Goal: Task Accomplishment & Management: Manage account settings

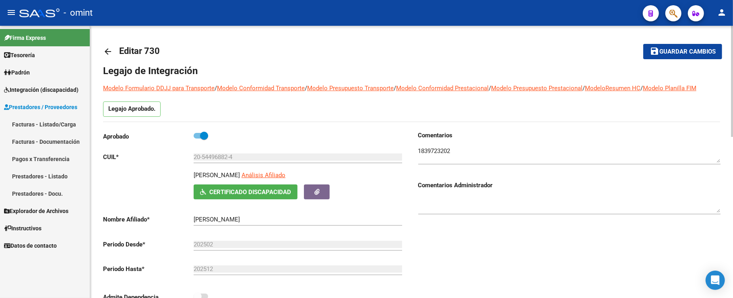
click at [112, 55] on mat-icon "arrow_back" at bounding box center [108, 52] width 10 height 10
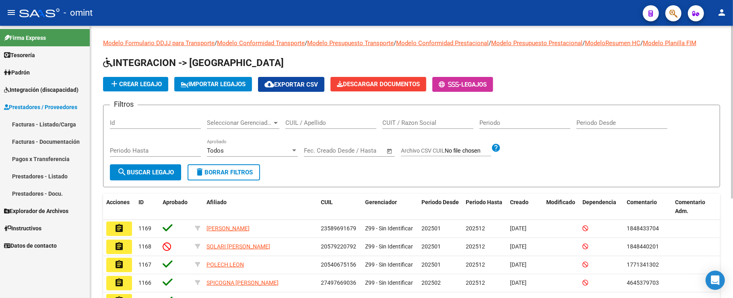
click at [309, 122] on input "CUIL / Apellido" at bounding box center [331, 122] width 91 height 7
paste input "20529065885"
type input "20529065885"
click at [153, 168] on button "search Buscar Legajo" at bounding box center [145, 172] width 71 height 16
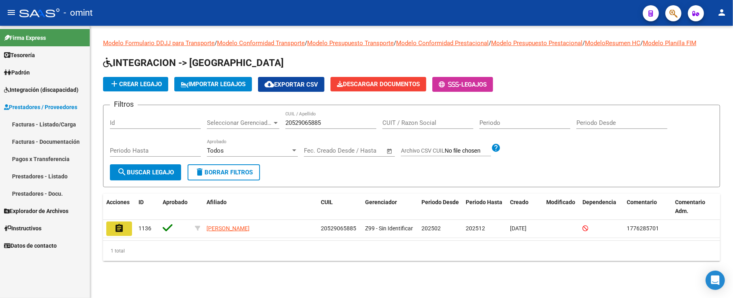
drag, startPoint x: 120, startPoint y: 226, endPoint x: 115, endPoint y: 229, distance: 6.1
click at [121, 226] on mat-icon "assignment" at bounding box center [119, 229] width 10 height 10
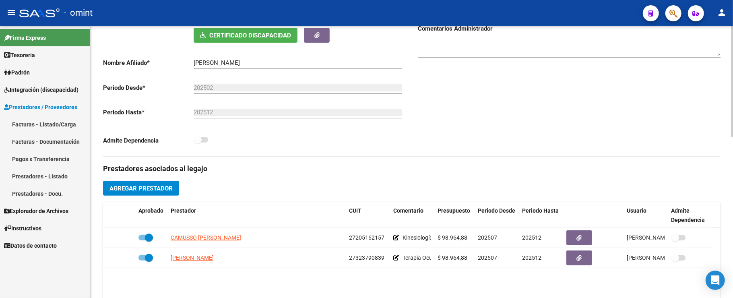
scroll to position [161, 0]
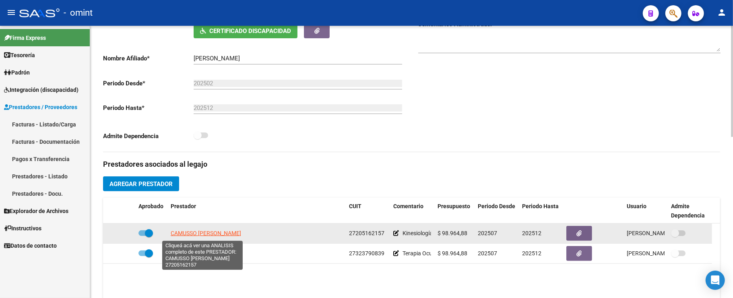
click at [209, 234] on span "CAMUSSO MARIA ELENA" at bounding box center [206, 233] width 70 height 6
type textarea "27205162157"
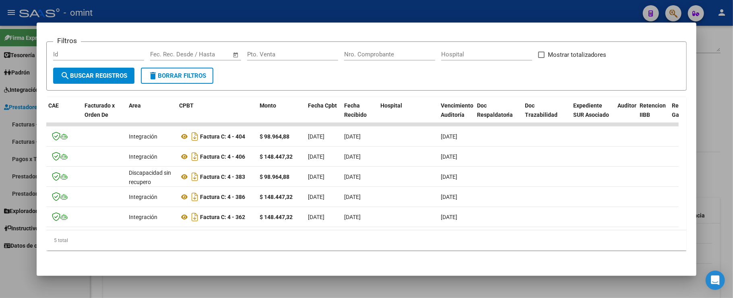
scroll to position [0, 0]
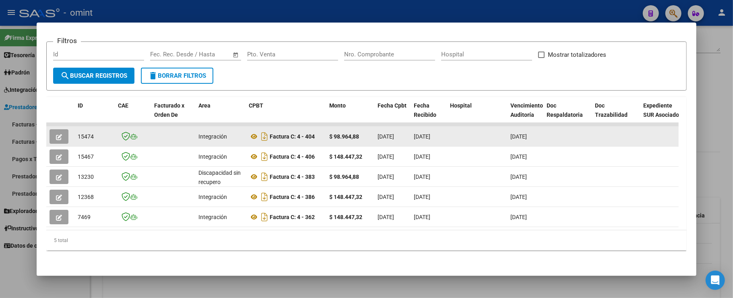
click at [62, 129] on button "button" at bounding box center [59, 136] width 19 height 15
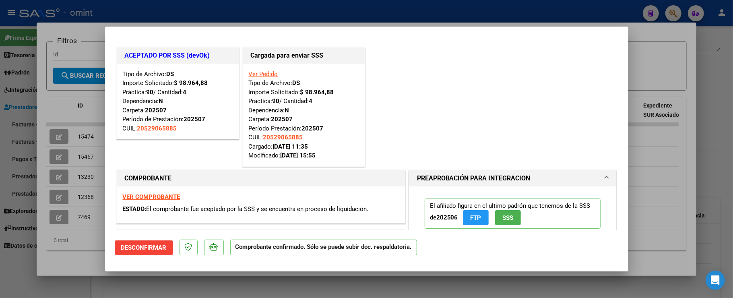
scroll to position [54, 0]
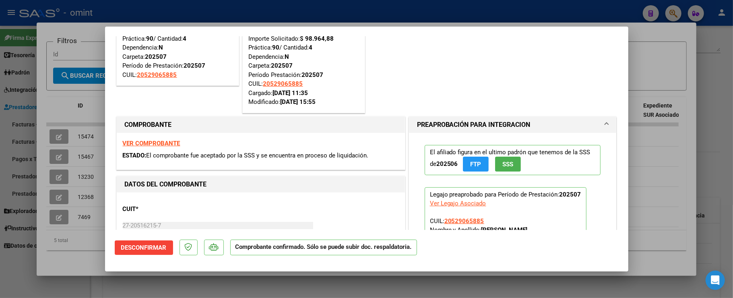
click at [194, 20] on div at bounding box center [366, 149] width 733 height 298
type input "$ 0,00"
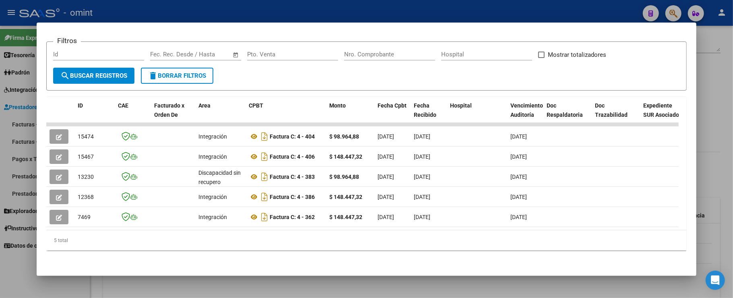
click at [187, 11] on div at bounding box center [366, 149] width 733 height 298
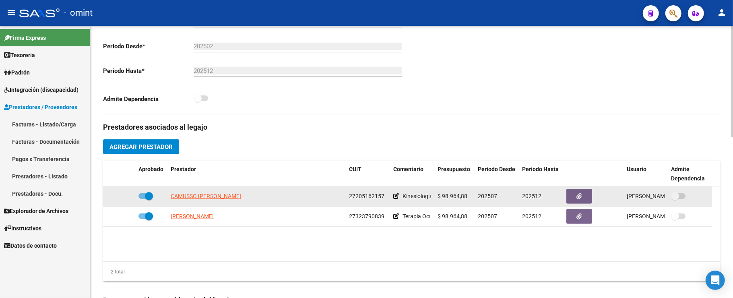
scroll to position [215, 0]
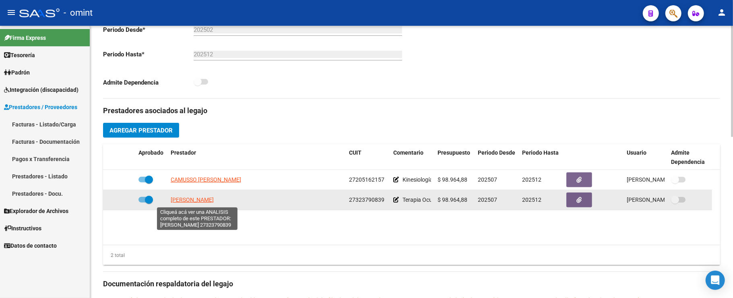
click at [192, 202] on span "LESCANO AGUSTINA" at bounding box center [192, 200] width 43 height 6
type textarea "27323790839"
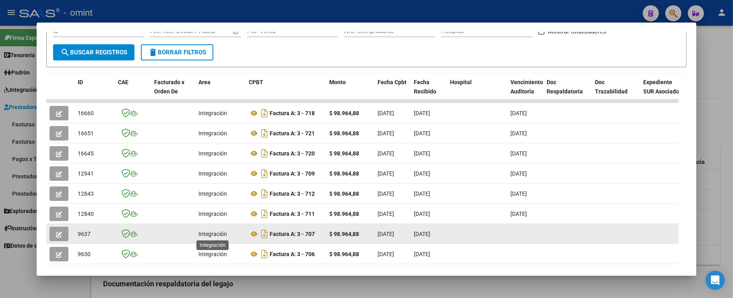
scroll to position [125, 0]
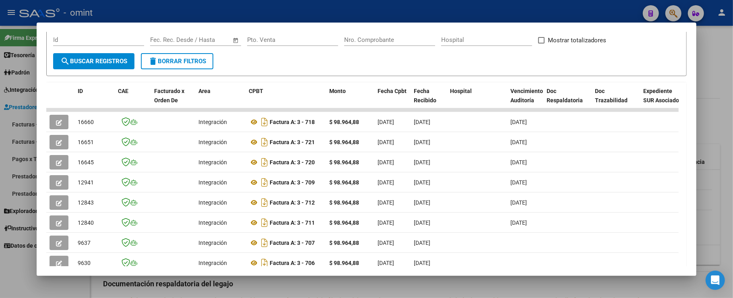
drag, startPoint x: 690, startPoint y: 134, endPoint x: 692, endPoint y: 141, distance: 7.1
click at [692, 141] on mat-dialog-content "Análisis Prestador - CUIT: 27323790839 cloud_download Exportar CSV ABM ARCA Imp…" at bounding box center [367, 149] width 660 height 234
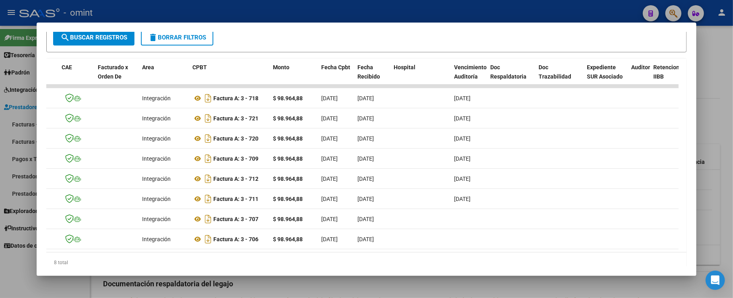
scroll to position [0, 0]
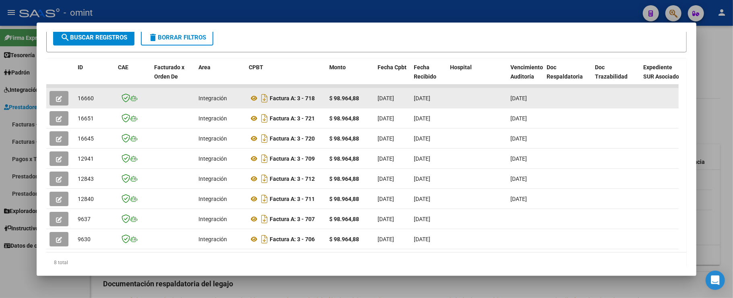
click at [90, 99] on span "16660" at bounding box center [86, 98] width 16 height 6
copy span "16660"
click at [56, 97] on icon "button" at bounding box center [59, 99] width 6 height 6
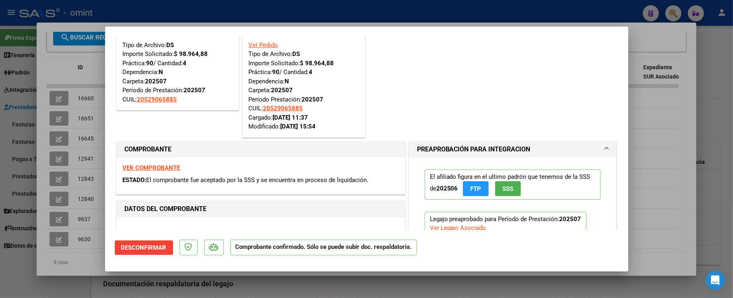
scroll to position [54, 0]
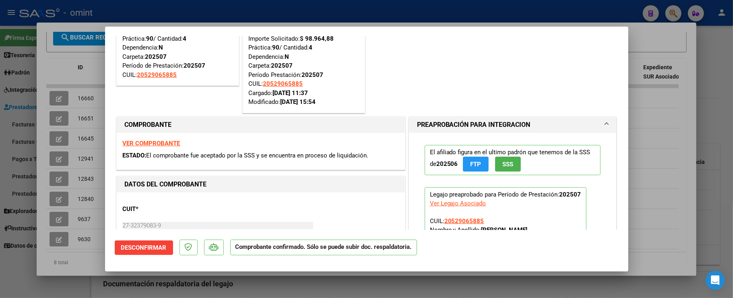
click at [138, 13] on div at bounding box center [366, 149] width 733 height 298
type input "$ 0,00"
click at [138, 10] on div at bounding box center [366, 149] width 733 height 298
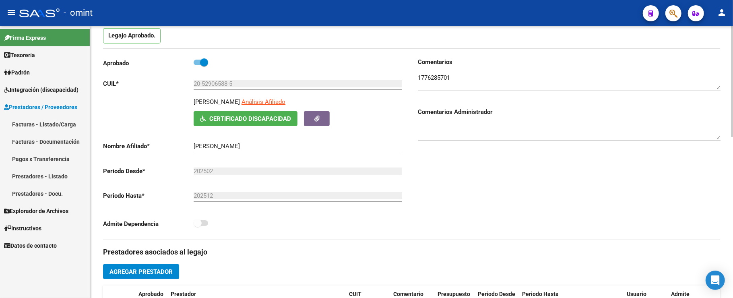
scroll to position [0, 0]
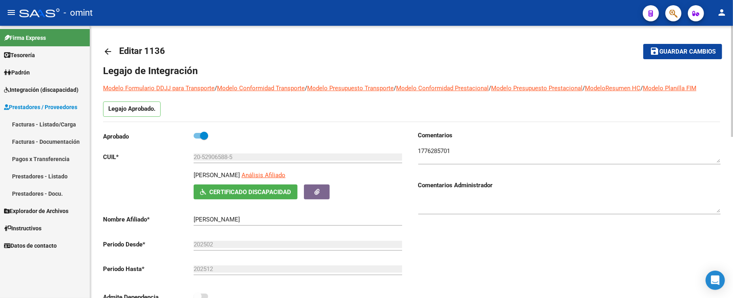
click at [105, 50] on mat-icon "arrow_back" at bounding box center [108, 52] width 10 height 10
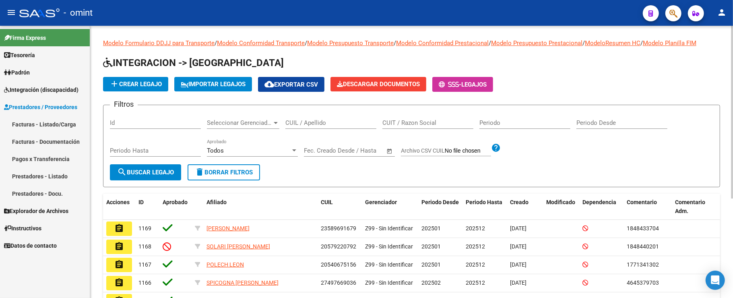
click at [322, 122] on input "CUIL / Apellido" at bounding box center [331, 122] width 91 height 7
paste input "27581008312"
type input "27581008312"
click at [158, 173] on span "search Buscar Legajo" at bounding box center [145, 172] width 57 height 7
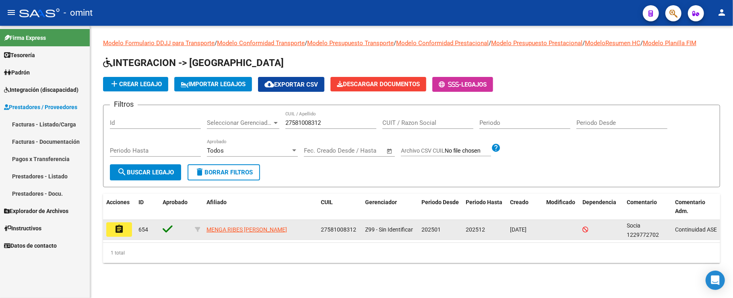
click at [117, 230] on mat-icon "assignment" at bounding box center [119, 229] width 10 height 10
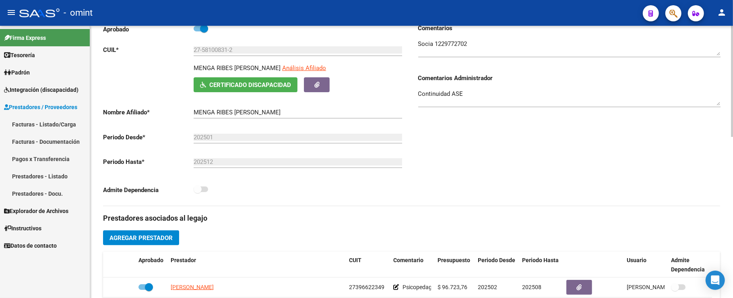
scroll to position [161, 0]
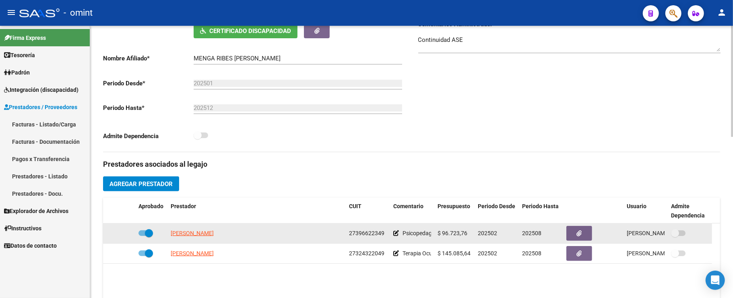
click at [197, 236] on span "[PERSON_NAME]" at bounding box center [192, 233] width 43 height 6
type textarea "27396622349"
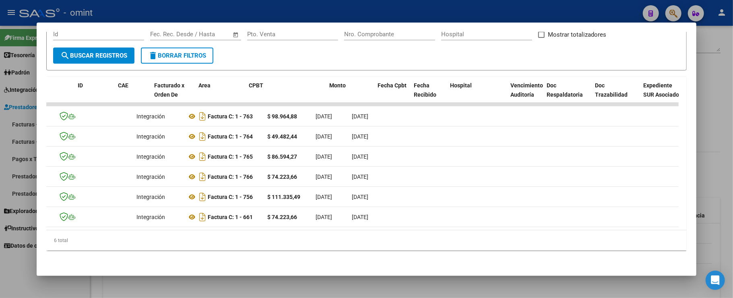
scroll to position [0, 0]
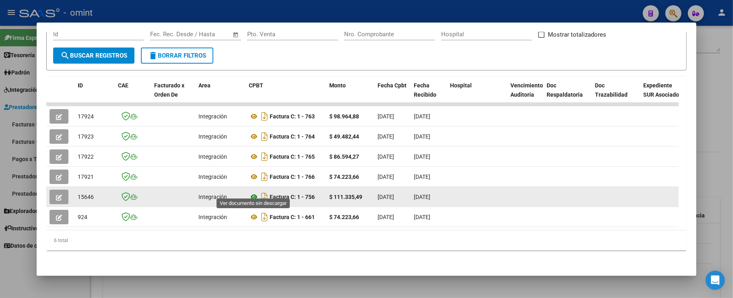
click at [256, 192] on icon at bounding box center [254, 197] width 10 height 10
click at [58, 195] on icon "button" at bounding box center [59, 198] width 6 height 6
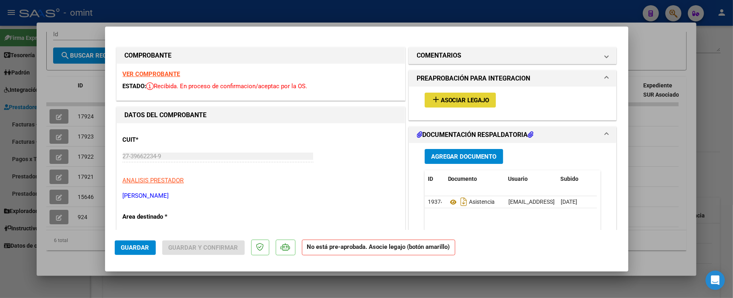
click at [453, 102] on span "Asociar Legajo" at bounding box center [465, 100] width 49 height 7
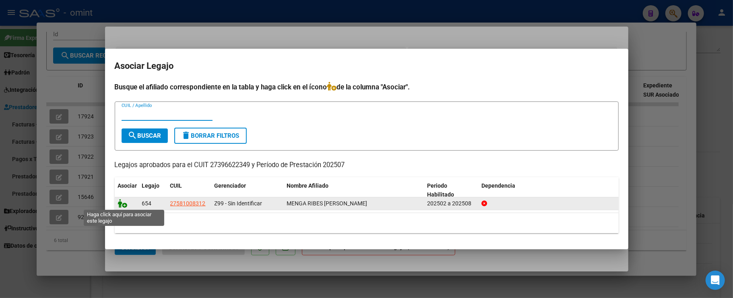
click at [126, 205] on icon at bounding box center [123, 203] width 10 height 9
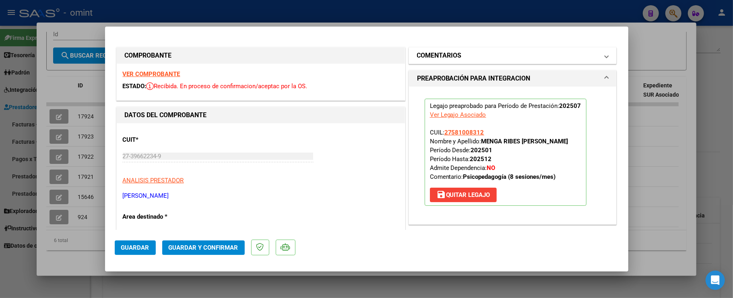
click at [421, 55] on h1 "COMENTARIOS" at bounding box center [439, 56] width 45 height 10
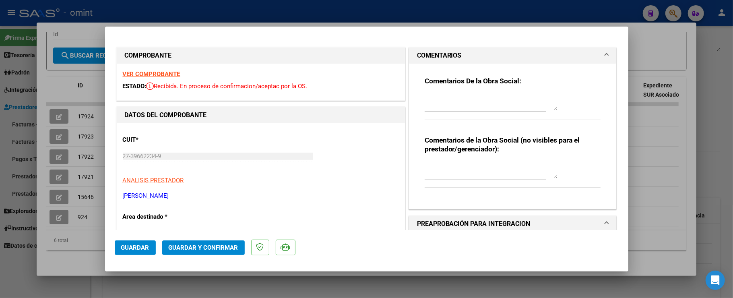
click at [429, 93] on div at bounding box center [491, 102] width 133 height 19
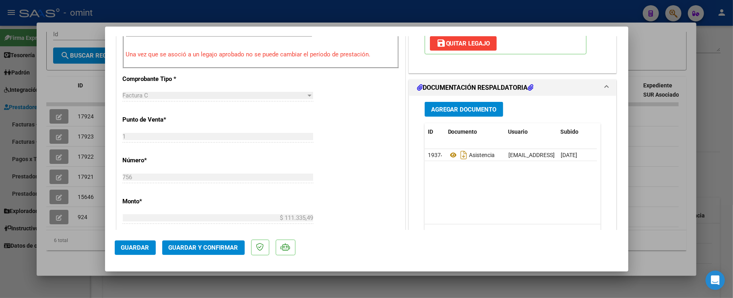
scroll to position [322, 0]
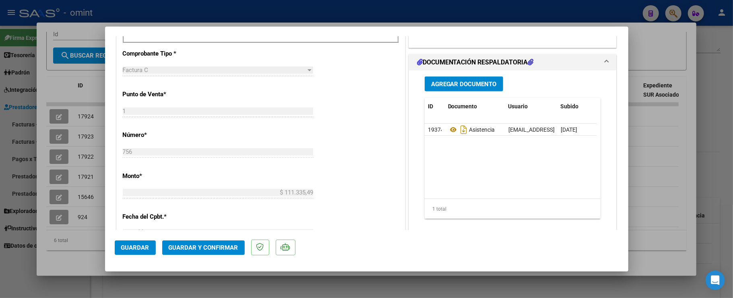
type textarea "Estimada, se procesaran 8 sesiones segun lo autorizado."
click at [192, 245] on span "Guardar y Confirmar" at bounding box center [204, 247] width 70 height 7
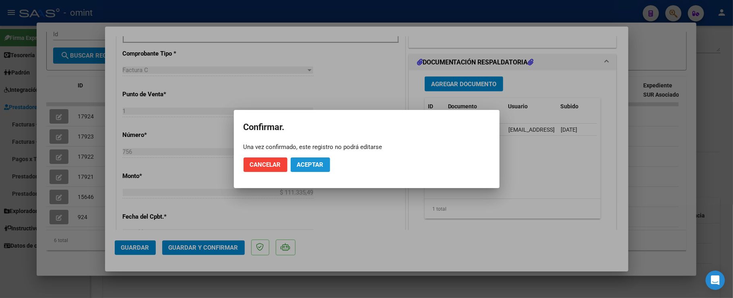
click at [317, 162] on span "Aceptar" at bounding box center [310, 164] width 27 height 7
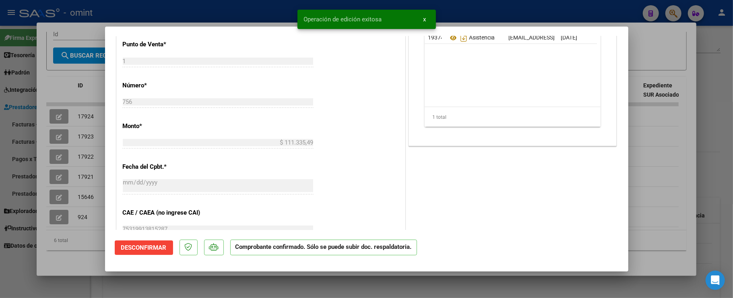
click at [87, 191] on div at bounding box center [366, 149] width 733 height 298
type input "$ 0,00"
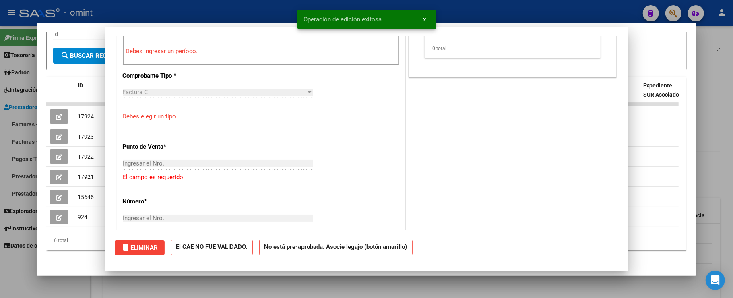
scroll to position [0, 0]
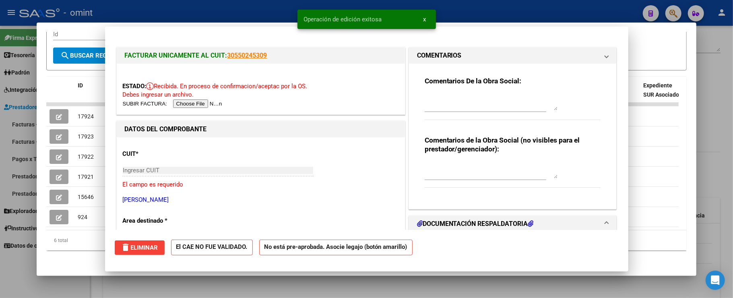
click at [87, 194] on span "15646" at bounding box center [86, 197] width 16 height 6
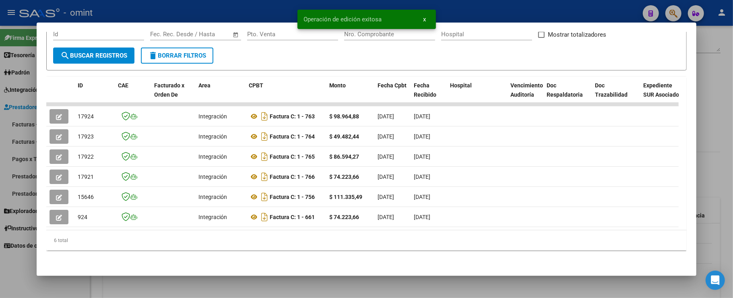
copy span "15646"
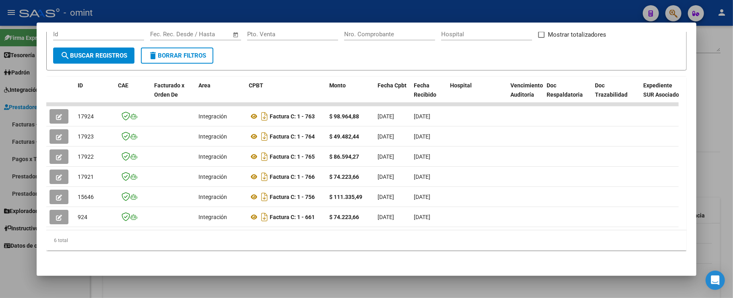
click at [125, 11] on div at bounding box center [366, 149] width 733 height 298
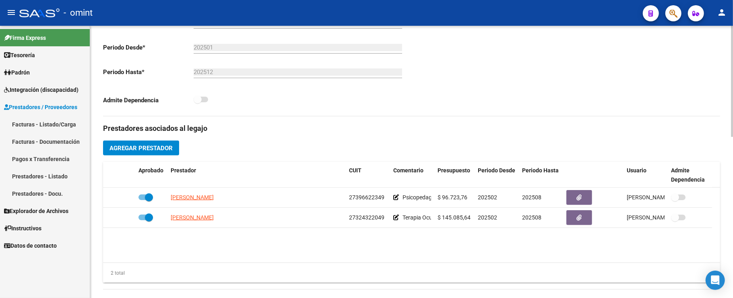
scroll to position [215, 0]
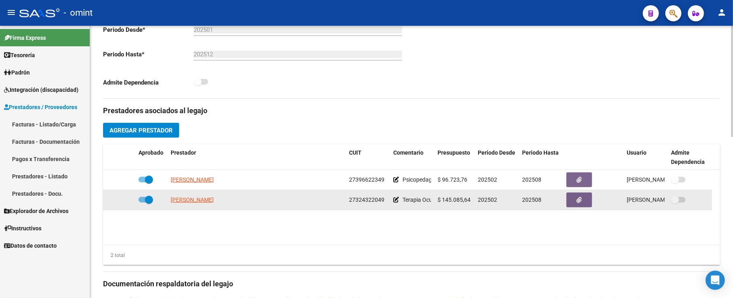
click at [195, 203] on span "BENITEZ IVANA ERICA" at bounding box center [192, 200] width 43 height 6
type textarea "27324322049"
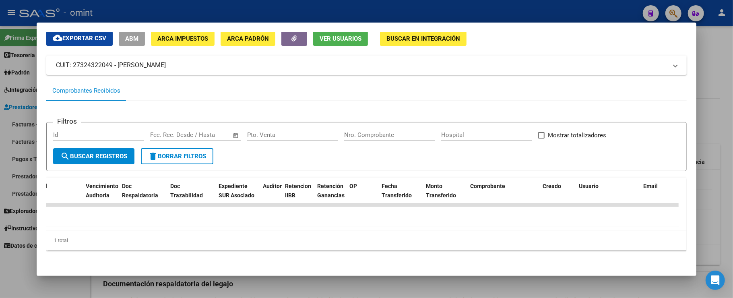
scroll to position [0, 0]
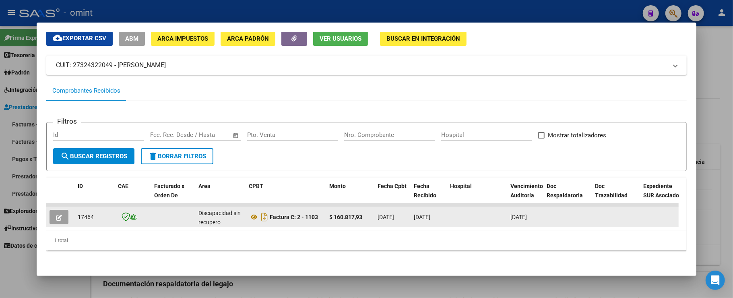
click at [60, 215] on icon "button" at bounding box center [59, 218] width 6 height 6
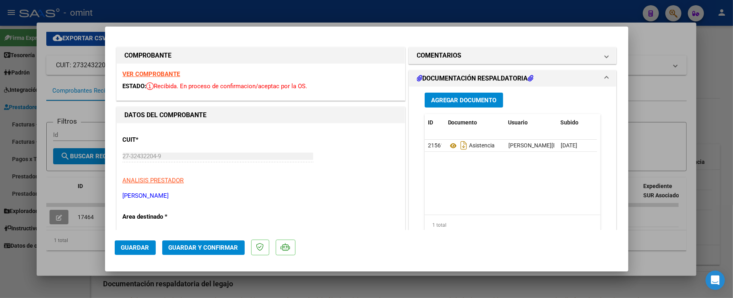
click at [166, 79] on div "VER COMPROBANTE ESTADO: Recibida. En proceso de confirmacion/aceptac por la OS." at bounding box center [261, 82] width 288 height 37
click at [170, 73] on strong "VER COMPROBANTE" at bounding box center [152, 73] width 58 height 7
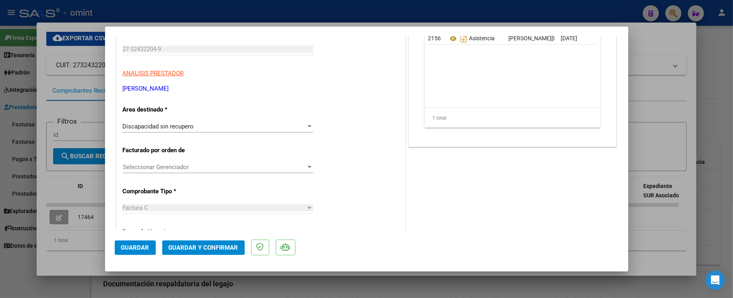
click at [175, 129] on span "Discapacidad sin recupero" at bounding box center [158, 126] width 71 height 7
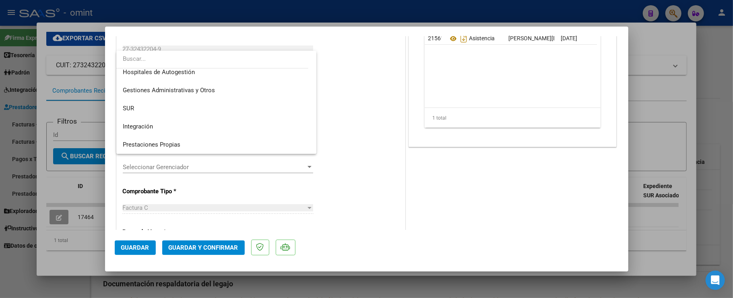
scroll to position [0, 0]
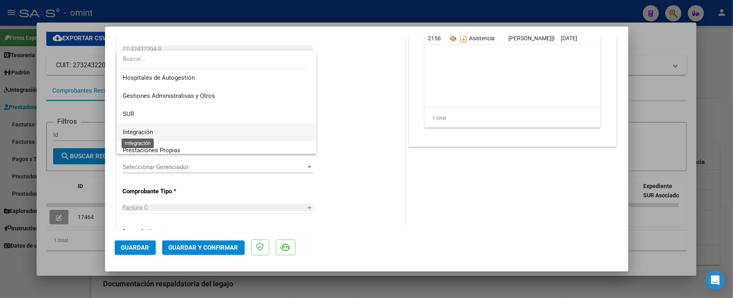
click at [152, 134] on span "Integración" at bounding box center [138, 131] width 30 height 7
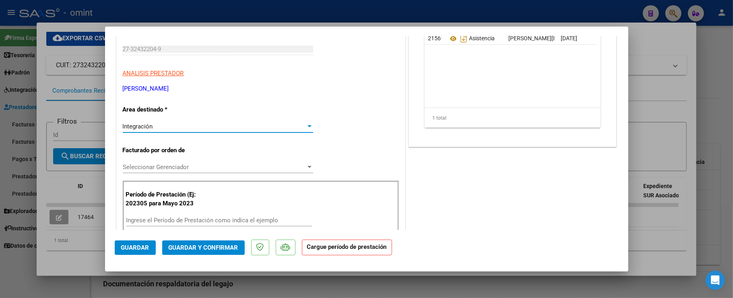
click at [195, 226] on div "Ingrese el Período de Prestación como indica el ejemplo" at bounding box center [219, 220] width 186 height 12
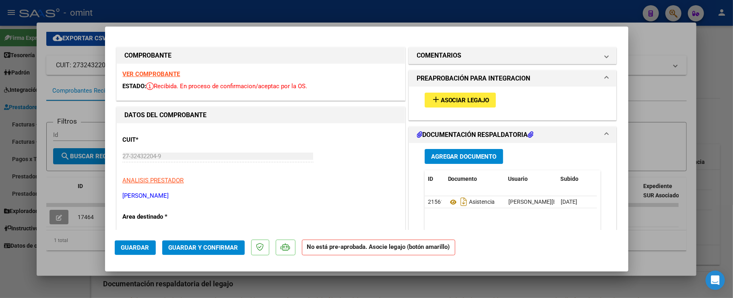
type input "202507"
click at [443, 102] on span "Asociar Legajo" at bounding box center [465, 100] width 49 height 7
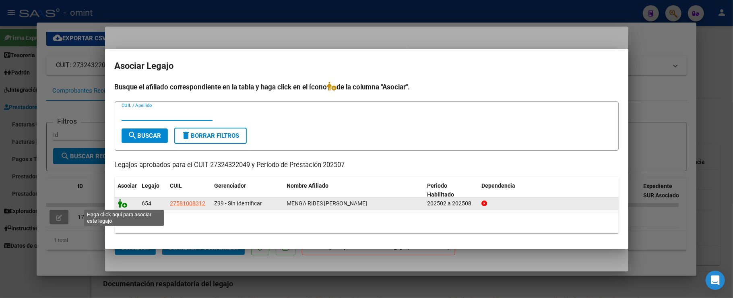
click at [123, 205] on icon at bounding box center [123, 203] width 10 height 9
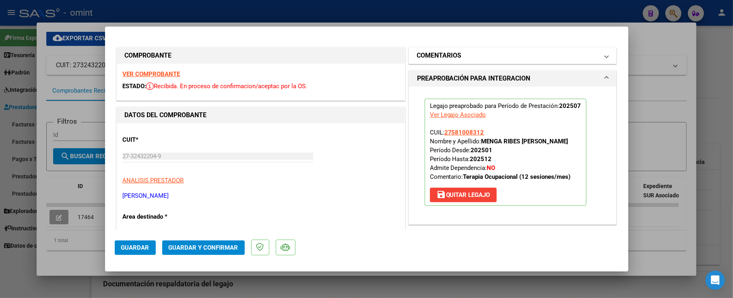
click at [432, 55] on h1 "COMENTARIOS" at bounding box center [439, 56] width 45 height 10
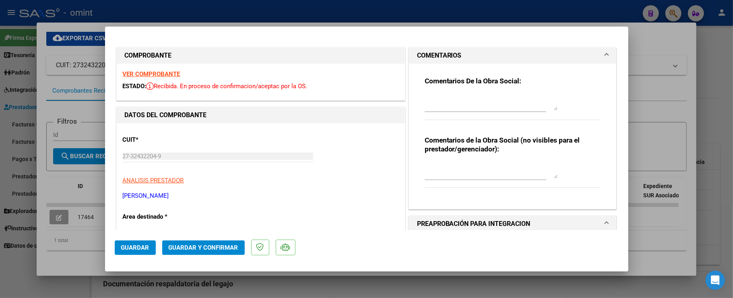
drag, startPoint x: 415, startPoint y: 87, endPoint x: 444, endPoint y: 99, distance: 31.3
click at [419, 88] on div "Comentarios De la Obra Social: Comentarios de la Obra Social (no visibles para …" at bounding box center [513, 133] width 189 height 139
click at [444, 99] on textarea at bounding box center [491, 102] width 133 height 16
type textarea "s"
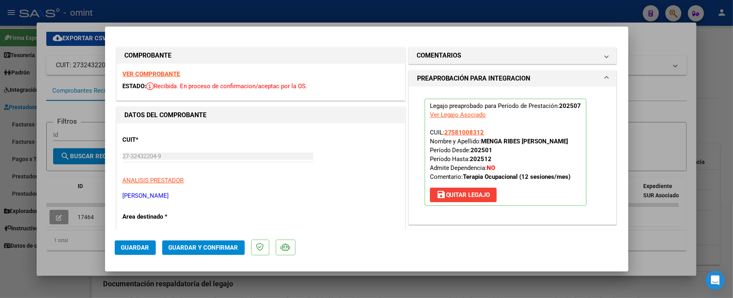
click at [434, 49] on mat-expansion-panel-header "COMENTARIOS" at bounding box center [513, 56] width 208 height 16
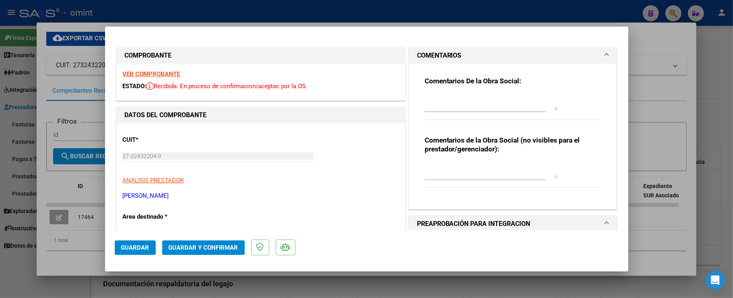
click at [441, 98] on textarea at bounding box center [491, 102] width 133 height 16
type textarea "Estimada, se procesaran 12 sesiones segun lo autorizado."
click at [208, 245] on span "Guardar y Confirmar" at bounding box center [204, 247] width 70 height 7
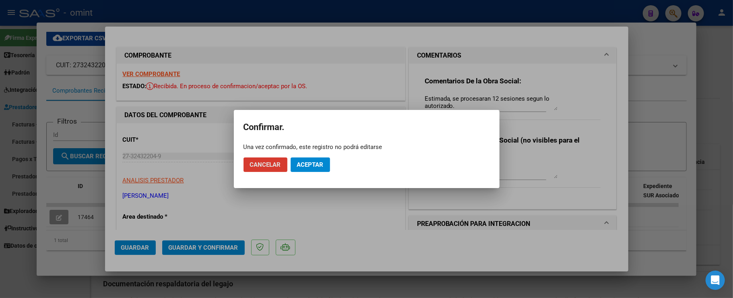
click at [318, 165] on span "Aceptar" at bounding box center [310, 164] width 27 height 7
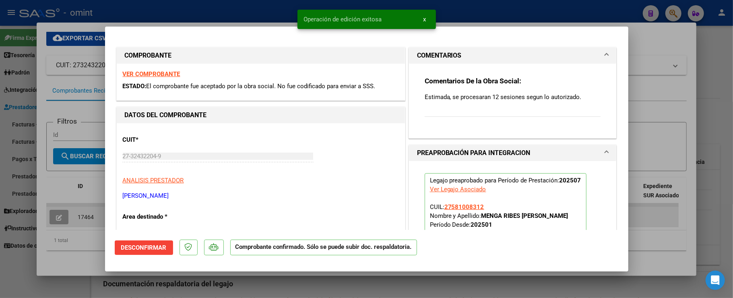
click at [90, 202] on div at bounding box center [366, 149] width 733 height 298
type input "$ 0,00"
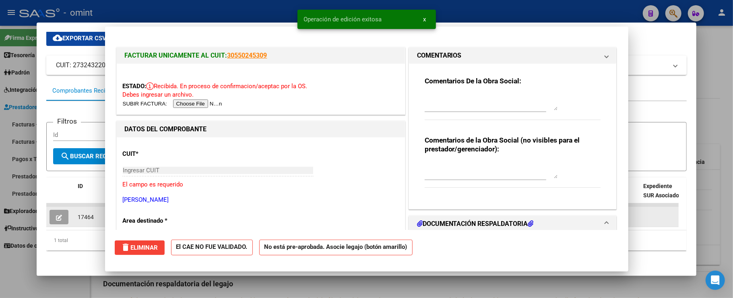
click at [79, 214] on span "17464" at bounding box center [86, 217] width 16 height 6
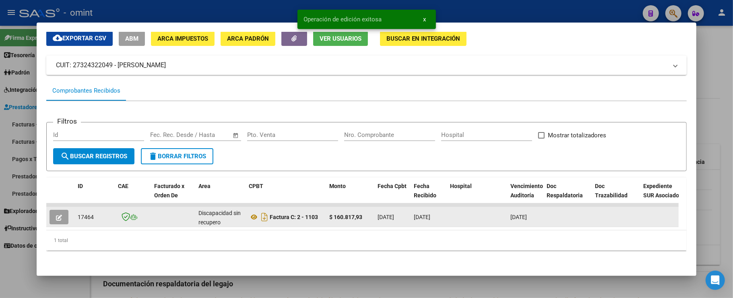
click at [81, 214] on span "17464" at bounding box center [86, 217] width 16 height 6
copy span "17464"
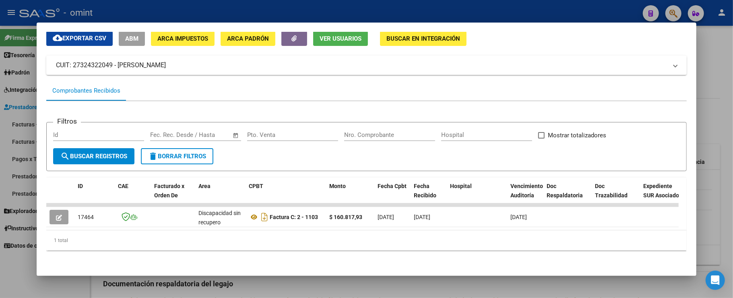
drag, startPoint x: 114, startPoint y: 8, endPoint x: 152, endPoint y: 36, distance: 47.0
click at [115, 8] on div at bounding box center [366, 149] width 733 height 298
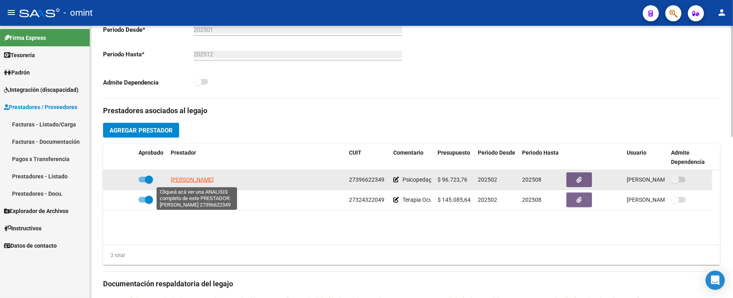
click at [183, 178] on span "PASCUAL AGUSTINA" at bounding box center [192, 179] width 43 height 6
type textarea "27396622349"
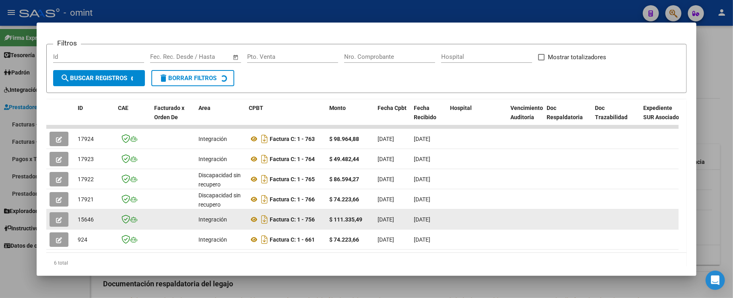
scroll to position [139, 0]
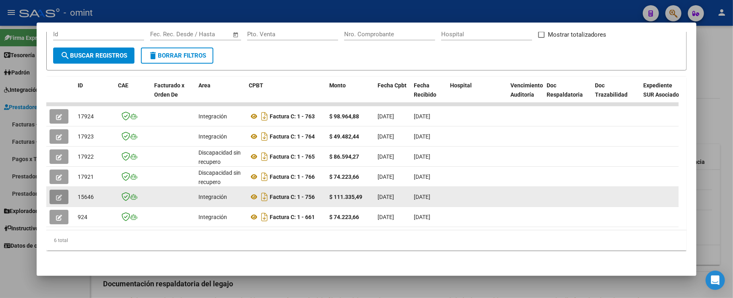
click at [66, 190] on button "button" at bounding box center [59, 197] width 19 height 15
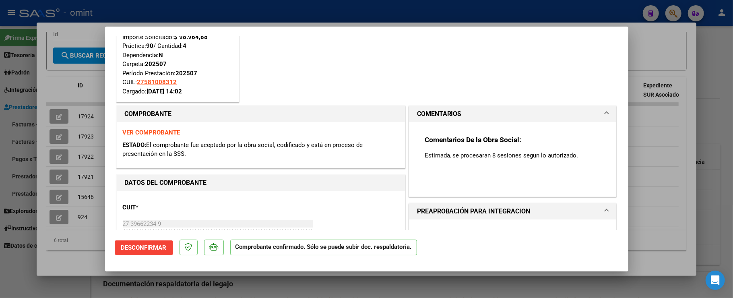
scroll to position [0, 0]
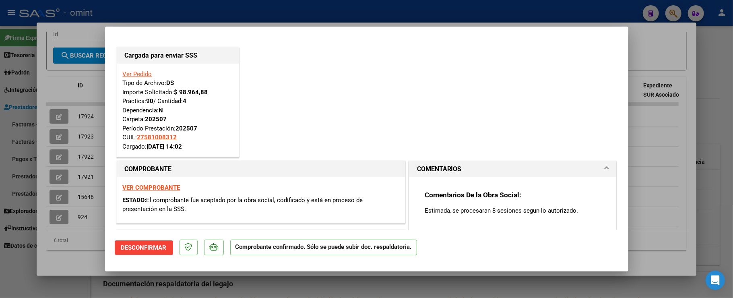
click at [427, 91] on div "Cargada para enviar SSS Ver Pedido Tipo de Archivo: DS Importe Solicitado: $ 98…" at bounding box center [367, 103] width 504 height 114
click at [220, 9] on div at bounding box center [366, 149] width 733 height 298
type input "$ 0,00"
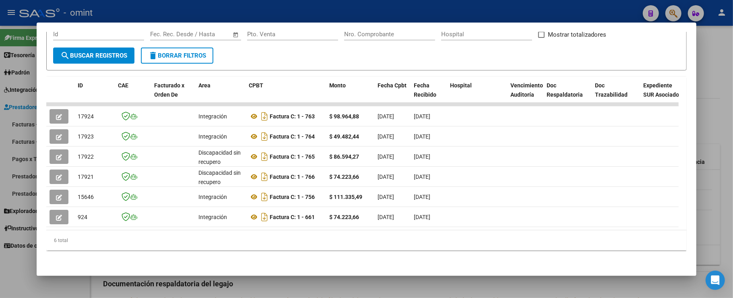
click at [213, 10] on div at bounding box center [366, 149] width 733 height 298
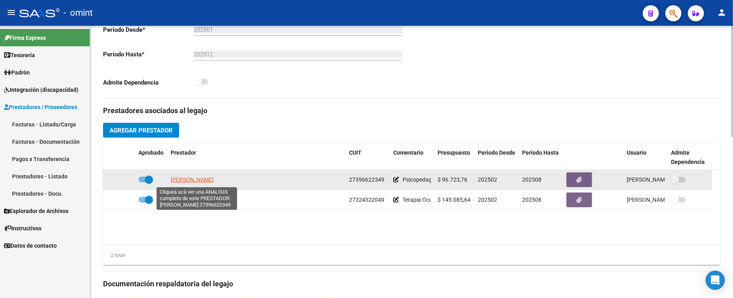
click at [195, 180] on span "PASCUAL AGUSTINA" at bounding box center [192, 179] width 43 height 6
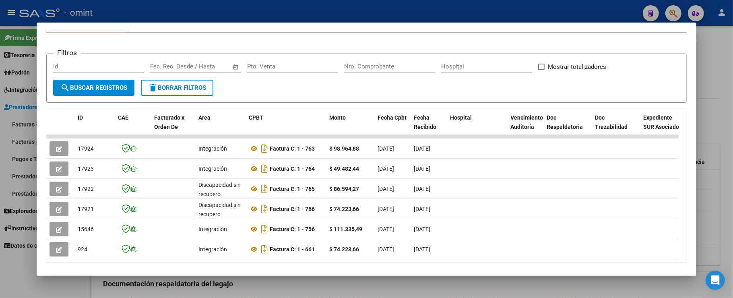
scroll to position [131, 0]
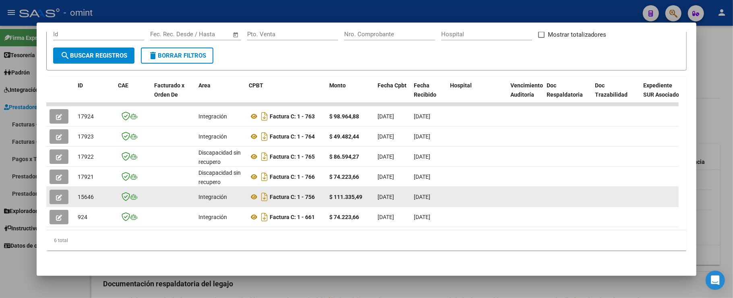
drag, startPoint x: 48, startPoint y: 194, endPoint x: 66, endPoint y: 195, distance: 17.8
click at [49, 194] on datatable-body-cell at bounding box center [60, 197] width 28 height 20
click at [66, 195] on button "button" at bounding box center [59, 197] width 19 height 15
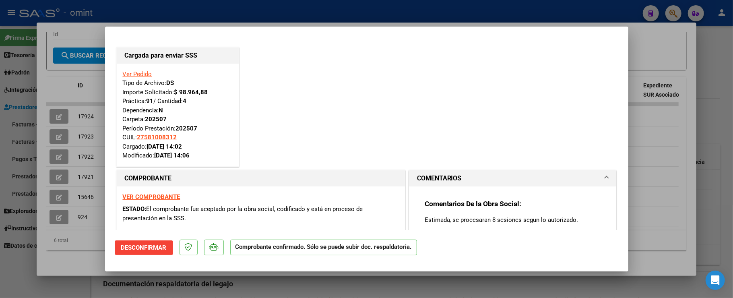
click at [170, 19] on div at bounding box center [366, 149] width 733 height 298
type input "$ 0,00"
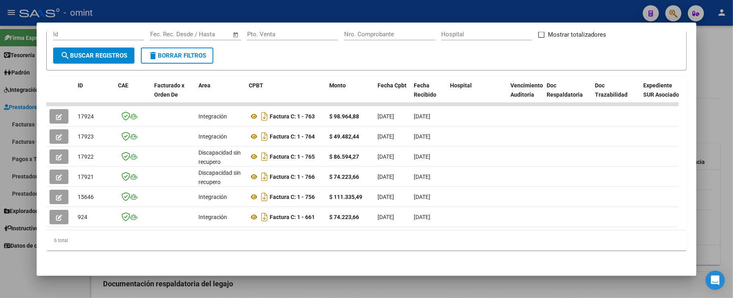
click at [168, 8] on div at bounding box center [366, 149] width 733 height 298
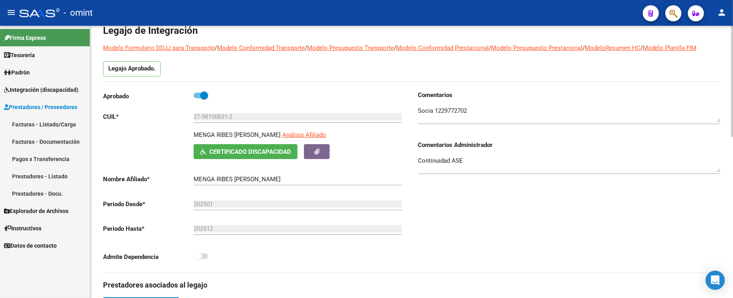
scroll to position [0, 0]
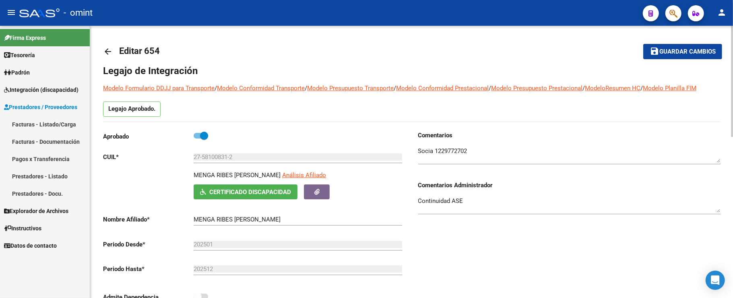
click at [112, 54] on mat-icon "arrow_back" at bounding box center [108, 52] width 10 height 10
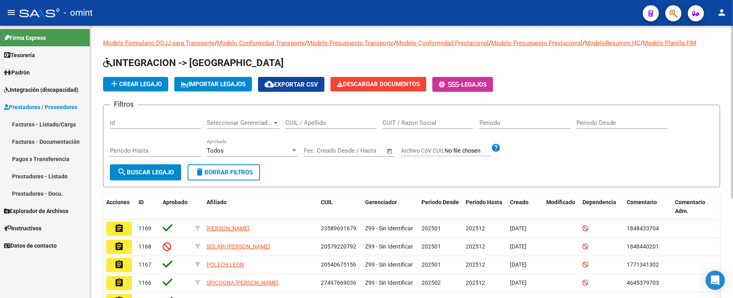
drag, startPoint x: 324, startPoint y: 134, endPoint x: 319, endPoint y: 114, distance: 20.8
click at [324, 132] on div "CUIL / Apellido" at bounding box center [331, 124] width 91 height 25
click at [318, 114] on div "CUIL / Apellido" at bounding box center [331, 120] width 91 height 17
click at [316, 121] on input "CUIL / Apellido" at bounding box center [331, 122] width 91 height 7
paste input "20426426197"
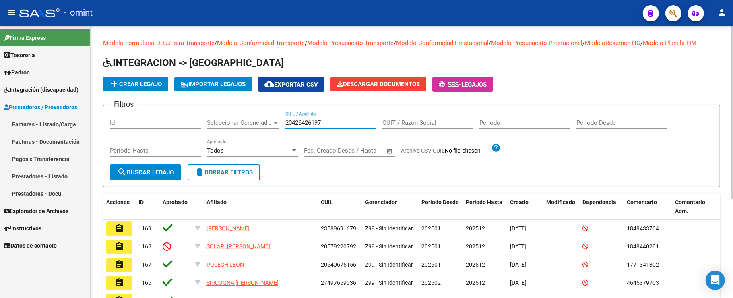
type input "20426426197"
click at [157, 176] on button "search Buscar Legajo" at bounding box center [145, 172] width 71 height 16
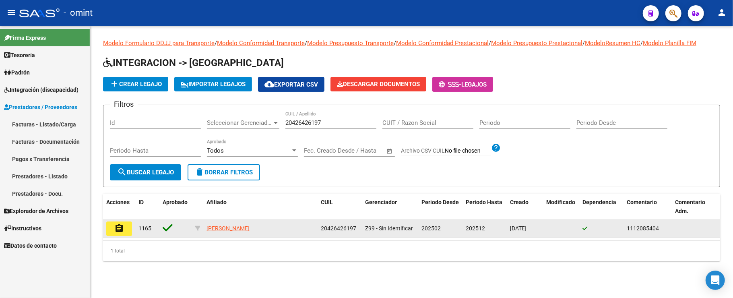
click at [105, 228] on datatable-body-cell "assignment" at bounding box center [119, 229] width 32 height 18
click at [126, 226] on button "assignment" at bounding box center [119, 229] width 26 height 15
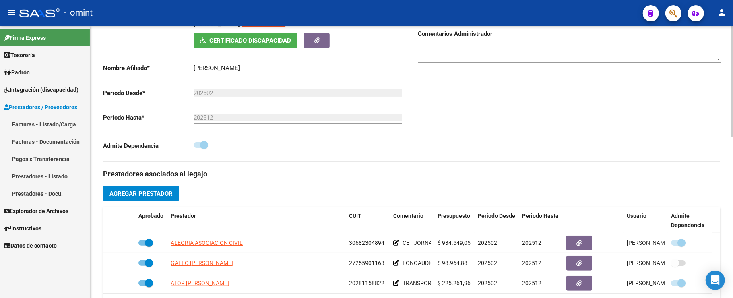
scroll to position [161, 0]
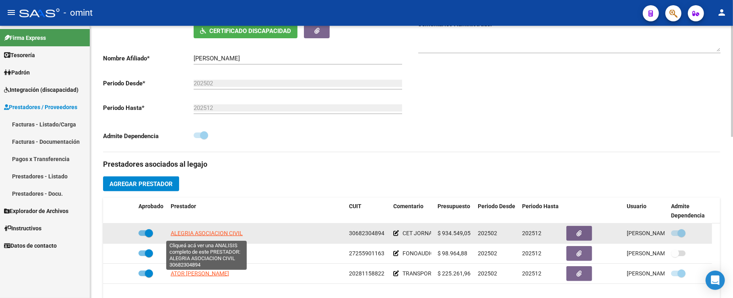
click at [213, 233] on span "ALEGRIA ASOCIACION CIVIL" at bounding box center [207, 233] width 72 height 6
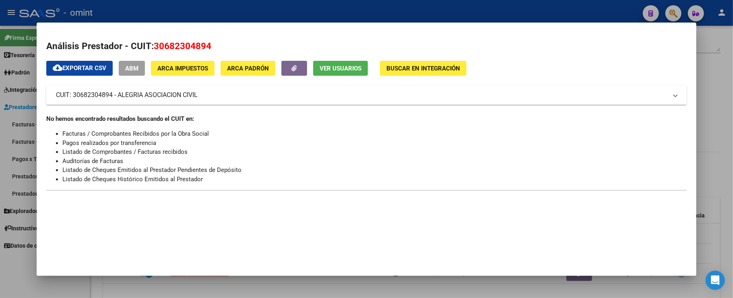
click at [299, 12] on div at bounding box center [366, 149] width 733 height 298
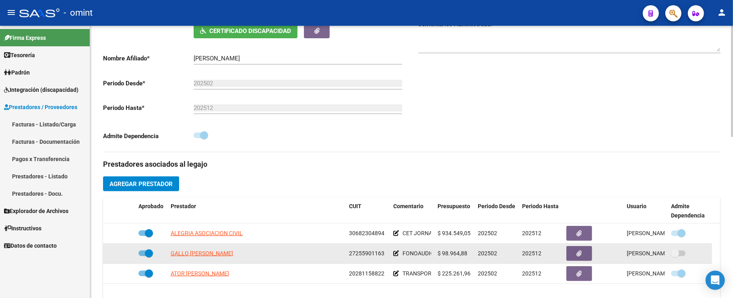
click at [215, 258] on app-link-go-to "GALLO MARIANGELES LORETA" at bounding box center [202, 253] width 62 height 9
click at [222, 255] on span "GALLO MARIANGELES LORETA" at bounding box center [202, 253] width 62 height 6
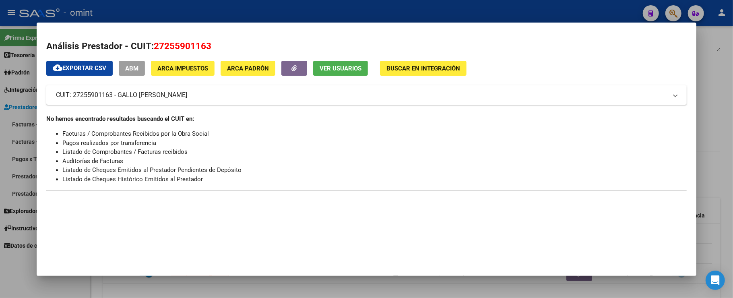
click at [255, 13] on div at bounding box center [366, 149] width 733 height 298
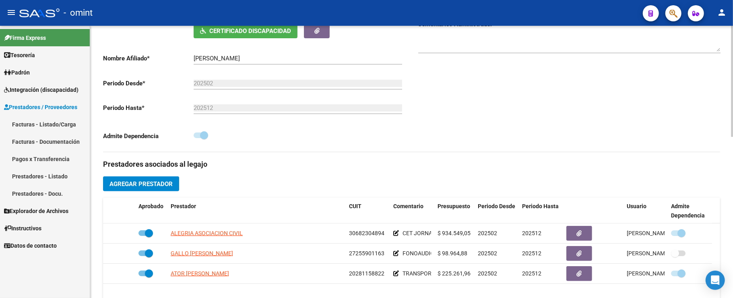
scroll to position [215, 0]
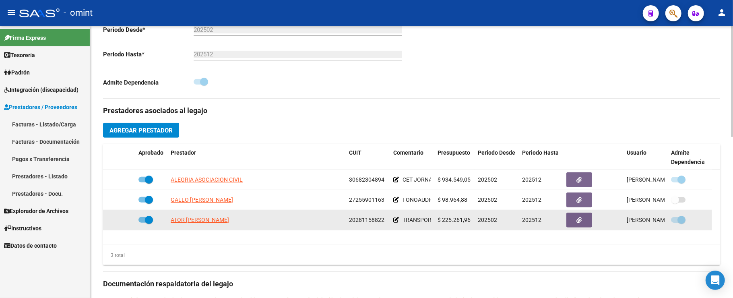
click at [197, 224] on app-link-go-to "ATOR LEANDRO DAMIAN" at bounding box center [200, 219] width 58 height 9
click at [197, 216] on app-link-go-to "ATOR LEANDRO DAMIAN" at bounding box center [200, 219] width 58 height 9
click at [201, 216] on app-link-go-to "ATOR LEANDRO DAMIAN" at bounding box center [200, 219] width 58 height 9
click at [202, 218] on span "ATOR LEANDRO DAMIAN" at bounding box center [200, 220] width 58 height 6
type textarea "20281158822"
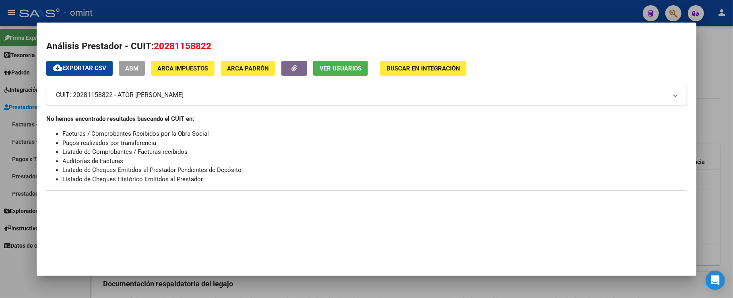
click at [254, 10] on div at bounding box center [366, 149] width 733 height 298
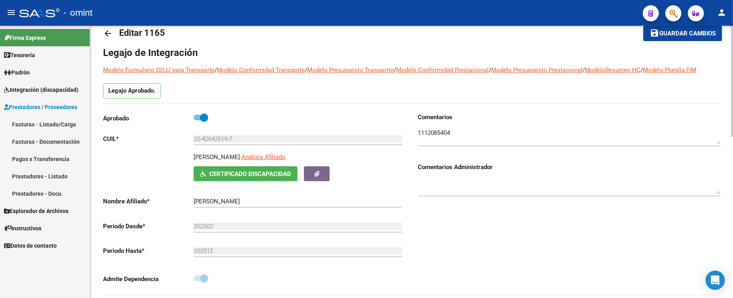
scroll to position [0, 0]
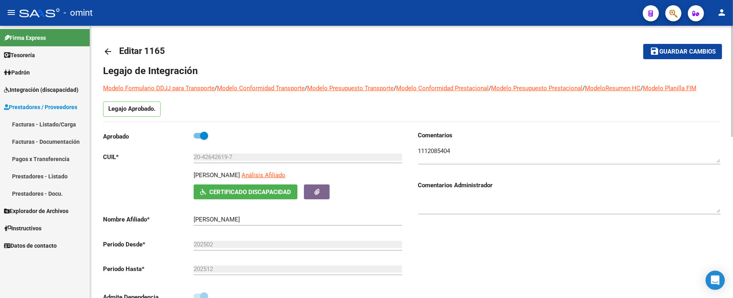
click at [115, 52] on link "arrow_back" at bounding box center [111, 51] width 16 height 19
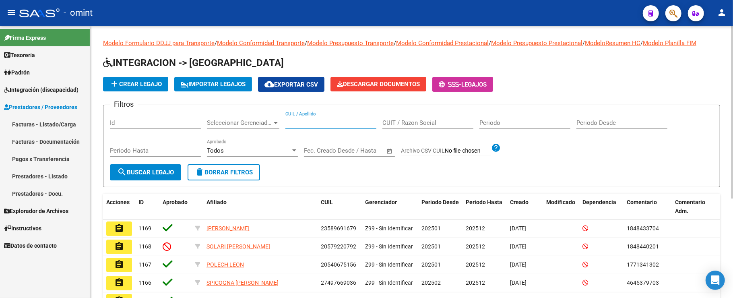
drag, startPoint x: 304, startPoint y: 121, endPoint x: 196, endPoint y: 153, distance: 112.7
click at [303, 121] on input "CUIL / Apellido" at bounding box center [331, 122] width 91 height 7
paste input "27562434475"
type input "27562434475"
click at [131, 172] on span "search Buscar Legajo" at bounding box center [145, 172] width 57 height 7
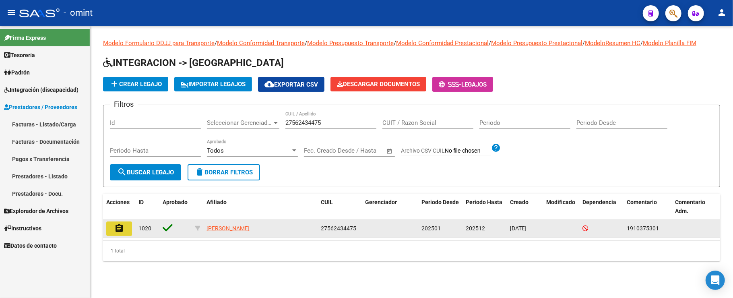
click at [126, 226] on button "assignment" at bounding box center [119, 229] width 26 height 15
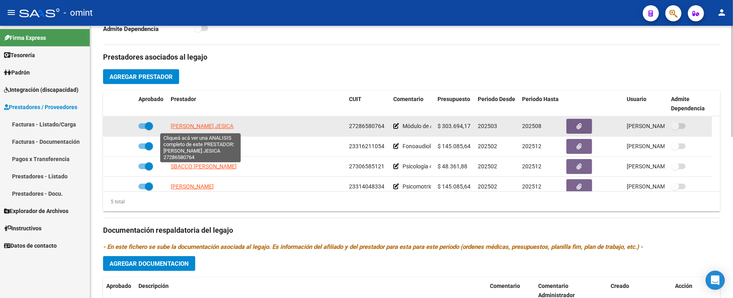
click at [189, 129] on span "VERITIER PONS JESICA" at bounding box center [202, 126] width 63 height 6
type textarea "27286580764"
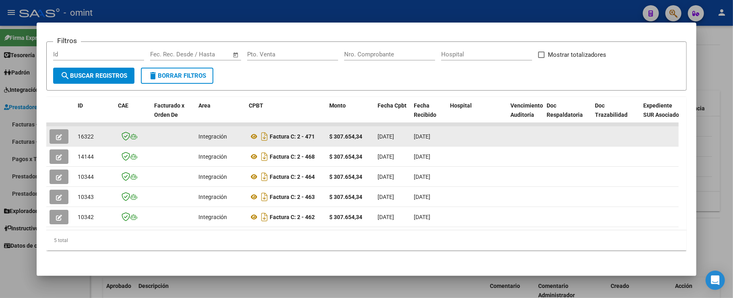
click at [57, 133] on span "button" at bounding box center [59, 136] width 6 height 7
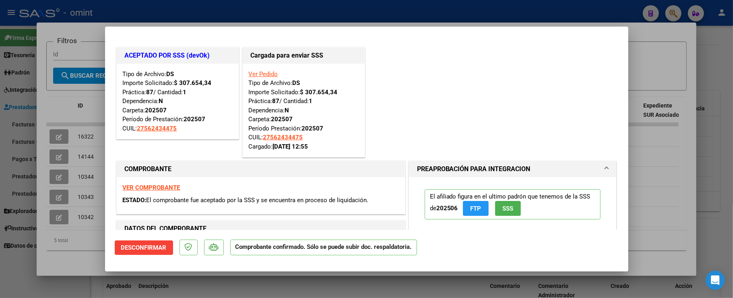
click at [218, 8] on div at bounding box center [366, 149] width 733 height 298
type input "$ 0,00"
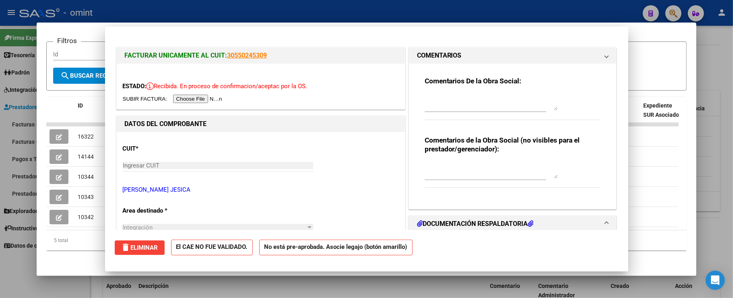
click at [218, 8] on div at bounding box center [366, 149] width 733 height 298
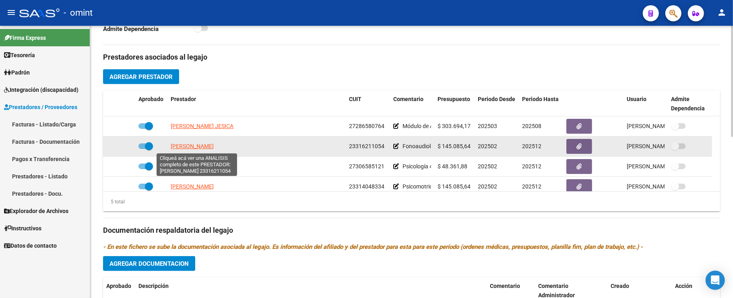
click at [198, 149] on span "AVILA MARIA BELEN" at bounding box center [192, 146] width 43 height 6
type textarea "23316211054"
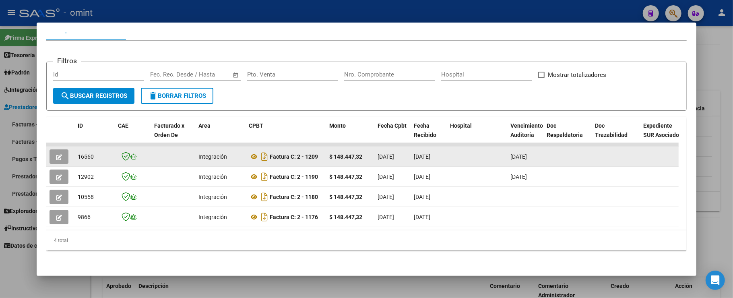
click at [57, 149] on button "button" at bounding box center [59, 156] width 19 height 15
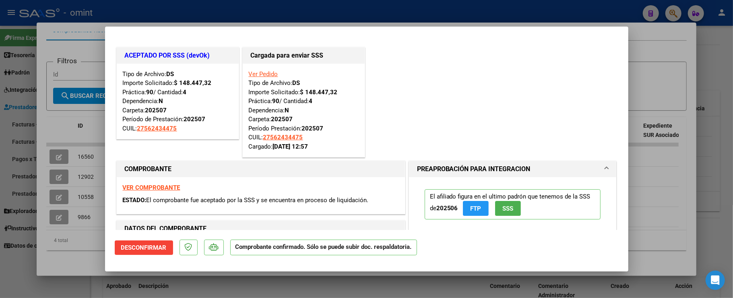
click at [155, 6] on div at bounding box center [366, 149] width 733 height 298
type input "$ 0,00"
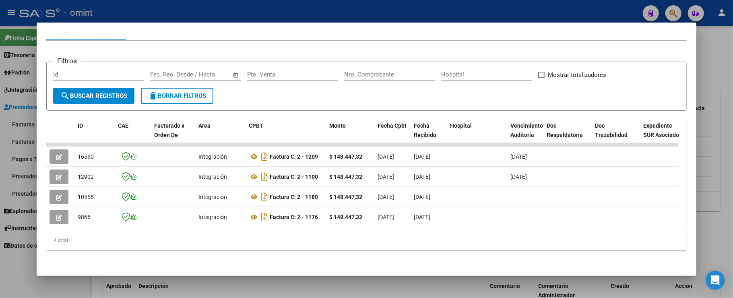
click at [155, 6] on div at bounding box center [366, 149] width 733 height 298
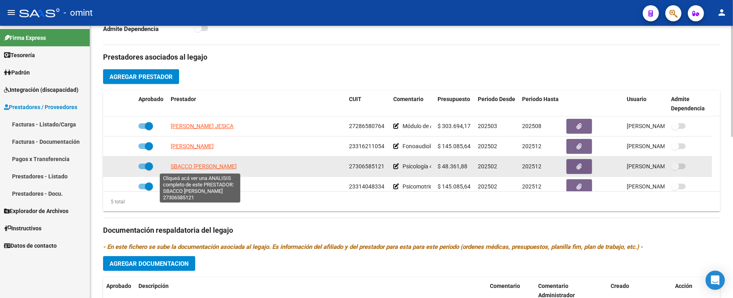
click at [184, 165] on span "SBACCO NADIA MARIA" at bounding box center [204, 166] width 66 height 6
type textarea "27306585121"
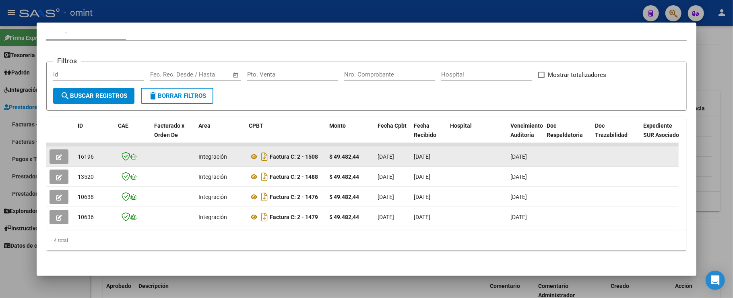
click at [59, 154] on icon "button" at bounding box center [59, 157] width 6 height 6
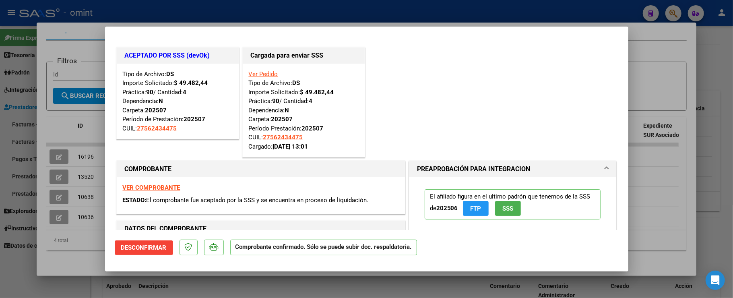
click at [212, 17] on div at bounding box center [366, 149] width 733 height 298
type input "$ 0,00"
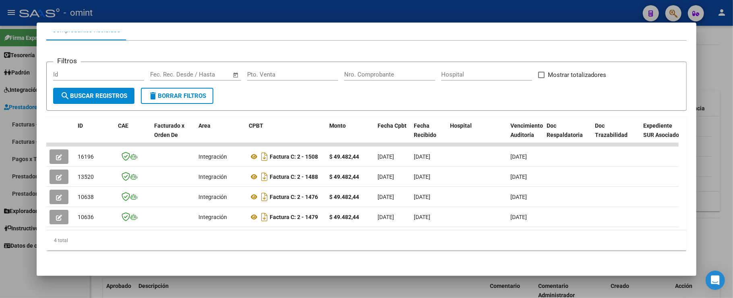
click at [211, 13] on div at bounding box center [366, 149] width 733 height 298
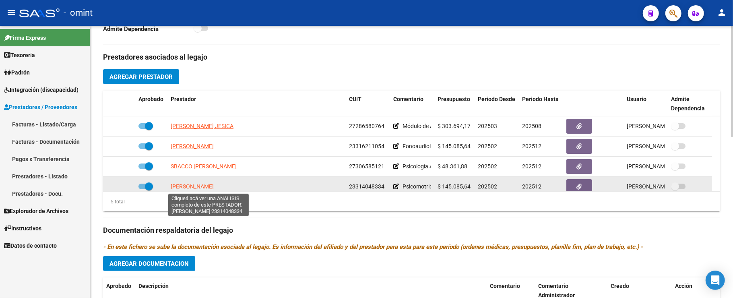
click at [199, 184] on span "FERRERO MARIA ALEJANDRA" at bounding box center [192, 186] width 43 height 6
type textarea "23314048334"
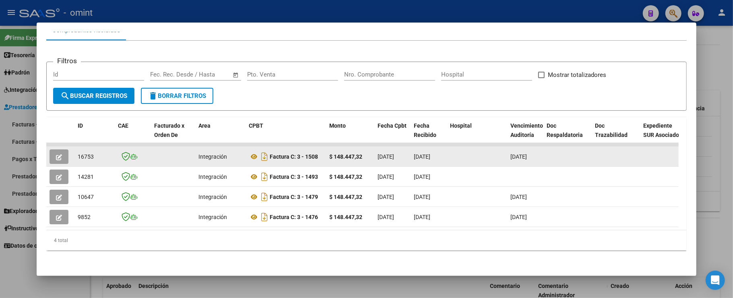
click at [62, 154] on icon "button" at bounding box center [59, 157] width 6 height 6
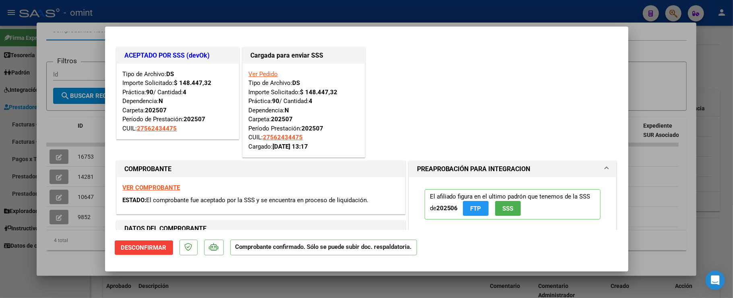
click at [151, 23] on div at bounding box center [366, 149] width 733 height 298
type input "$ 0,00"
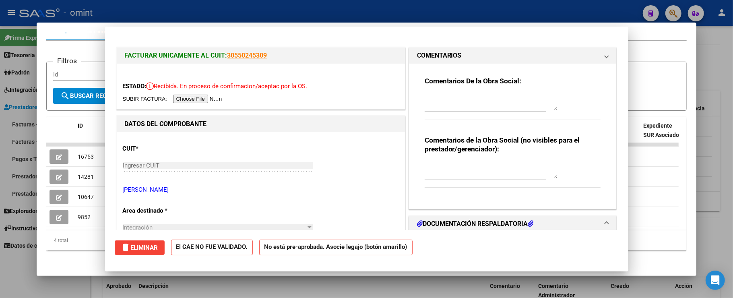
click at [151, 12] on div at bounding box center [366, 149] width 733 height 298
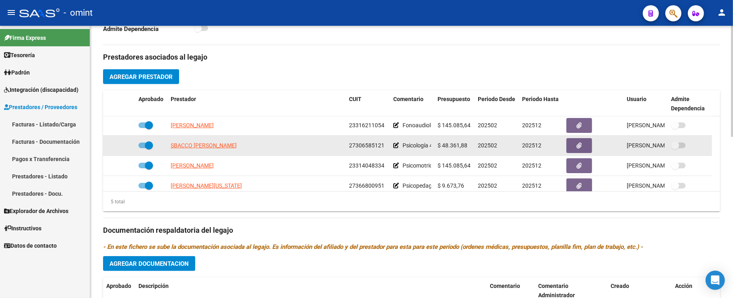
scroll to position [28, 0]
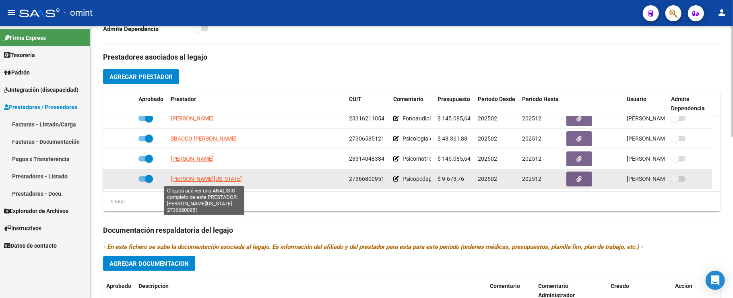
click at [182, 179] on span "MARSON MARIA VIRGINIA" at bounding box center [206, 179] width 71 height 6
type textarea "27366800951"
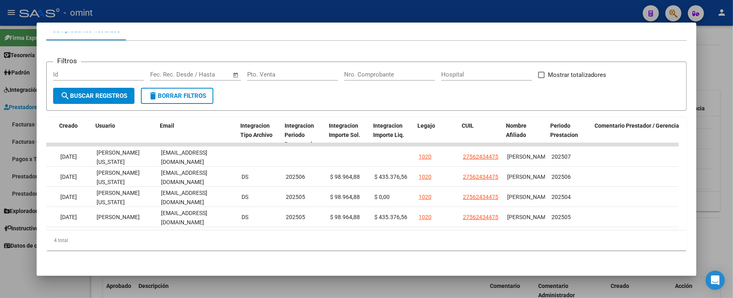
scroll to position [0, 0]
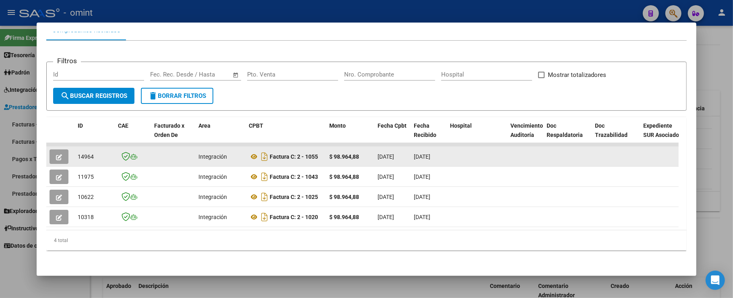
click at [55, 150] on button "button" at bounding box center [59, 156] width 19 height 15
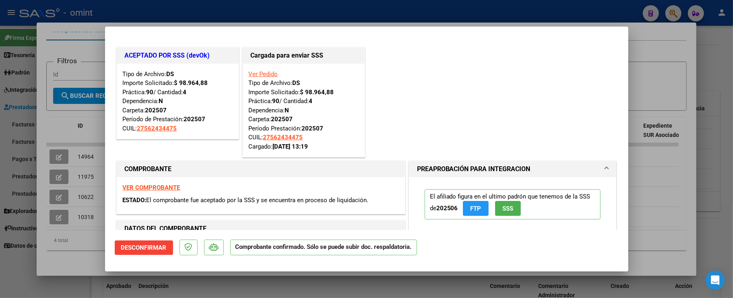
click at [158, 12] on div at bounding box center [366, 149] width 733 height 298
type input "$ 0,00"
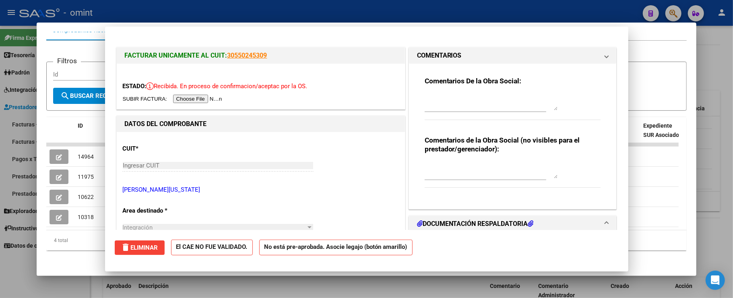
click at [158, 12] on div at bounding box center [366, 149] width 733 height 298
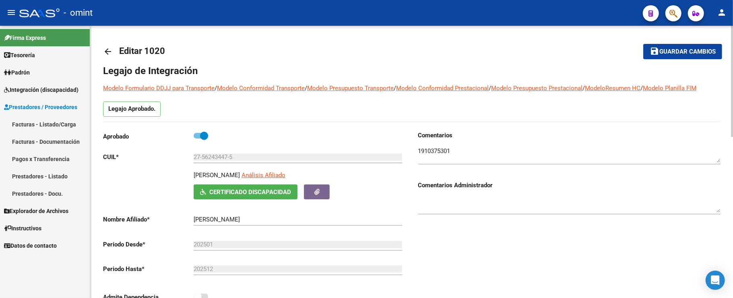
click at [108, 54] on mat-icon "arrow_back" at bounding box center [108, 52] width 10 height 10
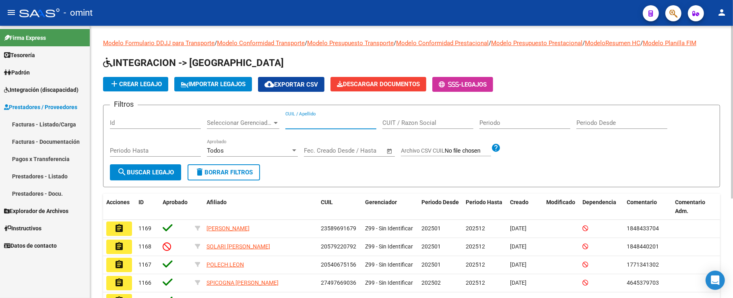
click at [289, 121] on input "CUIL / Apellido" at bounding box center [331, 122] width 91 height 7
paste input "20526382049"
type input "20526382049"
click at [133, 173] on span "search Buscar Legajo" at bounding box center [145, 172] width 57 height 7
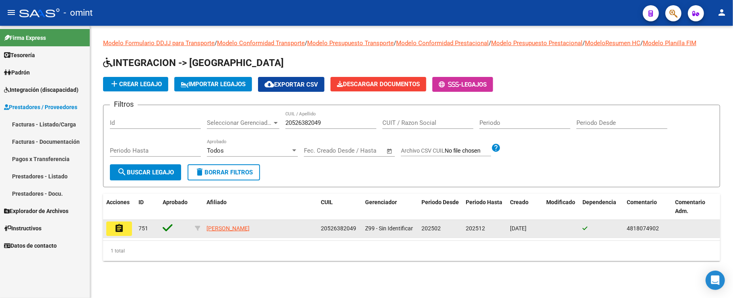
click at [110, 232] on button "assignment" at bounding box center [119, 229] width 26 height 15
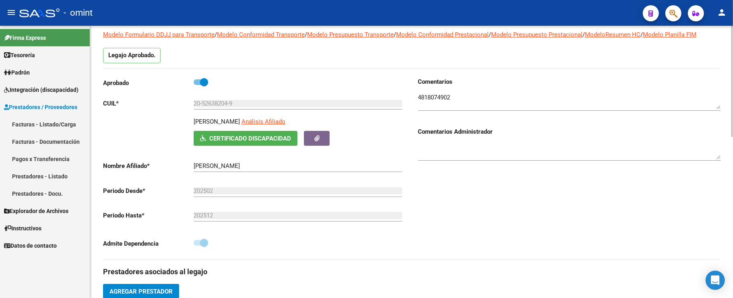
scroll to position [268, 0]
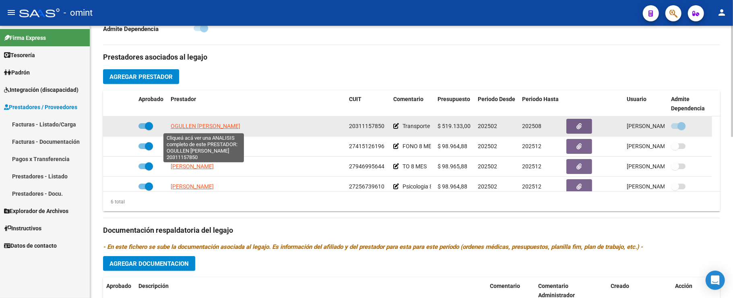
click at [197, 126] on span "OGULLEN JUAN ALBERTO" at bounding box center [206, 126] width 70 height 6
type textarea "20311157850"
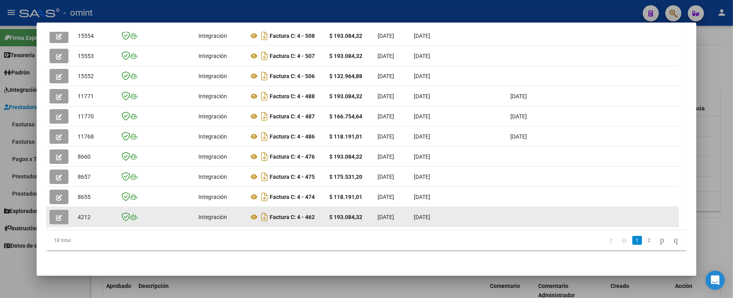
scroll to position [165, 0]
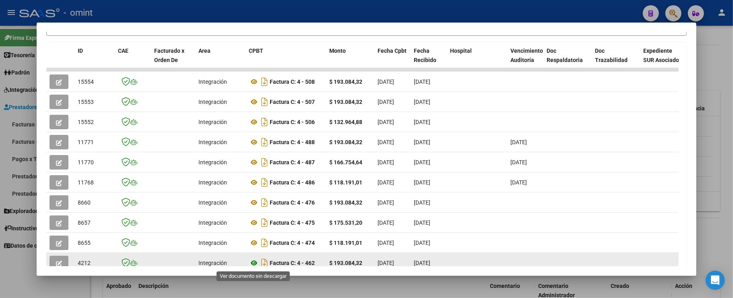
drag, startPoint x: 251, startPoint y: 251, endPoint x: 253, endPoint y: 263, distance: 12.6
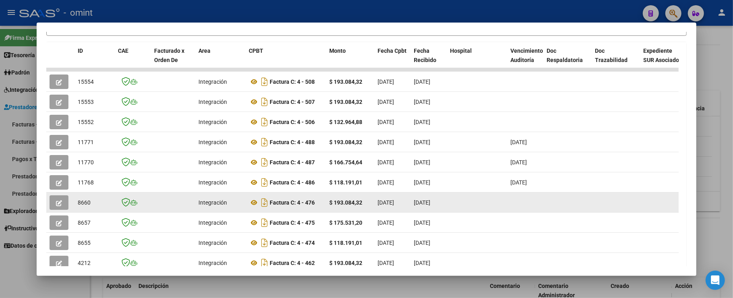
drag, startPoint x: 253, startPoint y: 224, endPoint x: 443, endPoint y: 202, distance: 191.9
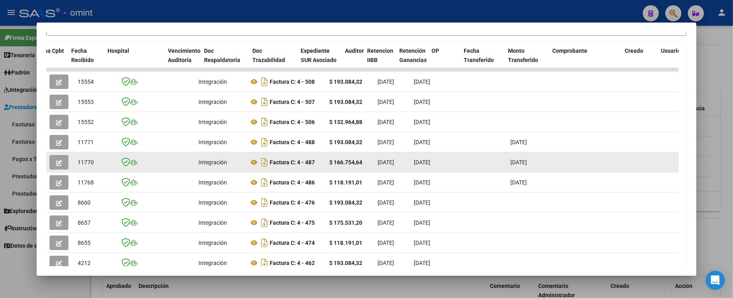
scroll to position [0, 1107]
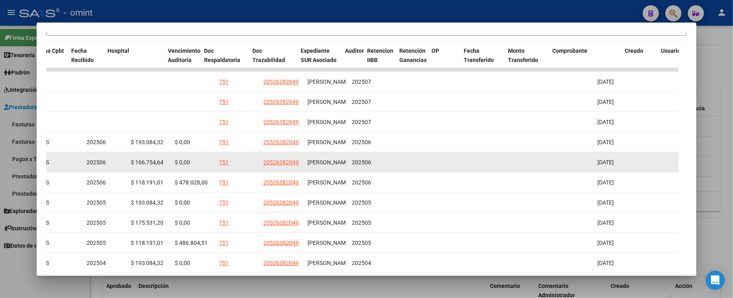
drag, startPoint x: 431, startPoint y: 188, endPoint x: 592, endPoint y: 166, distance: 162.6
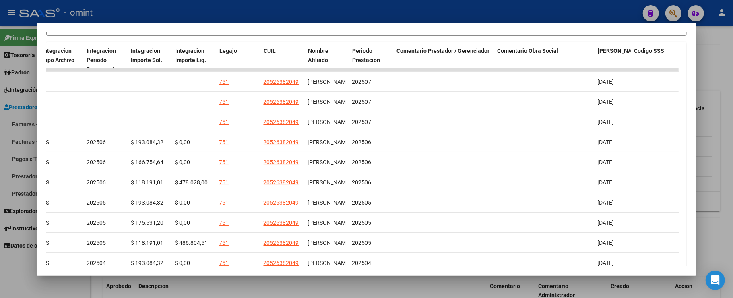
click at [266, 12] on div at bounding box center [366, 149] width 733 height 298
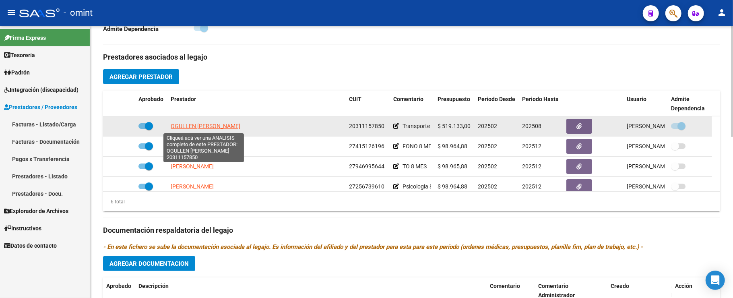
click at [202, 128] on span "OGULLEN JUAN ALBERTO" at bounding box center [206, 126] width 70 height 6
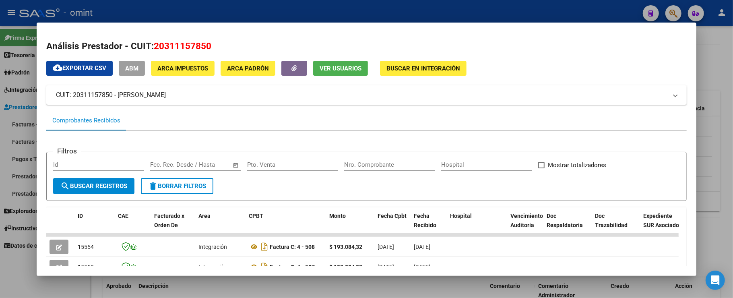
drag, startPoint x: 375, startPoint y: 141, endPoint x: 113, endPoint y: 139, distance: 261.8
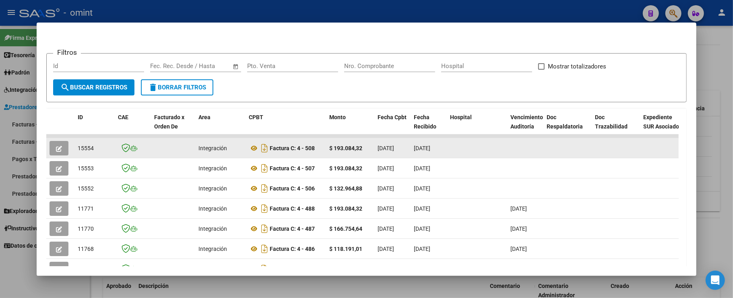
scroll to position [107, 0]
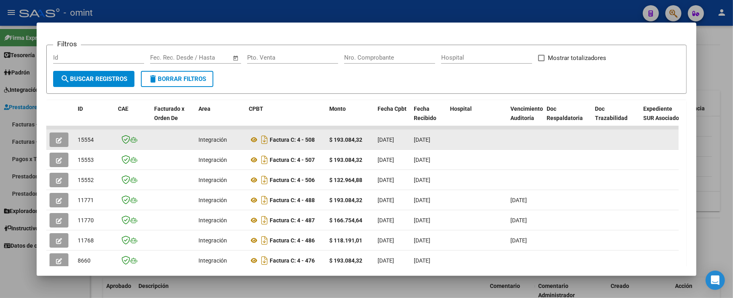
click at [60, 141] on icon "button" at bounding box center [59, 140] width 6 height 6
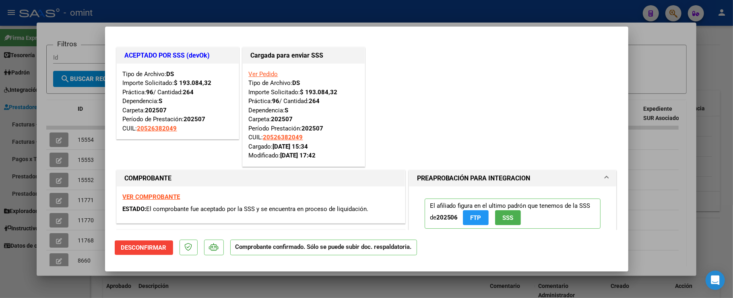
click at [121, 12] on div at bounding box center [366, 149] width 733 height 298
type input "$ 0,00"
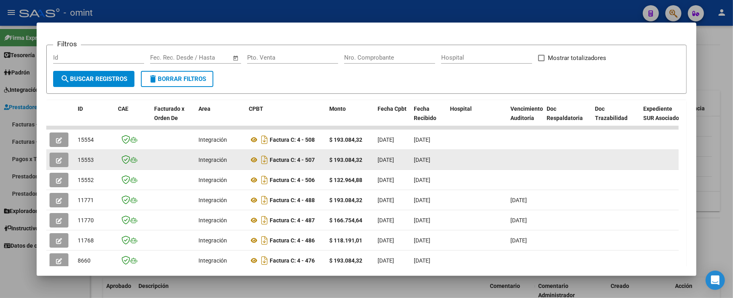
click at [62, 157] on icon "button" at bounding box center [59, 160] width 6 height 6
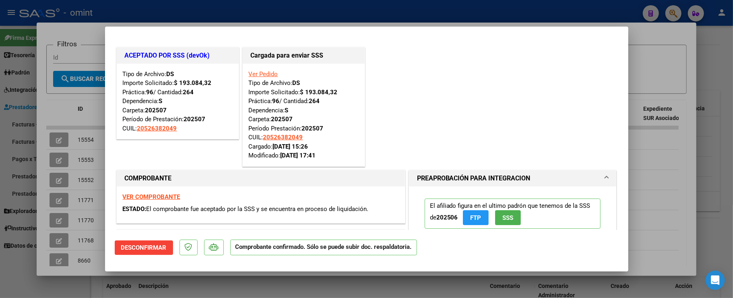
click at [125, 16] on div at bounding box center [366, 149] width 733 height 298
type input "$ 0,00"
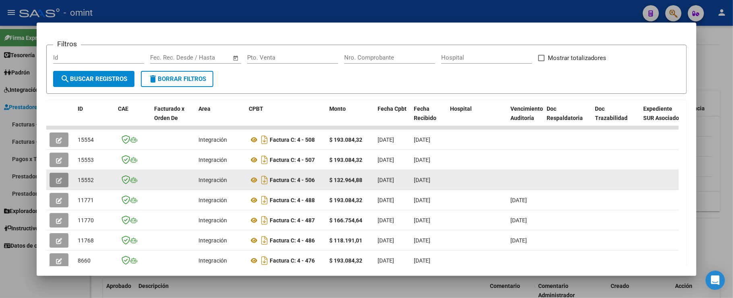
click at [60, 180] on icon "button" at bounding box center [59, 181] width 6 height 6
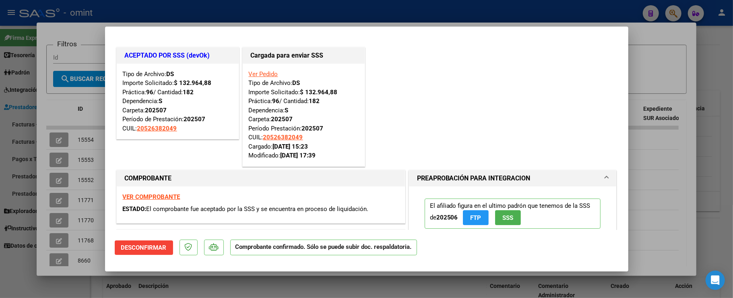
click at [145, 10] on div at bounding box center [366, 149] width 733 height 298
type input "$ 0,00"
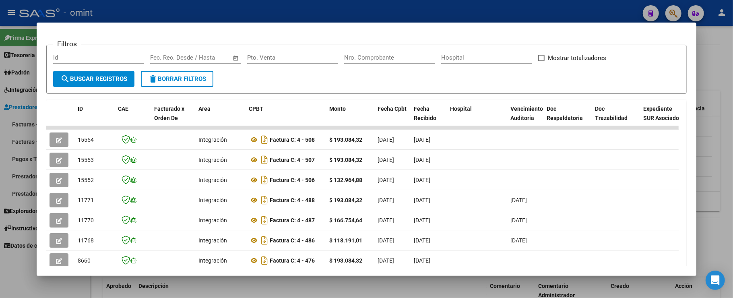
click at [203, 8] on div at bounding box center [366, 149] width 733 height 298
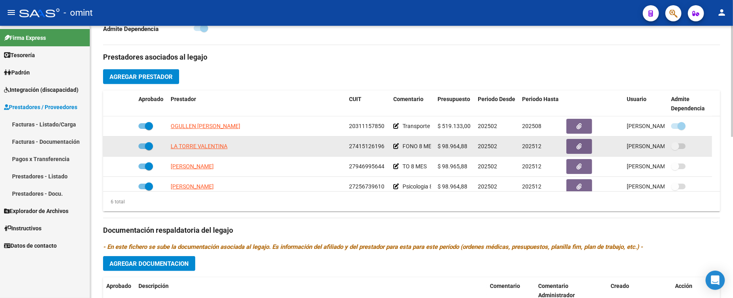
click at [197, 151] on app-link-go-to "LA TORRE VALENTINA" at bounding box center [199, 146] width 57 height 9
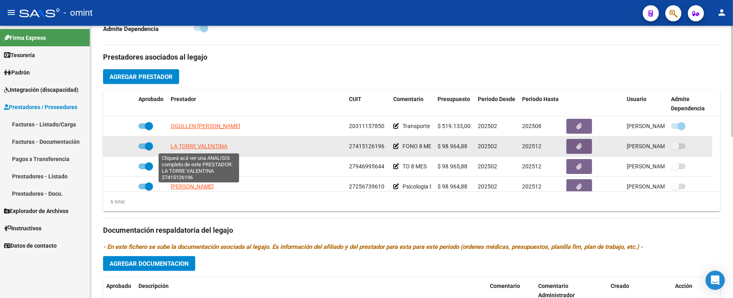
click at [197, 145] on span "LA TORRE VALENTINA" at bounding box center [199, 146] width 57 height 6
type textarea "27415126196"
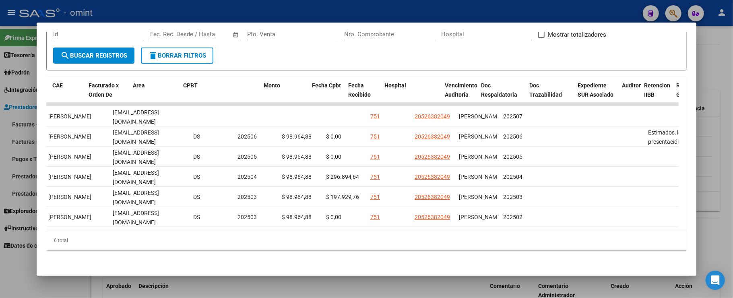
scroll to position [0, 0]
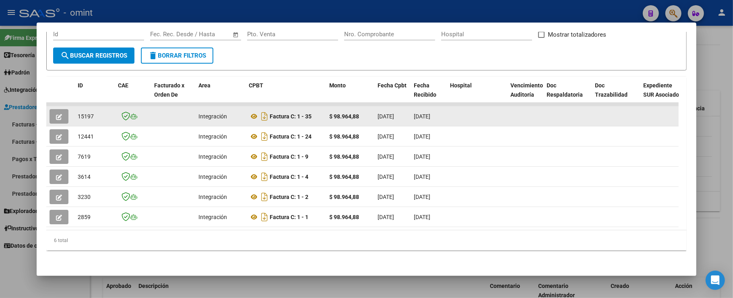
click at [58, 114] on icon "button" at bounding box center [59, 117] width 6 height 6
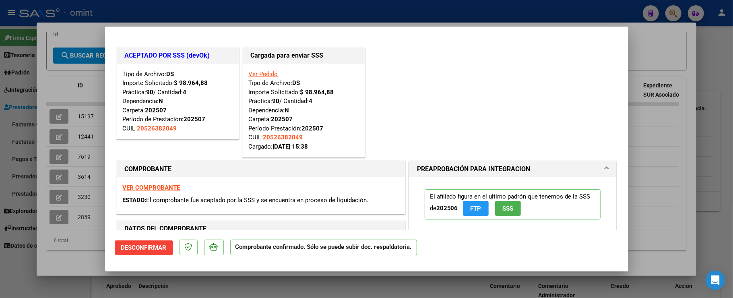
click at [211, 12] on div at bounding box center [366, 149] width 733 height 298
type input "$ 0,00"
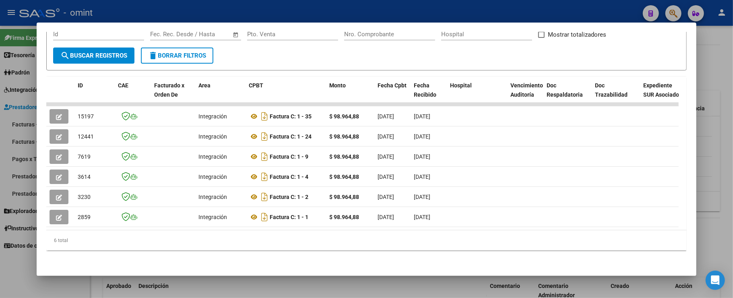
click at [205, 11] on div at bounding box center [366, 149] width 733 height 298
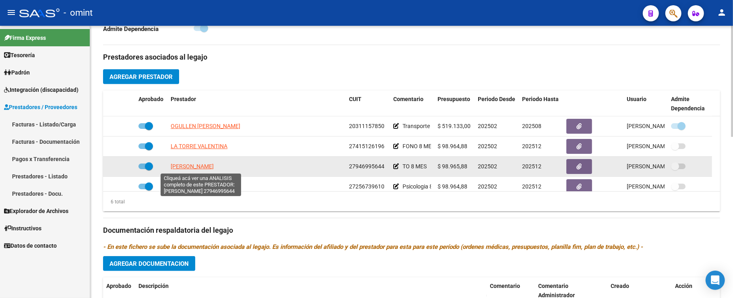
click at [197, 166] on span "ORUE TAMARA JAZMIN" at bounding box center [192, 166] width 43 height 6
type textarea "27946995644"
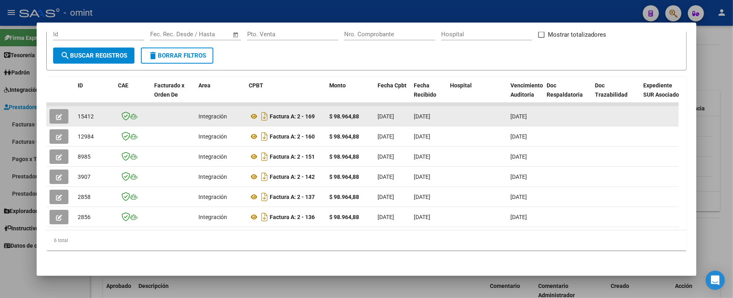
click at [60, 114] on icon "button" at bounding box center [59, 117] width 6 height 6
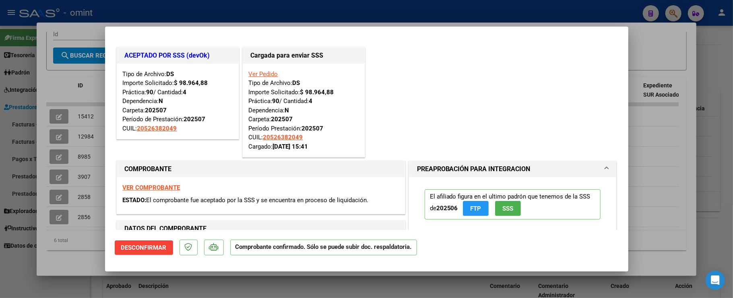
click at [184, 12] on div at bounding box center [366, 149] width 733 height 298
type input "$ 0,00"
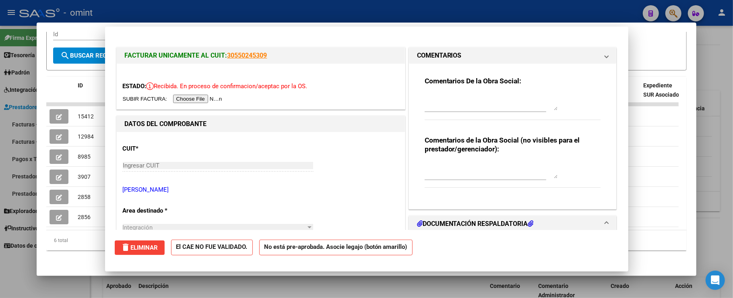
click at [187, 8] on div at bounding box center [366, 149] width 733 height 298
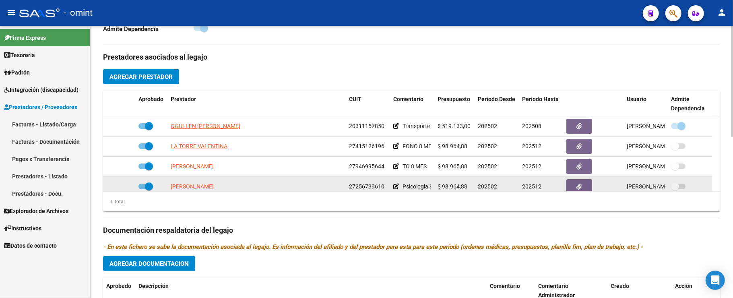
click at [196, 187] on span "ACOSTA ANDREA CRISTINA" at bounding box center [192, 186] width 43 height 6
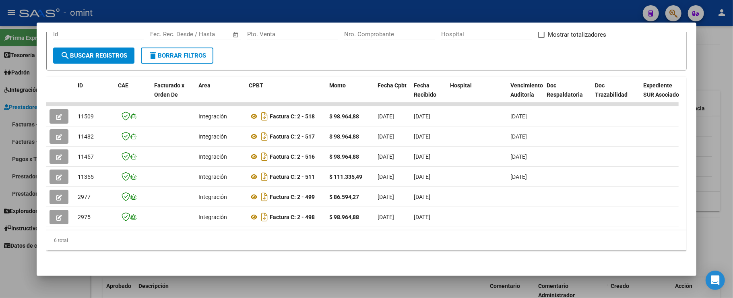
click at [231, 10] on div at bounding box center [366, 149] width 733 height 298
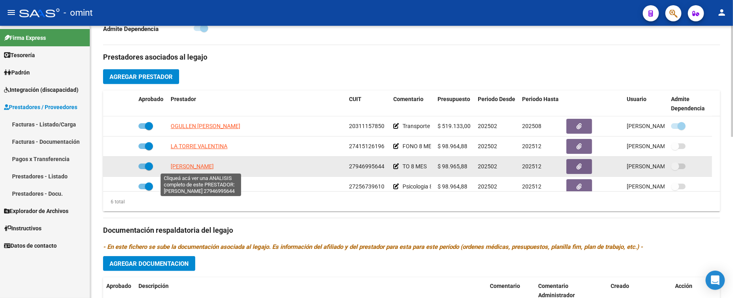
click at [204, 170] on span "ORUE TAMARA JAZMIN" at bounding box center [192, 166] width 43 height 6
type textarea "27946995644"
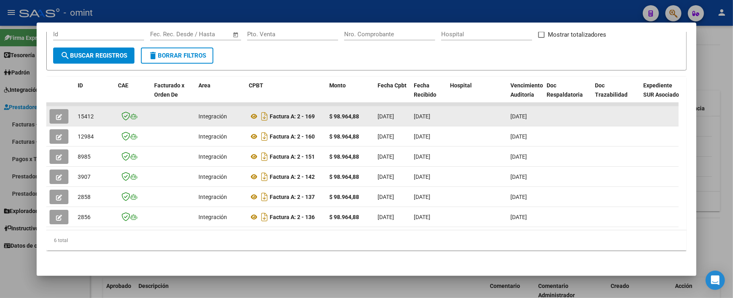
click at [61, 114] on icon "button" at bounding box center [59, 117] width 6 height 6
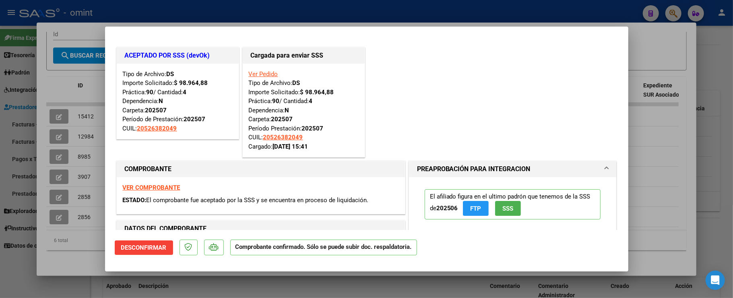
click at [244, 17] on div at bounding box center [366, 149] width 733 height 298
type input "$ 0,00"
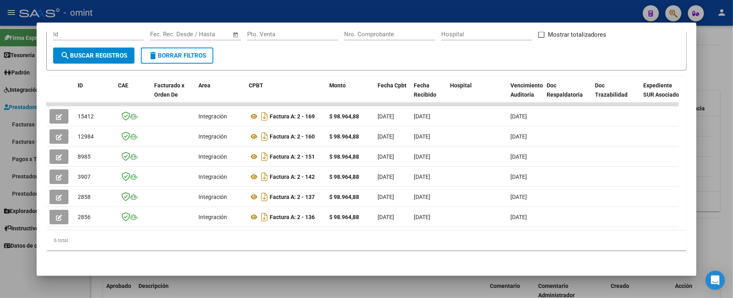
click at [244, 12] on div at bounding box center [366, 149] width 733 height 298
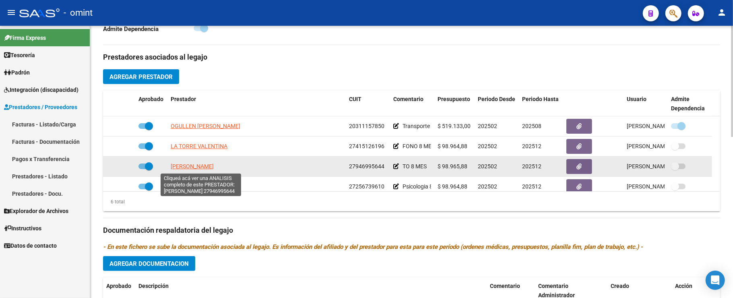
click at [195, 168] on span "ORUE TAMARA JAZMIN" at bounding box center [192, 166] width 43 height 6
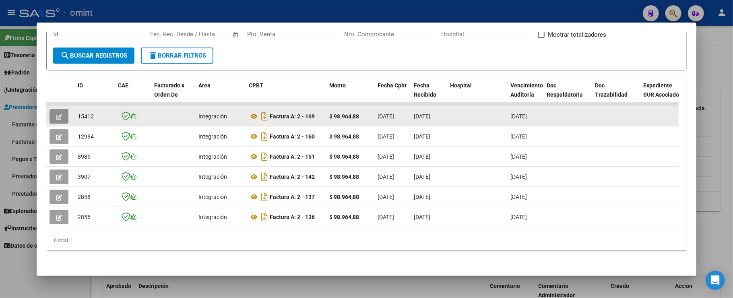
click at [63, 110] on button "button" at bounding box center [59, 116] width 19 height 15
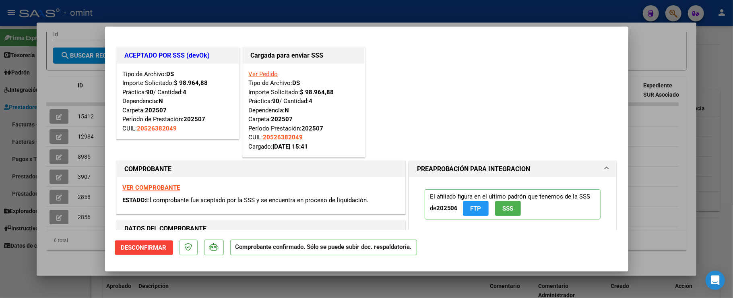
click at [235, 12] on div at bounding box center [366, 149] width 733 height 298
type input "$ 0,00"
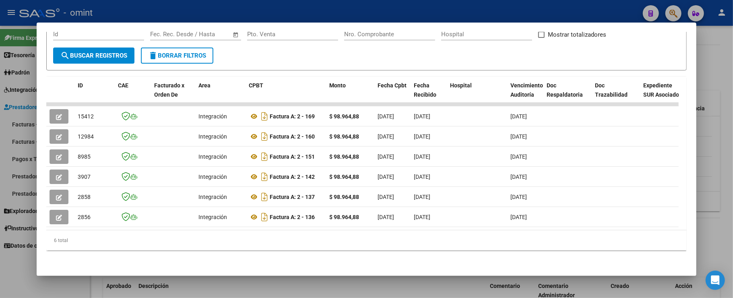
click at [238, 10] on div at bounding box center [366, 149] width 733 height 298
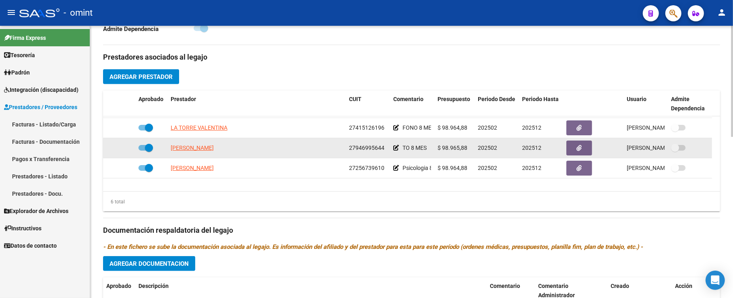
scroll to position [48, 0]
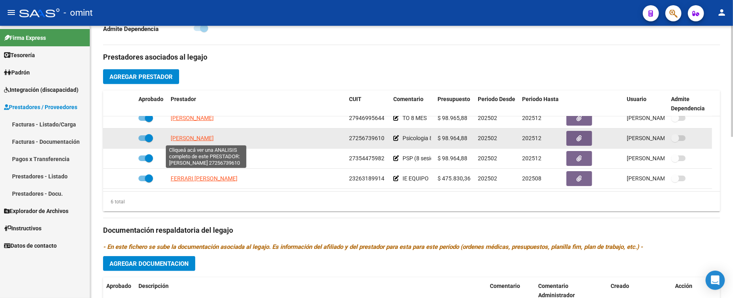
click at [197, 137] on span "ACOSTA ANDREA CRISTINA" at bounding box center [192, 138] width 43 height 6
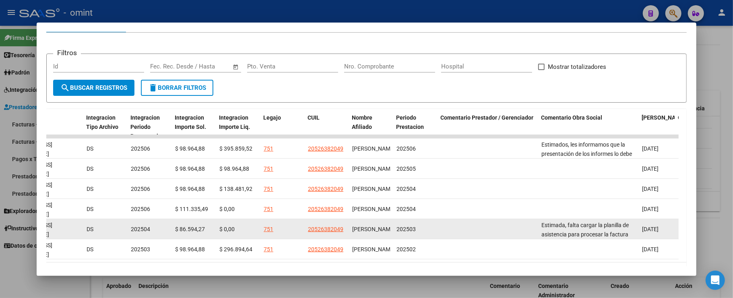
scroll to position [131, 0]
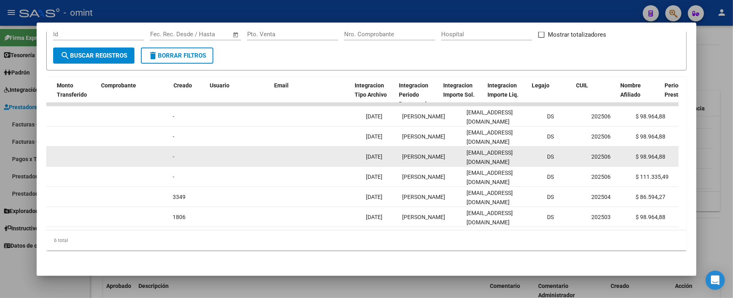
drag, startPoint x: 469, startPoint y: 168, endPoint x: 375, endPoint y: 163, distance: 94.0
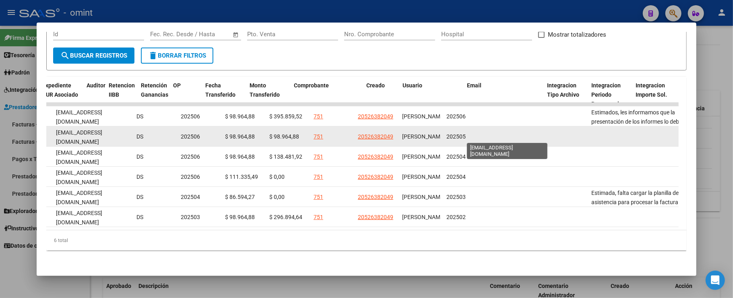
drag, startPoint x: 482, startPoint y: 136, endPoint x: 495, endPoint y: 135, distance: 13.3
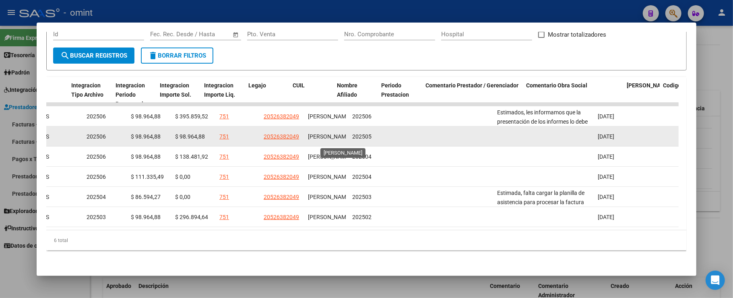
drag, startPoint x: 365, startPoint y: 133, endPoint x: 350, endPoint y: 133, distance: 14.9
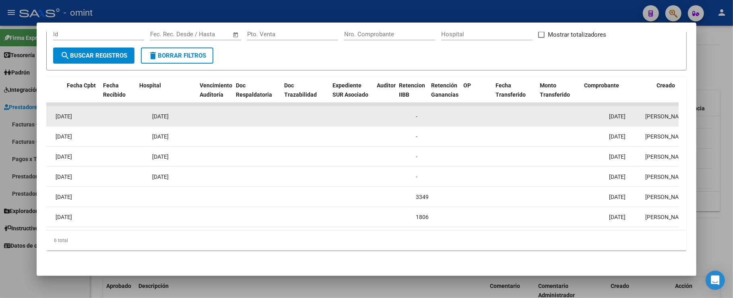
scroll to position [0, 607]
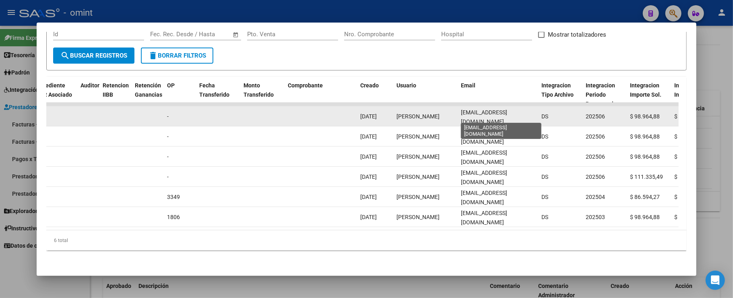
click at [480, 113] on span "psic.cristina.acosta@gmail.com" at bounding box center [484, 117] width 46 height 16
copy span "psic.cristina.acosta@gmail.com"
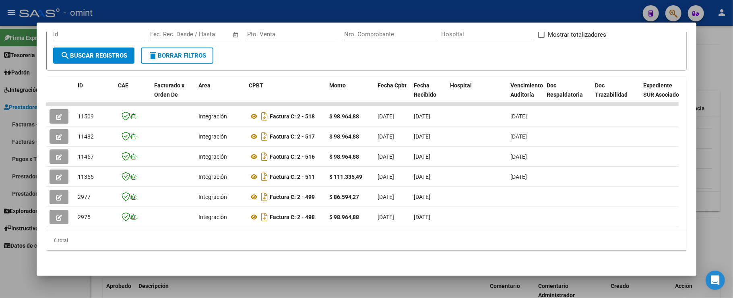
scroll to position [0, 0]
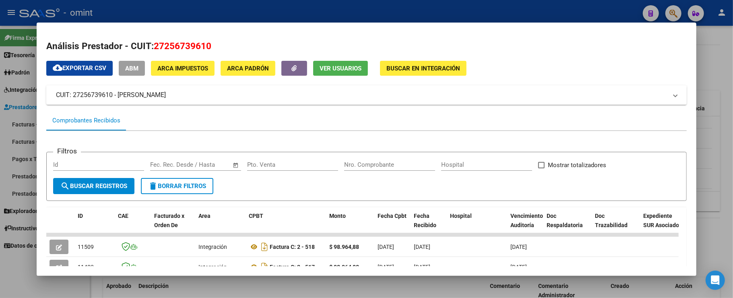
click at [167, 15] on div at bounding box center [366, 149] width 733 height 298
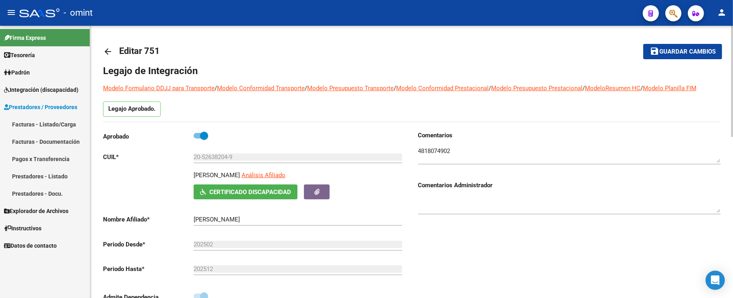
click at [239, 176] on p "MEZA JUAN SEBASTIAN" at bounding box center [217, 175] width 46 height 9
copy p "MEZA JUAN SEBASTIAN"
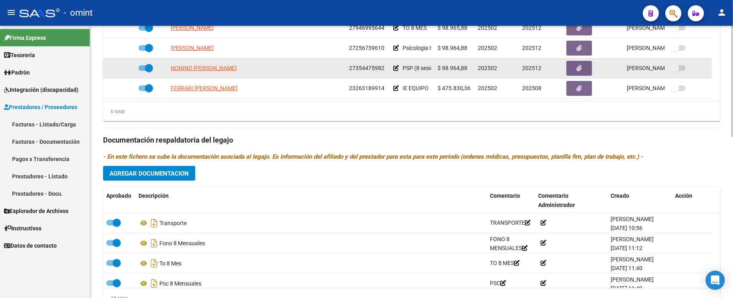
scroll to position [376, 0]
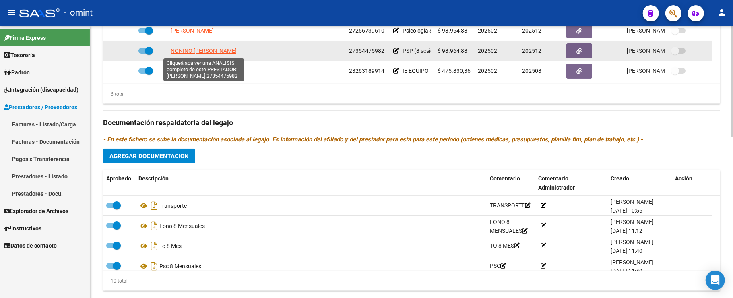
click at [213, 52] on span "NONINO LORENA VANINA" at bounding box center [204, 51] width 66 height 6
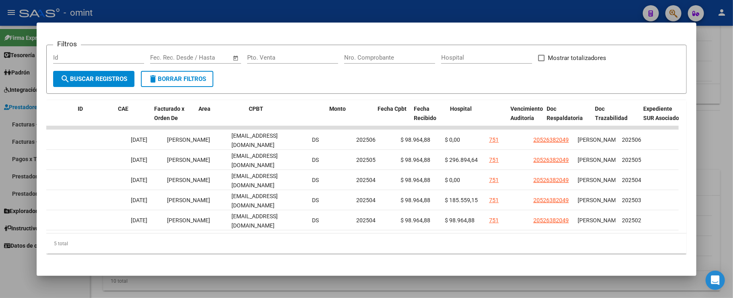
scroll to position [0, 0]
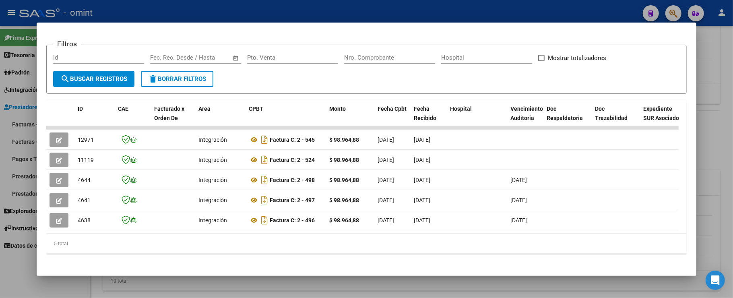
click at [276, 17] on div at bounding box center [366, 149] width 733 height 298
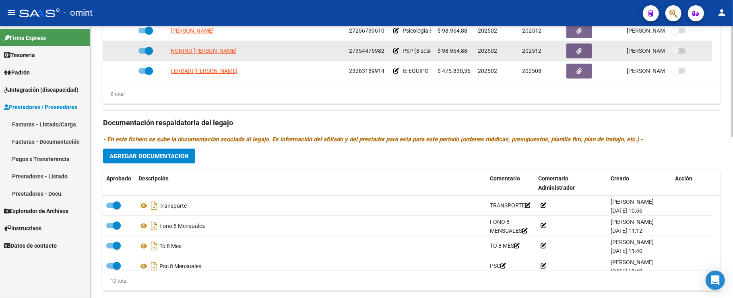
click at [206, 57] on datatable-body-cell "NONINO LORENA VANINA" at bounding box center [257, 51] width 178 height 20
click at [206, 54] on span "NONINO LORENA VANINA" at bounding box center [204, 51] width 66 height 6
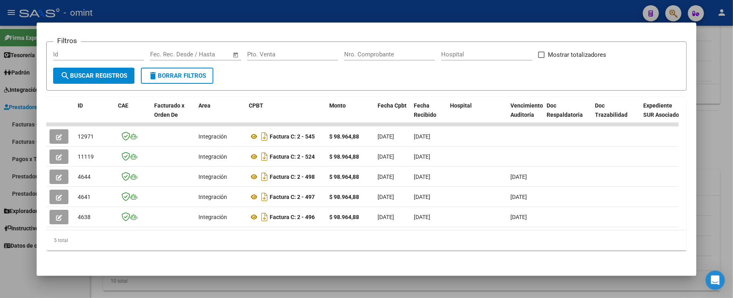
click at [196, 15] on div at bounding box center [366, 149] width 733 height 298
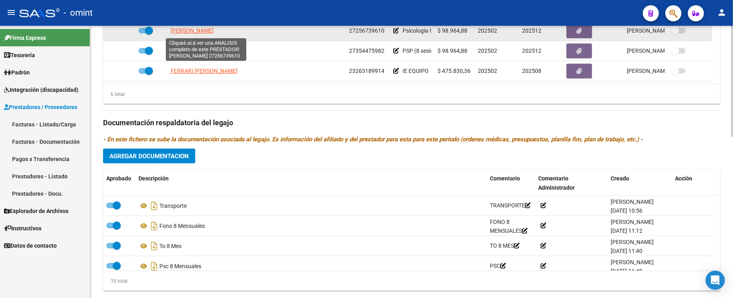
click at [191, 34] on span "ACOSTA ANDREA CRISTINA" at bounding box center [192, 30] width 43 height 6
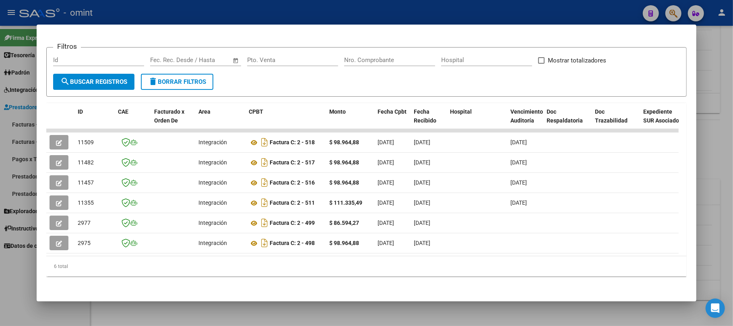
scroll to position [367, 0]
click at [268, 19] on div at bounding box center [366, 163] width 733 height 326
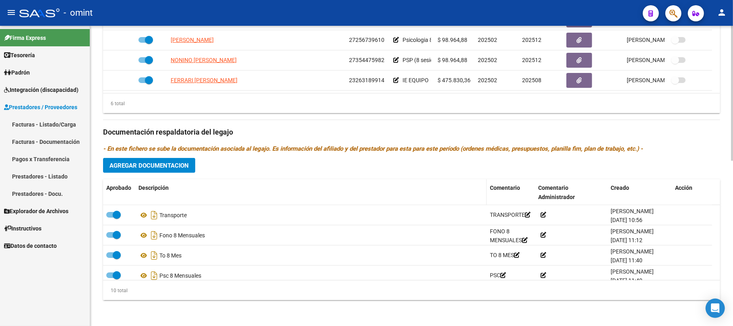
scroll to position [313, 0]
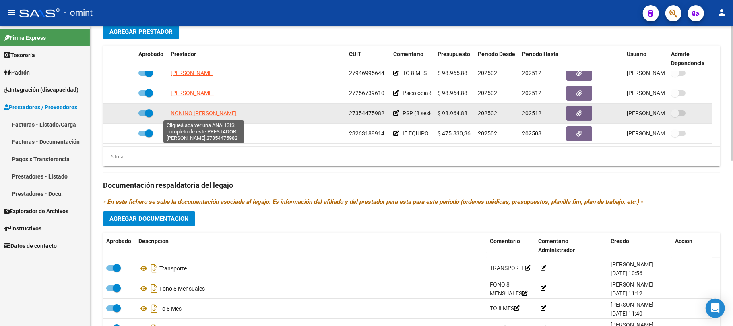
click at [211, 110] on span "NONINO LORENA VANINA" at bounding box center [204, 113] width 66 height 6
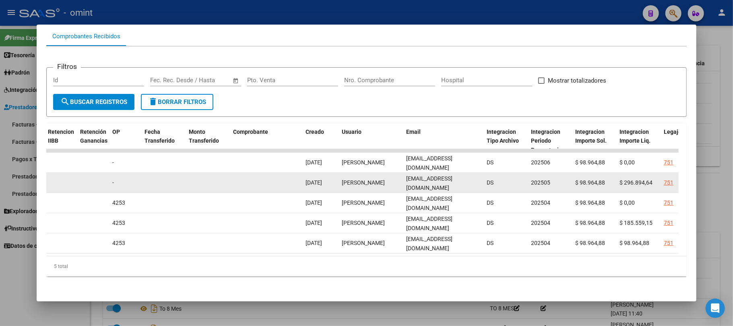
scroll to position [0, 669]
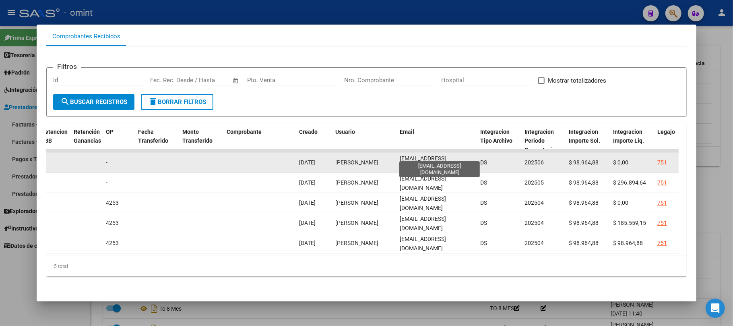
click at [437, 155] on span "noninolorenapsp@gmail.com" at bounding box center [423, 163] width 46 height 16
copy span "noninolorenapsp@gmail.com"
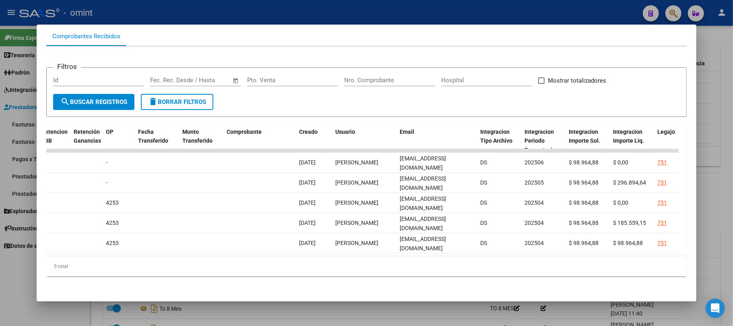
click at [221, 10] on div at bounding box center [366, 163] width 733 height 326
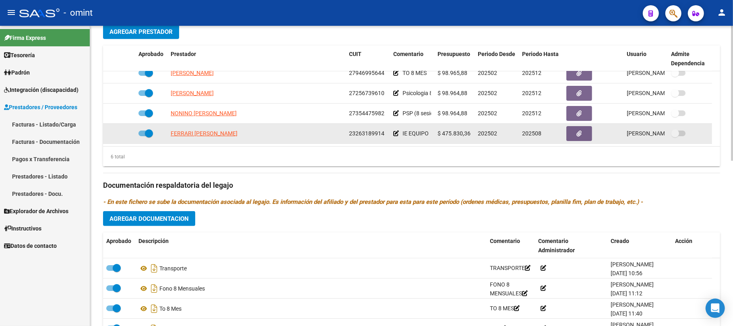
click at [190, 130] on app-link-go-to "FERRARI CARINA LEONOR" at bounding box center [204, 133] width 67 height 9
click at [193, 133] on span "FERRARI CARINA LEONOR" at bounding box center [204, 133] width 67 height 6
type textarea "23263189914"
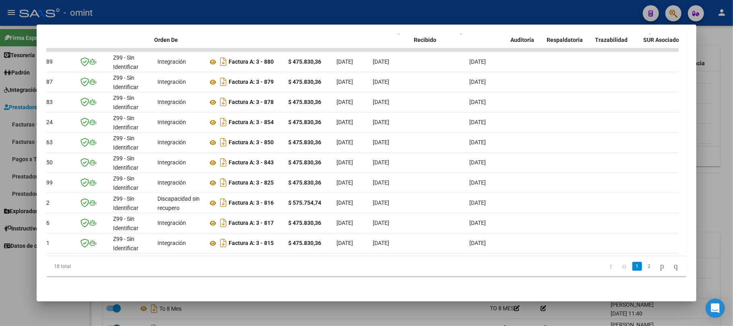
scroll to position [0, 0]
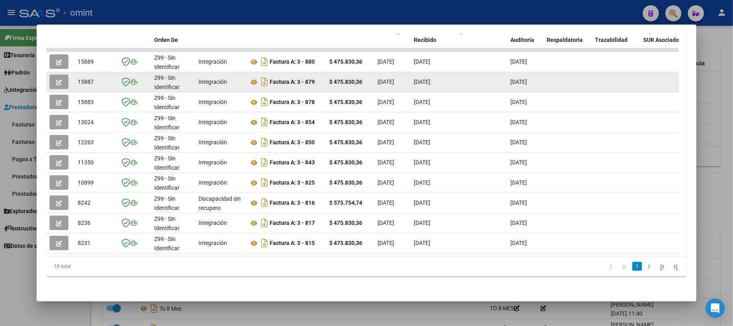
click at [60, 79] on icon "button" at bounding box center [59, 82] width 6 height 6
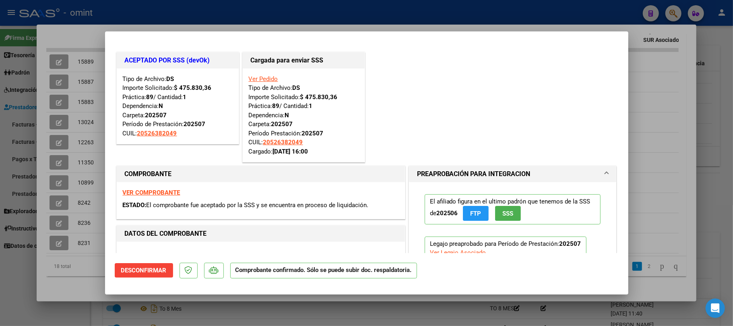
drag, startPoint x: 195, startPoint y: 18, endPoint x: 195, endPoint y: 13, distance: 4.8
click at [195, 17] on div at bounding box center [366, 163] width 733 height 326
type input "$ 0,00"
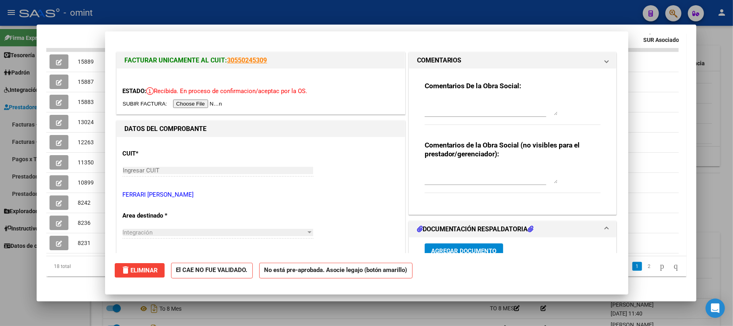
click at [197, 10] on div at bounding box center [366, 163] width 733 height 326
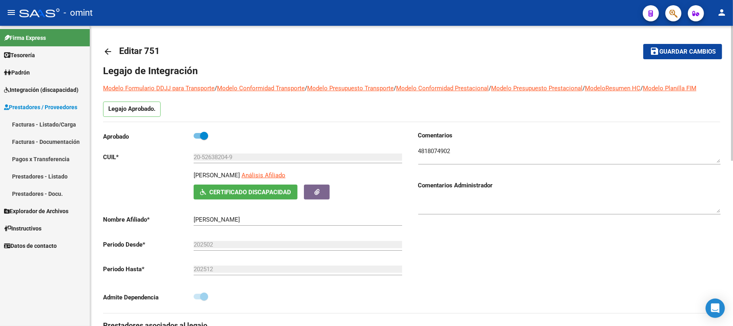
click at [109, 51] on mat-icon "arrow_back" at bounding box center [108, 52] width 10 height 10
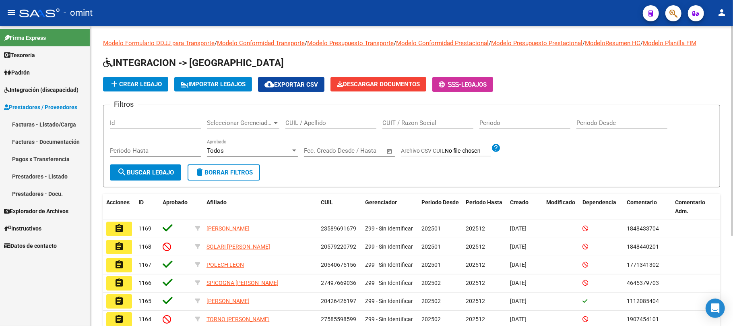
drag, startPoint x: 311, startPoint y: 129, endPoint x: 296, endPoint y: 120, distance: 17.2
click at [310, 128] on div "CUIL / Apellido" at bounding box center [331, 120] width 91 height 17
click at [300, 120] on input "CUIL / Apellido" at bounding box center [331, 122] width 91 height 7
paste input "27506031139"
type input "27506031139"
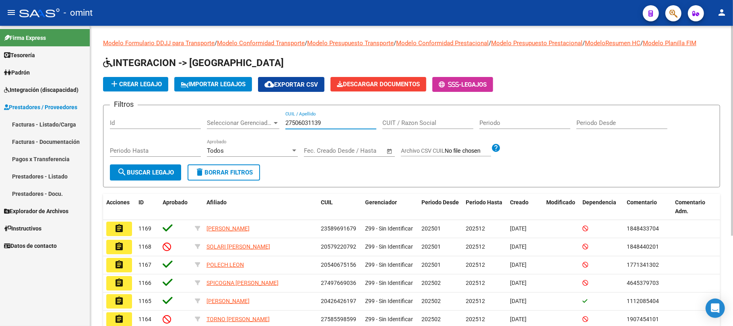
click at [155, 175] on button "search Buscar Legajo" at bounding box center [145, 172] width 71 height 16
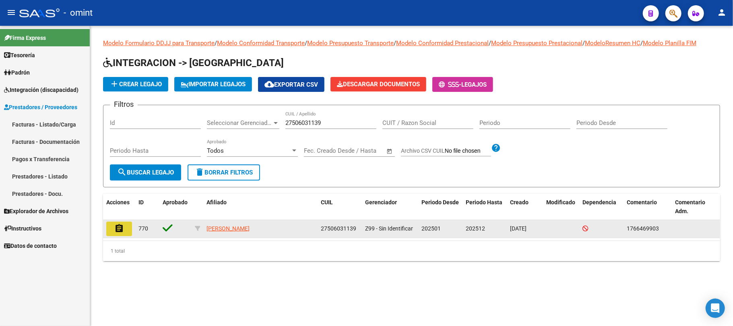
click at [120, 222] on button "assignment" at bounding box center [119, 229] width 26 height 15
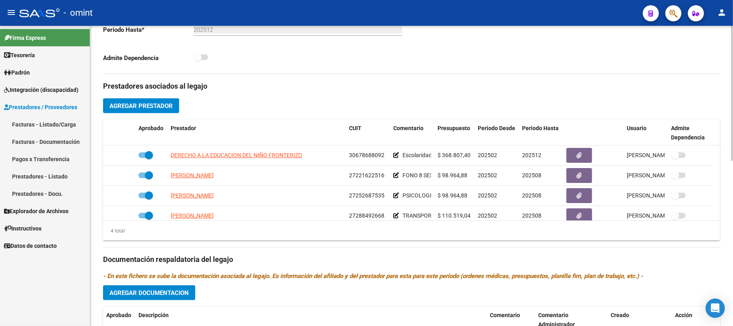
scroll to position [268, 0]
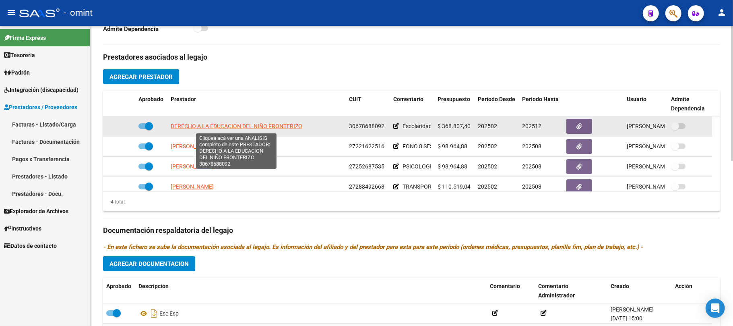
click at [219, 128] on span "DERECHO A LA EDUCACION DEL NIÑO FRONTERIZO" at bounding box center [237, 126] width 132 height 6
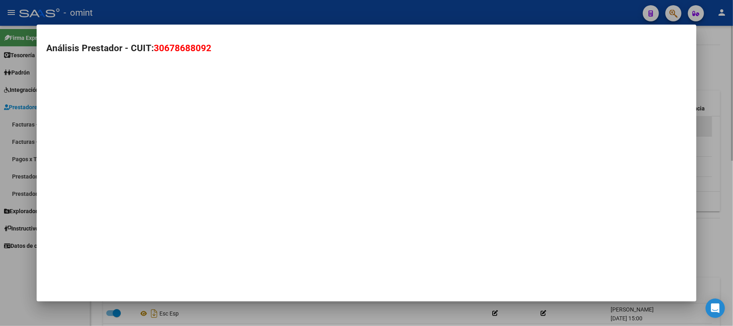
type textarea "30678688092"
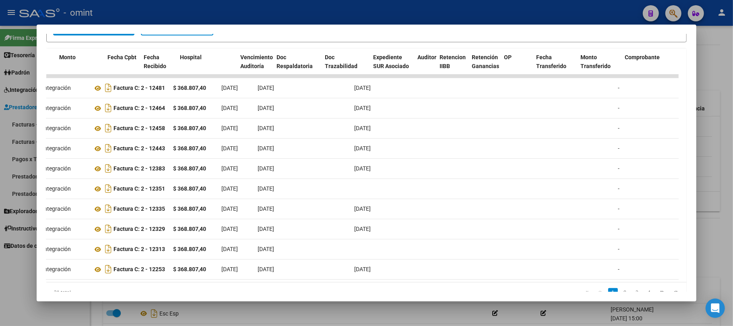
scroll to position [0, 0]
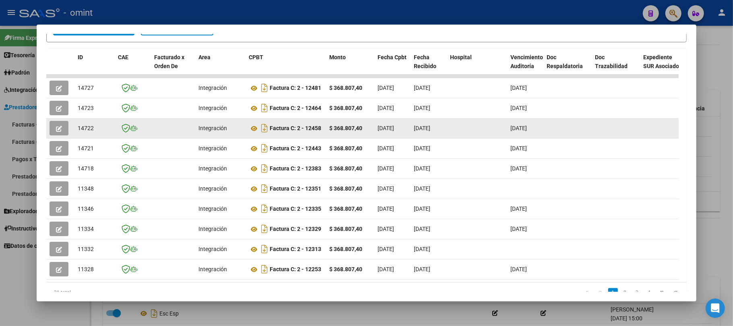
drag, startPoint x: 317, startPoint y: 128, endPoint x: 89, endPoint y: 128, distance: 228.4
click at [83, 126] on span "14722" at bounding box center [86, 128] width 16 height 6
copy span "14722"
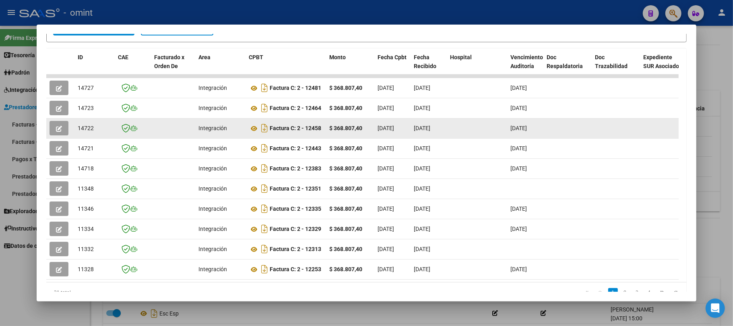
click at [46, 129] on datatable-body-cell at bounding box center [60, 128] width 28 height 20
drag, startPoint x: 48, startPoint y: 129, endPoint x: 59, endPoint y: 129, distance: 10.5
click at [54, 129] on datatable-body-cell at bounding box center [60, 128] width 28 height 20
click at [59, 129] on icon "button" at bounding box center [59, 129] width 6 height 6
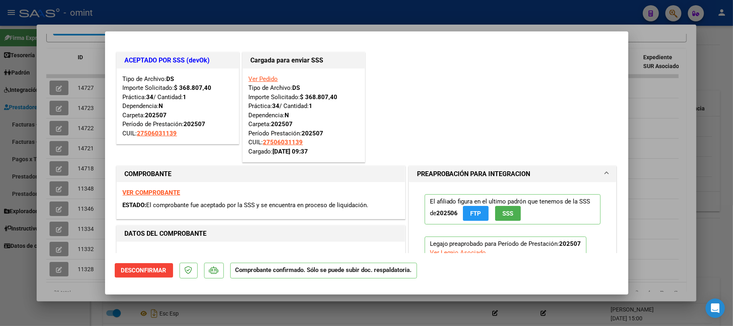
click at [247, 5] on div at bounding box center [366, 163] width 733 height 326
type input "$ 0,00"
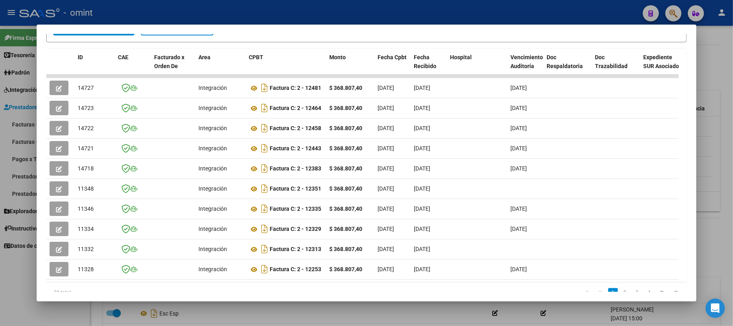
click at [247, 5] on div at bounding box center [366, 163] width 733 height 326
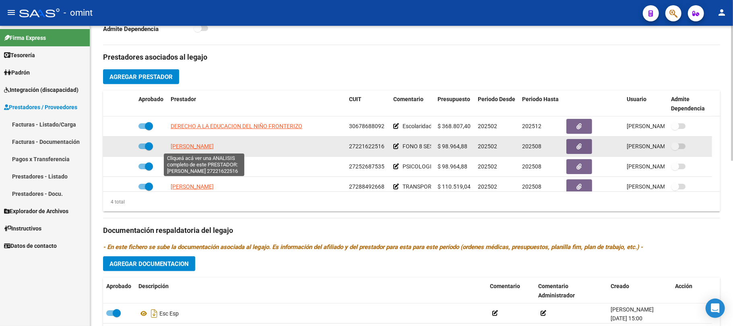
click at [200, 148] on span "BARALE VALERIA VIVIANA" at bounding box center [192, 146] width 43 height 6
type textarea "27221622516"
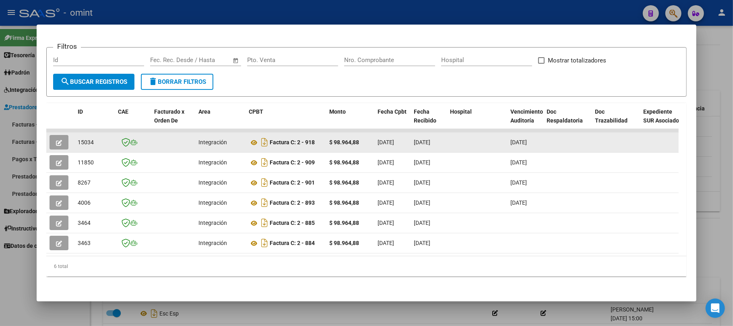
click at [54, 135] on button "button" at bounding box center [59, 142] width 19 height 15
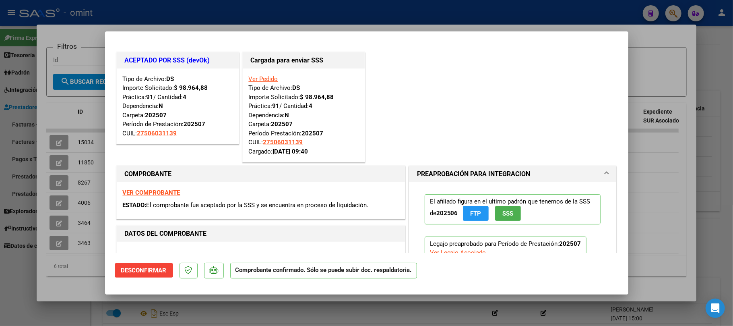
click at [187, 8] on div at bounding box center [366, 163] width 733 height 326
type input "$ 0,00"
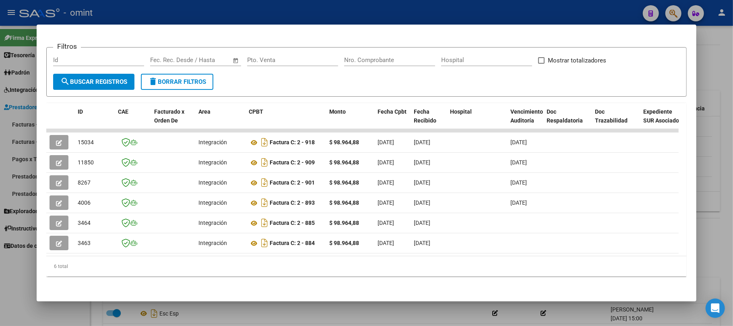
click at [187, 8] on div at bounding box center [366, 163] width 733 height 326
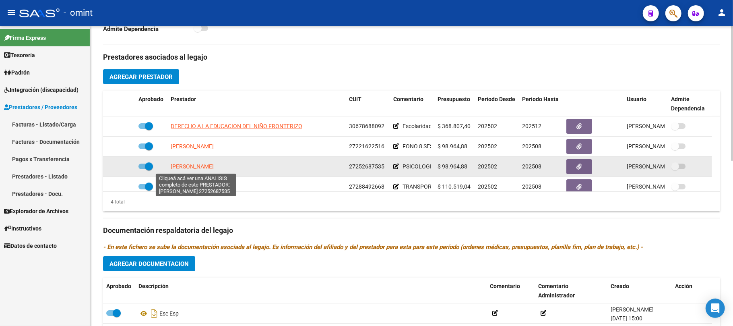
click at [187, 165] on span "BARBERO ANA INES" at bounding box center [192, 166] width 43 height 6
type textarea "27252687535"
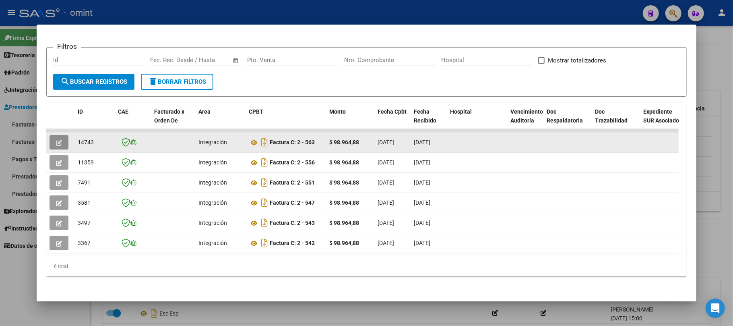
click at [56, 140] on icon "button" at bounding box center [59, 143] width 6 height 6
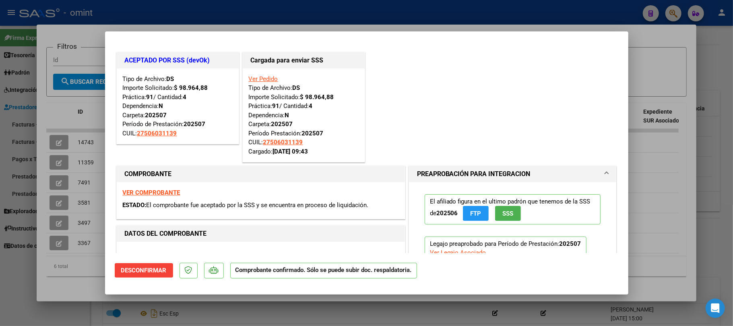
click at [202, 15] on div at bounding box center [366, 163] width 733 height 326
type input "$ 0,00"
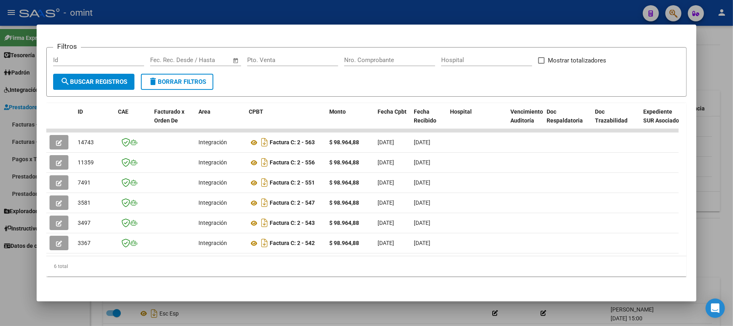
click at [203, 15] on div at bounding box center [366, 163] width 733 height 326
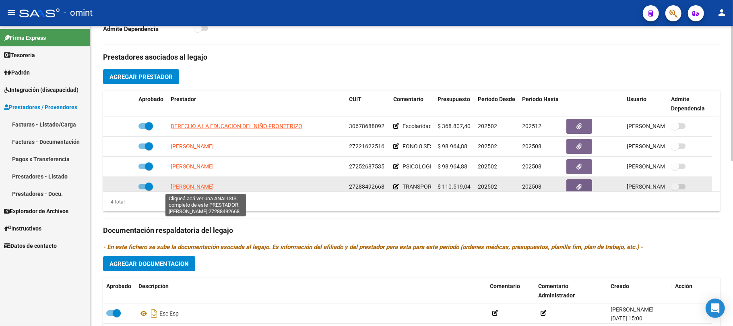
click at [200, 187] on span "GIL LECHA VANINA EMILSE" at bounding box center [192, 186] width 43 height 6
type textarea "27288492668"
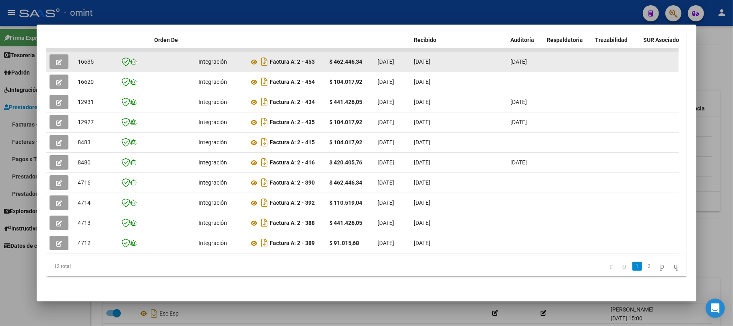
click at [54, 54] on button "button" at bounding box center [59, 61] width 19 height 15
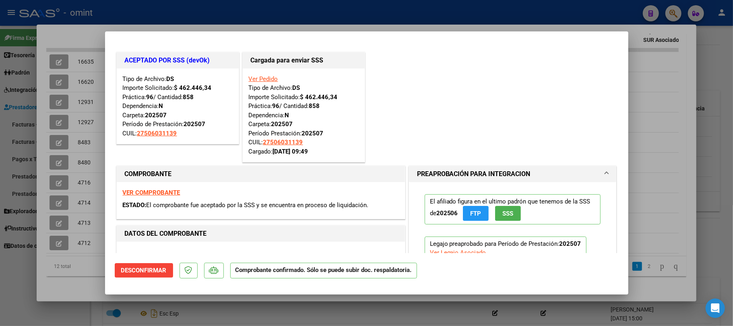
click at [121, 6] on div at bounding box center [366, 163] width 733 height 326
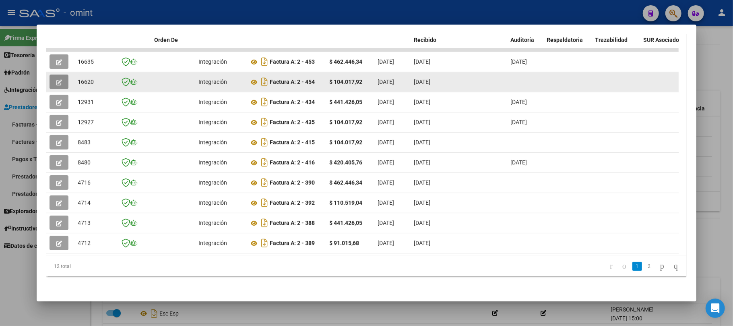
click at [64, 78] on button "button" at bounding box center [59, 82] width 19 height 15
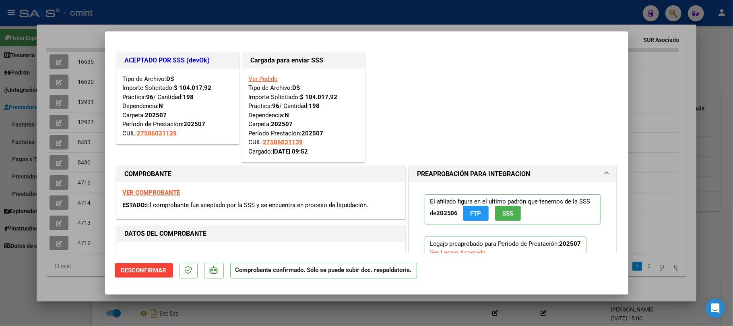
click at [135, 11] on div at bounding box center [366, 163] width 733 height 326
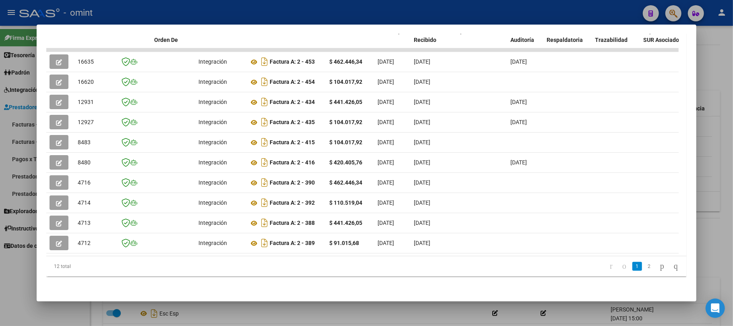
click at [136, 11] on div at bounding box center [366, 163] width 733 height 326
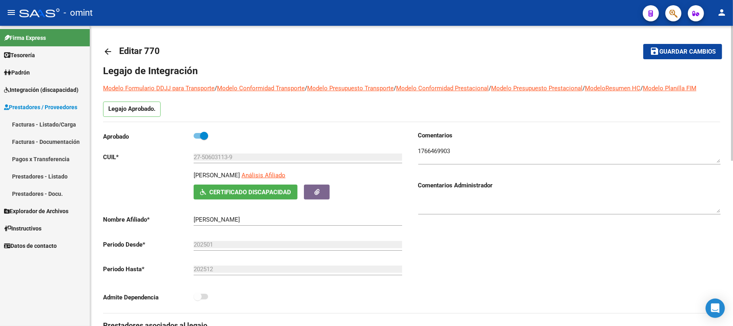
click at [112, 49] on mat-icon "arrow_back" at bounding box center [108, 52] width 10 height 10
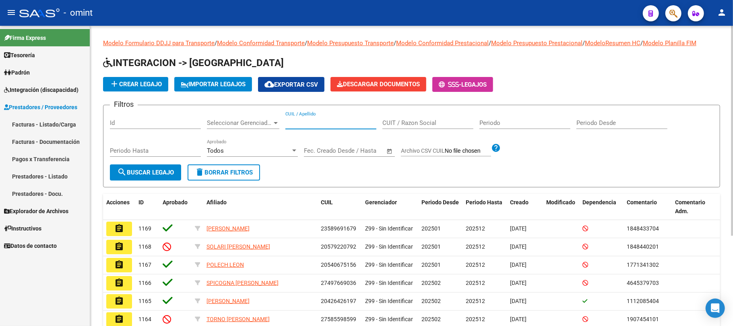
click at [292, 120] on input "CUIL / Apellido" at bounding box center [331, 122] width 91 height 7
paste input "27485317274"
click at [149, 172] on span "search Buscar Legajo" at bounding box center [145, 172] width 57 height 7
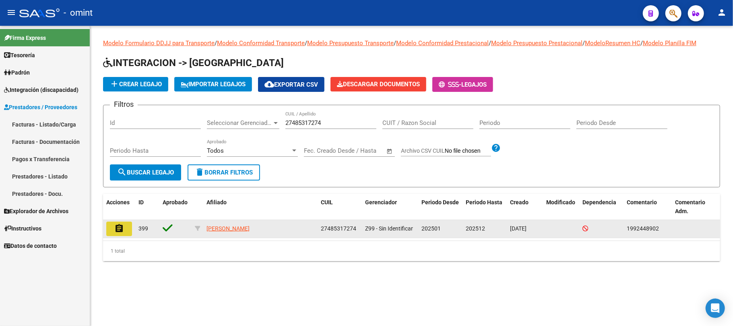
click at [114, 229] on mat-icon "assignment" at bounding box center [119, 229] width 10 height 10
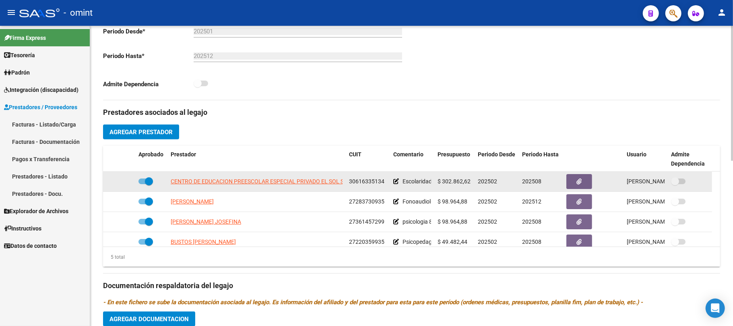
scroll to position [215, 0]
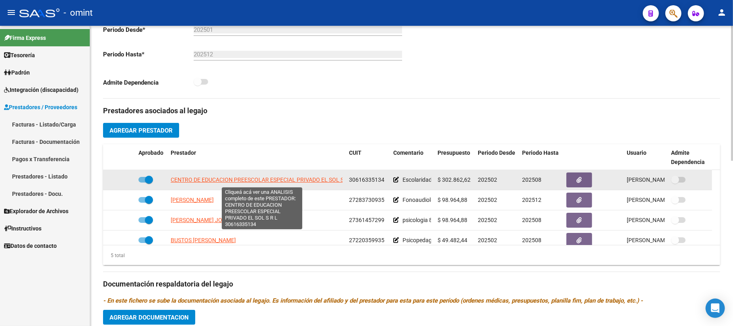
click at [228, 181] on span "CENTRO DE EDUCACION PREESCOLAR ESPECIAL PRIVADO EL SOL S R L" at bounding box center [262, 179] width 182 height 6
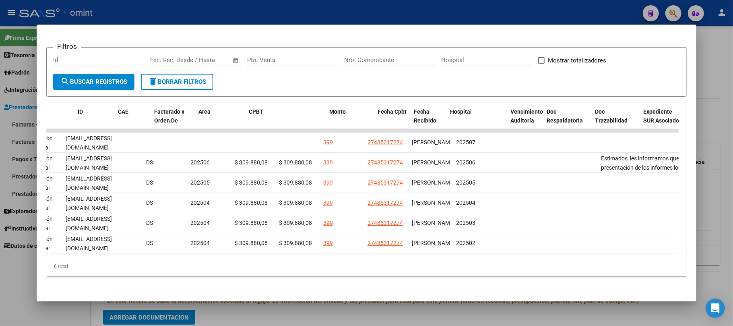
scroll to position [0, 0]
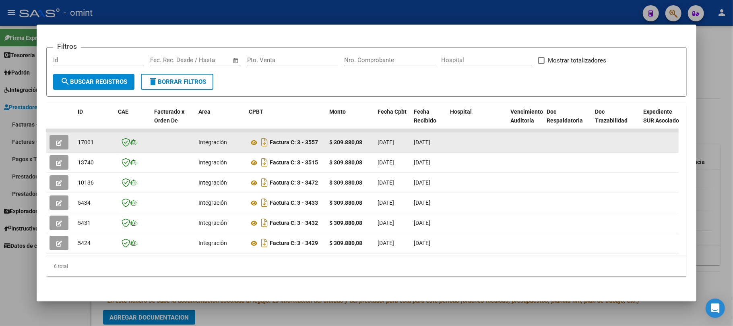
click at [52, 133] on datatable-body-cell at bounding box center [60, 143] width 28 height 20
click at [57, 135] on button "button" at bounding box center [59, 142] width 19 height 15
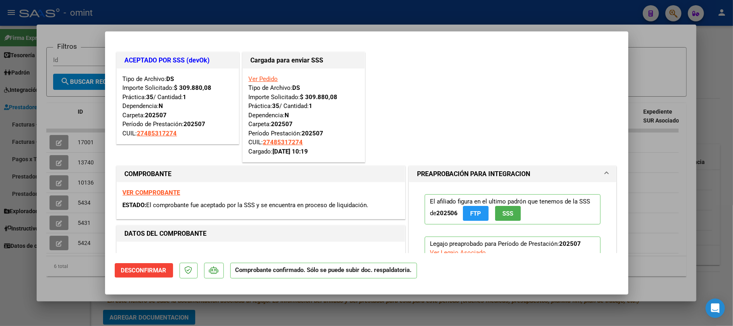
click at [234, 18] on div at bounding box center [366, 163] width 733 height 326
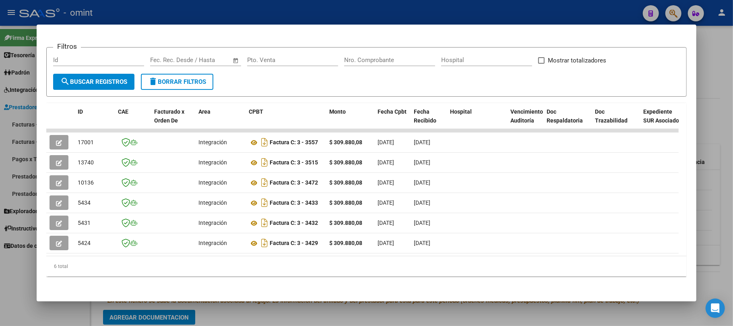
click at [236, 13] on div at bounding box center [366, 163] width 733 height 326
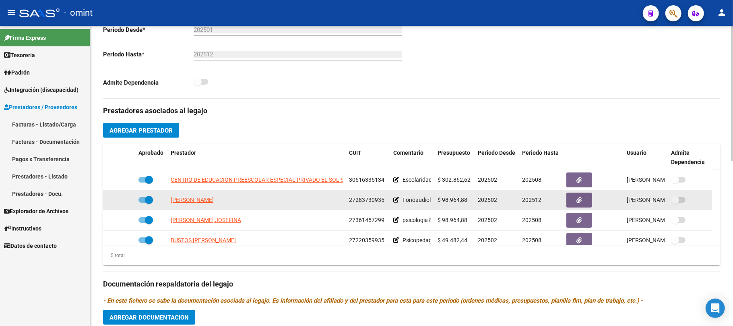
click at [179, 197] on app-link-go-to "MASSO MARIELA SOLEDAD" at bounding box center [192, 199] width 43 height 9
click at [182, 199] on span "MASSO MARIELA SOLEDAD" at bounding box center [192, 200] width 43 height 6
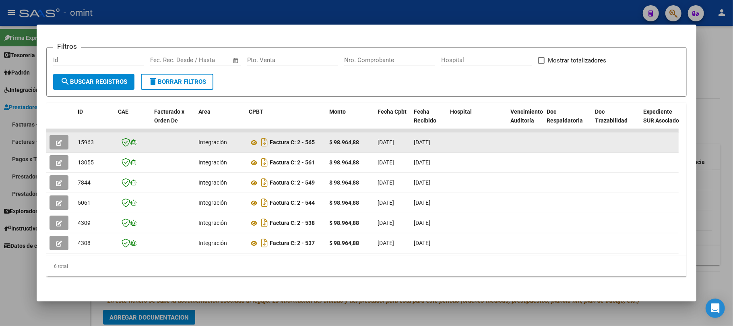
click at [60, 140] on icon "button" at bounding box center [59, 143] width 6 height 6
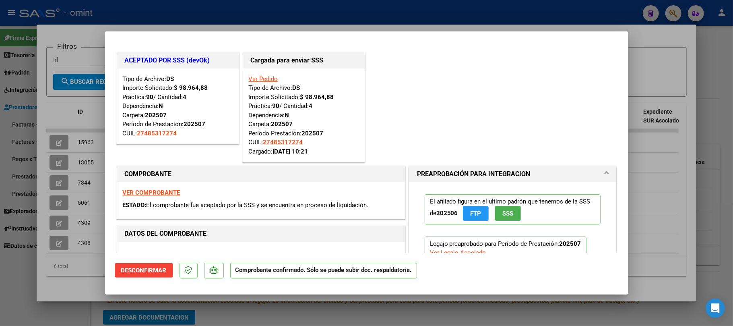
click at [250, 13] on div at bounding box center [366, 163] width 733 height 326
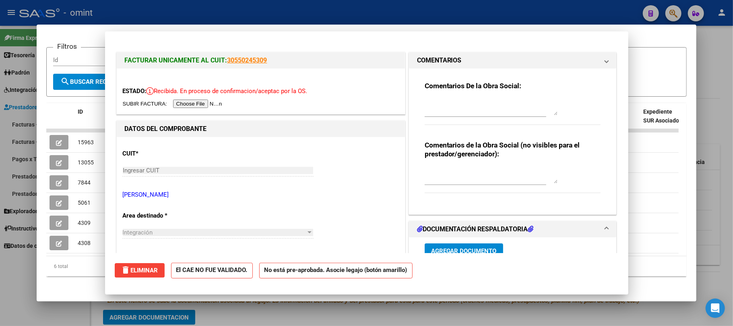
click at [250, 13] on div at bounding box center [366, 163] width 733 height 326
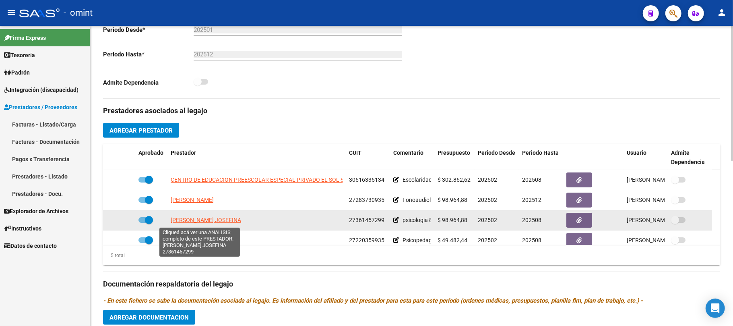
click at [197, 220] on span "ECHENIQUE JOSEFINA" at bounding box center [206, 220] width 70 height 6
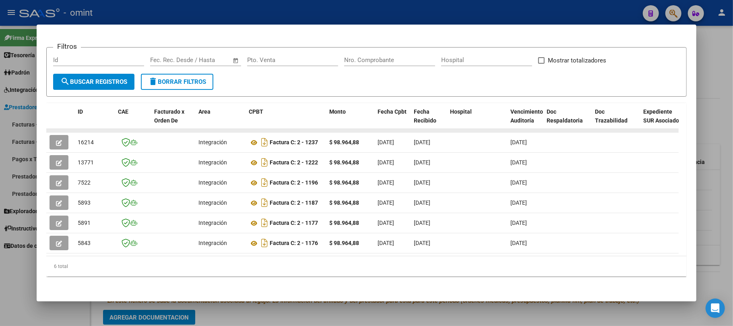
click at [56, 129] on datatable-body-cell at bounding box center [60, 130] width 28 height 3
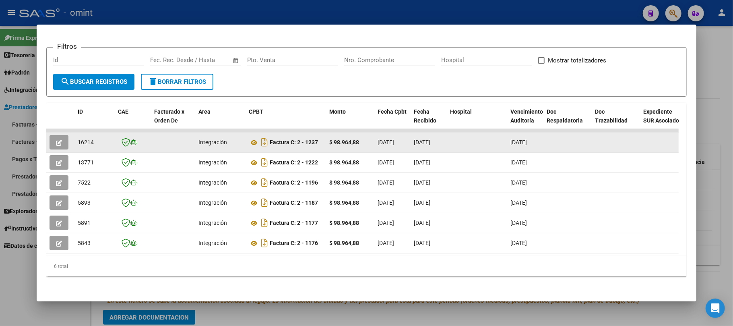
click at [56, 140] on icon "button" at bounding box center [59, 143] width 6 height 6
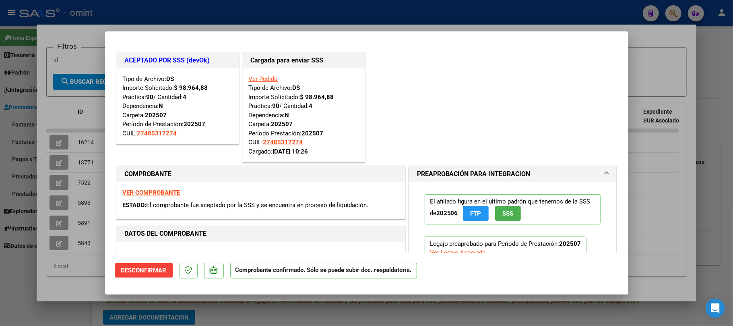
click at [166, 10] on div at bounding box center [366, 163] width 733 height 326
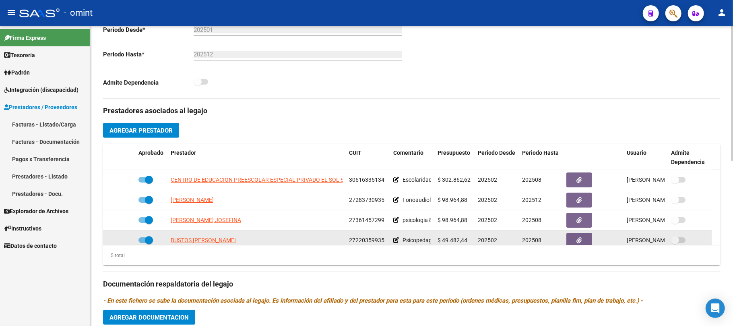
click at [199, 236] on app-link-go-to "BUSTOS MARIA ANDREA" at bounding box center [203, 240] width 65 height 9
click at [205, 239] on span "BUSTOS MARIA ANDREA" at bounding box center [203, 240] width 65 height 6
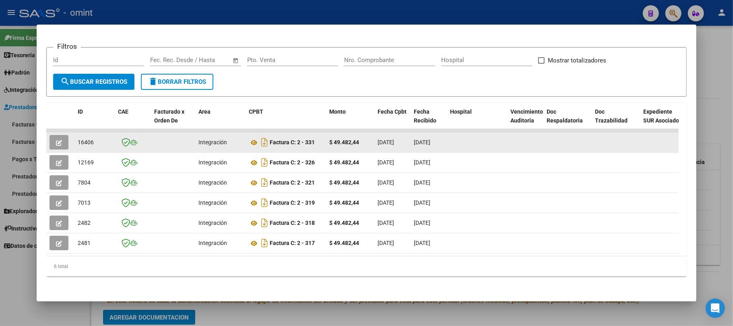
click at [63, 136] on button "button" at bounding box center [59, 142] width 19 height 15
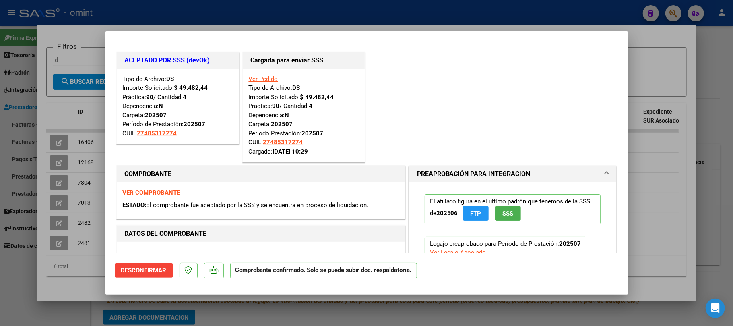
click at [257, 15] on div at bounding box center [366, 163] width 733 height 326
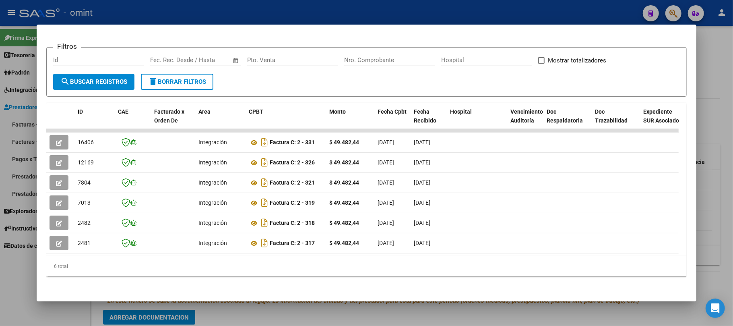
click at [256, 10] on div at bounding box center [366, 163] width 733 height 326
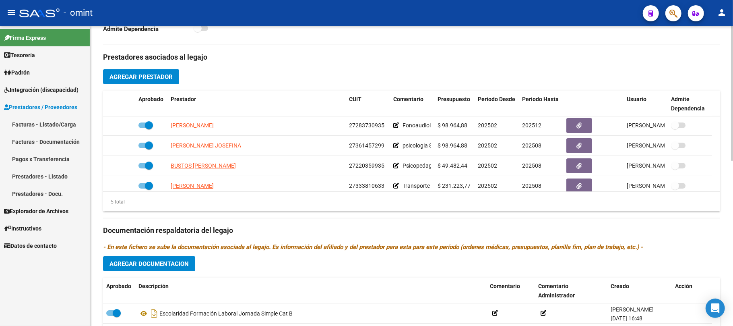
scroll to position [28, 0]
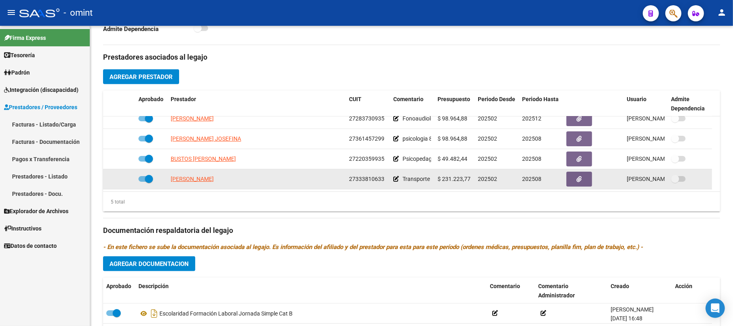
click at [214, 179] on span "VERGARA PAULA YAMILA" at bounding box center [192, 179] width 43 height 6
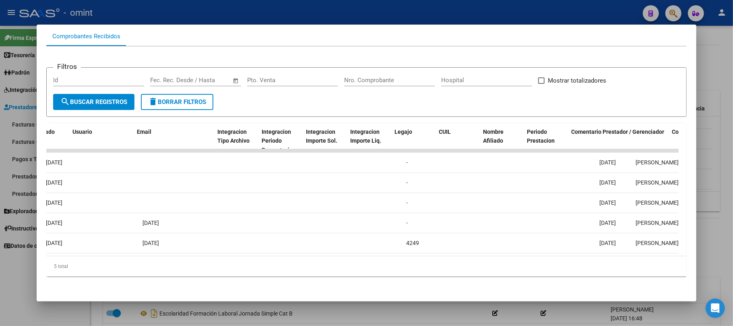
scroll to position [0, 0]
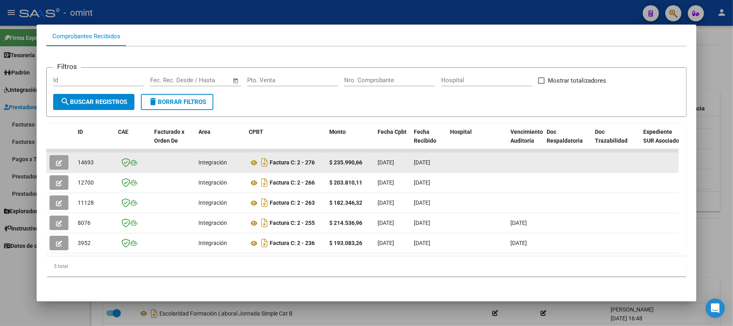
click at [55, 155] on button "button" at bounding box center [59, 162] width 19 height 15
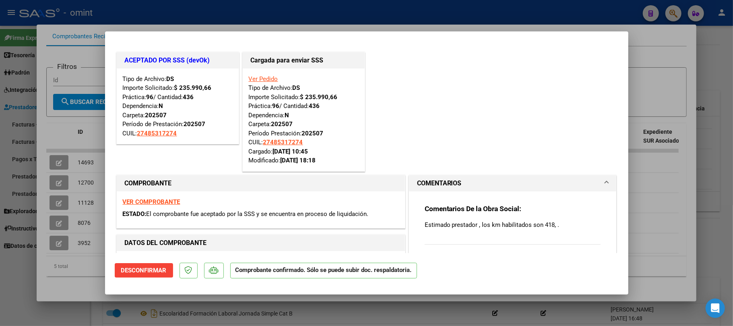
drag, startPoint x: 266, startPoint y: 83, endPoint x: 264, endPoint y: 78, distance: 5.1
click at [266, 82] on div "Ver Pedido Tipo de Archivo: DS Importe Solicitado: $ 235.990,66 Práctica: 96 / …" at bounding box center [304, 120] width 110 height 91
click at [264, 78] on link "Ver Pedido" at bounding box center [263, 78] width 29 height 7
click at [687, 142] on div at bounding box center [366, 163] width 733 height 326
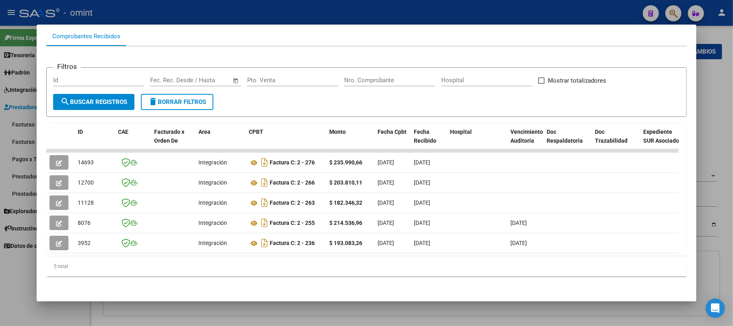
click at [712, 136] on div at bounding box center [366, 163] width 733 height 326
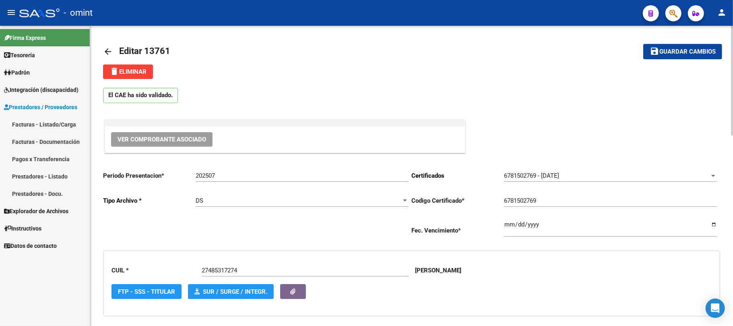
click at [103, 47] on mat-icon "arrow_back" at bounding box center [108, 52] width 10 height 10
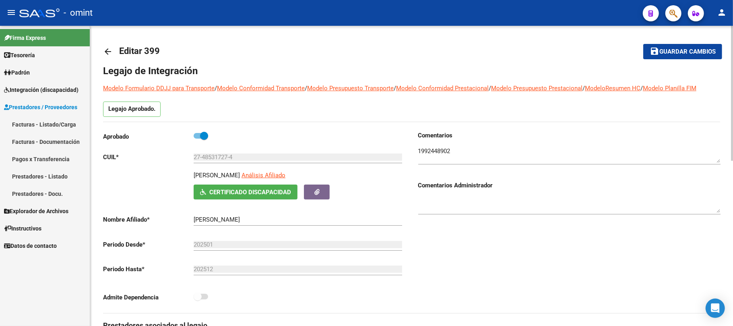
click at [39, 93] on span "Integración (discapacidad)" at bounding box center [41, 89] width 75 height 9
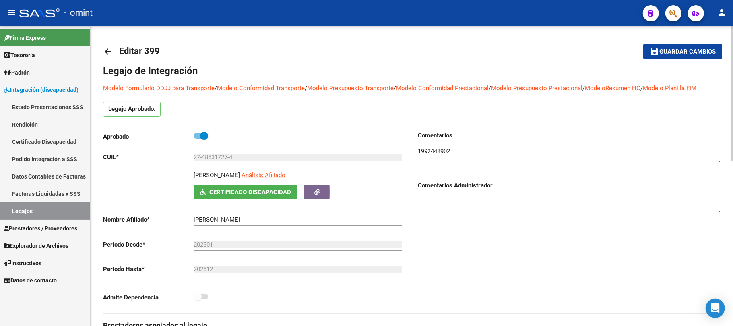
click at [44, 158] on link "Pedido Integración a SSS" at bounding box center [45, 158] width 90 height 17
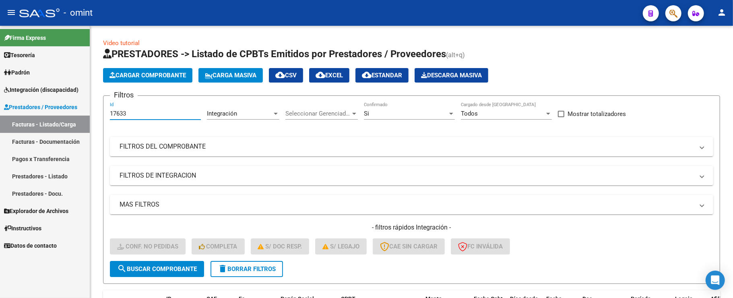
drag, startPoint x: 151, startPoint y: 116, endPoint x: 66, endPoint y: 118, distance: 84.6
click at [69, 115] on mat-sidenav-container "Firma Express Tesorería Extractos Procesados (csv) Extractos Originales (pdf) P…" at bounding box center [366, 162] width 733 height 272
paste input "5646"
type input "15646"
click at [168, 281] on form "Filtros 15646 Id Integración Area Seleccionar Gerenciador Seleccionar Gerenciad…" at bounding box center [411, 189] width 617 height 189
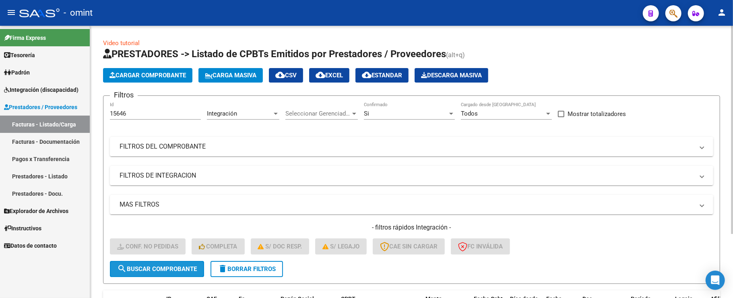
click at [166, 272] on button "search Buscar Comprobante" at bounding box center [157, 269] width 94 height 16
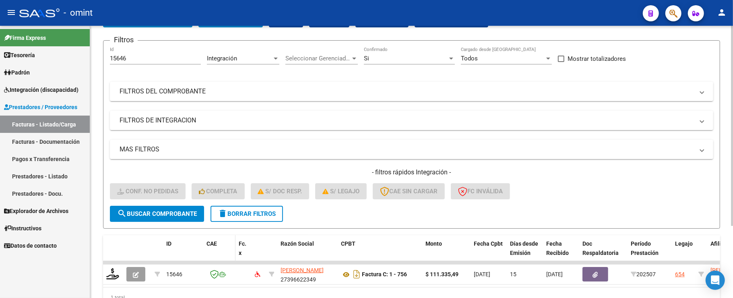
scroll to position [98, 0]
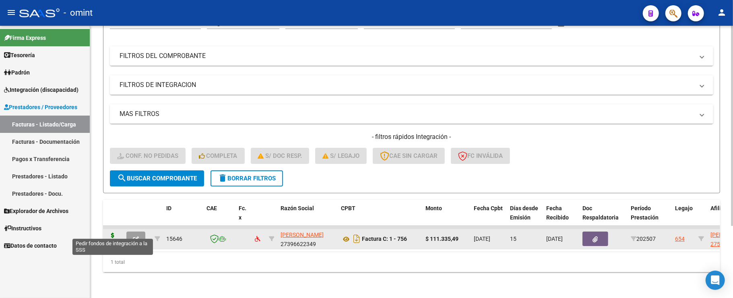
click at [114, 233] on icon at bounding box center [112, 238] width 13 height 11
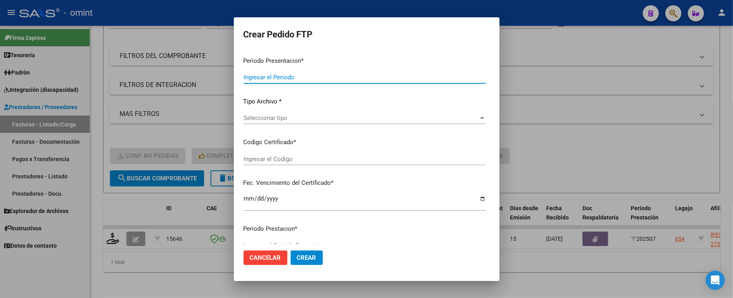
type input "202507"
type input "$ 111.335,49"
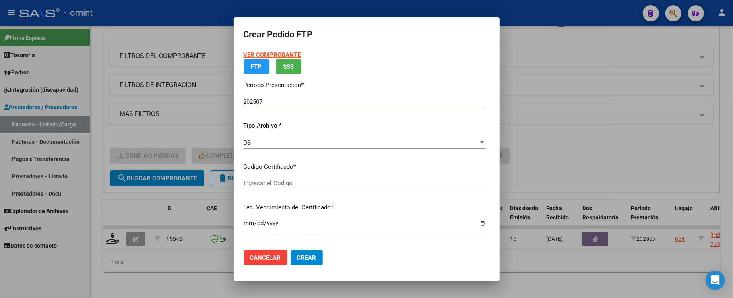
type input "6904746447"
type input "2026-04-30"
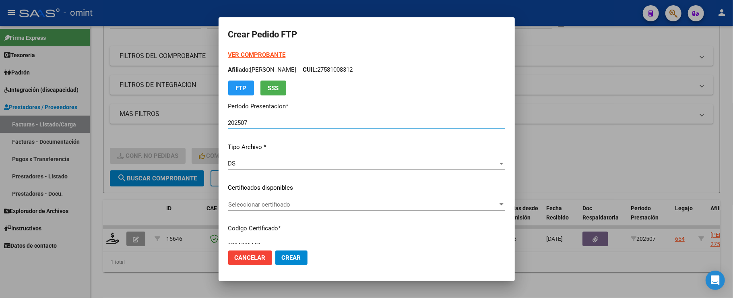
click at [282, 177] on div "VER COMPROBANTE ARCA Padrón Afiliado: MENGA RIBES BRUNELLA CUIL: 27581008312 FT…" at bounding box center [366, 181] width 277 height 263
click at [267, 203] on span "Seleccionar certificado" at bounding box center [363, 204] width 270 height 7
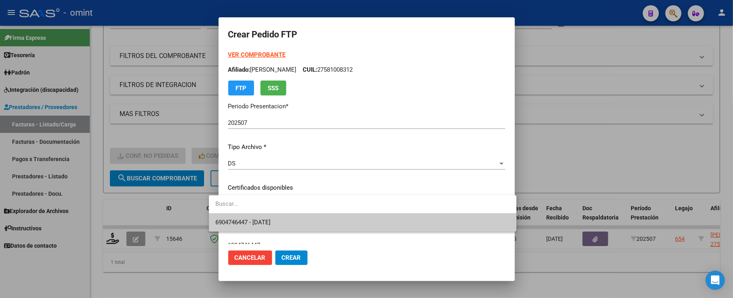
drag, startPoint x: 268, startPoint y: 217, endPoint x: 272, endPoint y: 215, distance: 4.3
click at [268, 218] on span "6904746447 - 2026-04-30" at bounding box center [362, 222] width 295 height 18
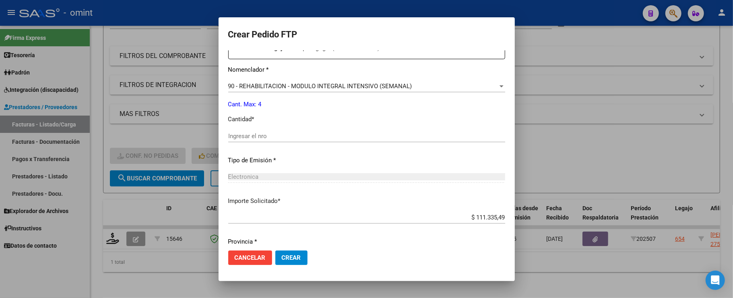
scroll to position [322, 0]
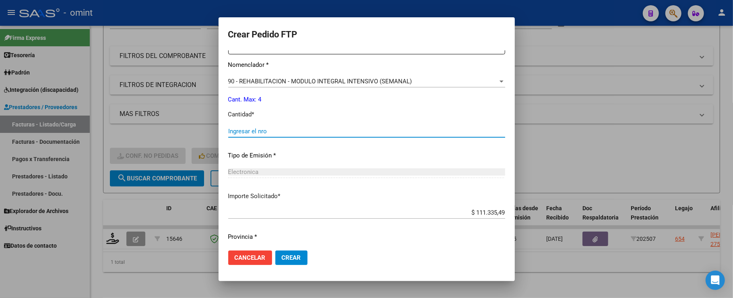
click at [277, 130] on input "Ingresar el nro" at bounding box center [366, 131] width 277 height 7
type input "4"
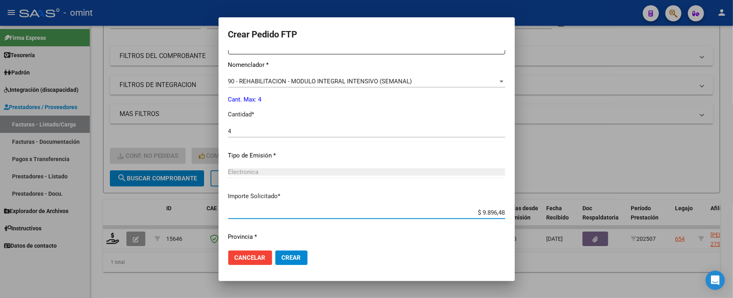
type input "$ 98.964,88"
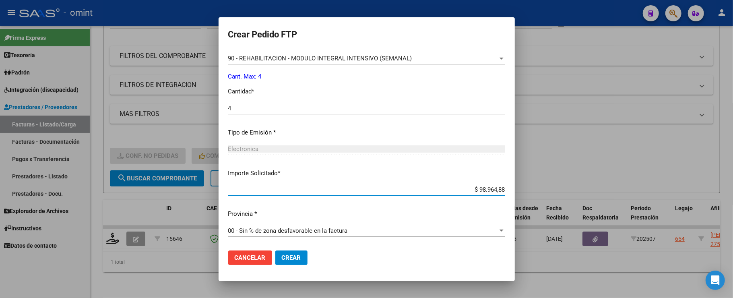
click at [282, 260] on span "Crear" at bounding box center [291, 257] width 19 height 7
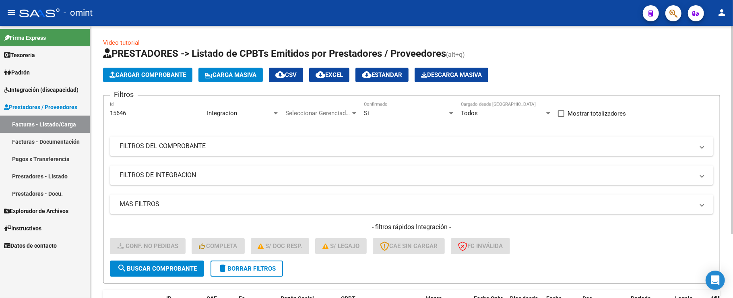
scroll to position [0, 0]
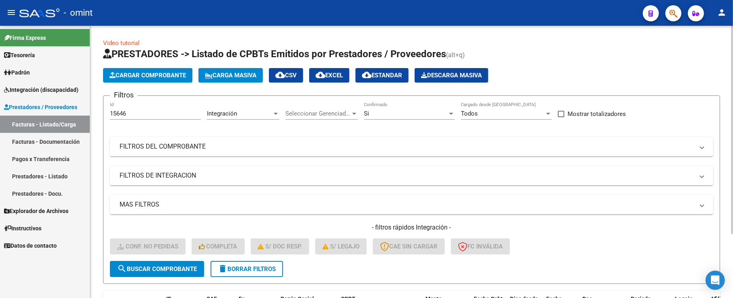
drag, startPoint x: 138, startPoint y: 108, endPoint x: 103, endPoint y: 113, distance: 35.0
click at [103, 113] on form "Filtros 15646 Id Integración Area Seleccionar Gerenciador Seleccionar Gerenciad…" at bounding box center [411, 189] width 617 height 189
click at [126, 113] on input "15646" at bounding box center [155, 113] width 91 height 7
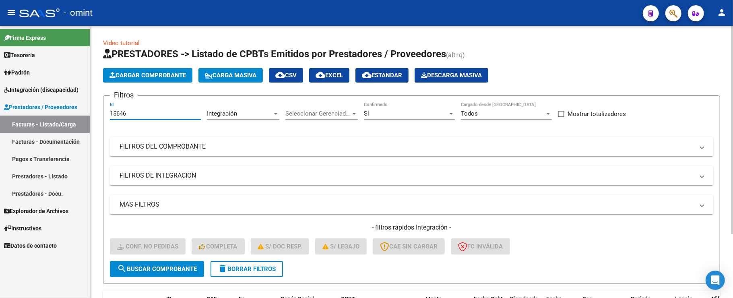
click at [126, 113] on input "15646" at bounding box center [155, 113] width 91 height 7
paste input "7464"
type input "17464"
click at [161, 264] on button "search Buscar Comprobante" at bounding box center [157, 269] width 94 height 16
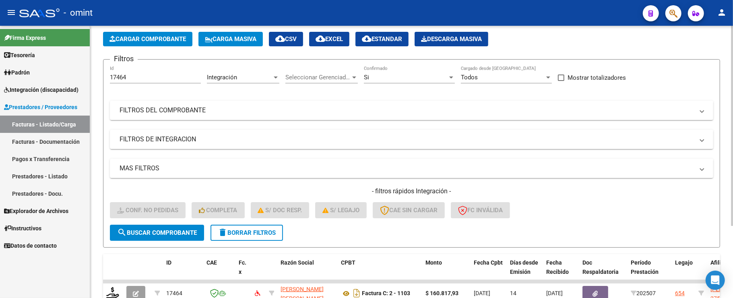
scroll to position [98, 0]
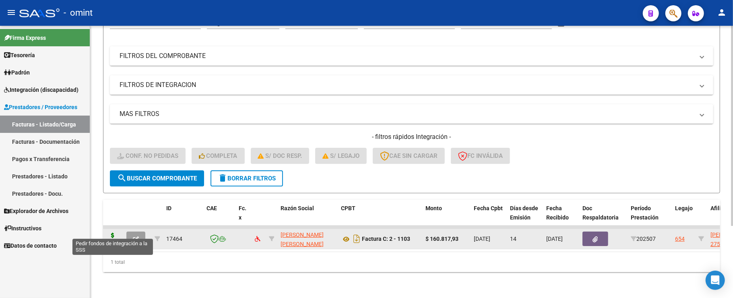
click at [106, 234] on icon at bounding box center [112, 238] width 13 height 11
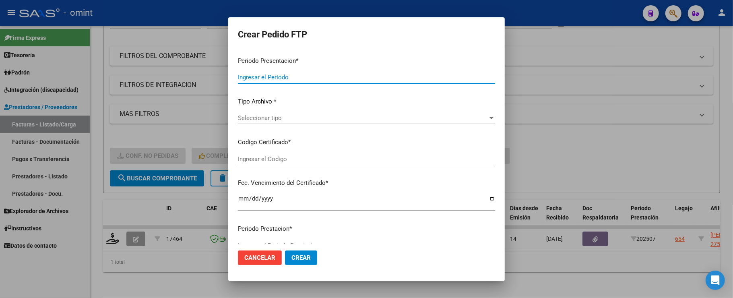
type input "202507"
type input "$ 160.817,93"
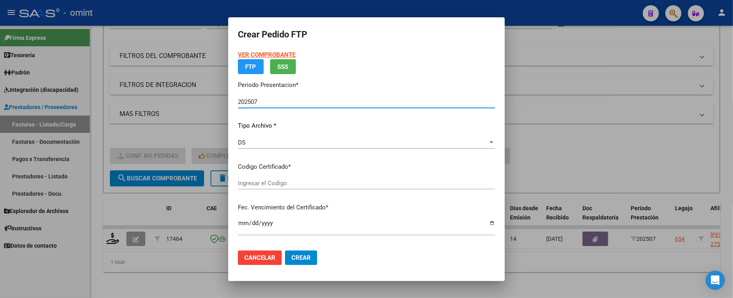
type input "6904746447"
type input "2026-04-30"
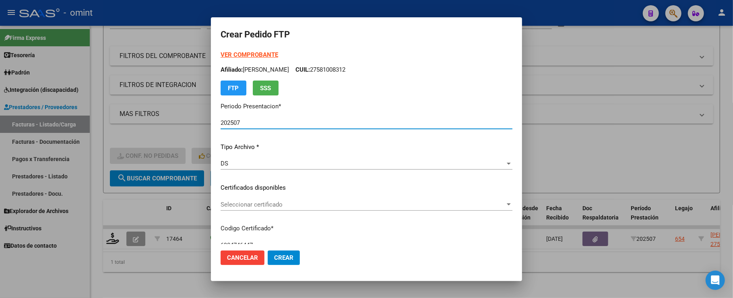
click at [247, 202] on span "Seleccionar certificado" at bounding box center [363, 204] width 285 height 7
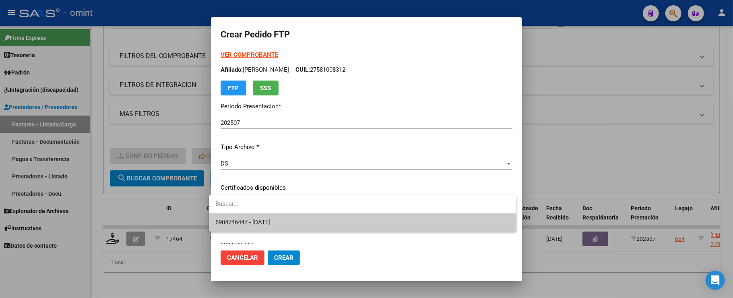
click at [254, 231] on span "6904746447 - 2026-04-30" at bounding box center [362, 222] width 295 height 18
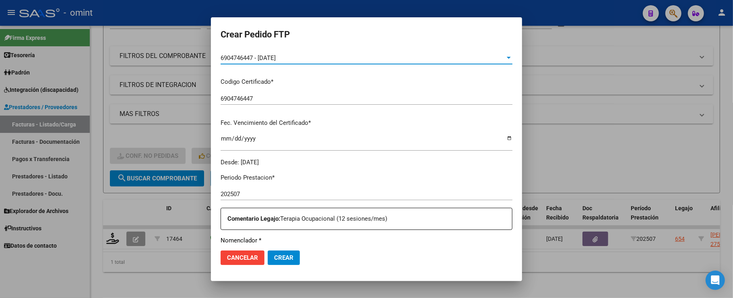
scroll to position [215, 0]
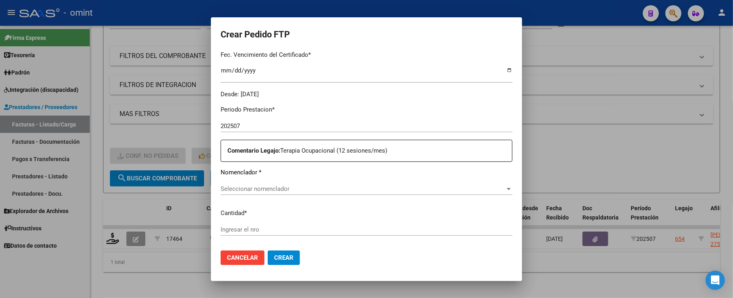
click at [278, 184] on div "Seleccionar nomenclador Seleccionar nomenclador" at bounding box center [367, 189] width 292 height 12
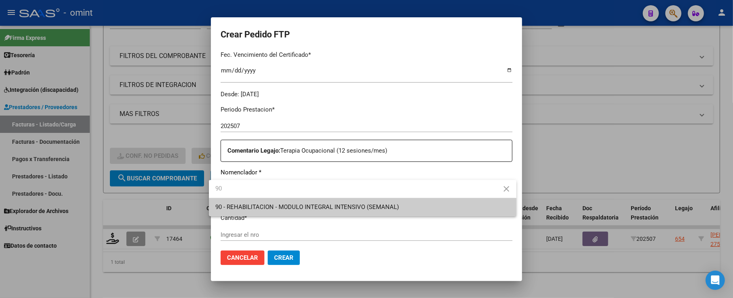
type input "90"
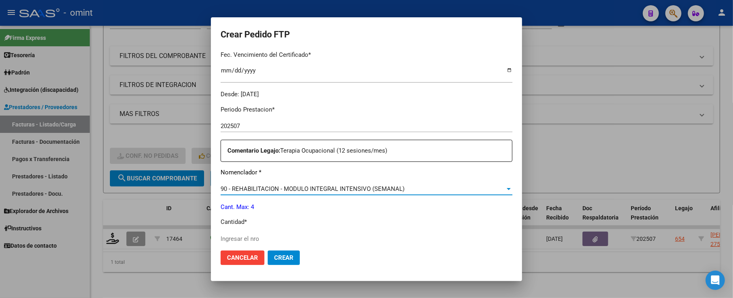
click at [274, 189] on span "90 - REHABILITACION - MODULO INTEGRAL INTENSIVO (SEMANAL)" at bounding box center [313, 188] width 184 height 7
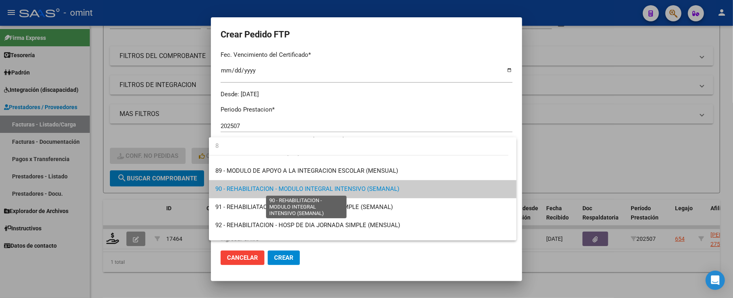
scroll to position [0, 0]
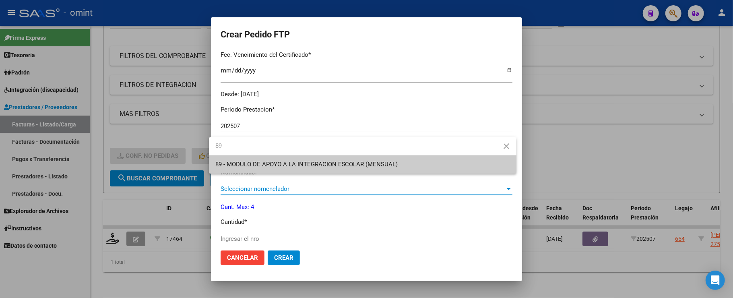
type input "89"
click at [318, 220] on div at bounding box center [366, 149] width 733 height 298
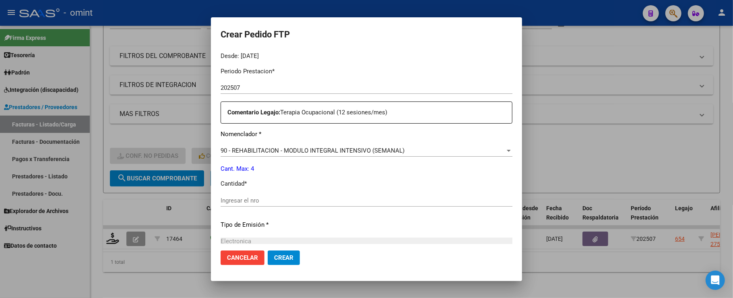
scroll to position [268, 0]
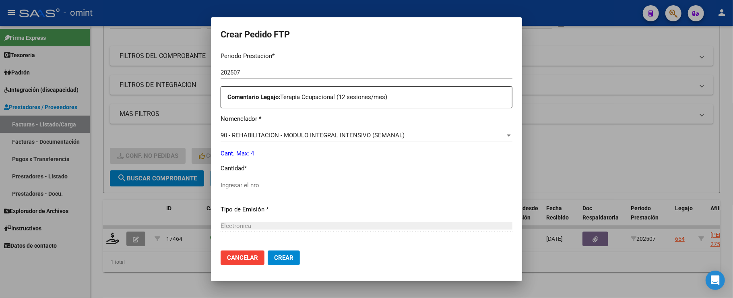
click at [245, 132] on span "90 - REHABILITACION - MODULO INTEGRAL INTENSIVO (SEMANAL)" at bounding box center [313, 135] width 184 height 7
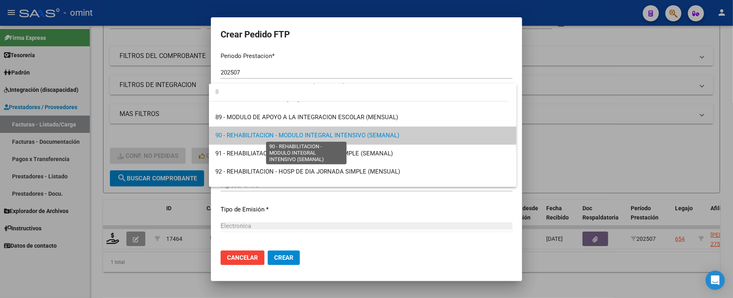
scroll to position [0, 0]
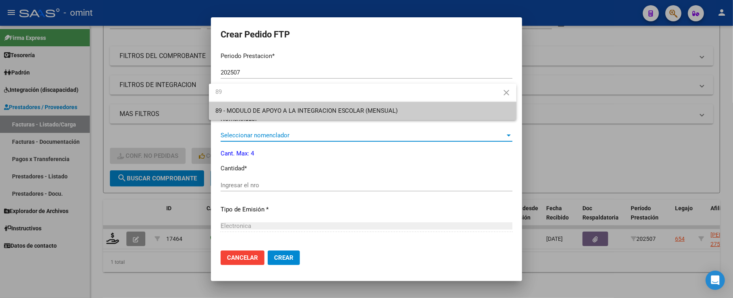
type input "89"
click at [262, 115] on span "89 - MODULO DE APOYO A LA INTEGRACION ESCOLAR (MENSUAL)" at bounding box center [362, 111] width 295 height 18
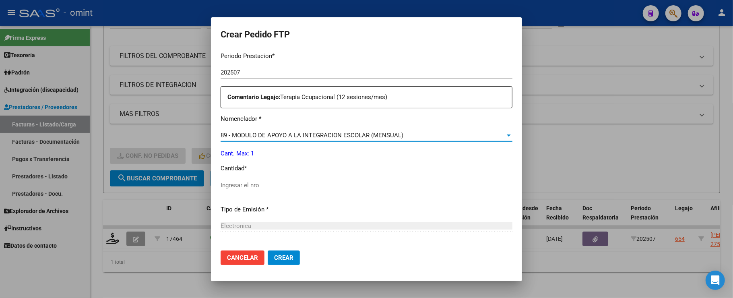
click at [262, 136] on span "89 - MODULO DE APOYO A LA INTEGRACION ESCOLAR (MENSUAL)" at bounding box center [312, 135] width 183 height 7
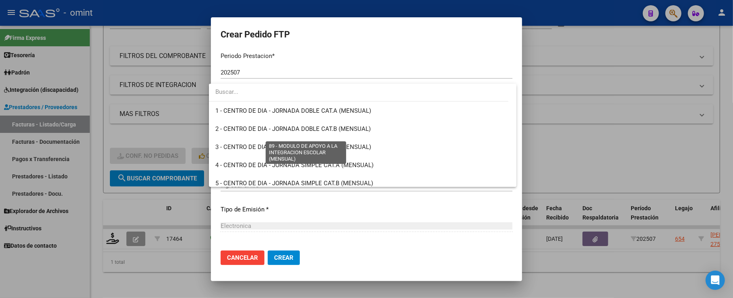
scroll to position [1571, 0]
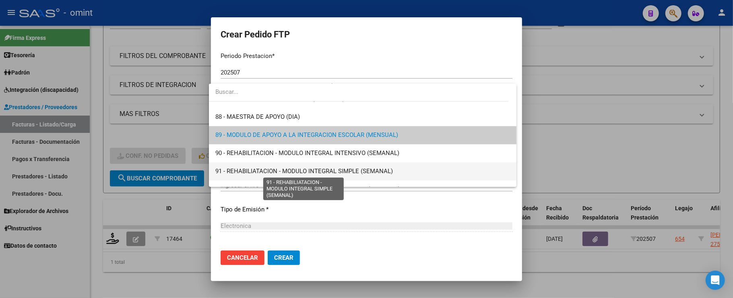
click at [242, 171] on span "91 - REHABILIATACION - MODULO INTEGRAL SIMPLE (SEMANAL)" at bounding box center [304, 171] width 178 height 7
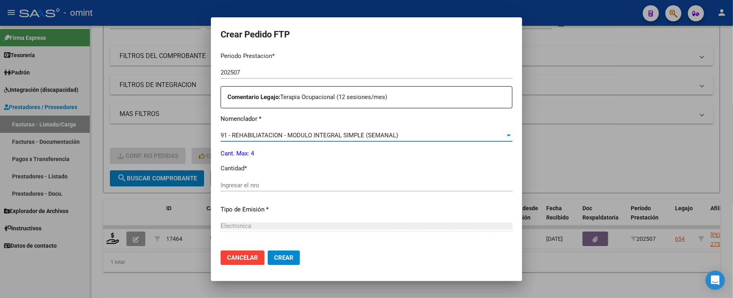
click at [247, 184] on input "Ingresar el nro" at bounding box center [367, 185] width 292 height 7
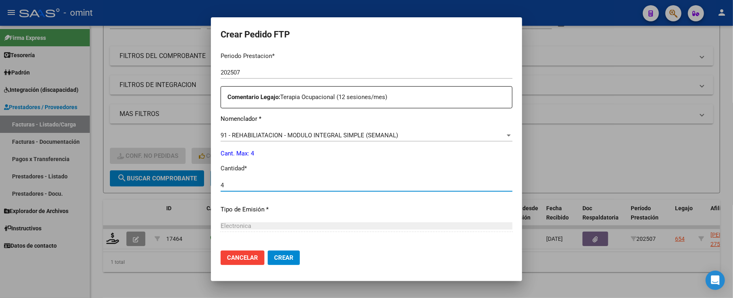
type input "4"
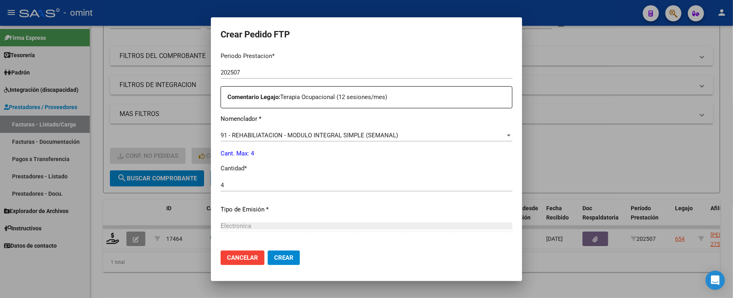
scroll to position [345, 0]
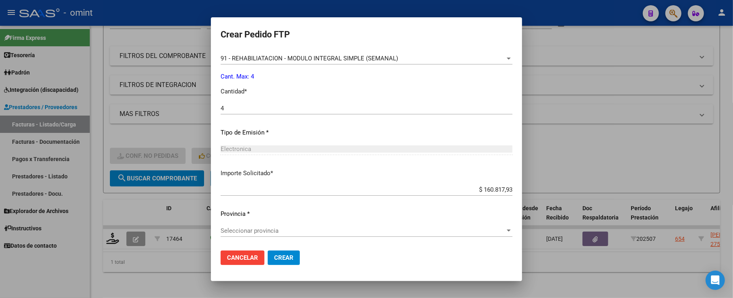
click at [296, 236] on div "Seleccionar provincia Seleccionar provincia" at bounding box center [367, 231] width 292 height 12
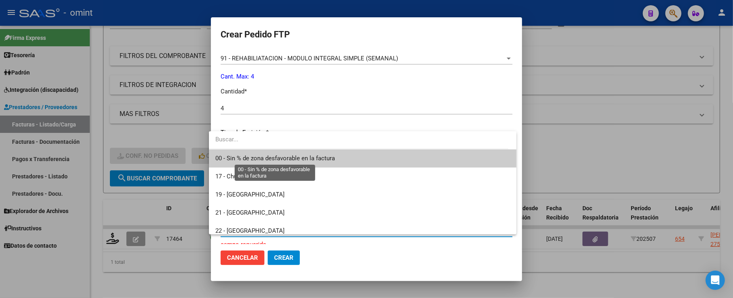
click at [249, 160] on span "00 - Sin % de zona desfavorable en la factura" at bounding box center [275, 158] width 120 height 7
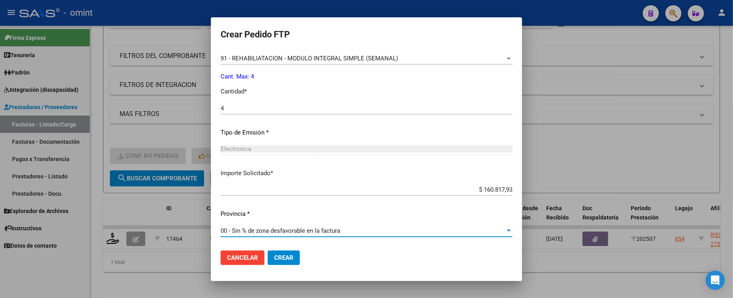
click at [285, 263] on button "Crear" at bounding box center [284, 258] width 32 height 15
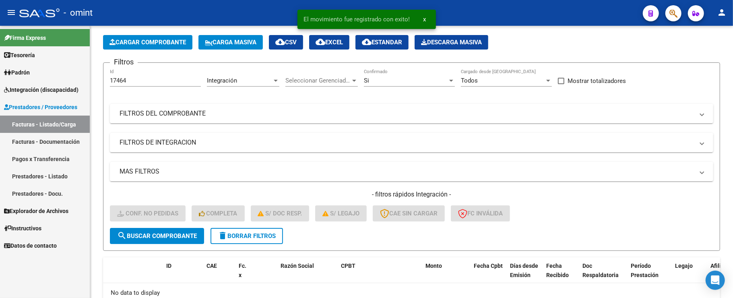
scroll to position [0, 0]
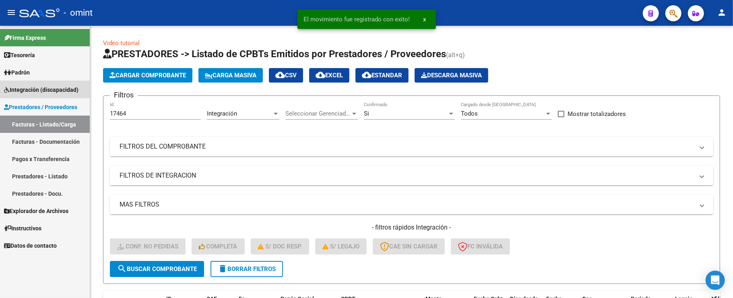
click at [48, 85] on span "Integración (discapacidad)" at bounding box center [41, 89] width 75 height 9
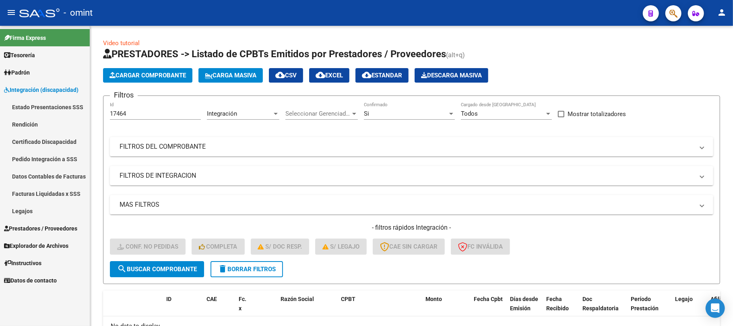
click at [87, 114] on mat-sidenav-container "Firma Express Tesorería Extractos Procesados (csv) Extractos Originales (pdf) P…" at bounding box center [366, 176] width 733 height 300
paste input "5706"
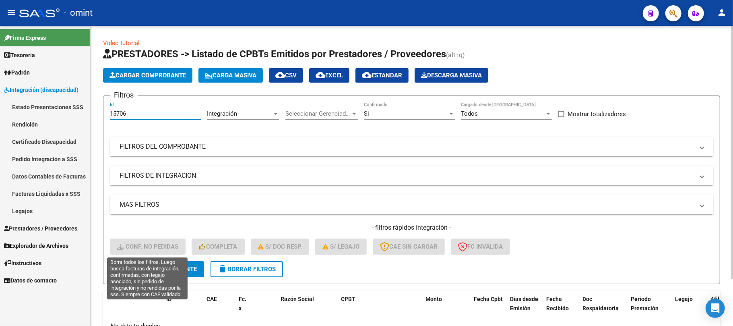
type input "15706"
click at [163, 266] on span "search Buscar Comprobante" at bounding box center [157, 268] width 80 height 7
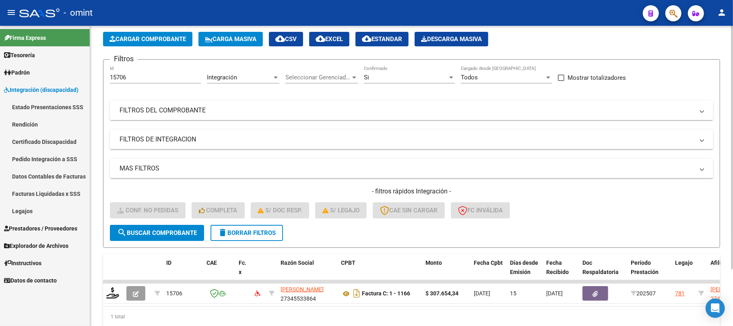
scroll to position [70, 0]
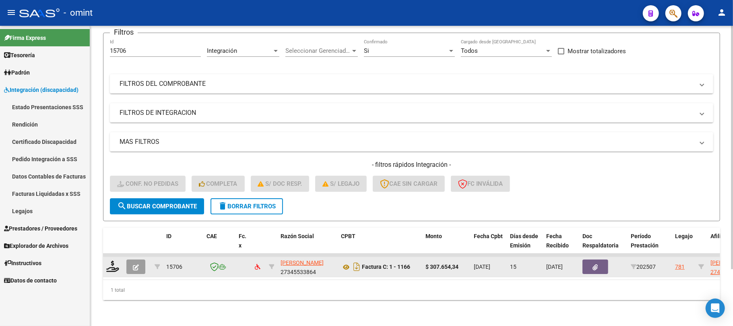
click at [112, 264] on div at bounding box center [113, 267] width 14 height 12
click at [112, 261] on icon at bounding box center [112, 266] width 13 height 11
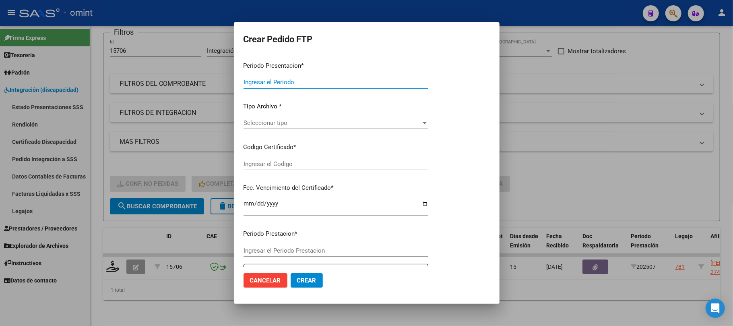
type input "202507"
type input "$ 307.654,34"
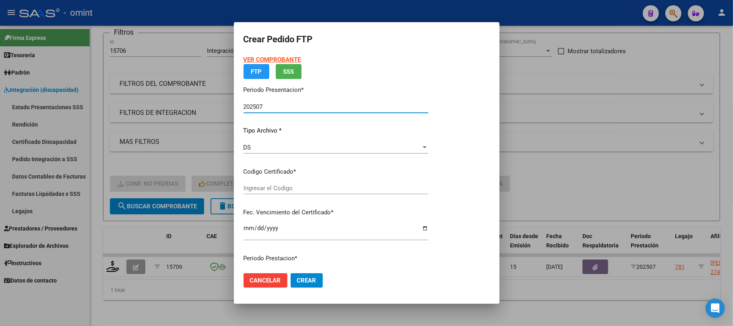
type input "4153490741"
type input "2028-09-30"
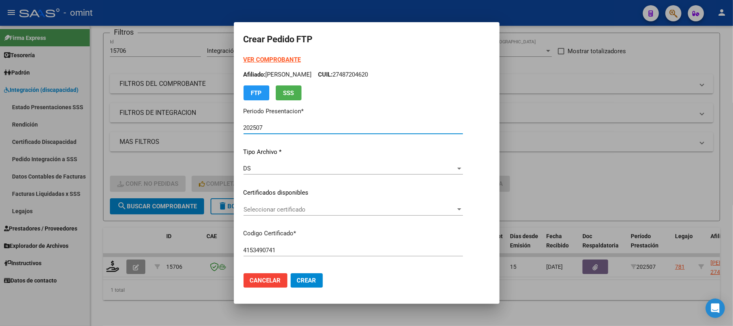
click at [270, 209] on span "Seleccionar certificado" at bounding box center [350, 209] width 212 height 7
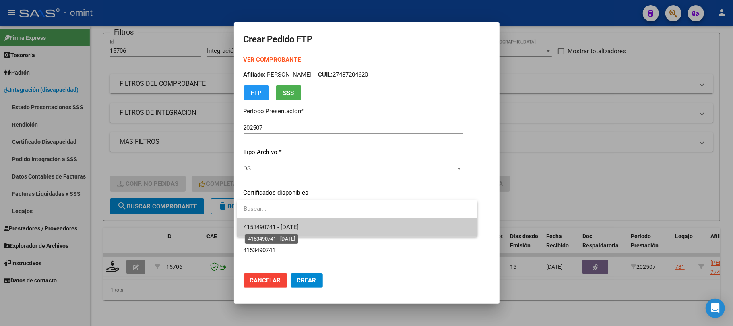
click at [280, 224] on span "4153490741 - 2028-09-30" at bounding box center [271, 227] width 55 height 7
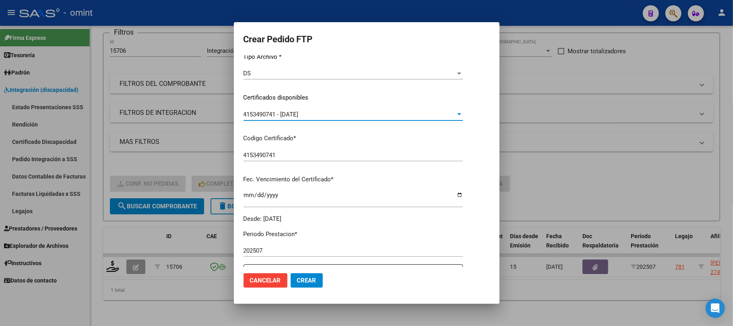
scroll to position [0, 0]
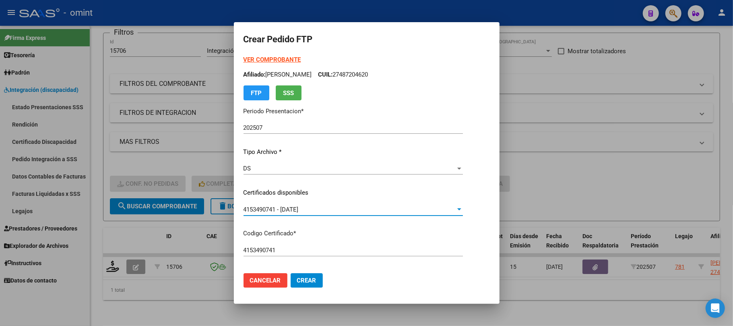
click at [270, 58] on strong "VER COMPROBANTE" at bounding box center [273, 59] width 58 height 7
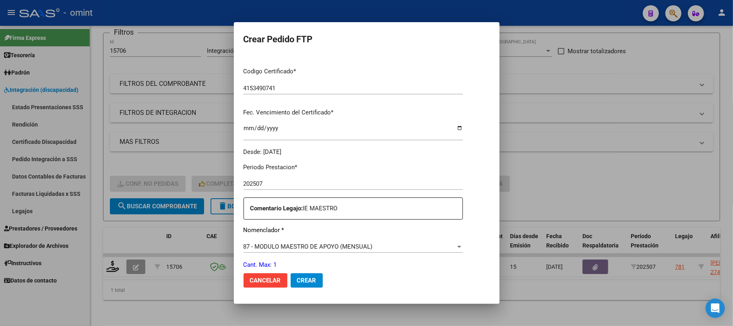
scroll to position [322, 0]
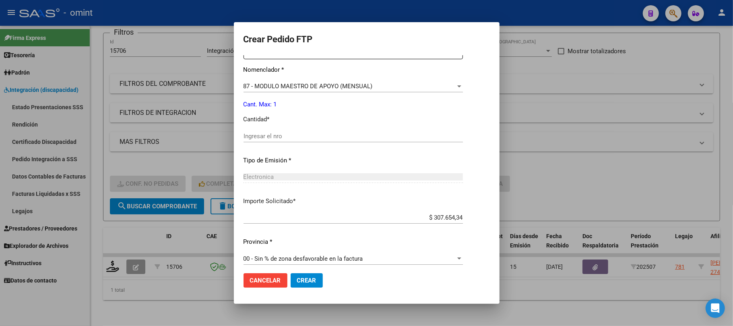
click at [294, 135] on input "Ingresar el nro" at bounding box center [354, 136] width 220 height 7
type input "1"
click at [318, 284] on button "Crear" at bounding box center [307, 280] width 32 height 15
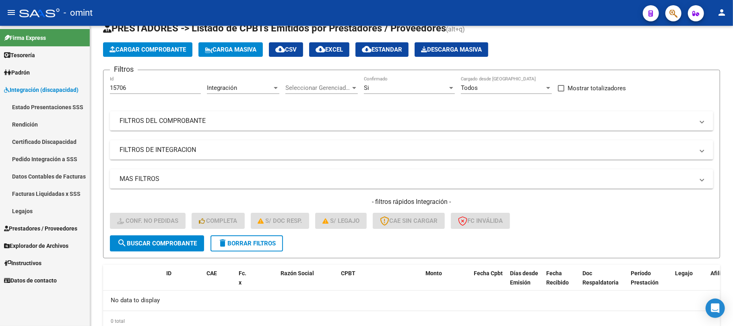
scroll to position [0, 0]
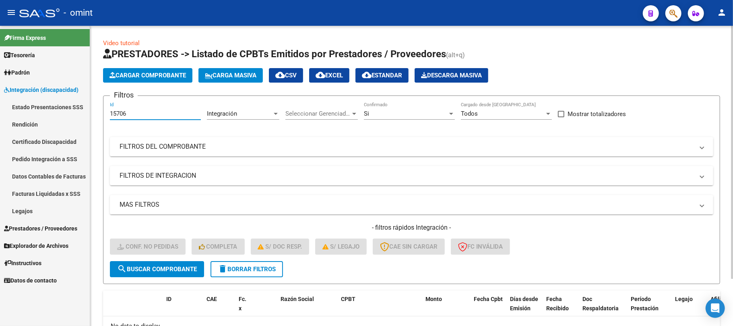
drag, startPoint x: 92, startPoint y: 114, endPoint x: 124, endPoint y: 115, distance: 32.7
click at [77, 114] on mat-sidenav-container "Firma Express Tesorería Extractos Procesados (csv) Extractos Originales (pdf) P…" at bounding box center [366, 176] width 733 height 300
paste input "6434"
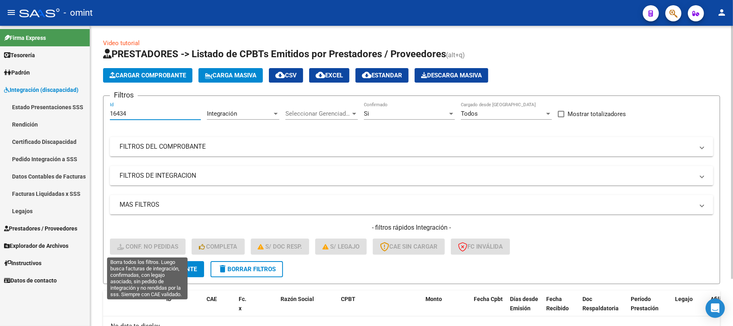
type input "16434"
click at [163, 261] on button "search Buscar Comprobante" at bounding box center [157, 269] width 94 height 16
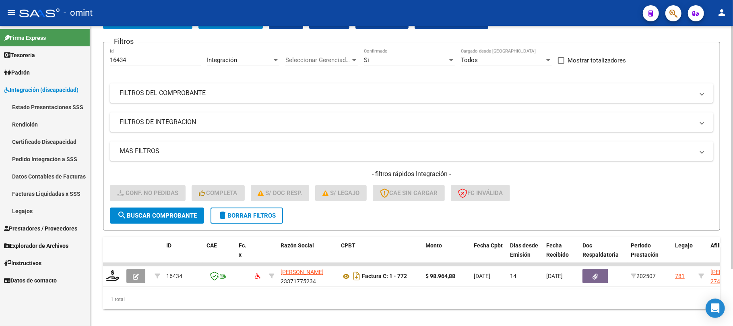
scroll to position [70, 0]
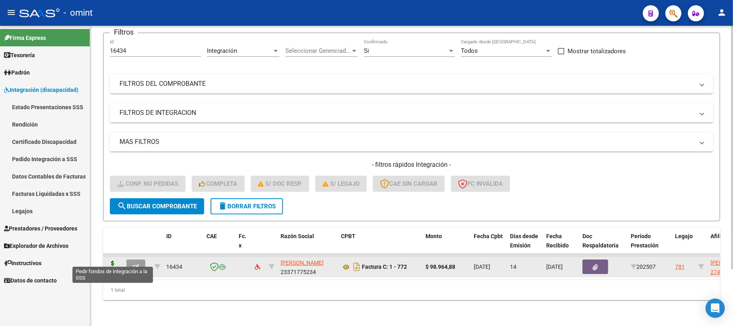
click at [111, 261] on icon at bounding box center [112, 266] width 13 height 11
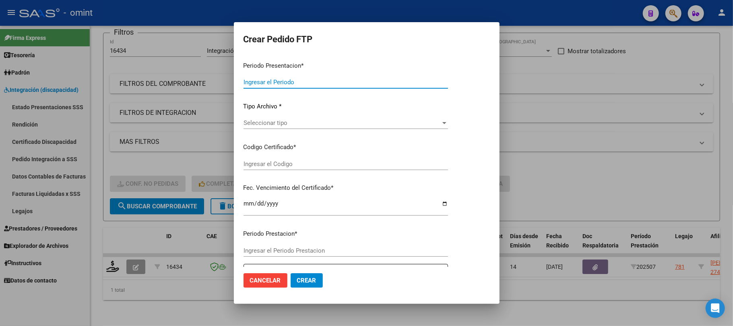
type input "202507"
type input "$ 98.964,88"
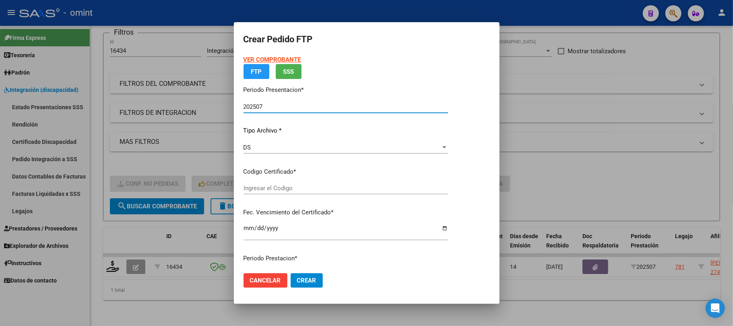
type input "4153490741"
type input "2028-09-30"
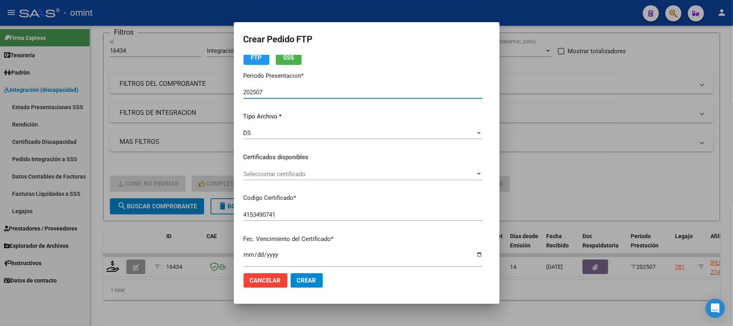
scroll to position [54, 0]
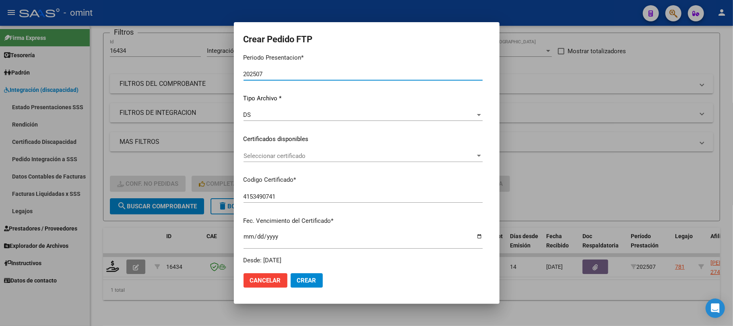
click at [282, 154] on span "Seleccionar certificado" at bounding box center [360, 155] width 232 height 7
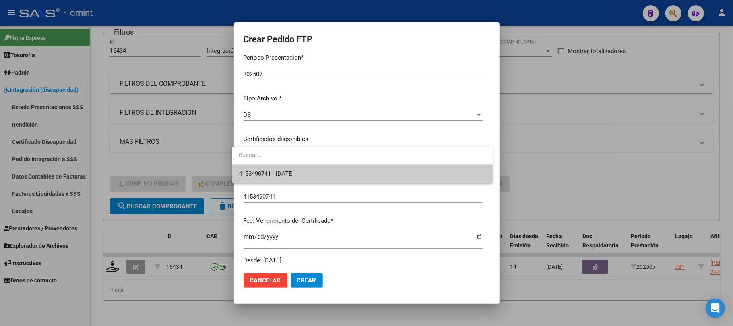
click at [278, 177] on span "4153490741 - 2028-09-30" at bounding box center [363, 174] width 248 height 18
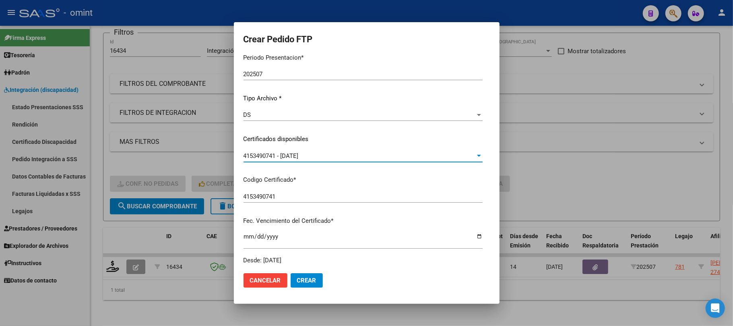
scroll to position [215, 0]
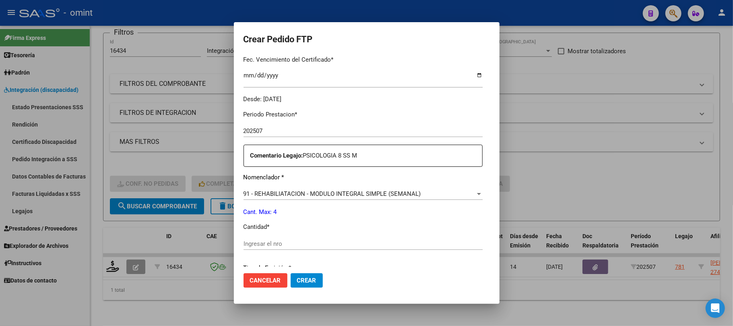
click at [261, 240] on input "Ingresar el nro" at bounding box center [363, 243] width 239 height 7
type input "4"
click at [300, 286] on button "Crear" at bounding box center [307, 280] width 32 height 15
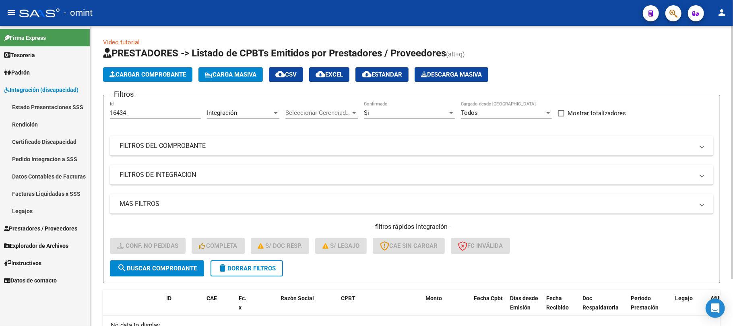
scroll to position [0, 0]
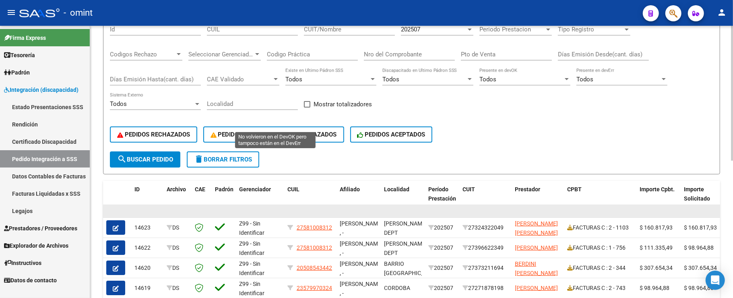
scroll to position [162, 0]
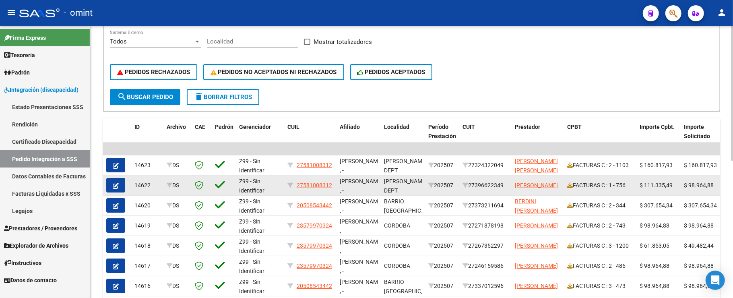
click at [115, 187] on icon "button" at bounding box center [116, 186] width 6 height 6
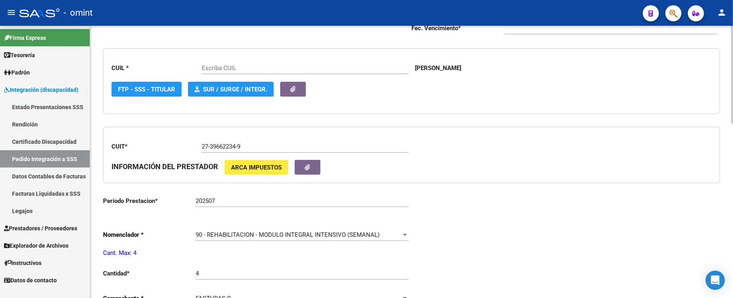
scroll to position [268, 0]
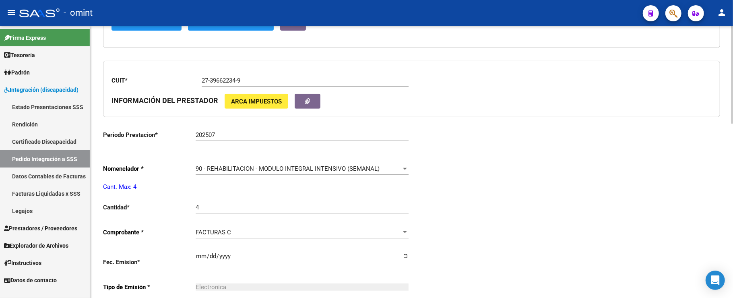
click at [341, 168] on span "90 - REHABILITACION - MODULO INTEGRAL INTENSIVO (SEMANAL)" at bounding box center [288, 168] width 184 height 7
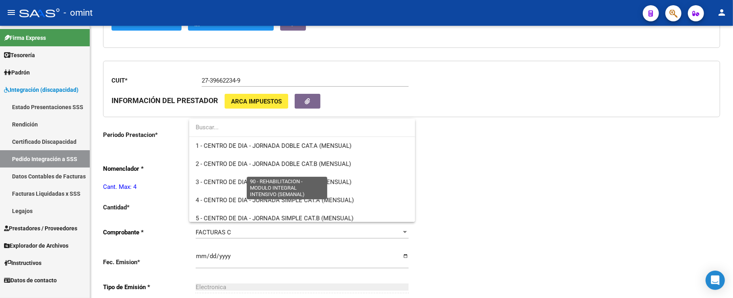
scroll to position [1589, 0]
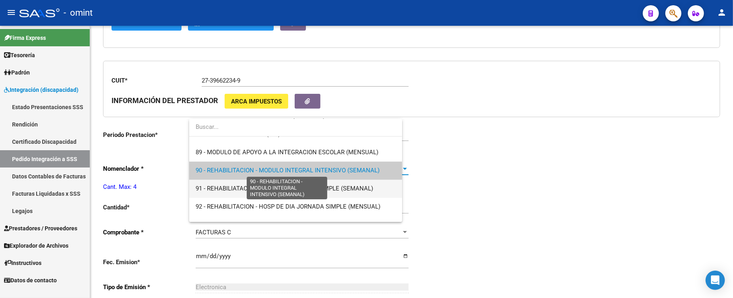
type input "27581008312"
click at [239, 193] on span "91 - REHABILIATACION - MODULO INTEGRAL SIMPLE (SEMANAL)" at bounding box center [302, 189] width 213 height 18
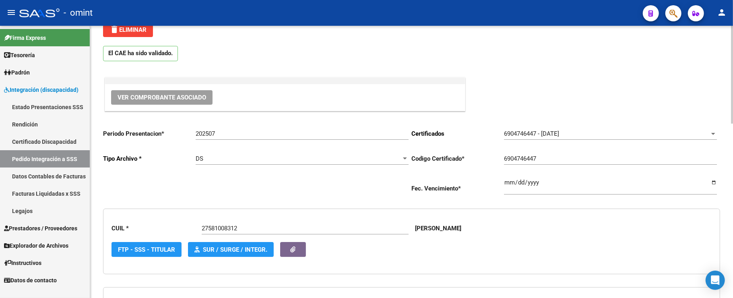
scroll to position [0, 0]
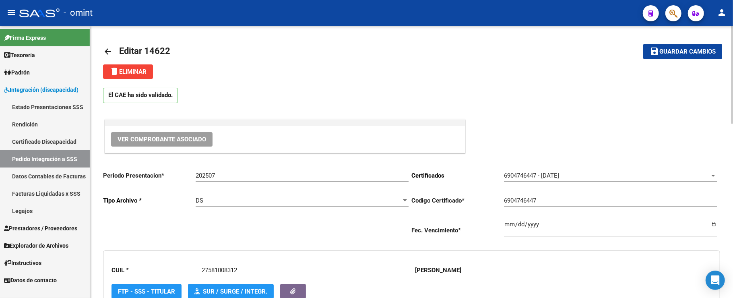
click at [672, 47] on button "save Guardar cambios" at bounding box center [683, 51] width 79 height 15
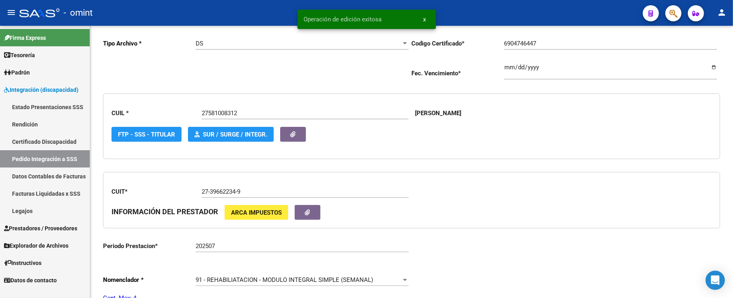
scroll to position [54, 0]
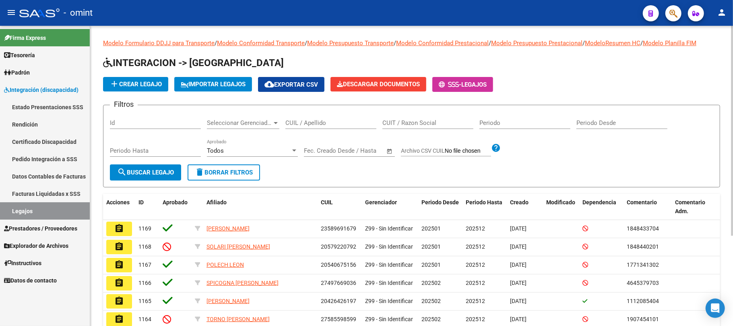
click at [332, 123] on input "CUIL / Apellido" at bounding box center [331, 122] width 91 height 7
paste input "20585487164"
type input "20585487164"
click at [142, 172] on span "search Buscar Legajo" at bounding box center [145, 172] width 57 height 7
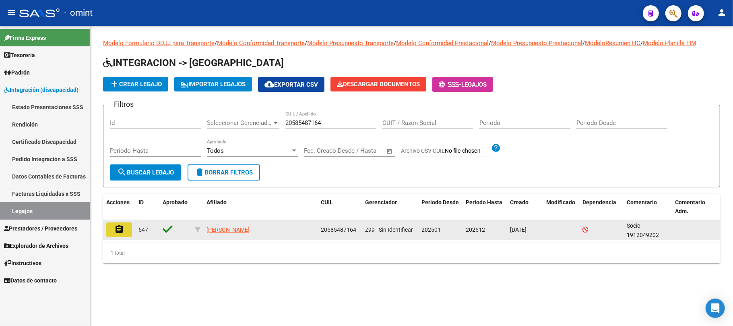
click at [122, 229] on mat-icon "assignment" at bounding box center [119, 229] width 10 height 10
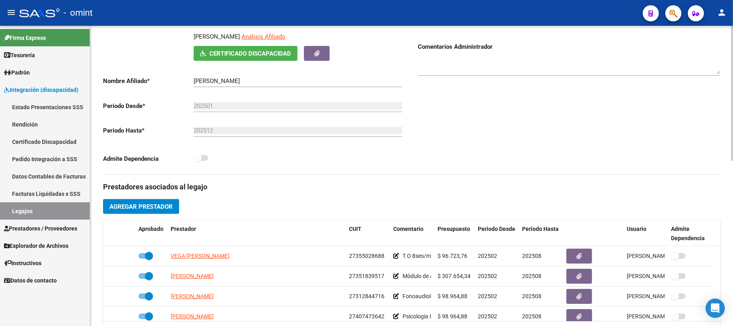
scroll to position [161, 0]
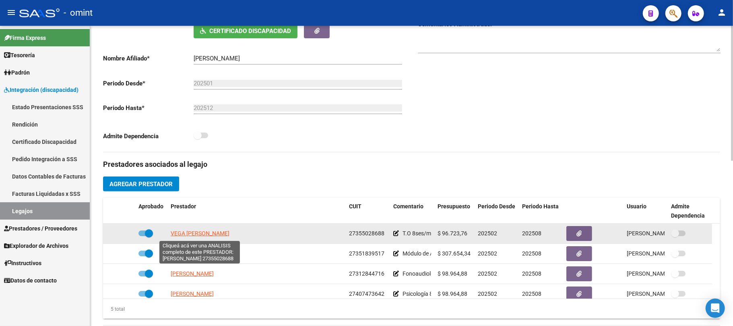
click at [189, 235] on span "VEGA LUCIANA PAOLA" at bounding box center [200, 233] width 59 height 6
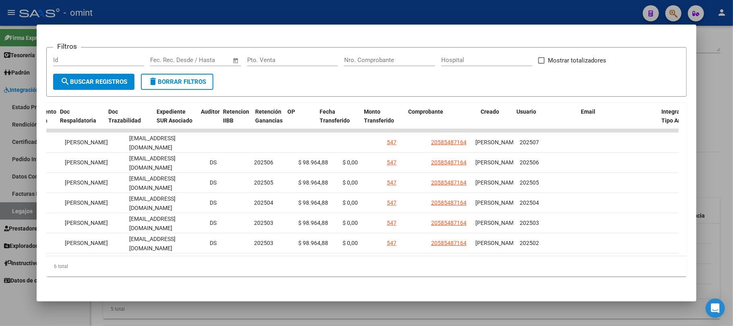
scroll to position [0, 0]
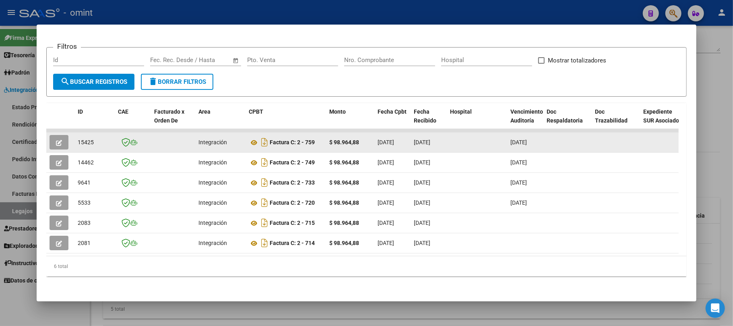
click at [56, 140] on icon "button" at bounding box center [59, 143] width 6 height 6
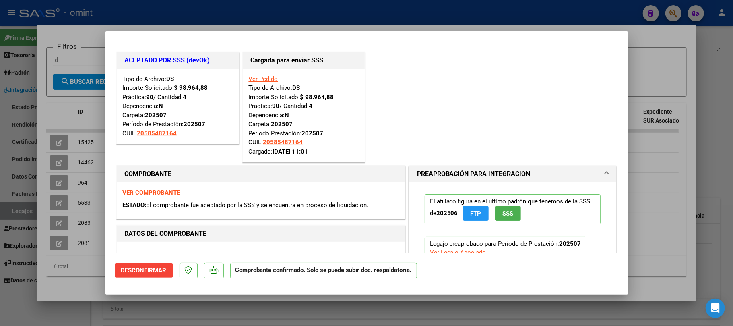
click at [223, 11] on div at bounding box center [366, 163] width 733 height 326
type input "$ 0,00"
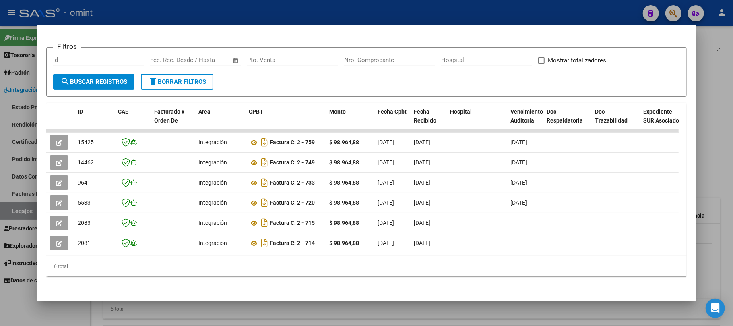
click at [221, 10] on div at bounding box center [366, 163] width 733 height 326
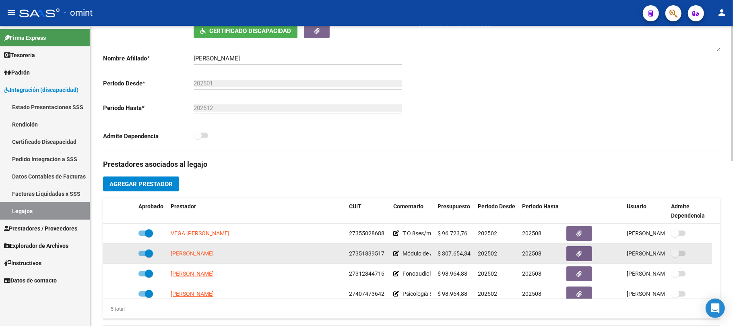
click at [197, 260] on datatable-body-cell "ALFARO ADRIANA ELIZABETH" at bounding box center [257, 254] width 178 height 20
click at [196, 257] on span "ALFARO ADRIANA ELIZABETH" at bounding box center [192, 253] width 43 height 6
type textarea "27351839517"
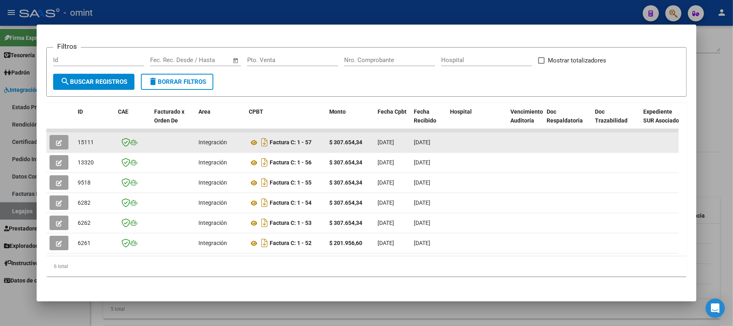
click at [57, 141] on icon "button" at bounding box center [59, 143] width 6 height 6
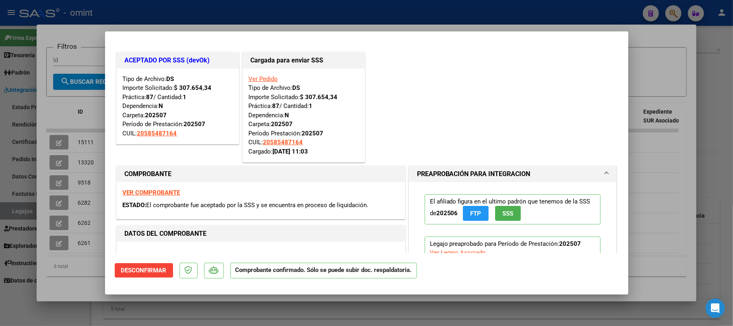
click at [198, 8] on div at bounding box center [366, 163] width 733 height 326
type input "$ 0,00"
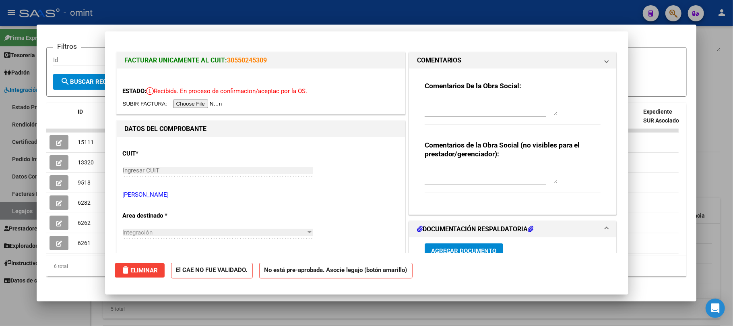
click at [198, 6] on div at bounding box center [366, 163] width 733 height 326
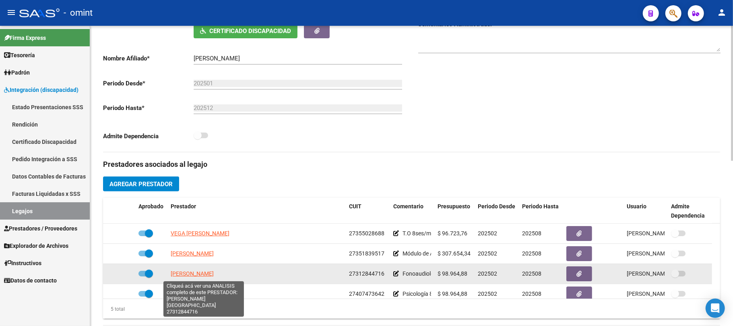
click at [207, 277] on span "CORTEZ ROMINA LORENA" at bounding box center [192, 273] width 43 height 6
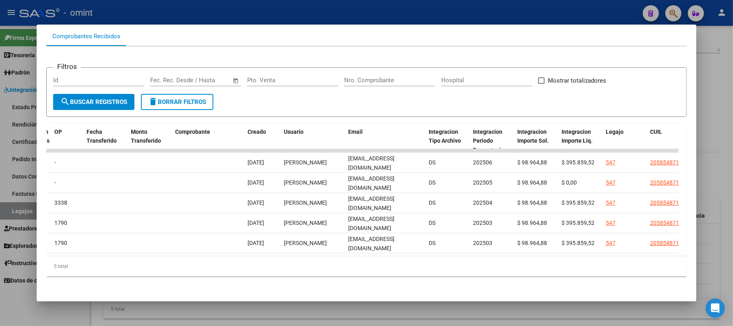
scroll to position [0, 722]
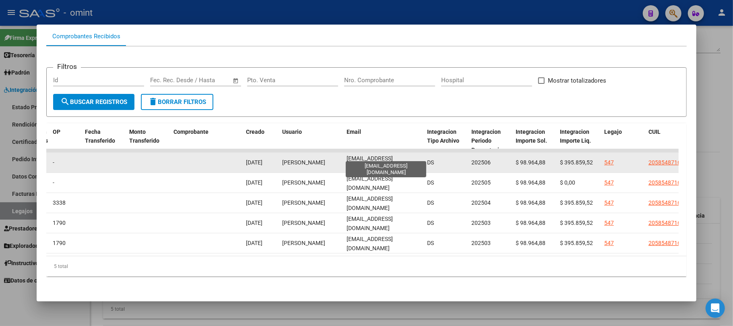
click at [373, 155] on span "rominalct10@gmail.com" at bounding box center [370, 163] width 46 height 16
copy span "rominalct10@gmail.com"
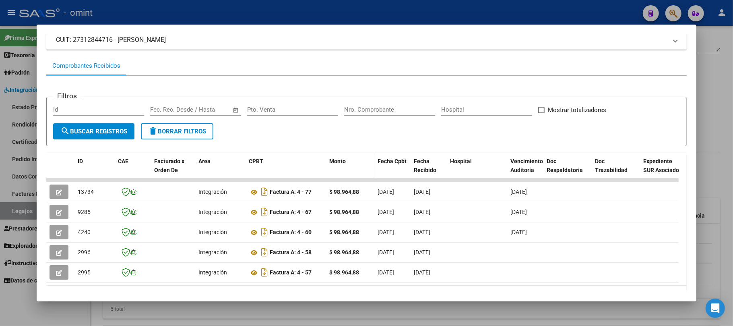
scroll to position [0, 0]
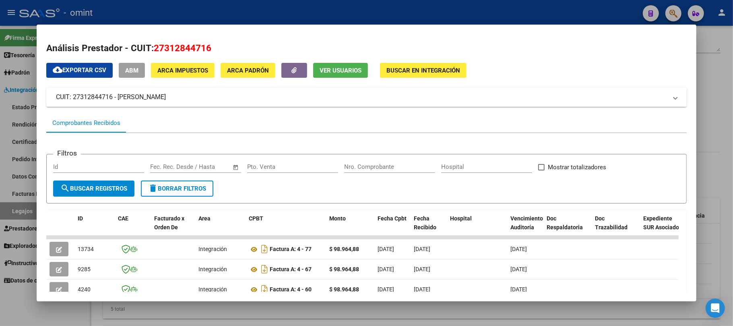
click at [260, 6] on div at bounding box center [366, 163] width 733 height 326
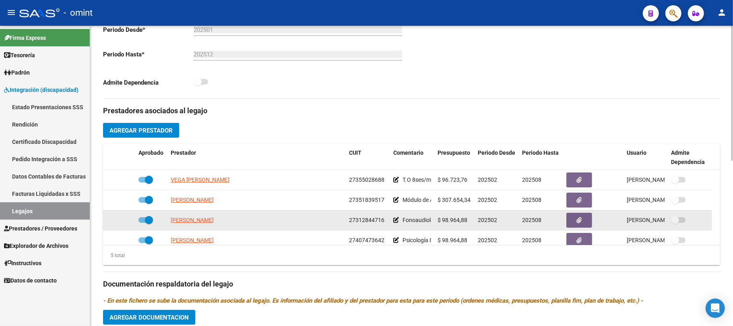
scroll to position [28, 0]
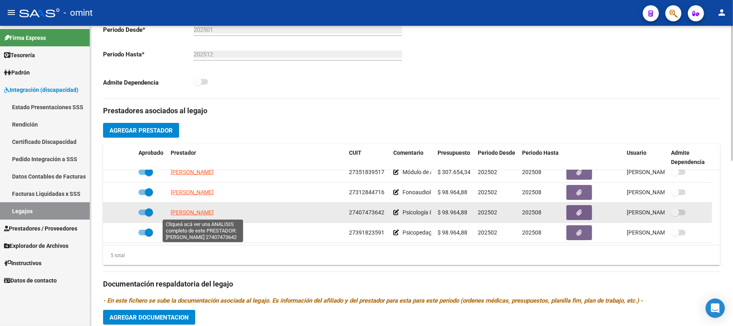
click at [202, 215] on span "FRONTINI CAMILA ROCIO" at bounding box center [192, 212] width 43 height 6
type textarea "27407473642"
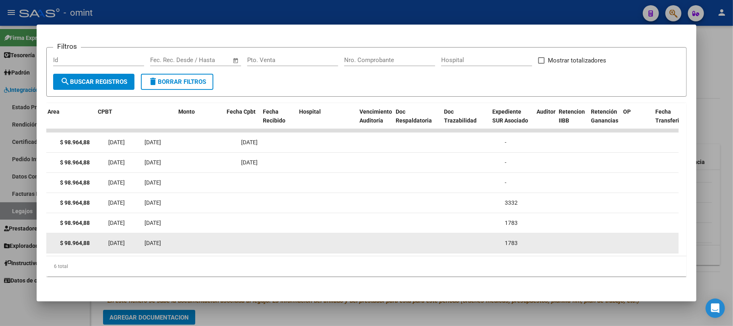
scroll to position [0, 0]
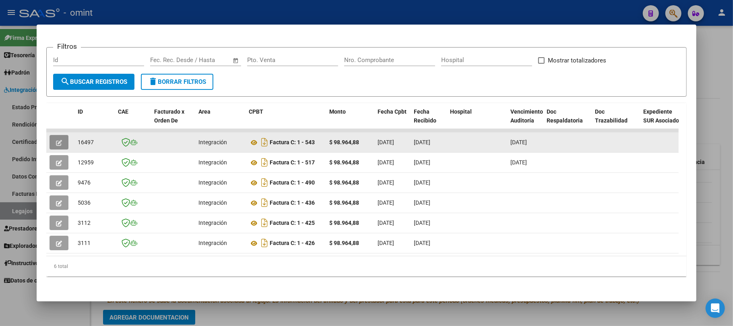
click at [57, 140] on icon "button" at bounding box center [59, 143] width 6 height 6
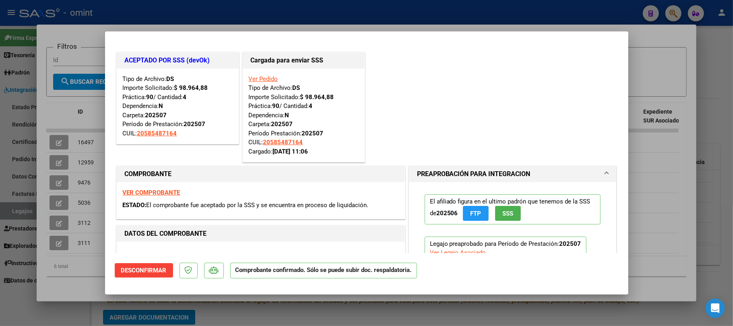
click at [191, 8] on div at bounding box center [366, 163] width 733 height 326
type input "$ 0,00"
click at [191, 8] on div at bounding box center [366, 163] width 733 height 326
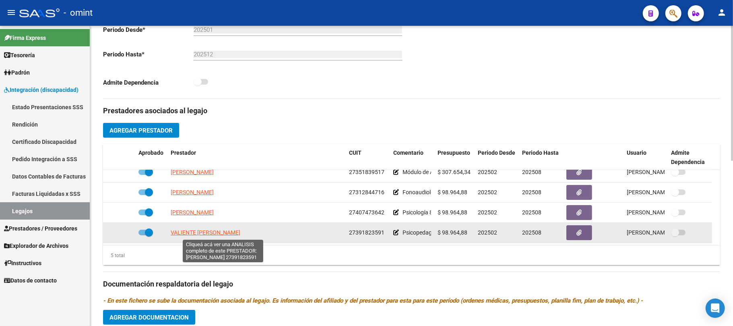
click at [203, 234] on span "VALIENTE MARTINEZ CINTHIA MARCELA" at bounding box center [206, 232] width 70 height 6
type textarea "27391823591"
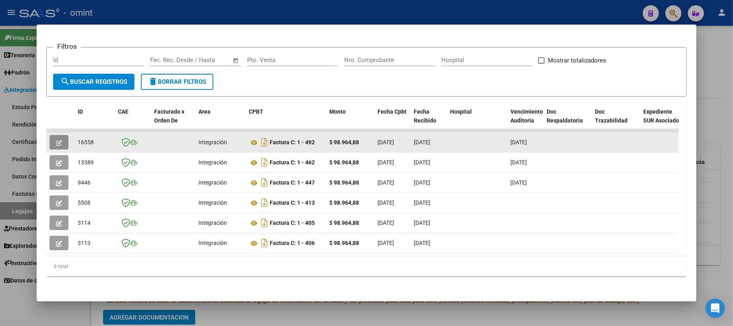
click at [62, 135] on button "button" at bounding box center [59, 142] width 19 height 15
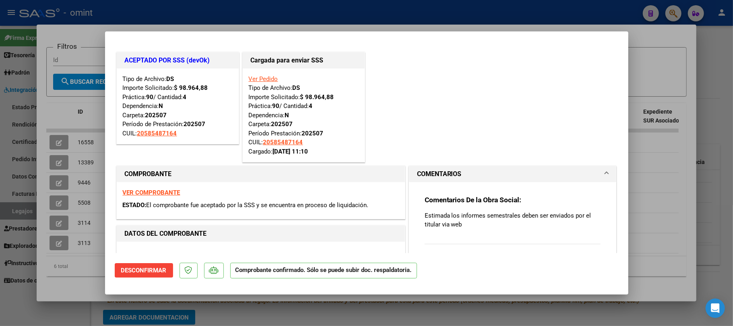
click at [176, 13] on div at bounding box center [366, 163] width 733 height 326
type input "$ 0,00"
click at [176, 13] on div at bounding box center [366, 163] width 733 height 326
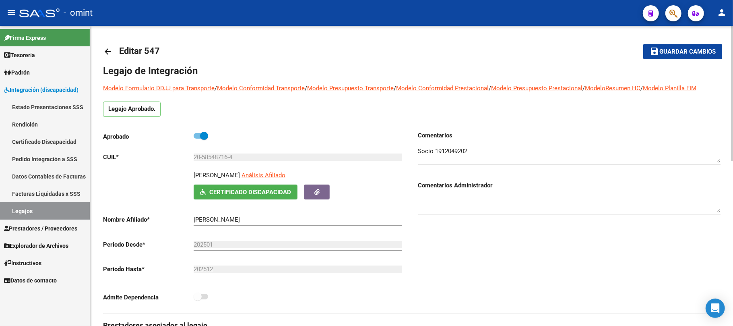
click at [105, 52] on mat-icon "arrow_back" at bounding box center [108, 52] width 10 height 10
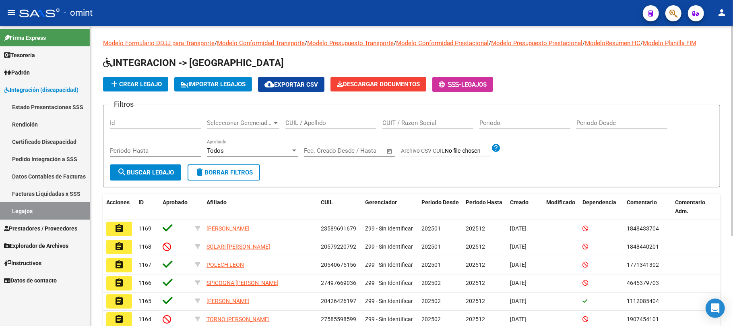
drag, startPoint x: 293, startPoint y: 121, endPoint x: 276, endPoint y: 129, distance: 18.7
click at [294, 121] on input "CUIL / Apellido" at bounding box center [331, 122] width 91 height 7
paste input "20532658439"
type input "20532658439"
click at [144, 163] on div "Periodo Hasta" at bounding box center [155, 151] width 91 height 25
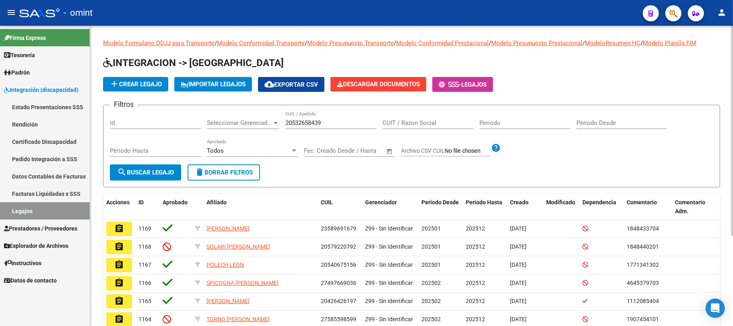
click at [144, 166] on button "search Buscar Legajo" at bounding box center [145, 172] width 71 height 16
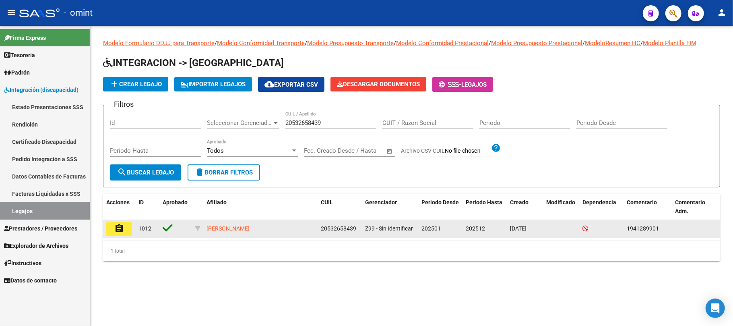
click at [126, 229] on button "assignment" at bounding box center [119, 229] width 26 height 15
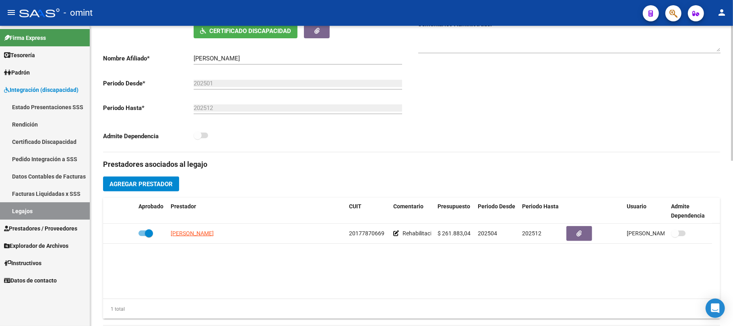
scroll to position [215, 0]
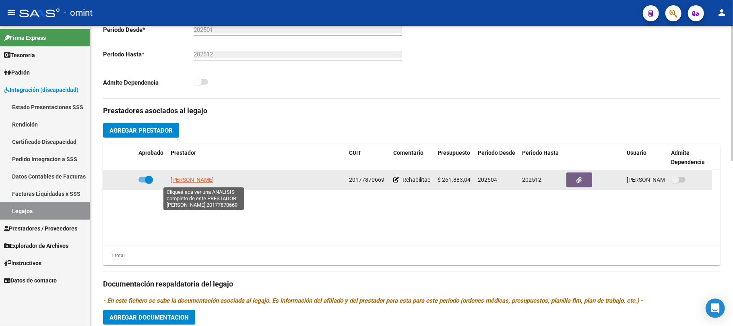
click at [205, 179] on span "MARZARI JOSE EDUARDO" at bounding box center [192, 179] width 43 height 6
type textarea "20177870669"
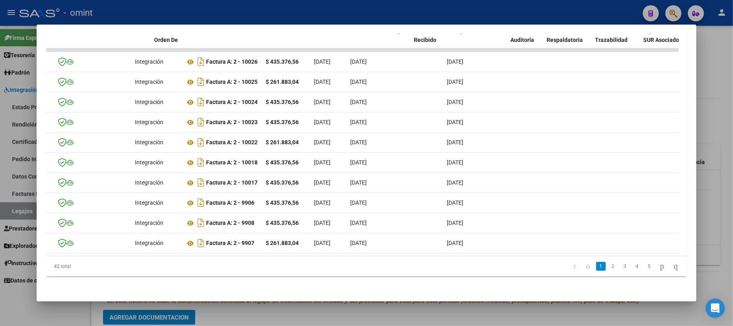
scroll to position [0, 0]
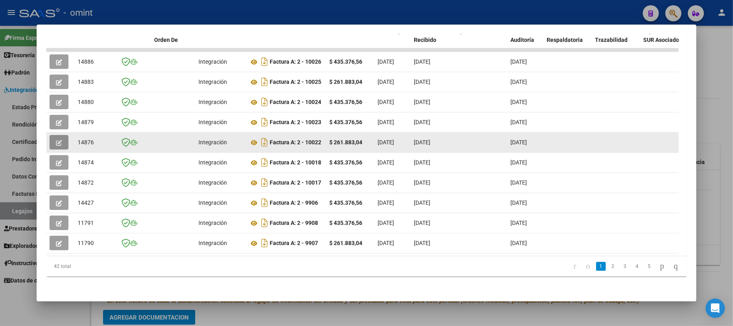
click at [59, 140] on icon "button" at bounding box center [59, 143] width 6 height 6
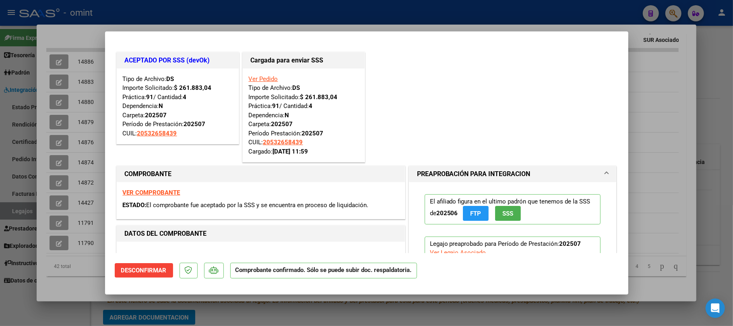
click at [213, 4] on div at bounding box center [366, 163] width 733 height 326
type input "$ 0,00"
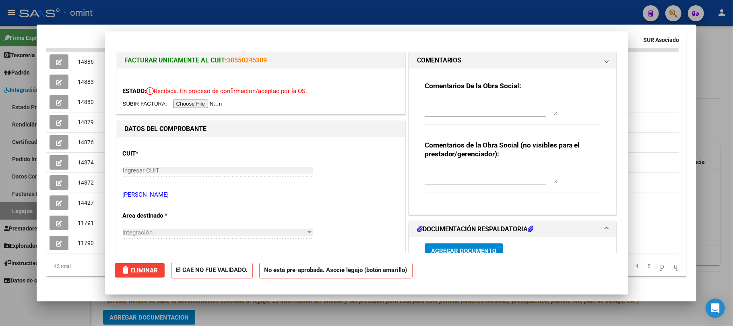
click at [213, 4] on div at bounding box center [366, 163] width 733 height 326
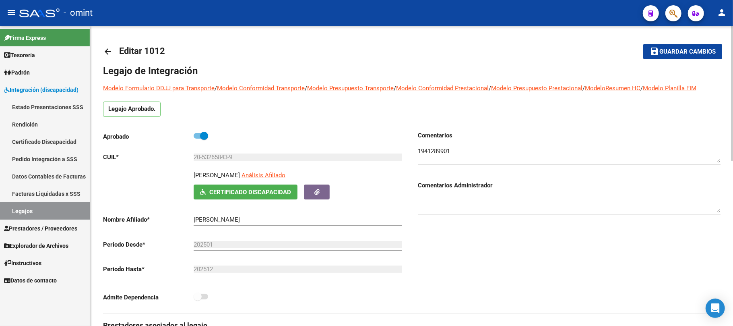
click at [110, 48] on mat-icon "arrow_back" at bounding box center [108, 52] width 10 height 10
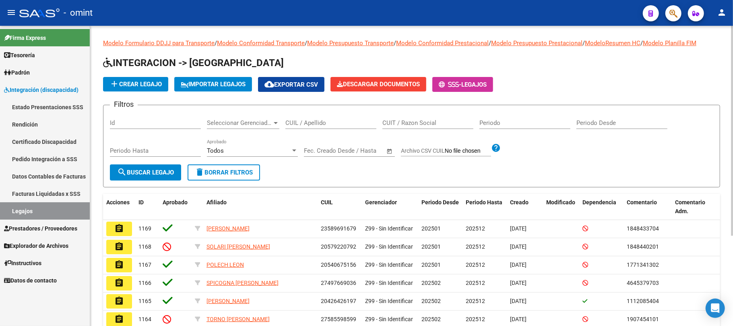
click at [303, 122] on input "CUIL / Apellido" at bounding box center [331, 122] width 91 height 7
paste input "23439254319"
type input "23439254319"
click at [158, 166] on button "search Buscar Legajo" at bounding box center [145, 172] width 71 height 16
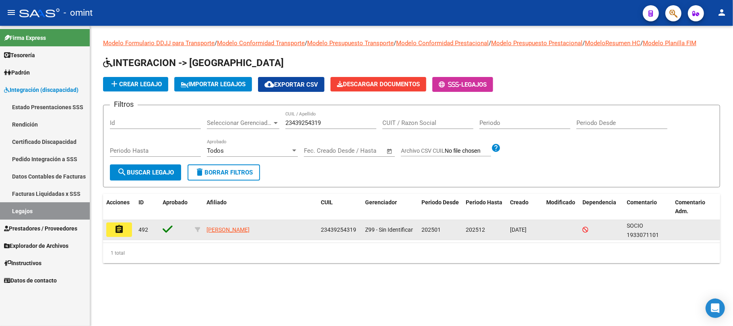
click at [114, 232] on button "assignment" at bounding box center [119, 229] width 26 height 15
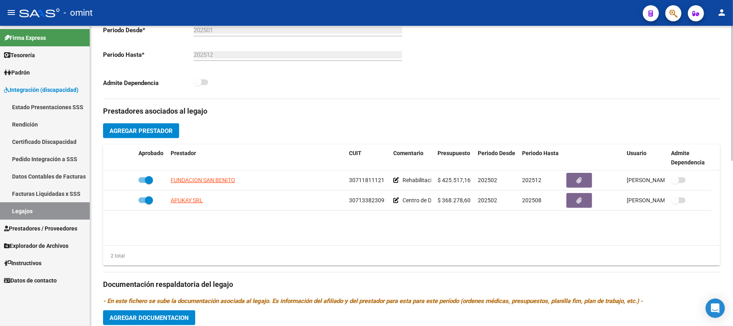
scroll to position [215, 0]
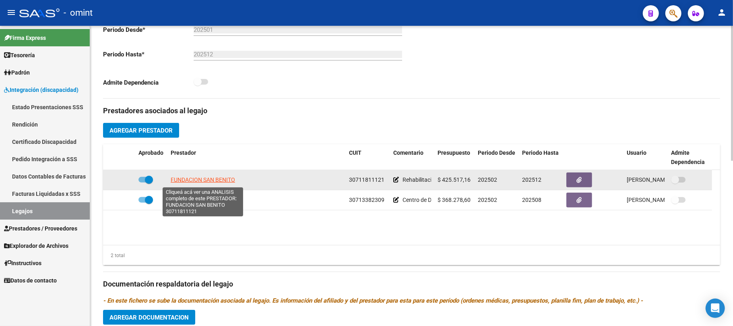
click at [202, 180] on span "FUNDACION SAN BENITO" at bounding box center [203, 179] width 64 height 6
type textarea "30711811121"
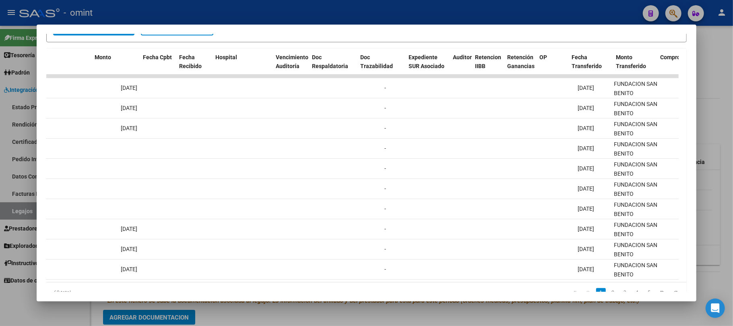
scroll to position [0, 0]
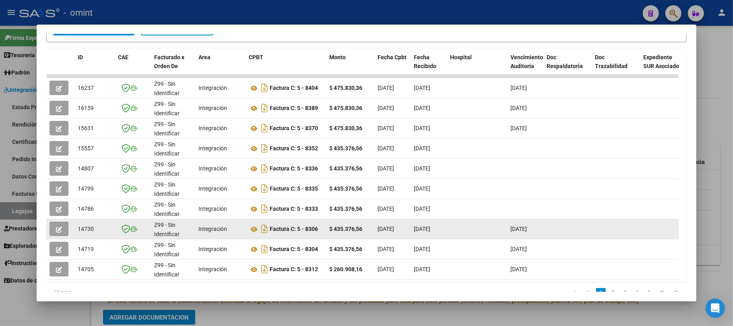
click at [89, 229] on span "14730" at bounding box center [86, 229] width 16 height 6
click at [73, 227] on datatable-body-cell at bounding box center [60, 229] width 28 height 20
click at [68, 229] on button "button" at bounding box center [59, 229] width 19 height 15
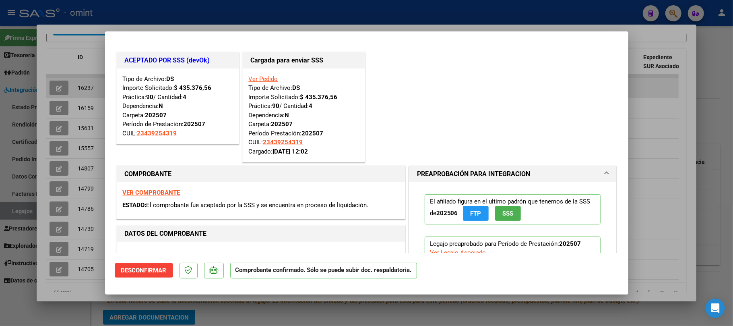
click at [73, 81] on div at bounding box center [366, 163] width 733 height 326
type input "$ 0,00"
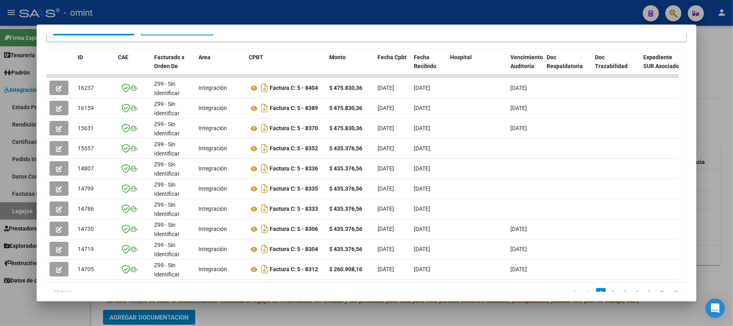
click at [17, 79] on div at bounding box center [366, 163] width 733 height 326
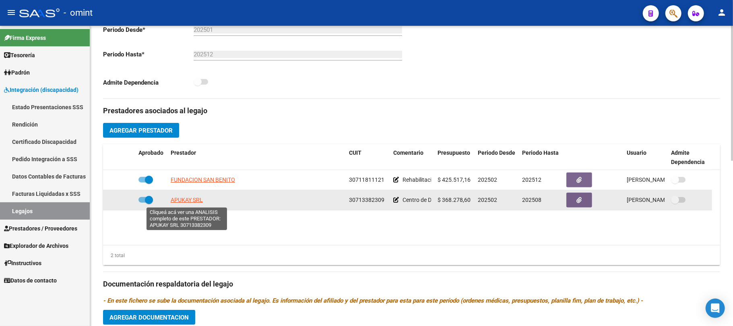
click at [192, 203] on span "APUKAY SRL" at bounding box center [187, 200] width 32 height 6
type textarea "30713382309"
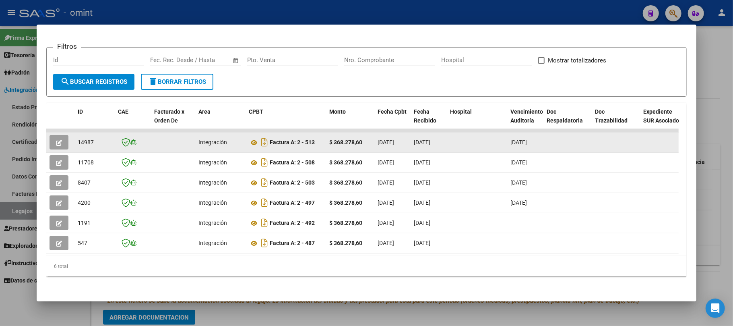
click at [66, 135] on button "button" at bounding box center [59, 142] width 19 height 15
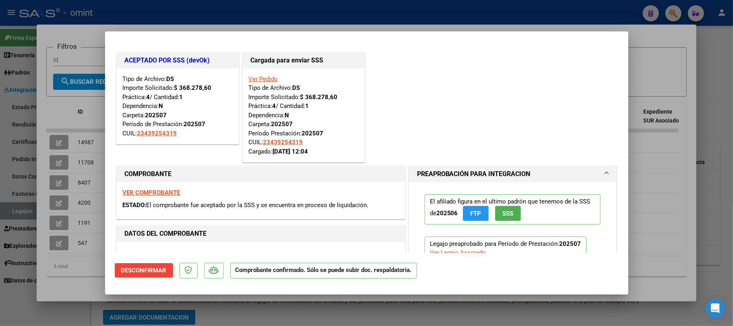
click at [184, 5] on div at bounding box center [366, 163] width 733 height 326
type input "$ 0,00"
click at [184, 5] on div at bounding box center [366, 163] width 733 height 326
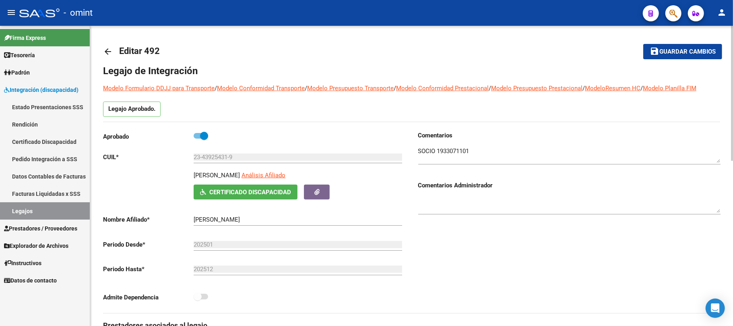
click at [108, 49] on mat-icon "arrow_back" at bounding box center [108, 52] width 10 height 10
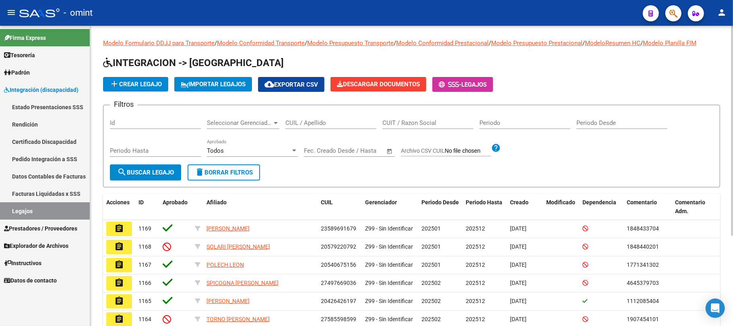
click at [321, 116] on div "CUIL / Apellido" at bounding box center [331, 120] width 91 height 17
paste input "20521005352"
type input "20521005352"
click at [143, 160] on div "Periodo Hasta" at bounding box center [155, 151] width 91 height 25
click at [144, 171] on span "search Buscar Legajo" at bounding box center [145, 172] width 57 height 7
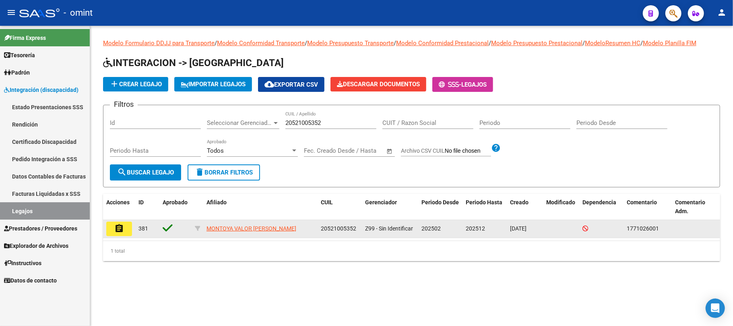
click at [117, 225] on mat-icon "assignment" at bounding box center [119, 229] width 10 height 10
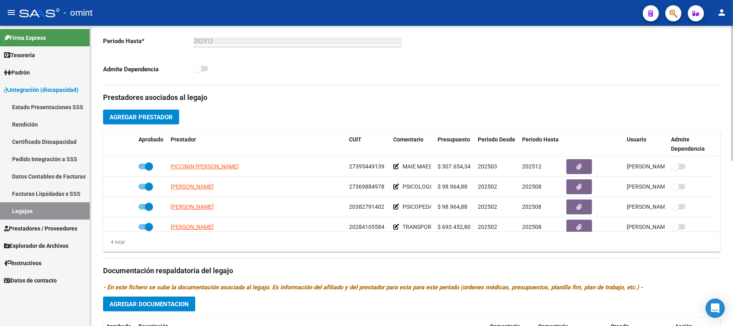
scroll to position [206, 0]
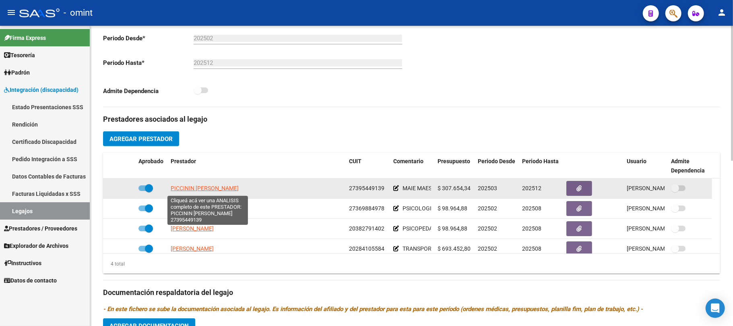
click at [213, 186] on span "PICCININ MARINA GABRIELA" at bounding box center [205, 188] width 68 height 6
type textarea "27395449139"
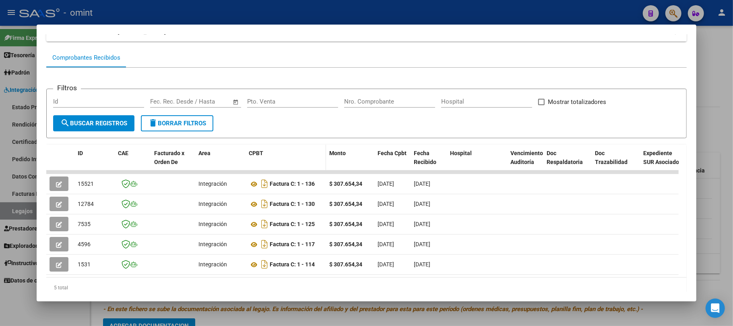
scroll to position [94, 0]
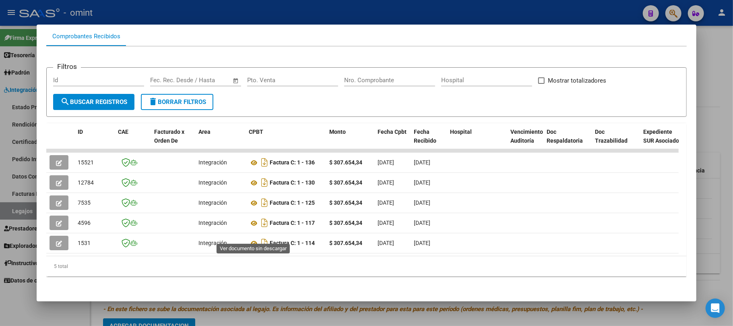
drag, startPoint x: 246, startPoint y: 246, endPoint x: 246, endPoint y: 251, distance: 5.6
click at [246, 249] on datatable-body "15521 Integración Factura C: 1 - 136 $ 307.654,34 03/08/2025 03/08/2025 - 03/08…" at bounding box center [362, 202] width 633 height 107
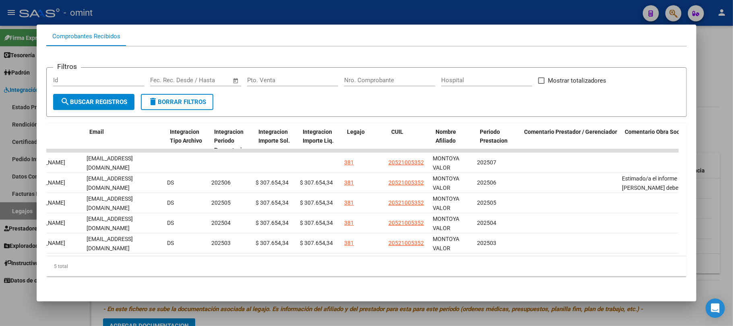
scroll to position [0, 0]
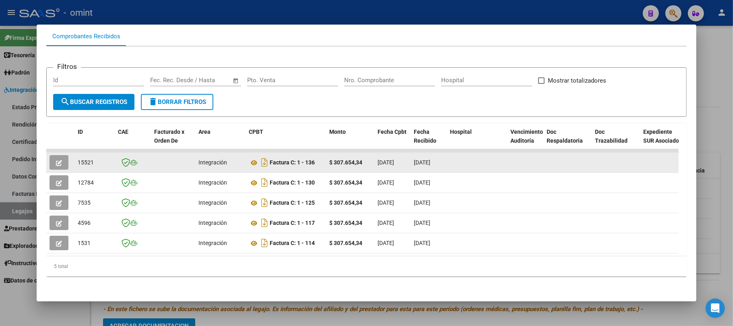
click at [58, 160] on icon "button" at bounding box center [59, 163] width 6 height 6
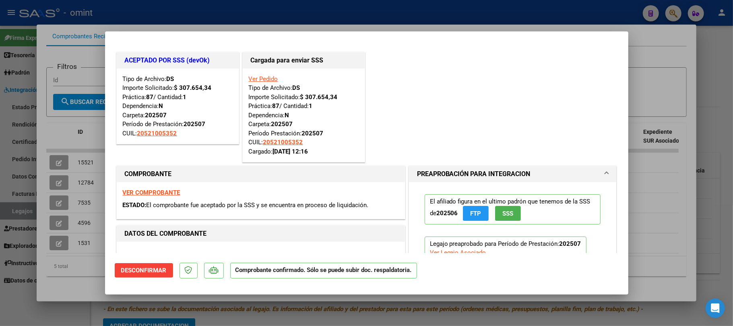
click at [302, 13] on div at bounding box center [366, 163] width 733 height 326
type input "$ 0,00"
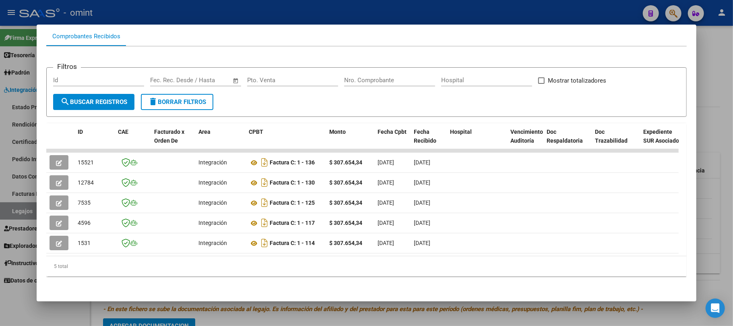
click at [289, 10] on div at bounding box center [366, 163] width 733 height 326
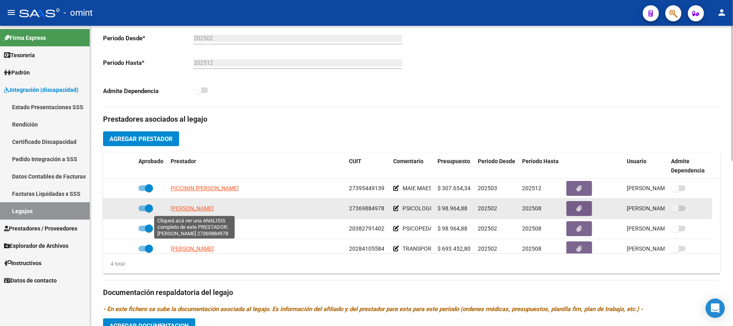
click at [200, 210] on span "FABRE ORIA SOFIA" at bounding box center [192, 208] width 43 height 6
type textarea "27369884978"
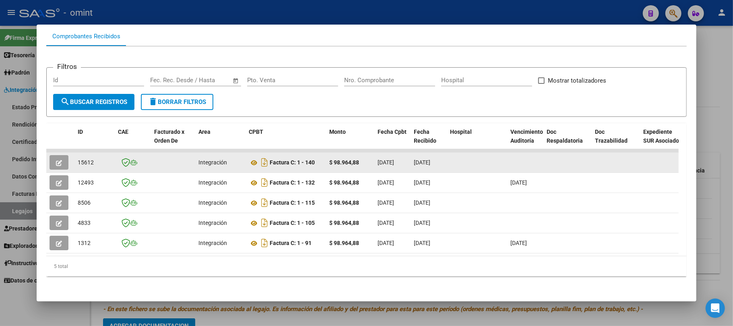
click at [63, 156] on button "button" at bounding box center [59, 162] width 19 height 15
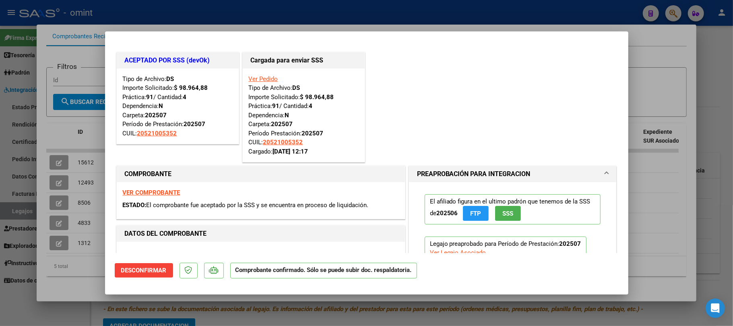
click at [199, 23] on div at bounding box center [366, 163] width 733 height 326
type input "$ 0,00"
click at [195, 13] on div at bounding box center [366, 163] width 733 height 326
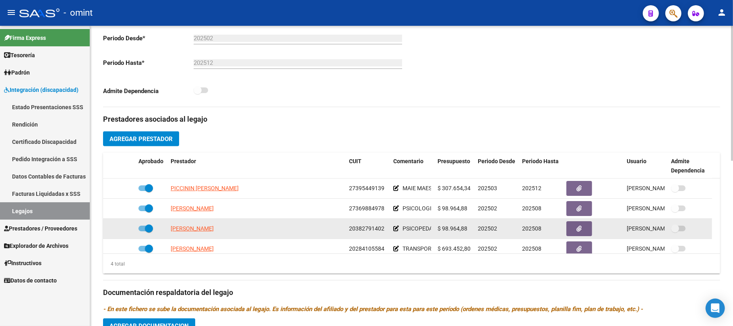
click at [194, 232] on span "RINALDI JOSE LUIS" at bounding box center [192, 228] width 43 height 6
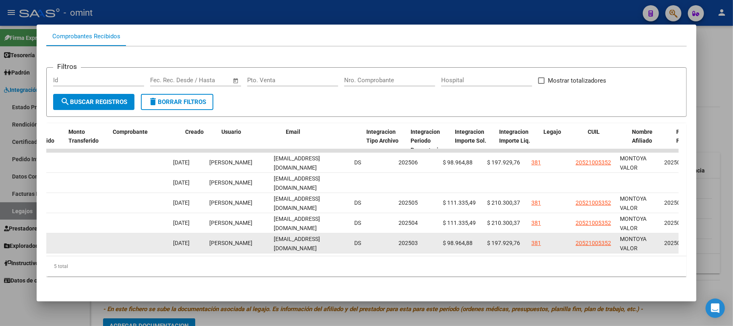
scroll to position [0, 782]
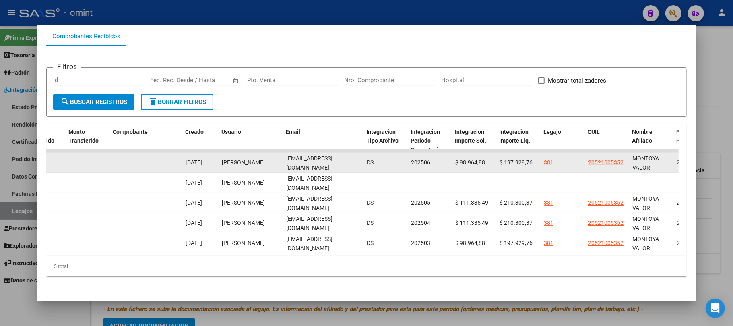
click at [319, 154] on div "joselrinaldi@hotmail.com" at bounding box center [323, 162] width 74 height 17
click at [318, 155] on span "joselrinaldi@hotmail.com" at bounding box center [309, 163] width 46 height 16
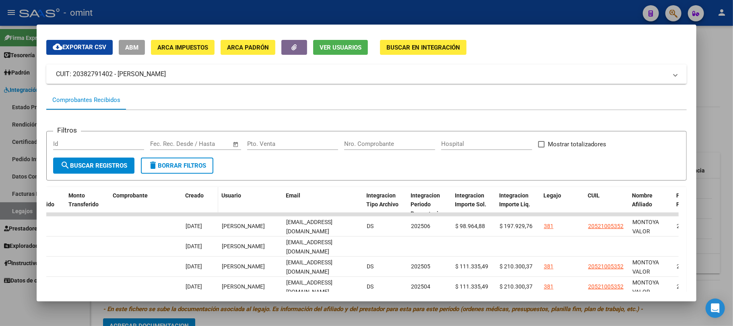
scroll to position [0, 0]
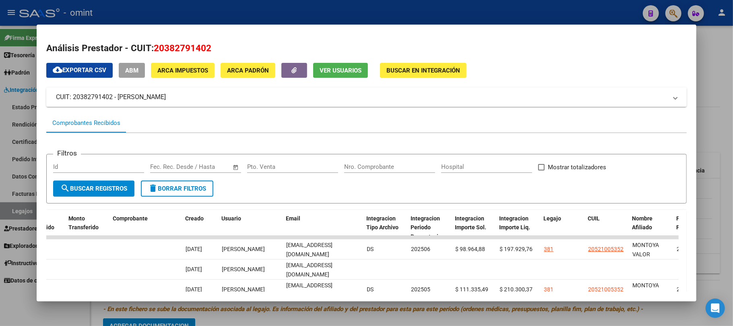
click at [201, 15] on div at bounding box center [366, 163] width 733 height 326
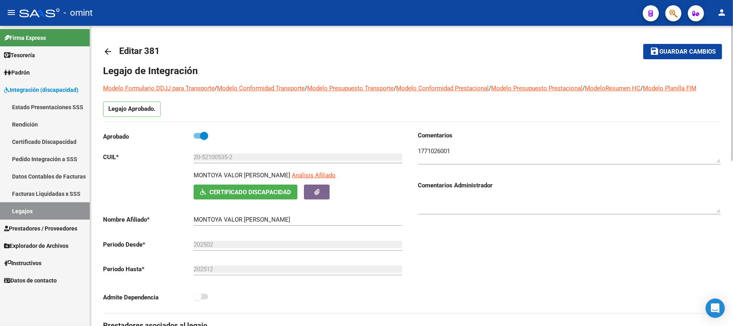
click at [247, 176] on p "MONTOYA VALOR TOMAS AUGUSTO" at bounding box center [242, 175] width 97 height 9
copy p "MONTOYA VALOR TOMAS AUGUSTO"
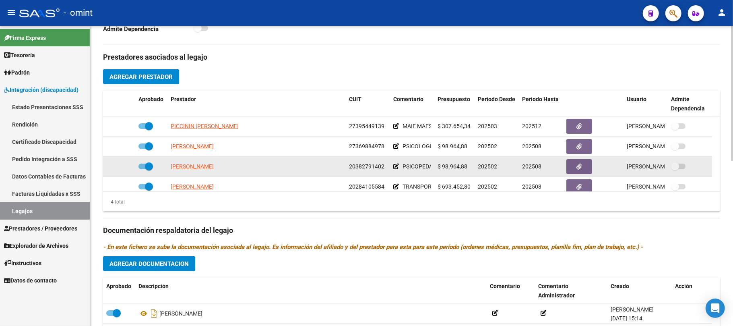
scroll to position [8, 0]
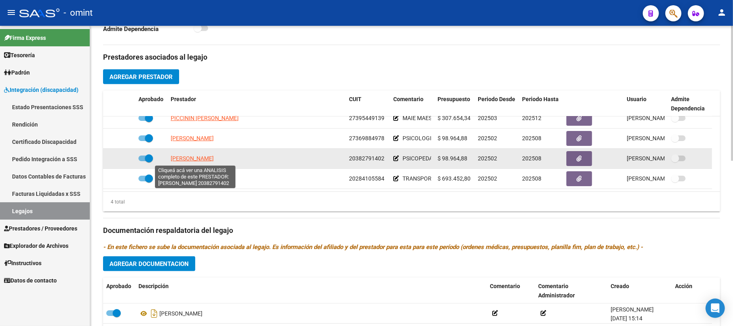
click at [197, 162] on span "RINALDI JOSE LUIS" at bounding box center [192, 158] width 43 height 6
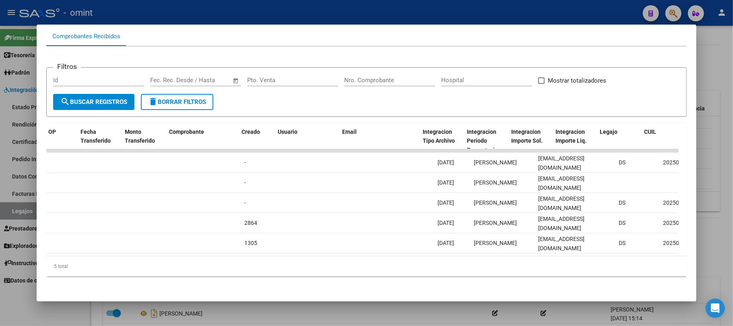
scroll to position [0, 0]
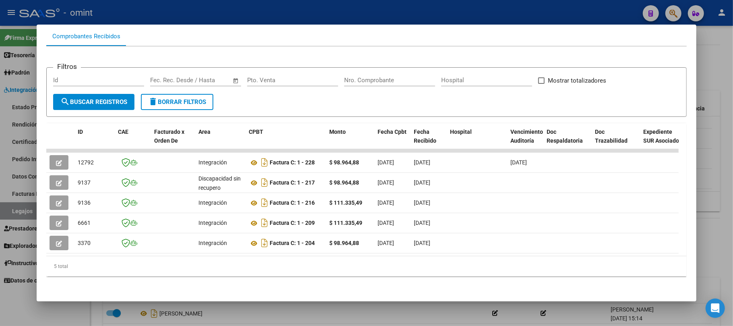
click at [215, 20] on div at bounding box center [366, 163] width 733 height 326
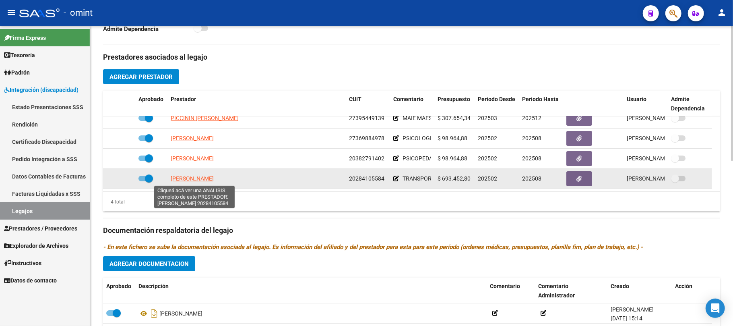
click at [201, 180] on span "ESPIN ANA PAULA" at bounding box center [192, 178] width 43 height 6
type textarea "20284105584"
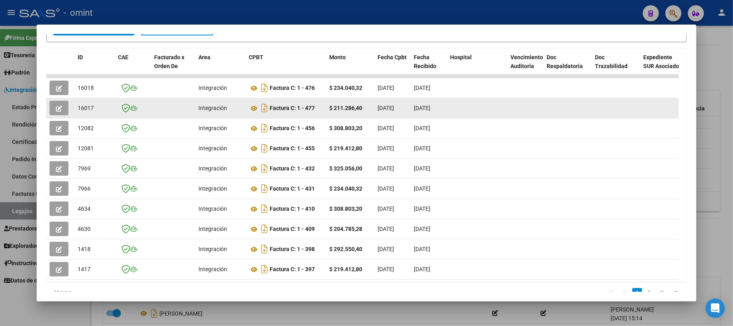
click at [60, 106] on icon "button" at bounding box center [59, 109] width 6 height 6
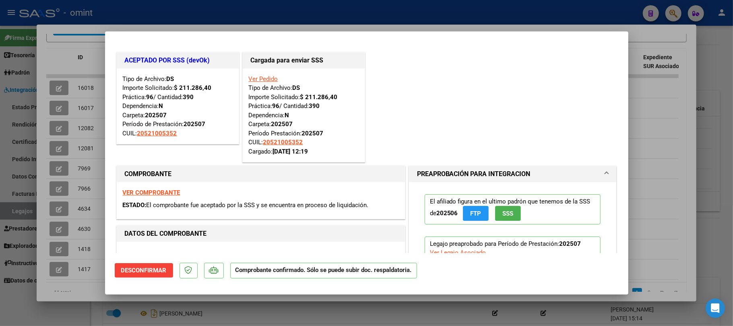
click at [129, 10] on div at bounding box center [366, 163] width 733 height 326
type input "$ 0,00"
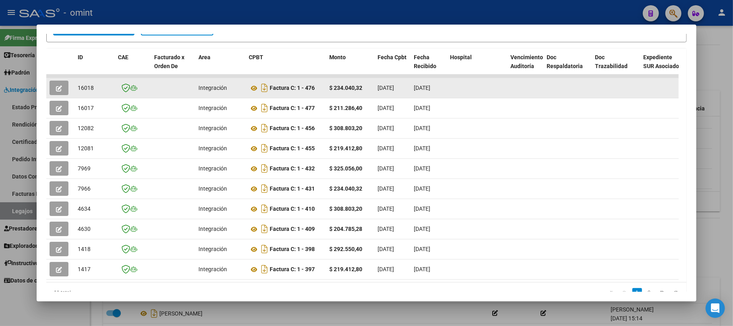
click at [62, 86] on icon "button" at bounding box center [59, 88] width 6 height 6
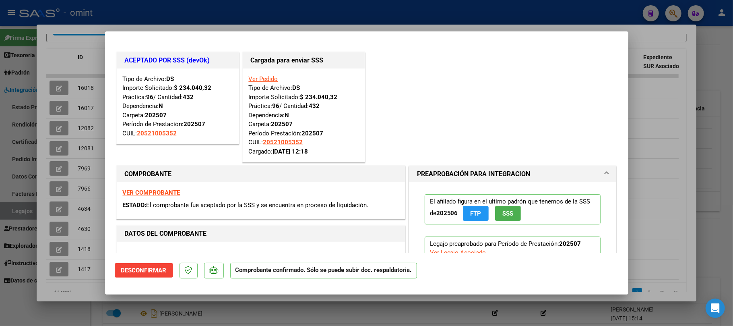
click at [225, 18] on div at bounding box center [366, 163] width 733 height 326
type input "$ 0,00"
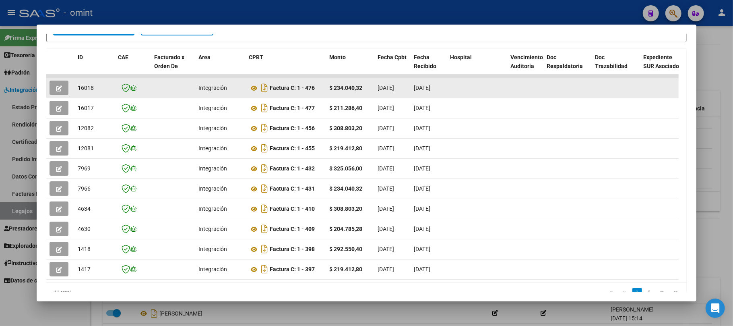
click at [66, 86] on button "button" at bounding box center [59, 88] width 19 height 15
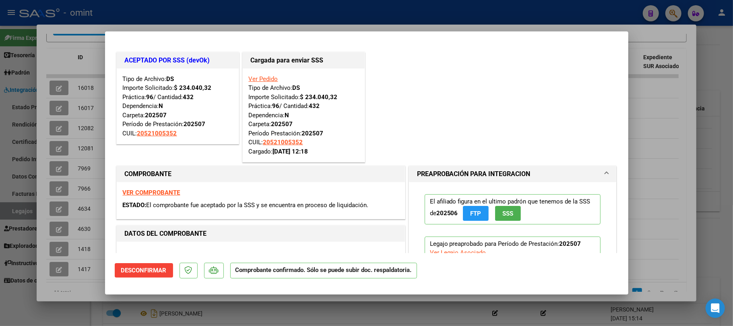
click at [203, 18] on div at bounding box center [366, 163] width 733 height 326
type input "$ 0,00"
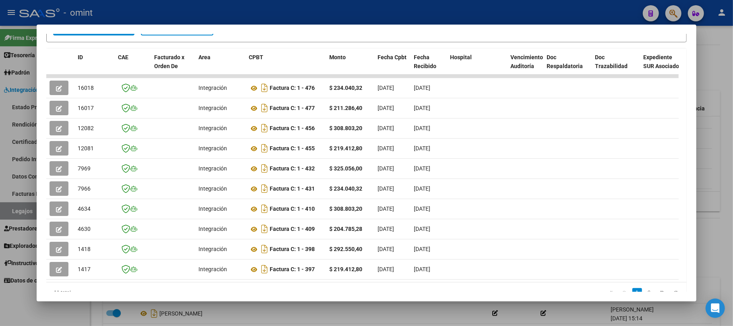
click at [201, 12] on div at bounding box center [366, 163] width 733 height 326
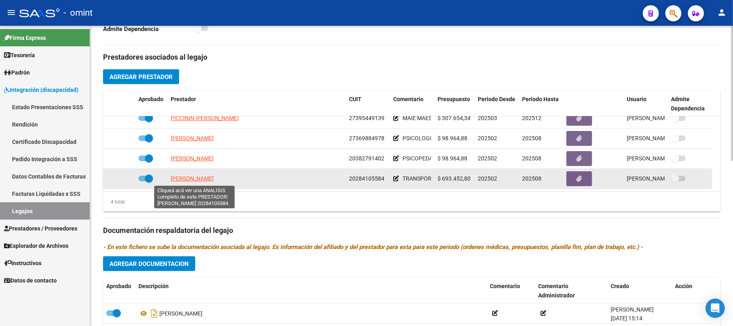
click at [187, 178] on span "ESPIN ANA PAULA" at bounding box center [192, 178] width 43 height 6
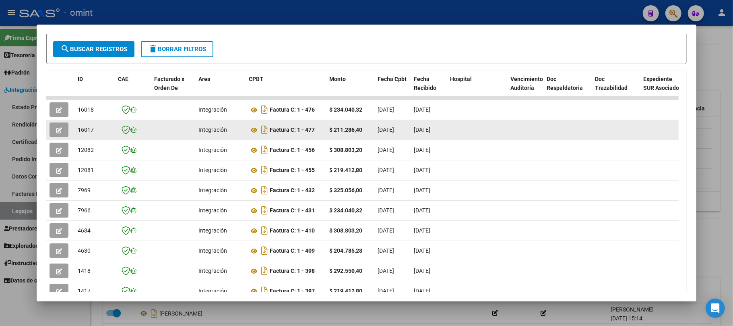
scroll to position [88, 0]
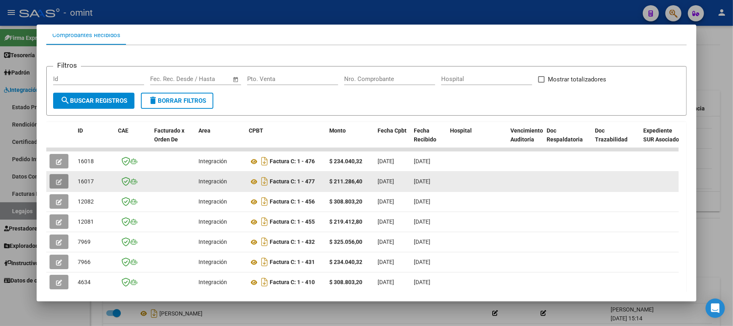
click at [62, 179] on icon "button" at bounding box center [59, 182] width 6 height 6
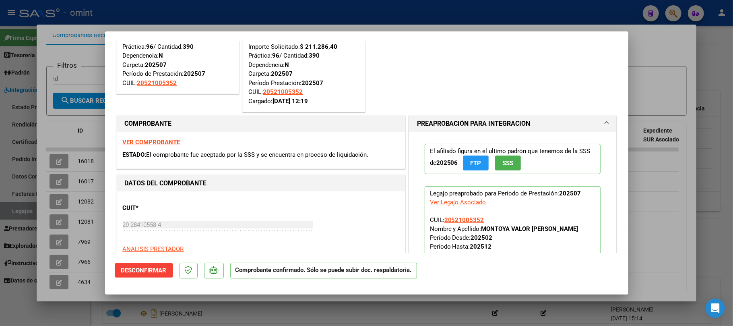
scroll to position [107, 0]
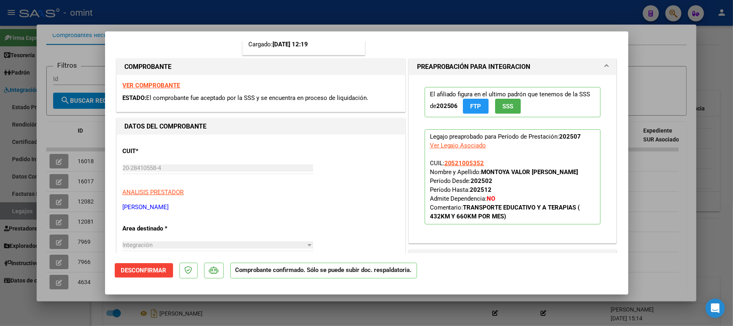
click at [162, 85] on strong "VER COMPROBANTE" at bounding box center [152, 85] width 58 height 7
click at [71, 52] on div at bounding box center [366, 163] width 733 height 326
type input "$ 0,00"
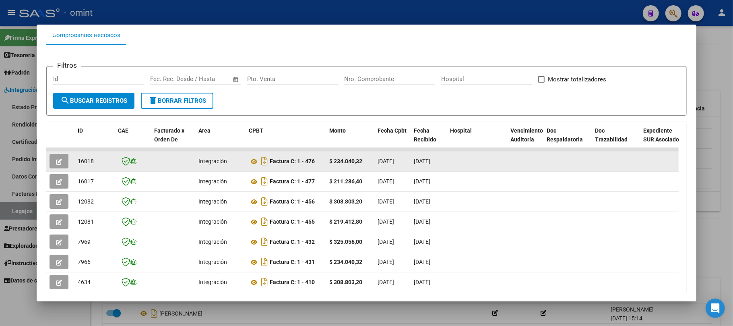
click at [60, 160] on icon "button" at bounding box center [59, 162] width 6 height 6
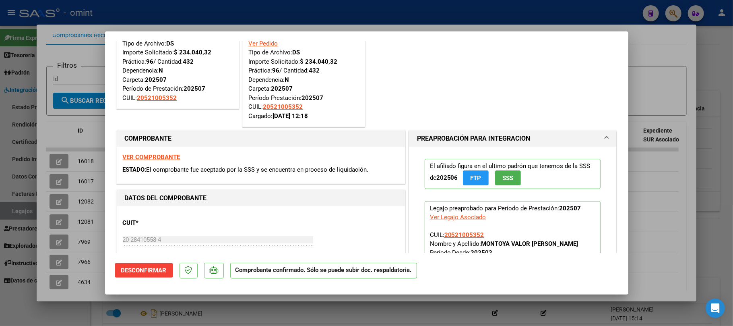
scroll to position [54, 0]
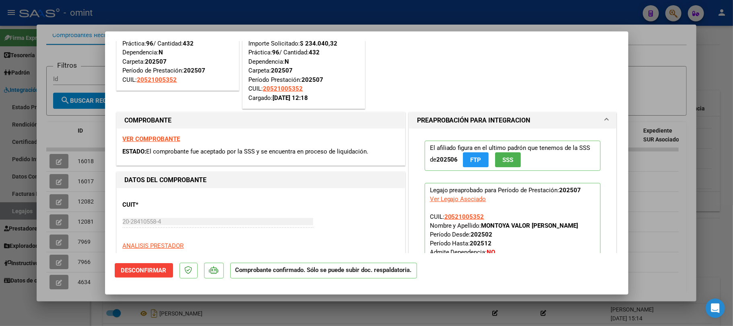
click at [158, 137] on strong "VER COMPROBANTE" at bounding box center [152, 138] width 58 height 7
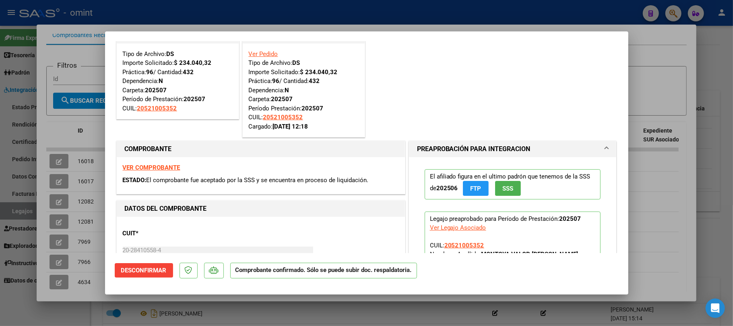
scroll to position [0, 0]
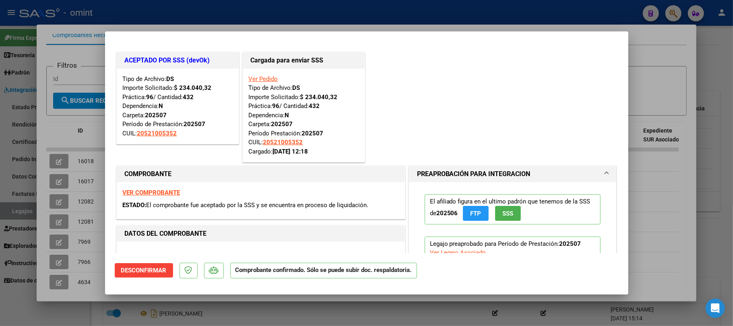
click at [82, 63] on div at bounding box center [366, 163] width 733 height 326
type input "$ 0,00"
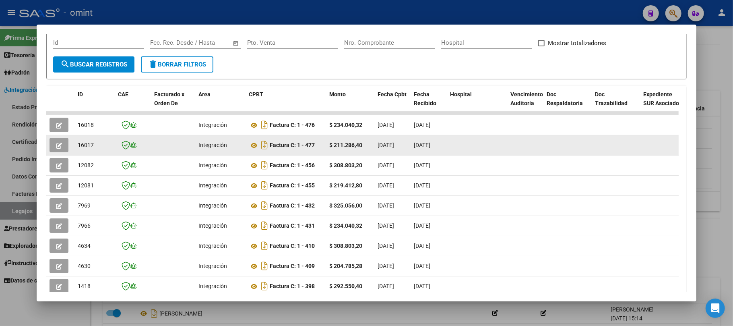
scroll to position [142, 0]
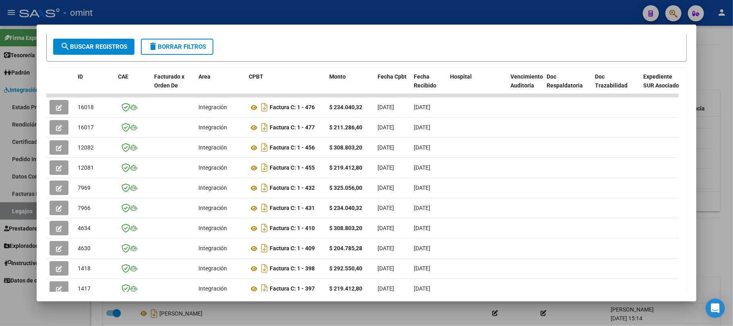
click at [112, 10] on div at bounding box center [366, 163] width 733 height 326
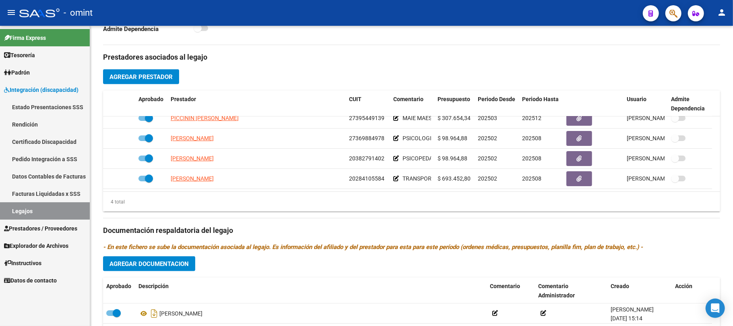
click at [112, 10] on div "- omint" at bounding box center [327, 13] width 617 height 18
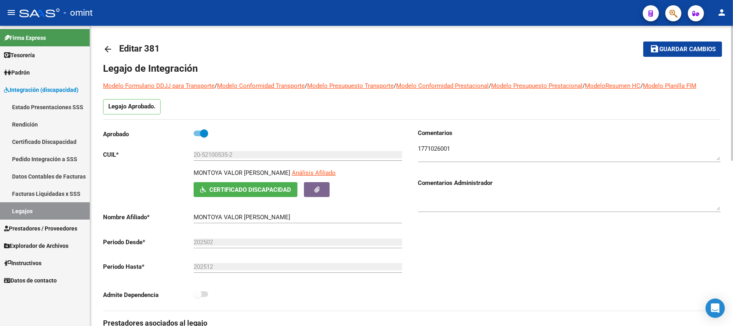
scroll to position [0, 0]
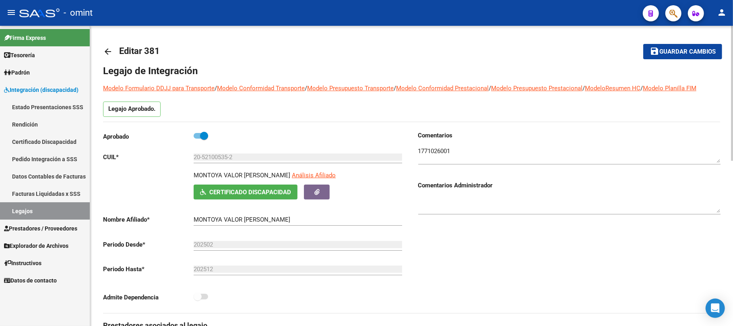
click at [108, 49] on mat-icon "arrow_back" at bounding box center [108, 52] width 10 height 10
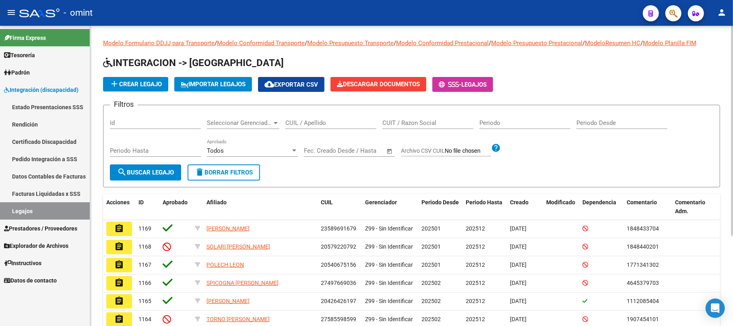
drag, startPoint x: 329, startPoint y: 125, endPoint x: 303, endPoint y: 133, distance: 26.6
click at [327, 125] on input "CUIL / Apellido" at bounding box center [331, 122] width 91 height 7
paste input "27508537102"
type input "27508537102"
click at [182, 168] on form "Filtros Id Seleccionar Gerenciador Seleccionar Gerenciador 27508537102 CUIL / A…" at bounding box center [411, 146] width 617 height 83
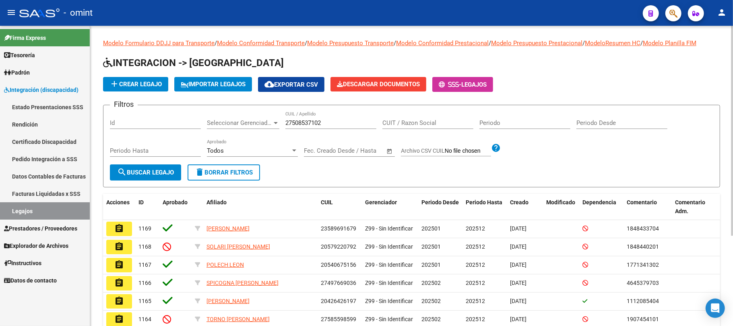
click at [165, 174] on span "search Buscar Legajo" at bounding box center [145, 172] width 57 height 7
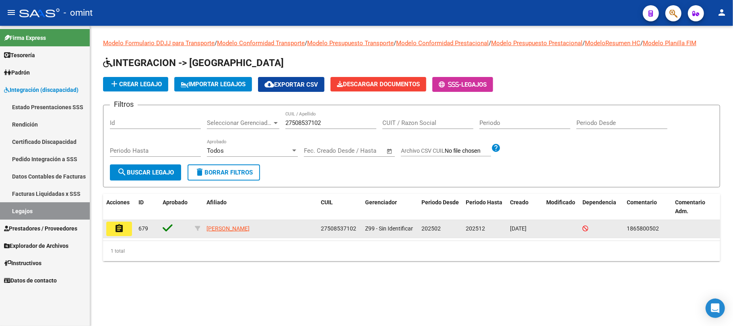
click at [120, 234] on button "assignment" at bounding box center [119, 229] width 26 height 15
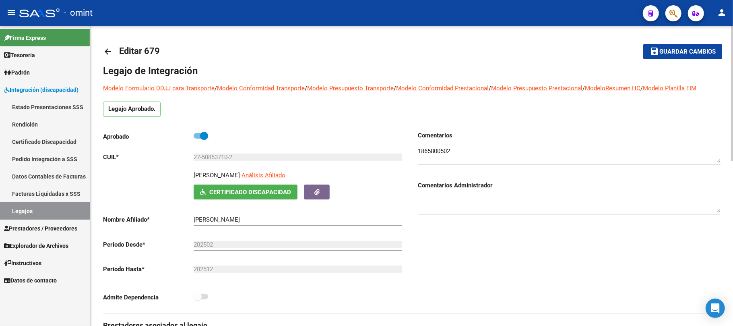
click at [105, 54] on mat-icon "arrow_back" at bounding box center [108, 52] width 10 height 10
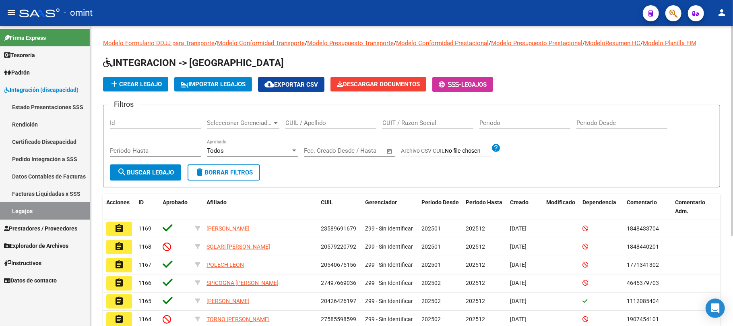
click at [307, 128] on div "CUIL / Apellido" at bounding box center [331, 120] width 91 height 17
paste input "27508537102"
type input "27508537102"
drag, startPoint x: 149, startPoint y: 173, endPoint x: 153, endPoint y: 171, distance: 4.3
click at [152, 171] on span "search Buscar Legajo" at bounding box center [145, 172] width 57 height 7
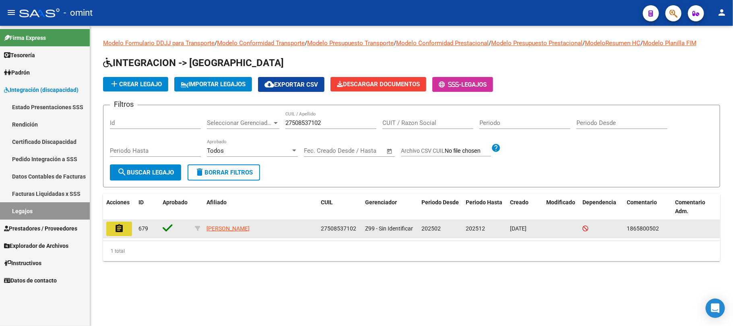
click at [112, 229] on button "assignment" at bounding box center [119, 229] width 26 height 15
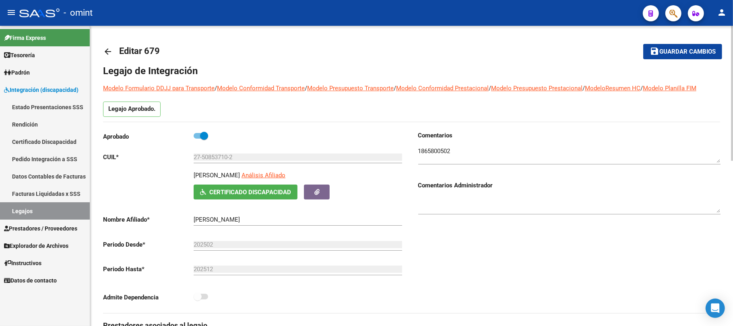
scroll to position [161, 0]
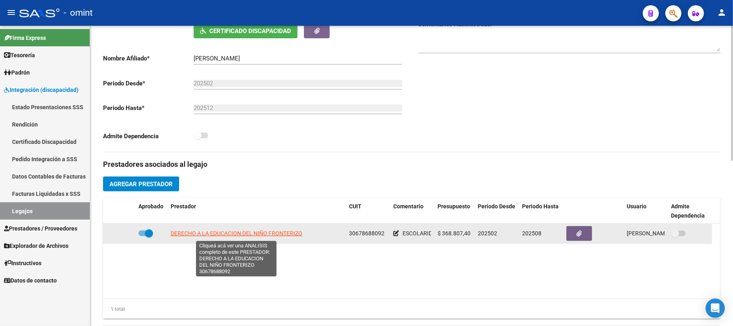
click at [213, 236] on span "DERECHO A LA EDUCACION DEL NIÑO FRONTERIZO" at bounding box center [237, 233] width 132 height 6
type textarea "30678688092"
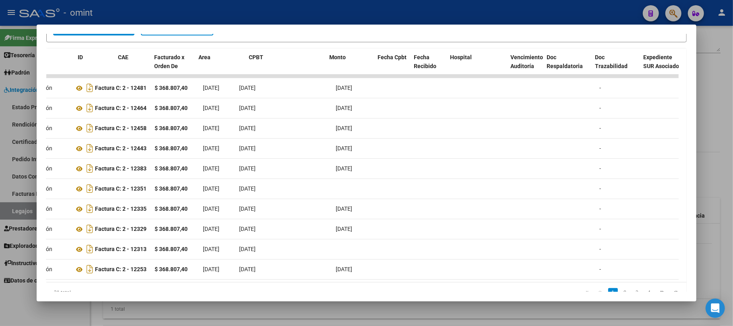
scroll to position [0, 0]
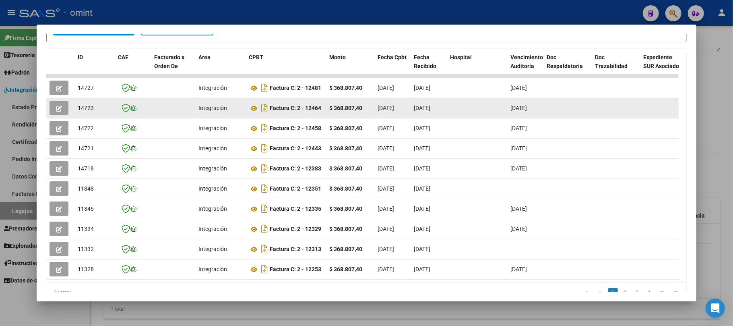
click at [83, 110] on span "14723" at bounding box center [86, 108] width 16 height 6
copy span "14723"
click at [53, 113] on button "button" at bounding box center [59, 108] width 19 height 15
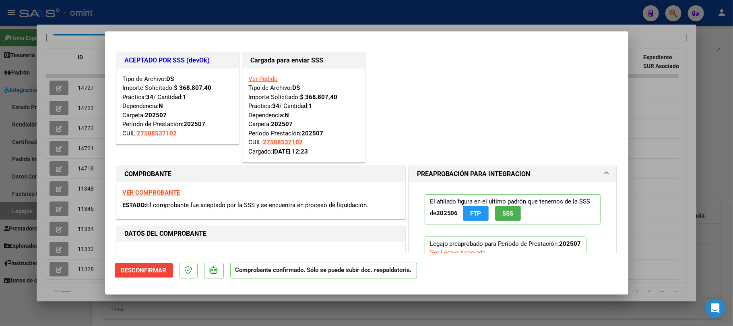
click at [153, 15] on div at bounding box center [366, 163] width 733 height 326
type input "$ 0,00"
click at [153, 15] on div at bounding box center [366, 163] width 733 height 326
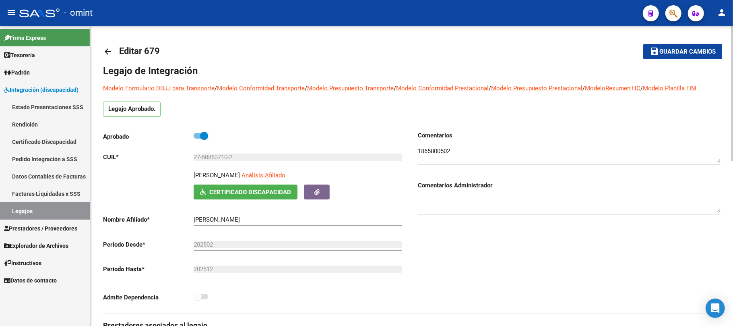
click at [114, 46] on link "arrow_back" at bounding box center [111, 51] width 16 height 19
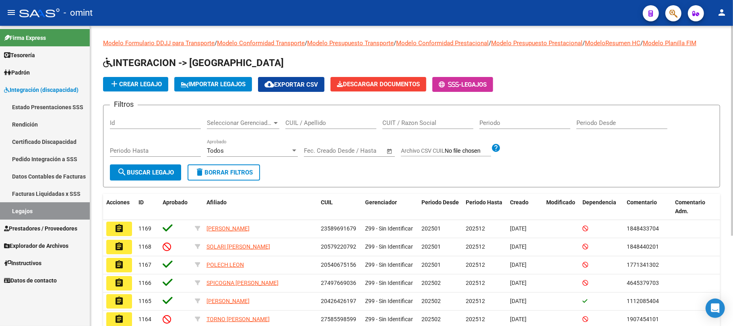
click at [309, 125] on input "CUIL / Apellido" at bounding box center [331, 122] width 91 height 7
paste input "23549896839"
type input "23549896839"
click at [138, 174] on span "search Buscar Legajo" at bounding box center [145, 172] width 57 height 7
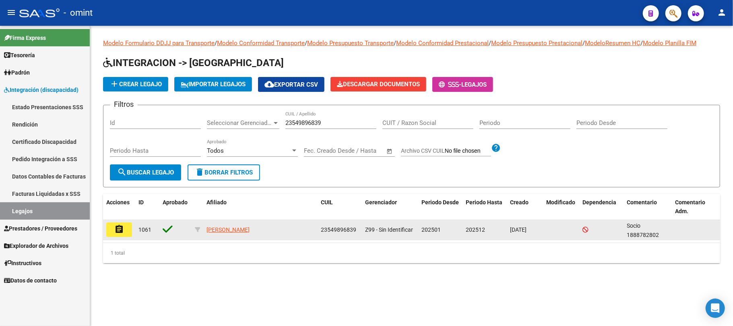
click at [120, 232] on mat-icon "assignment" at bounding box center [119, 229] width 10 height 10
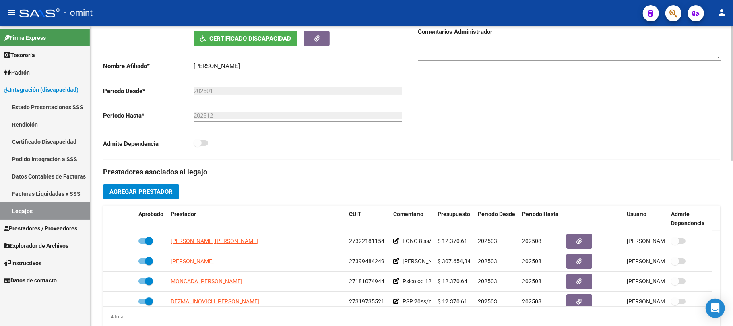
scroll to position [215, 0]
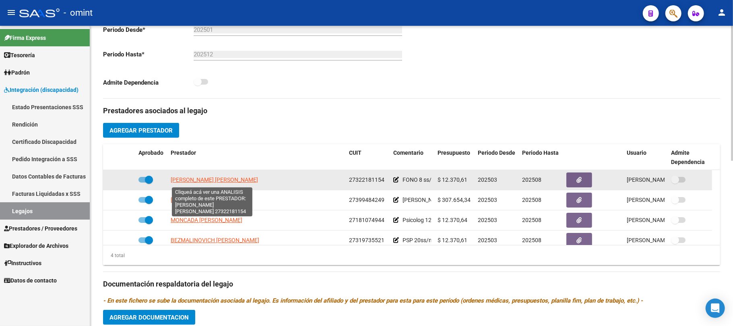
click at [230, 177] on span "VILLAR GARCIA ELIANA RAQUEL" at bounding box center [214, 179] width 87 height 6
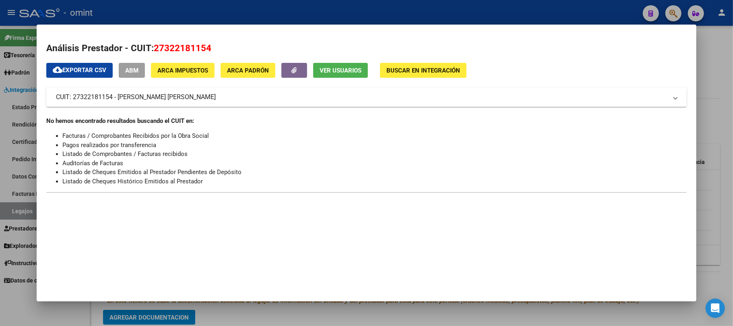
click at [195, 3] on div at bounding box center [366, 163] width 733 height 326
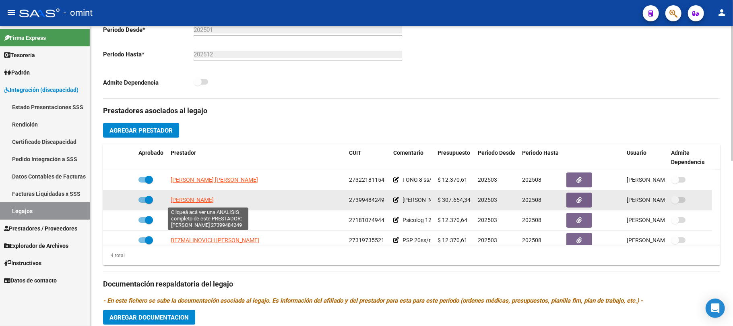
click at [202, 200] on span "ANTUNES SOFIA ALEJANDRA" at bounding box center [192, 200] width 43 height 6
type textarea "27399484249"
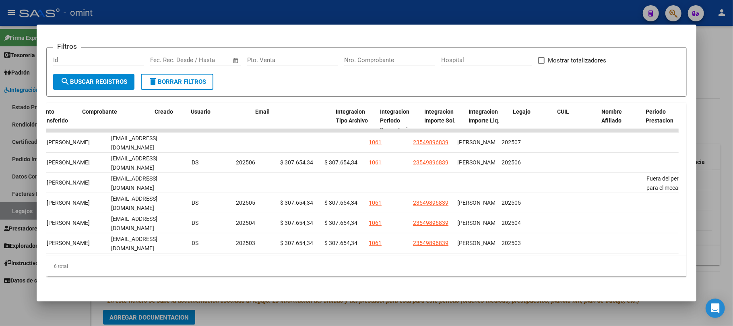
scroll to position [0, 0]
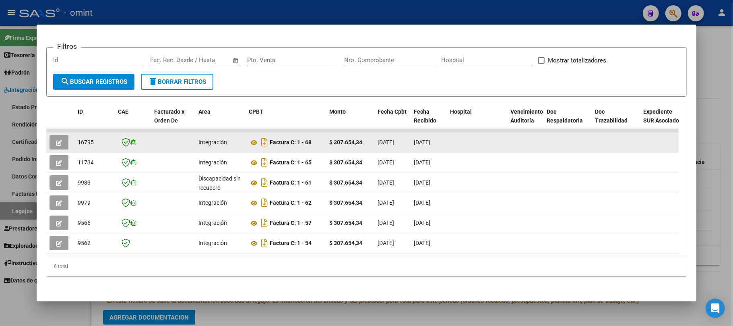
click at [56, 140] on icon "button" at bounding box center [59, 143] width 6 height 6
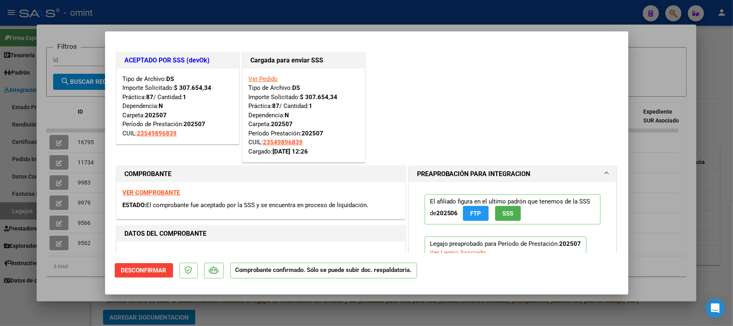
click at [162, 9] on div at bounding box center [366, 163] width 733 height 326
type input "$ 0,00"
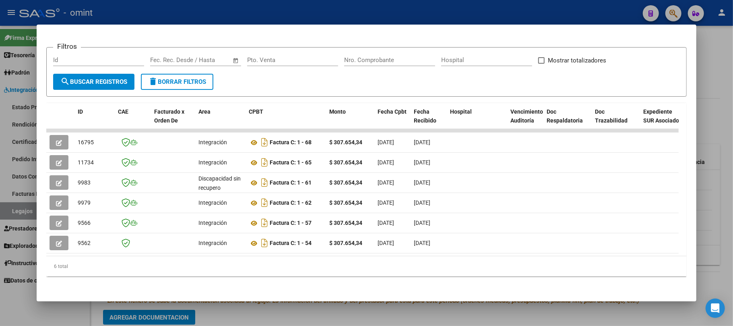
click at [162, 9] on div at bounding box center [366, 163] width 733 height 326
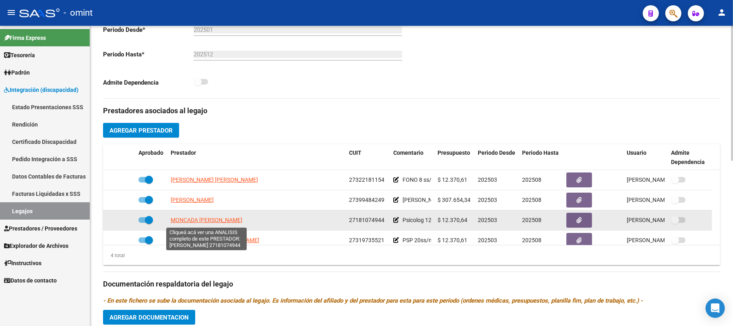
click at [191, 223] on span "MONCADA ADRIANA NOEMI" at bounding box center [207, 220] width 72 height 6
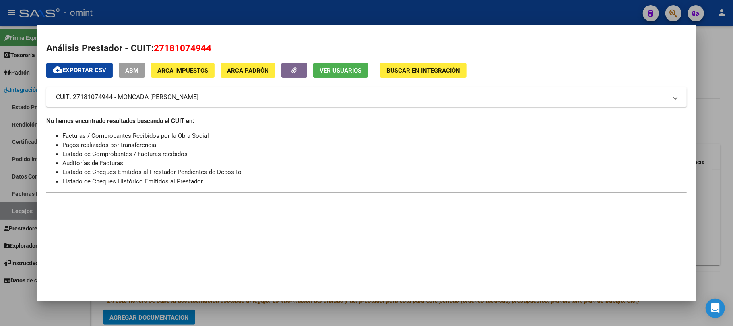
click at [172, 7] on div at bounding box center [366, 163] width 733 height 326
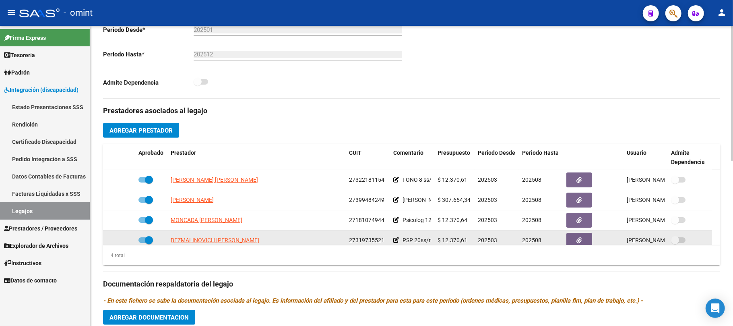
click at [204, 235] on datatable-body-cell "BEZMALINOVICH NADIA MARIA" at bounding box center [257, 240] width 178 height 20
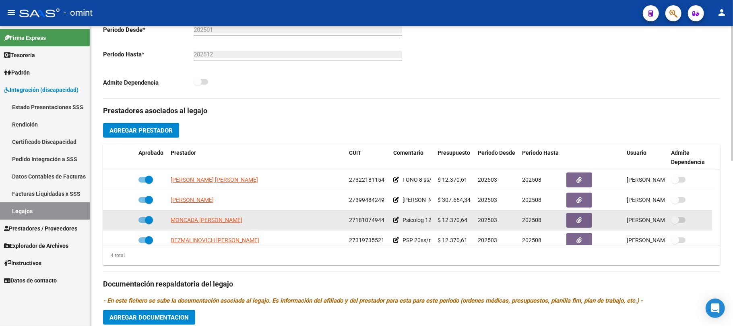
scroll to position [8, 0]
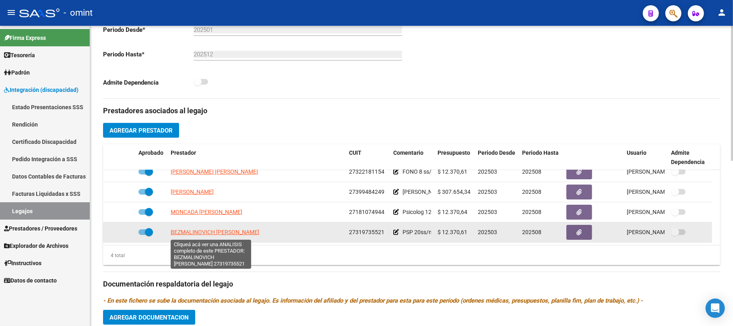
click at [205, 237] on app-link-go-to "BEZMALINOVICH NADIA MARIA" at bounding box center [215, 232] width 89 height 9
click at [206, 235] on span "BEZMALINOVICH NADIA MARIA" at bounding box center [215, 232] width 89 height 6
type textarea "27319735521"
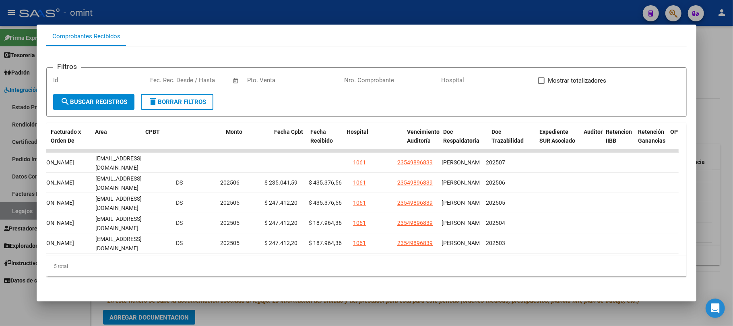
scroll to position [0, 0]
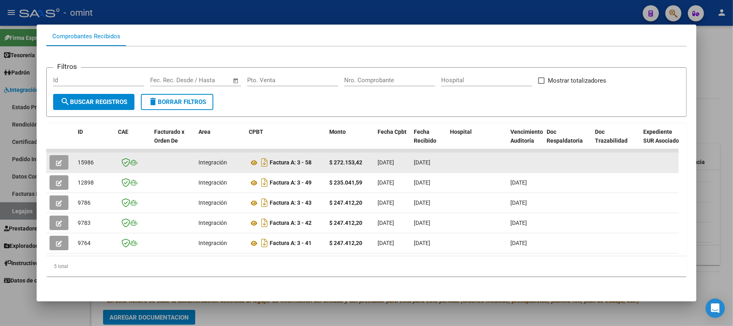
click at [47, 155] on datatable-body-cell at bounding box center [60, 163] width 28 height 20
click at [60, 160] on icon "button" at bounding box center [59, 163] width 6 height 6
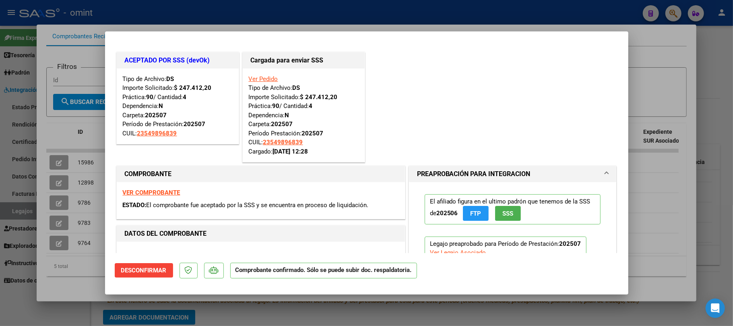
click at [189, 4] on div at bounding box center [366, 163] width 733 height 326
type input "$ 0,00"
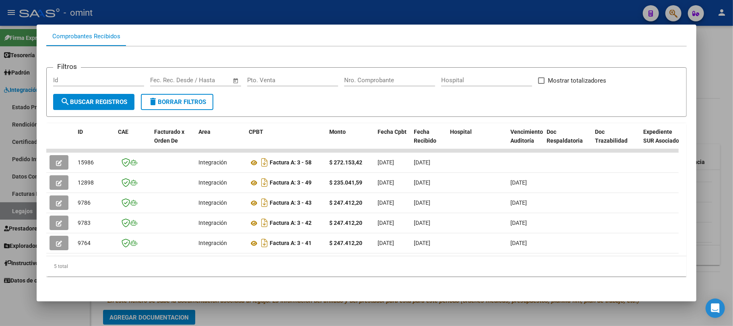
click at [192, 10] on div at bounding box center [366, 163] width 733 height 326
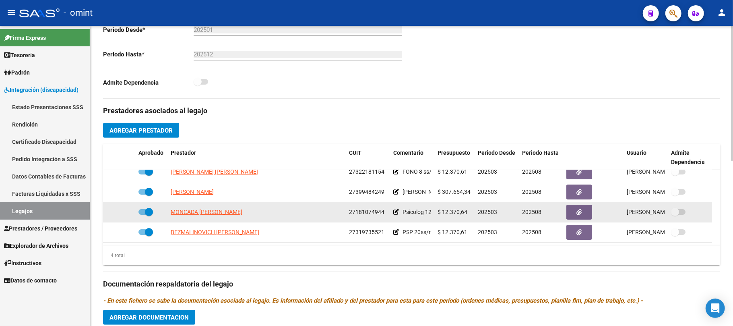
click at [367, 211] on span "27181074944" at bounding box center [366, 212] width 35 height 6
copy span "27181074944"
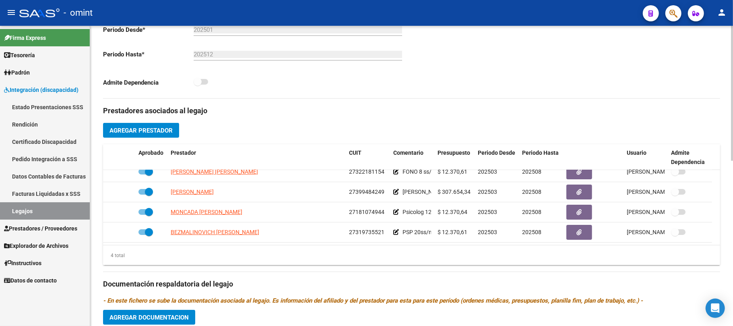
scroll to position [107, 0]
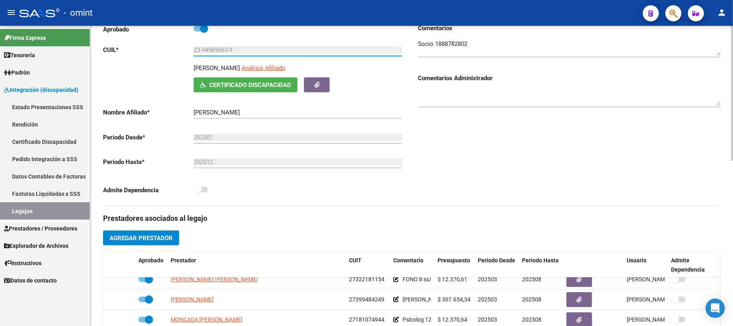
click at [220, 54] on input "23-54989683-9" at bounding box center [298, 49] width 209 height 7
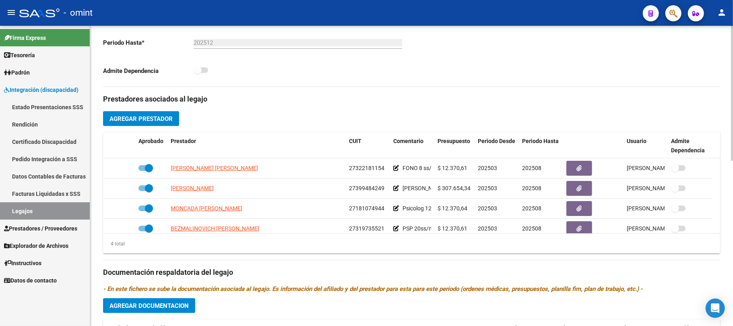
scroll to position [268, 0]
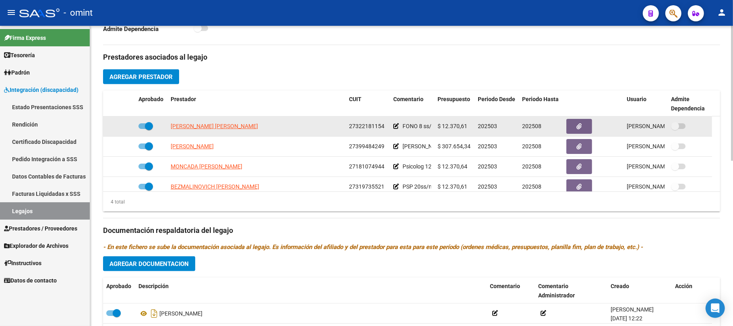
click at [203, 127] on span "VILLAR GARCIA ELIANA RAQUEL" at bounding box center [214, 126] width 87 height 6
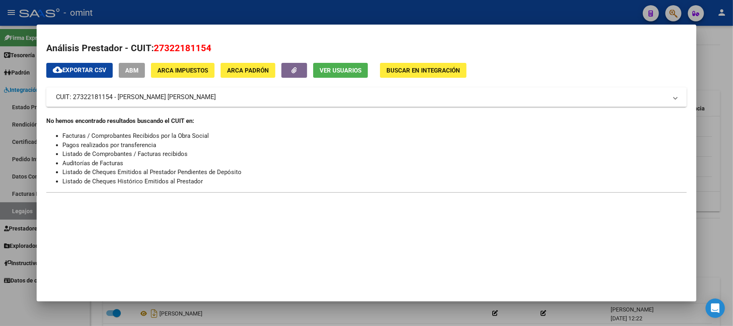
click at [224, 12] on div at bounding box center [366, 163] width 733 height 326
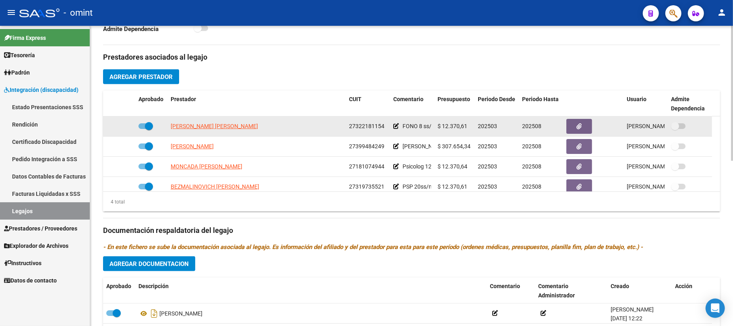
click at [368, 126] on span "27322181154" at bounding box center [366, 126] width 35 height 6
copy span "27322181154"
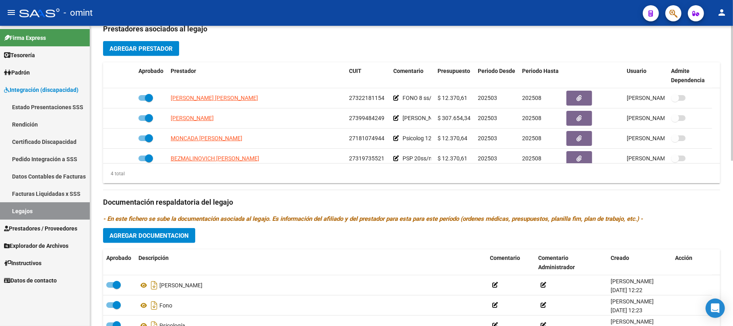
scroll to position [322, 0]
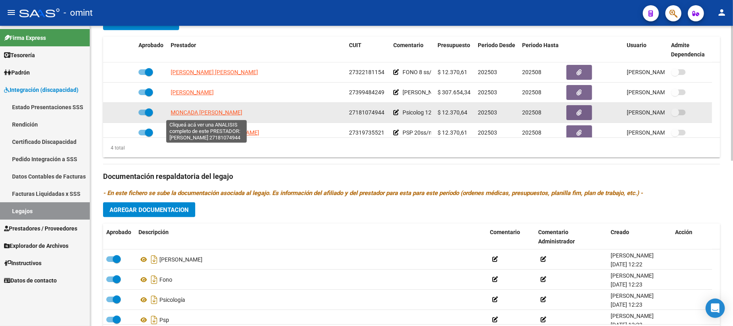
click at [229, 114] on span "MONCADA ADRIANA NOEMI" at bounding box center [207, 112] width 72 height 6
type textarea "27181074944"
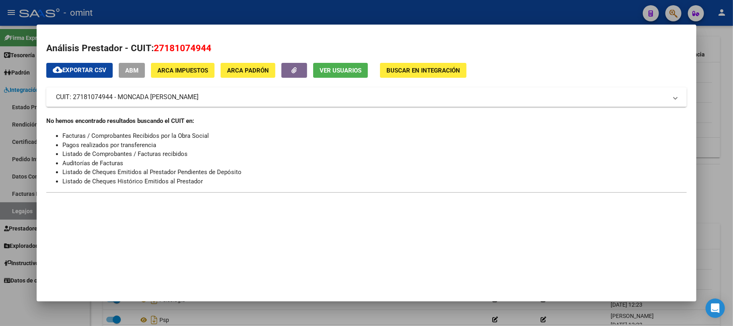
click at [266, 14] on div at bounding box center [366, 163] width 733 height 326
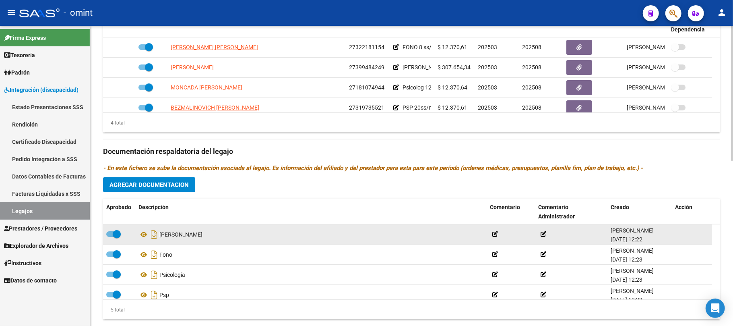
scroll to position [367, 0]
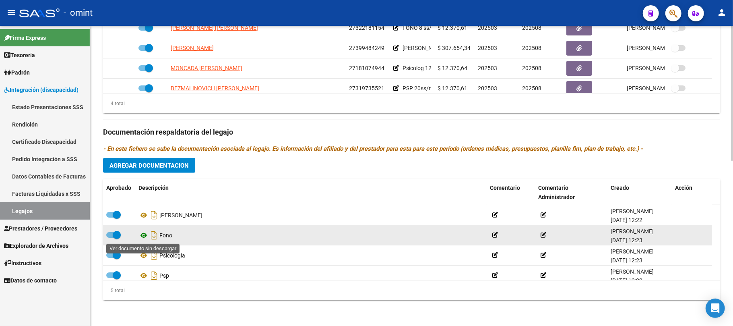
click at [143, 238] on icon at bounding box center [144, 235] width 10 height 10
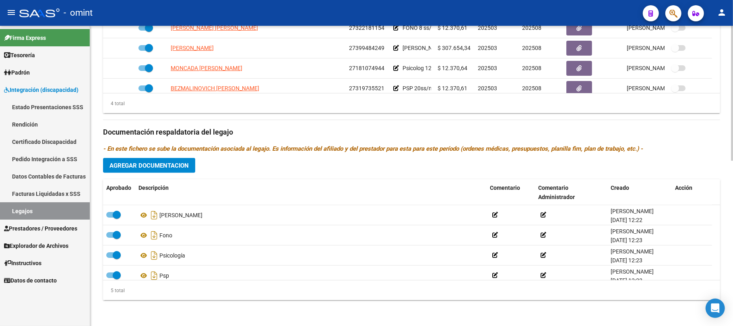
scroll to position [28, 0]
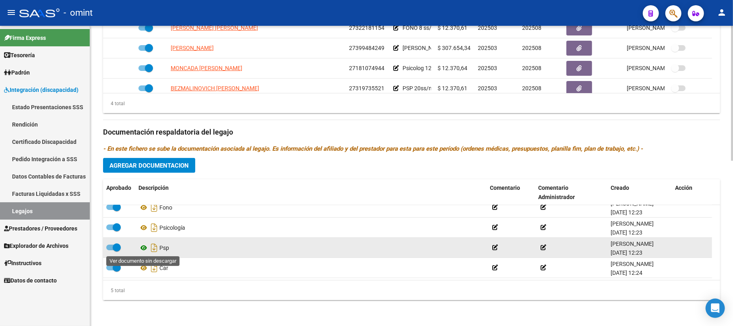
click at [144, 248] on icon at bounding box center [144, 248] width 10 height 10
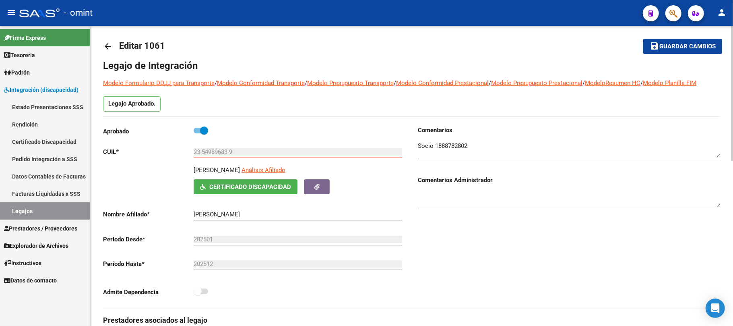
scroll to position [0, 0]
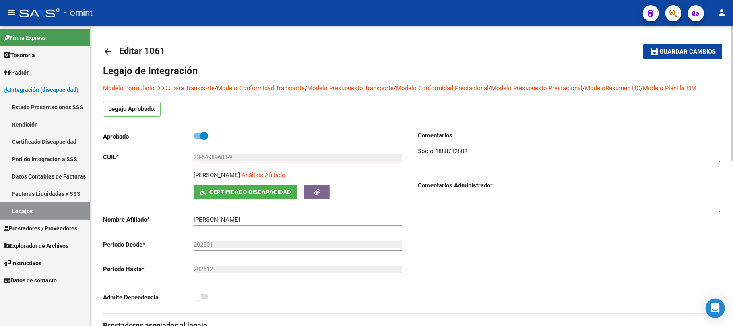
click at [105, 51] on mat-icon "arrow_back" at bounding box center [108, 52] width 10 height 10
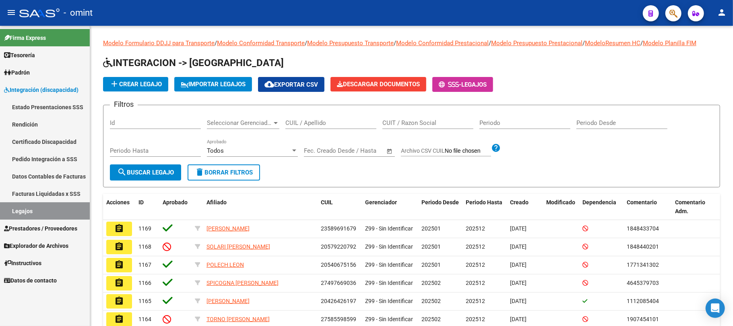
click at [317, 120] on input "CUIL / Apellido" at bounding box center [331, 122] width 91 height 7
paste input "20507444912"
type input "20507444912"
click at [143, 170] on button "search Buscar Legajo" at bounding box center [145, 172] width 71 height 16
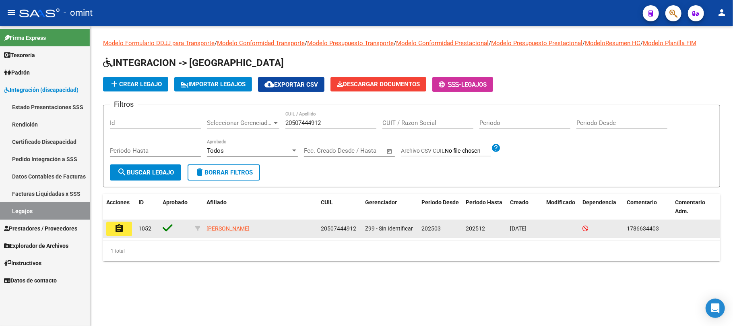
click at [123, 234] on button "assignment" at bounding box center [119, 229] width 26 height 15
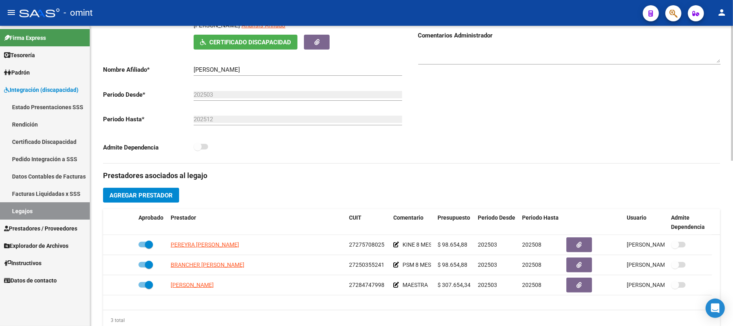
scroll to position [215, 0]
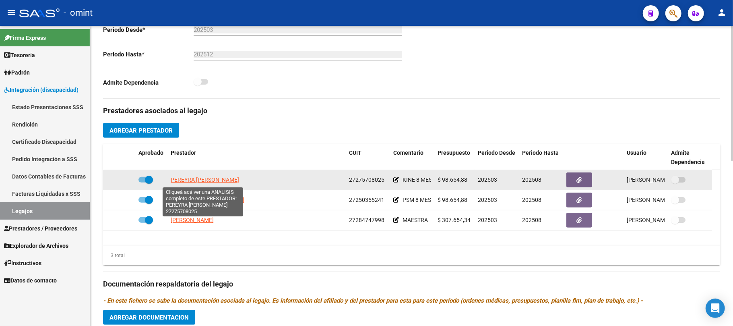
click at [213, 182] on span "PEREYRA ANALIA NOEMI" at bounding box center [205, 179] width 68 height 6
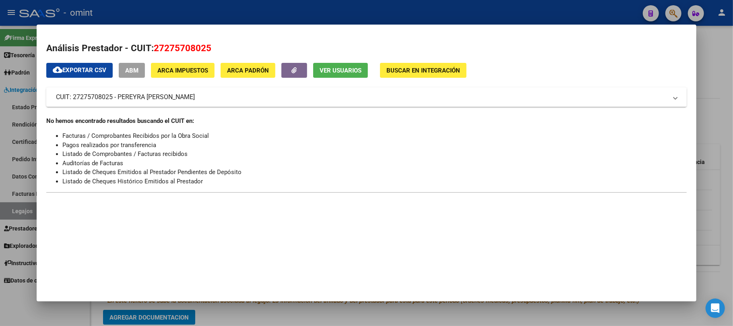
click at [205, 9] on div at bounding box center [366, 163] width 733 height 326
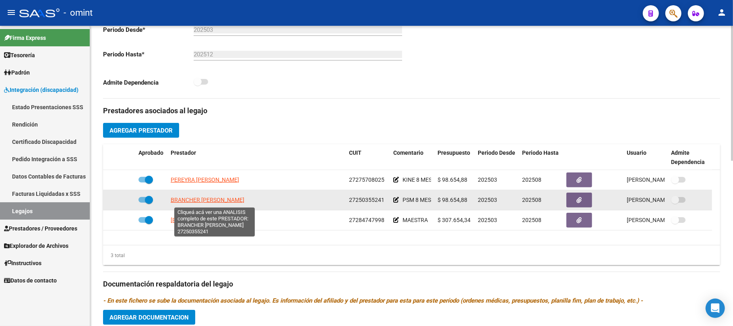
click at [205, 201] on span "BRANCHER ALEJANDRA SOLEDAD" at bounding box center [208, 200] width 74 height 6
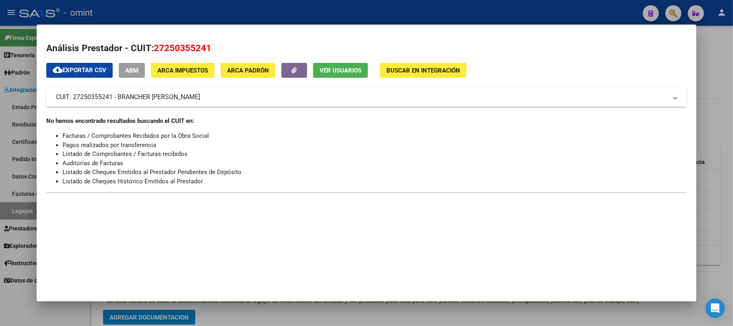
click at [226, 10] on div at bounding box center [366, 163] width 733 height 326
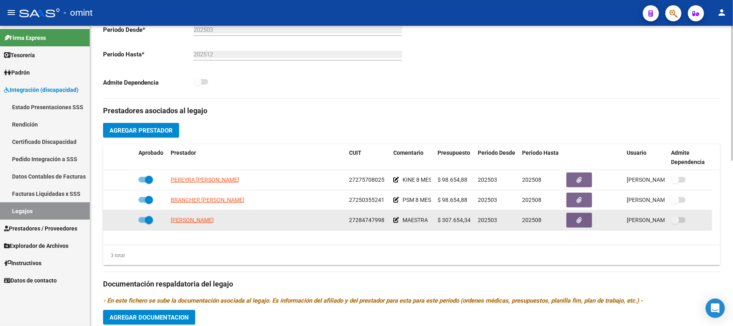
click at [194, 220] on span "ALIONE MELINA PAOLA" at bounding box center [192, 220] width 43 height 6
type textarea "27284747998"
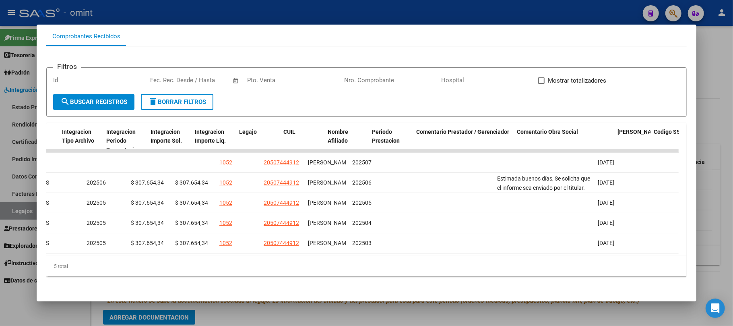
scroll to position [0, 0]
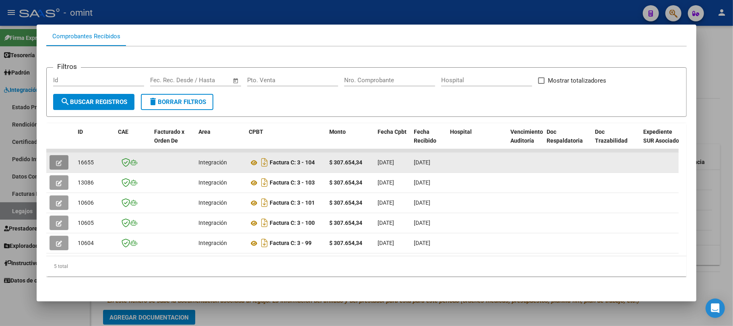
click at [58, 160] on icon "button" at bounding box center [59, 163] width 6 height 6
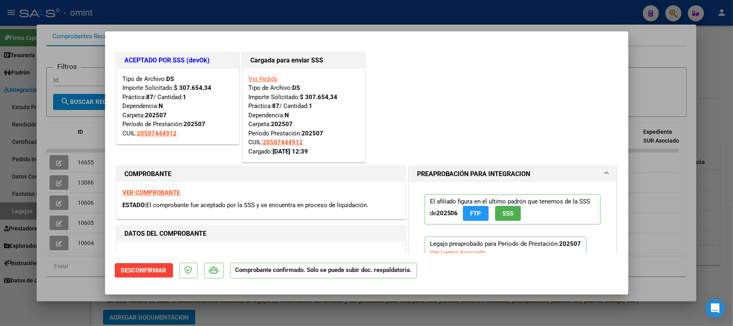
click at [206, 10] on div at bounding box center [366, 163] width 733 height 326
type input "$ 0,00"
click at [206, 10] on div at bounding box center [366, 163] width 733 height 326
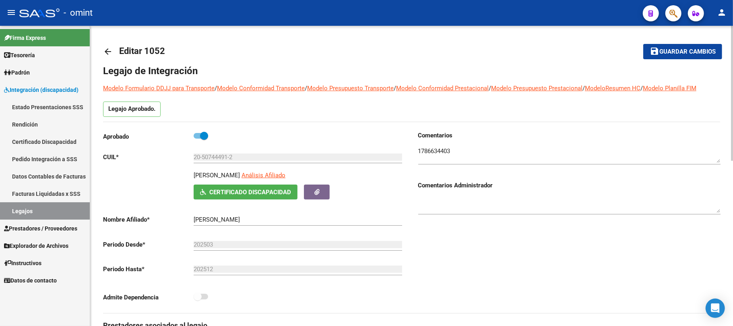
click at [213, 159] on input "20-50744491-2" at bounding box center [298, 156] width 209 height 7
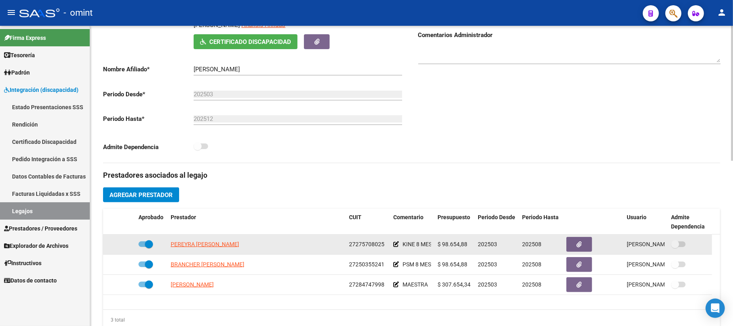
scroll to position [215, 0]
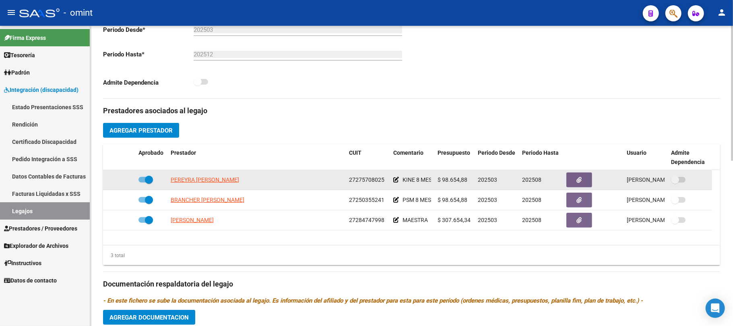
click at [373, 181] on span "27275708025" at bounding box center [366, 179] width 35 height 6
copy span "27275708025"
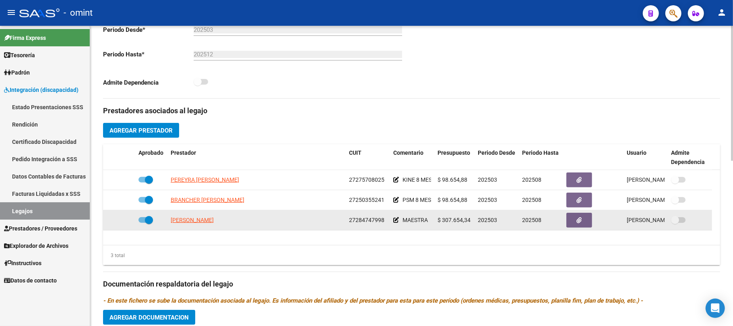
click at [202, 227] on datatable-body-cell "ALIONE MELINA PAOLA" at bounding box center [257, 220] width 178 height 20
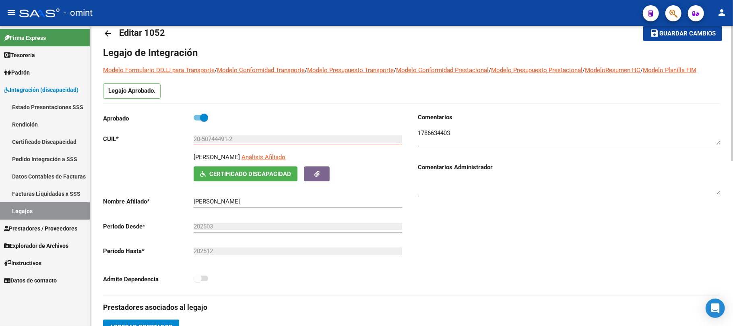
scroll to position [0, 0]
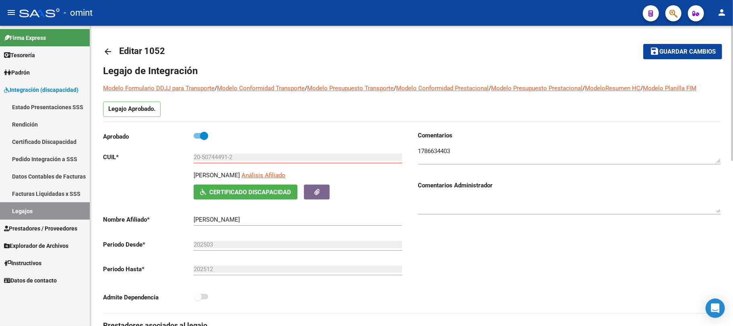
click at [109, 50] on mat-icon "arrow_back" at bounding box center [108, 52] width 10 height 10
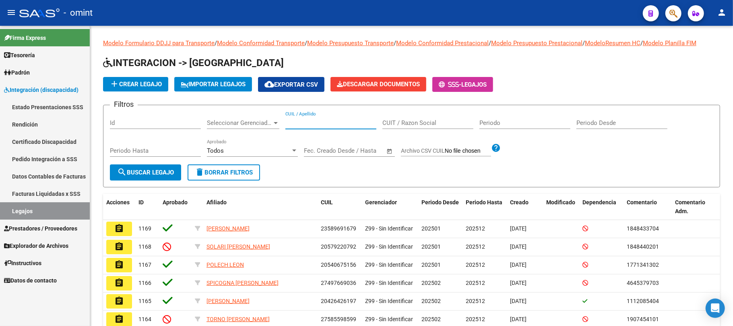
click at [311, 122] on input "CUIL / Apellido" at bounding box center [331, 122] width 91 height 7
paste input "27569771418"
type input "27569771418"
click at [160, 165] on button "search Buscar Legajo" at bounding box center [145, 172] width 71 height 16
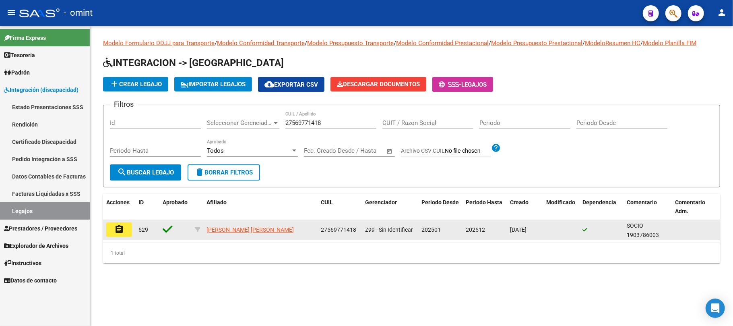
click at [123, 232] on mat-icon "assignment" at bounding box center [119, 229] width 10 height 10
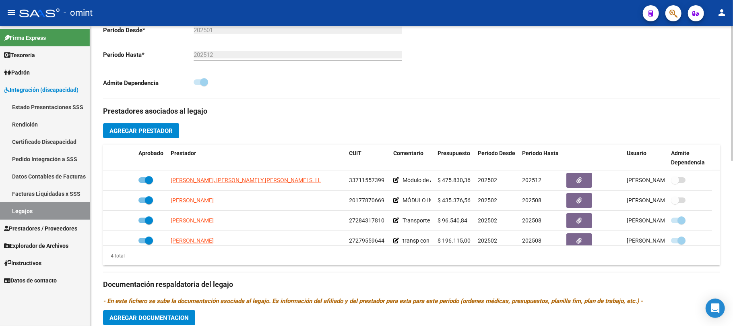
scroll to position [215, 0]
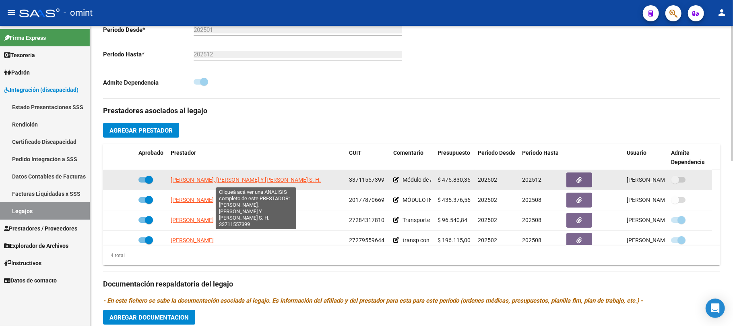
click at [252, 179] on span "MARCELA CASTRO, ROSANA MEZZAVILLA Y PAOLA NAVALON S. H." at bounding box center [246, 179] width 150 height 6
type textarea "33711557399"
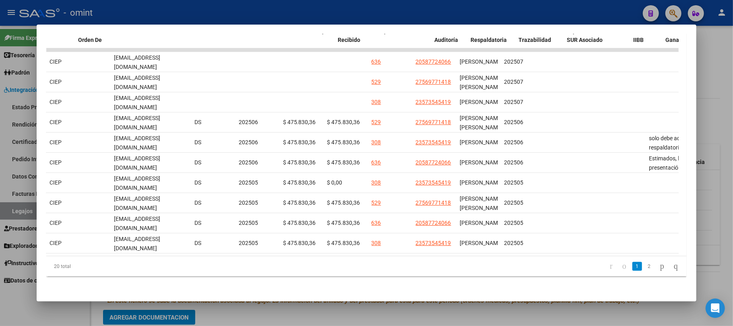
scroll to position [0, 0]
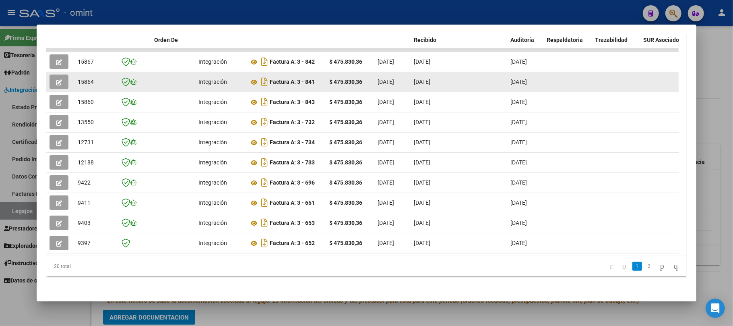
click at [55, 72] on datatable-body-cell at bounding box center [60, 82] width 28 height 20
click at [57, 75] on button "button" at bounding box center [59, 82] width 19 height 15
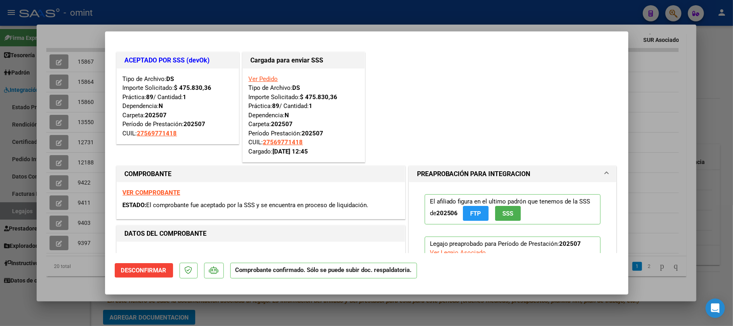
click at [219, 10] on div at bounding box center [366, 163] width 733 height 326
type input "$ 0,00"
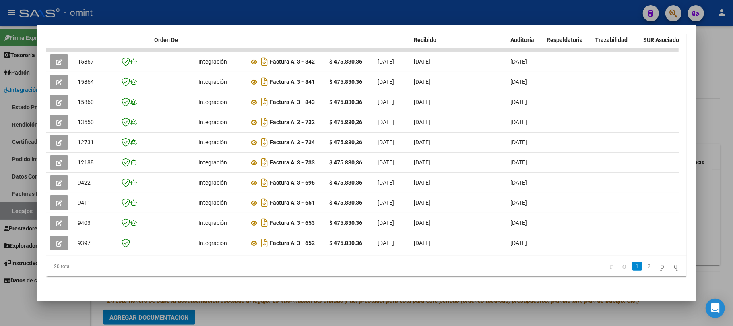
click at [219, 10] on div at bounding box center [366, 163] width 733 height 326
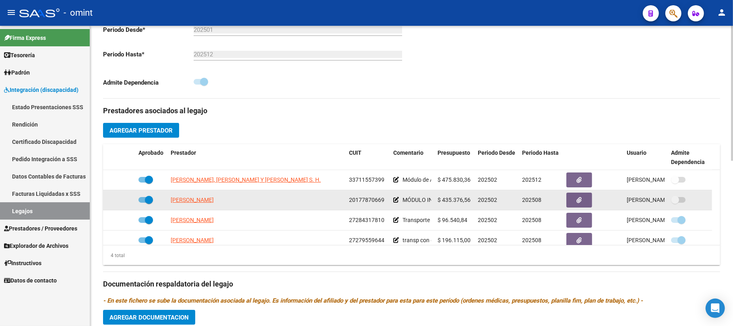
click at [214, 201] on span "MARZARI JOSE EDUARDO" at bounding box center [192, 200] width 43 height 6
type textarea "20177870669"
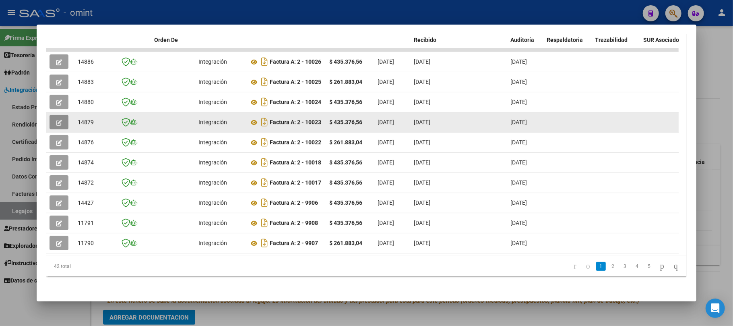
click at [66, 115] on button "button" at bounding box center [59, 122] width 19 height 15
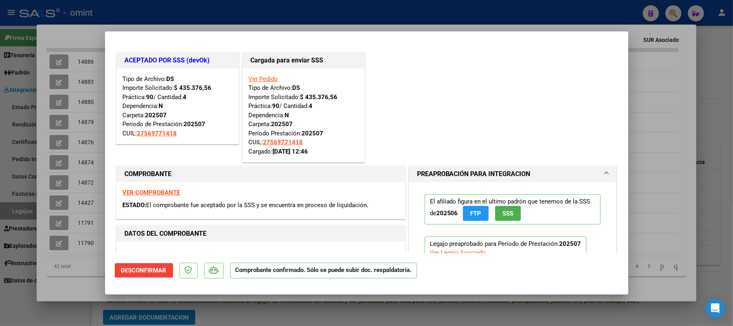
click at [218, 13] on div at bounding box center [366, 163] width 733 height 326
type input "$ 0,00"
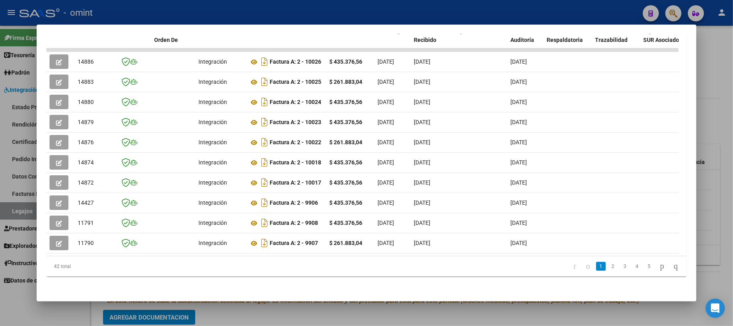
click at [218, 13] on div at bounding box center [366, 163] width 733 height 326
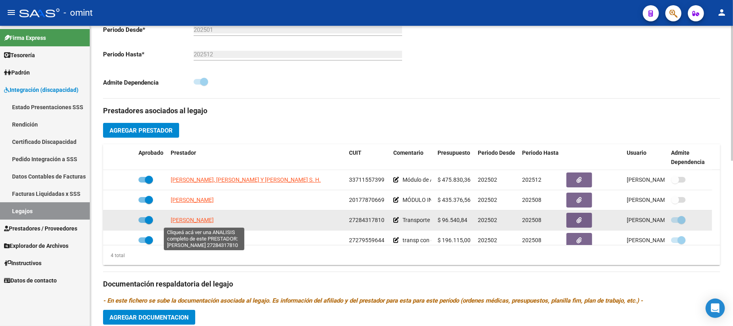
click at [197, 220] on span "GONZALEZ MARIA EMILIA" at bounding box center [192, 220] width 43 height 6
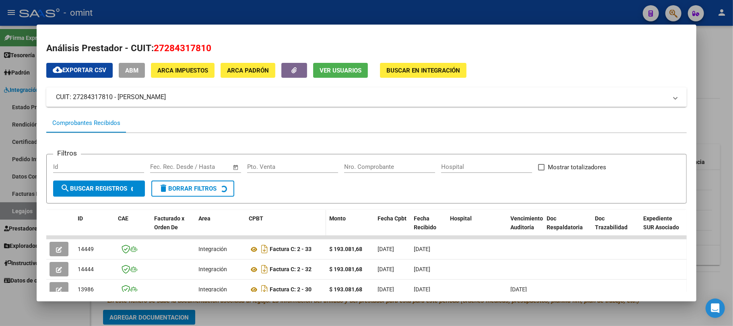
scroll to position [107, 0]
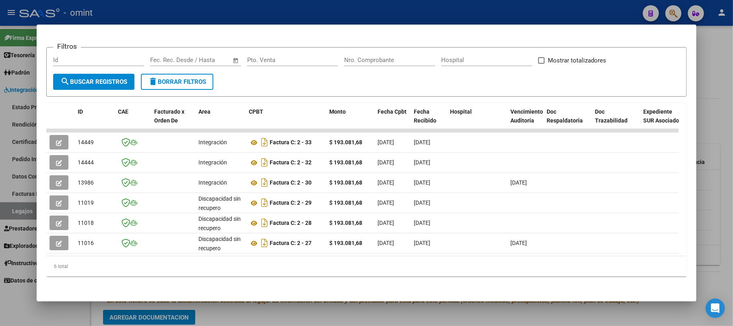
drag, startPoint x: 239, startPoint y: 255, endPoint x: 266, endPoint y: 255, distance: 27.4
click at [353, 256] on datatable-body "14449 Integración Factura C: 2 - 33 $ 193.081,68 21/07/2025 22/07/2025 - 22/07/…" at bounding box center [362, 192] width 633 height 127
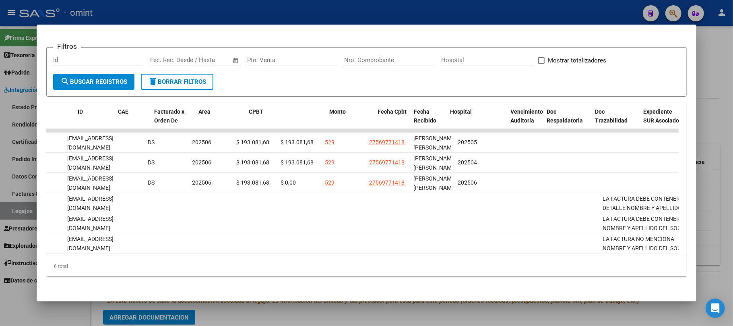
scroll to position [0, 0]
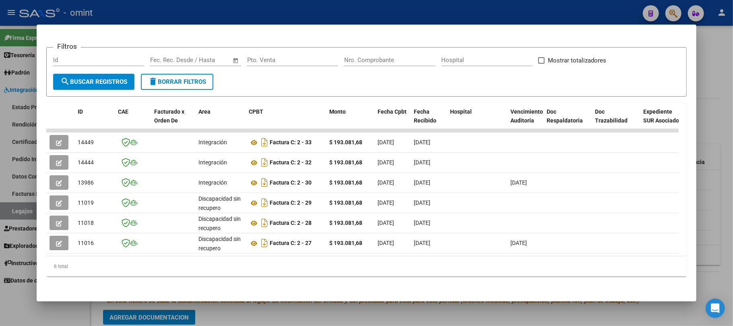
click at [226, 11] on div at bounding box center [366, 163] width 733 height 326
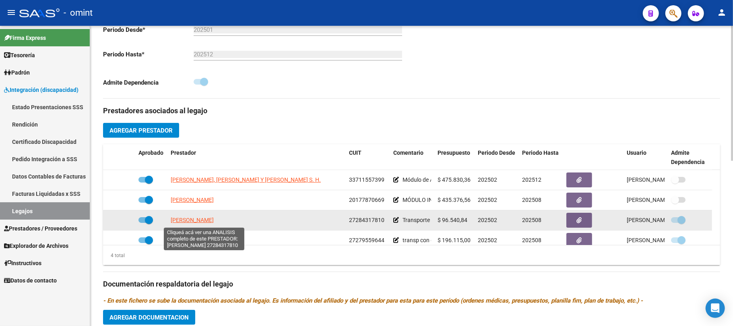
click at [210, 222] on span "GONZALEZ MARIA EMILIA" at bounding box center [192, 220] width 43 height 6
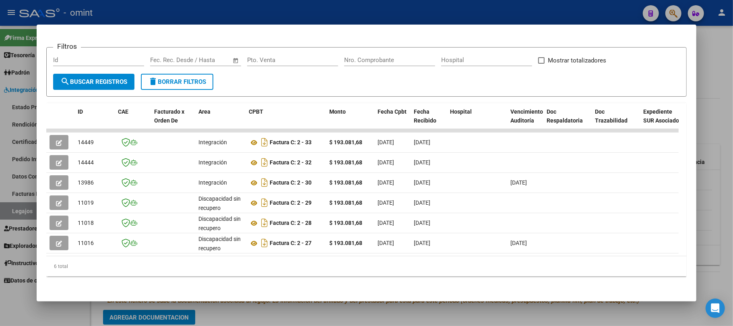
click at [242, 14] on div at bounding box center [366, 163] width 733 height 326
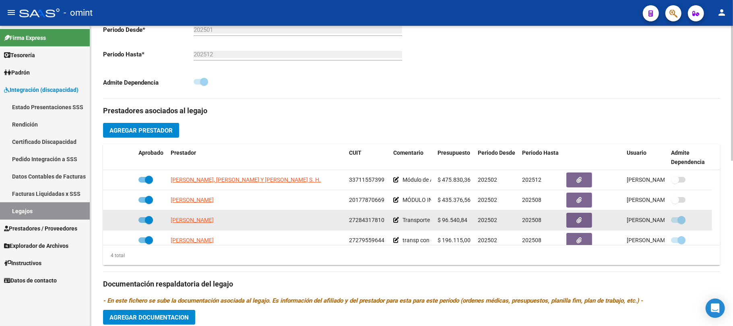
scroll to position [8, 0]
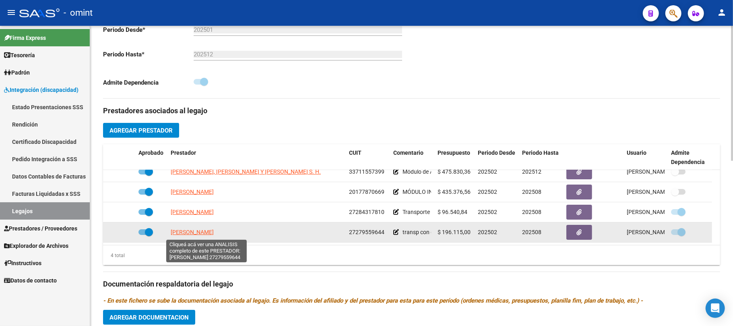
click at [214, 234] on span "GUTIERREZ MARIA NATALIA" at bounding box center [192, 232] width 43 height 6
type textarea "27279559644"
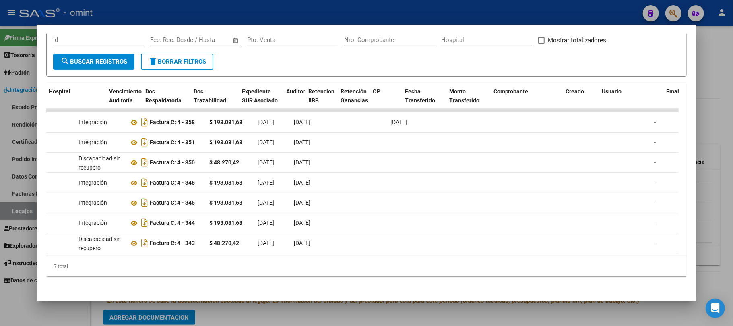
scroll to position [0, 0]
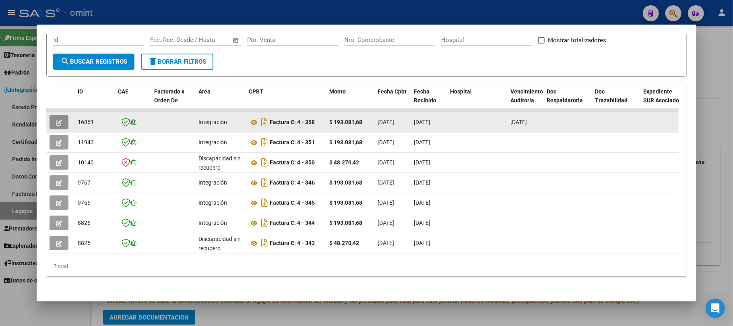
click at [57, 118] on span "button" at bounding box center [59, 121] width 6 height 7
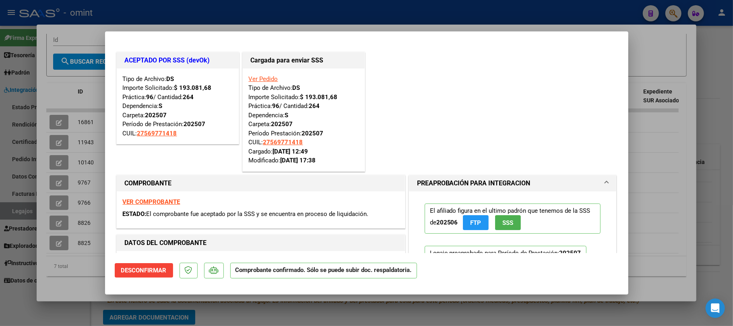
click at [213, 5] on div at bounding box center [366, 163] width 733 height 326
type input "$ 0,00"
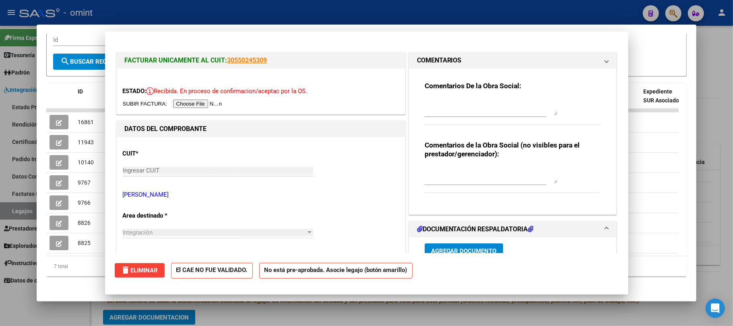
click at [213, 5] on div at bounding box center [366, 163] width 733 height 326
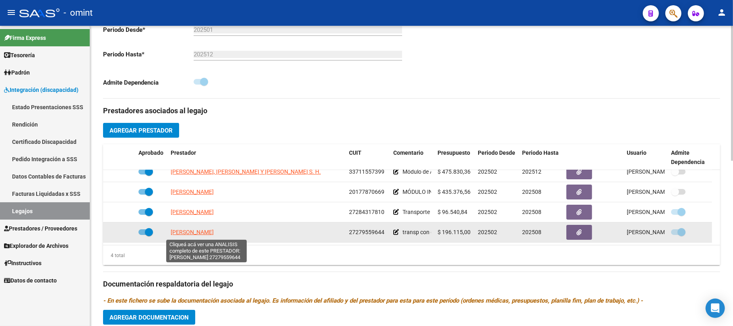
click at [211, 234] on span "GUTIERREZ MARIA NATALIA" at bounding box center [192, 232] width 43 height 6
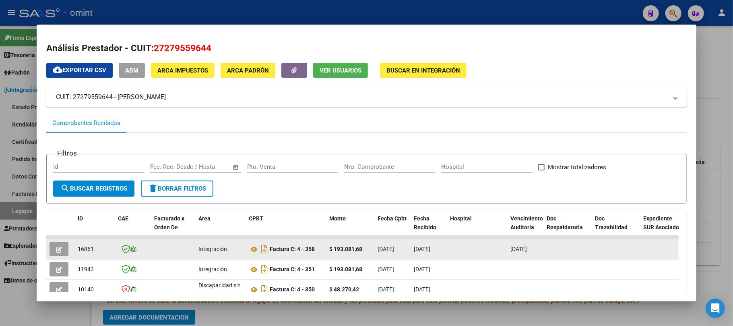
click at [60, 245] on span "button" at bounding box center [59, 248] width 6 height 7
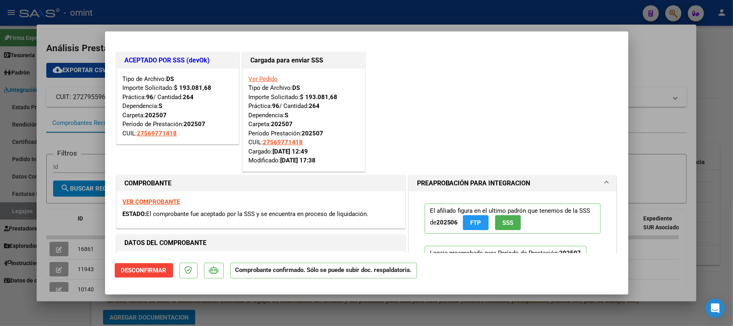
click at [163, 202] on strong "VER COMPROBANTE" at bounding box center [152, 201] width 58 height 7
drag, startPoint x: 86, startPoint y: 10, endPoint x: 97, endPoint y: 15, distance: 11.6
click at [86, 11] on div at bounding box center [366, 163] width 733 height 326
type input "$ 0,00"
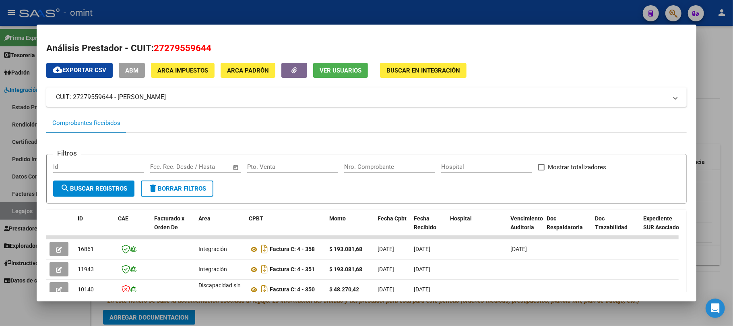
click at [143, 14] on div at bounding box center [366, 163] width 733 height 326
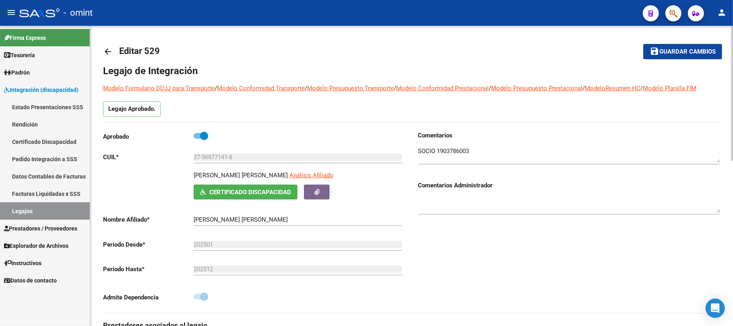
click at [116, 55] on link "arrow_back" at bounding box center [111, 51] width 16 height 19
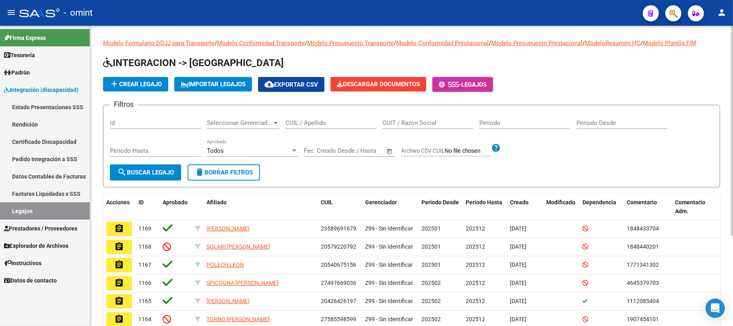
click at [299, 124] on input "CUIL / Apellido" at bounding box center [331, 122] width 91 height 7
paste input "27535086848"
type input "27535086848"
click at [158, 172] on span "search Buscar Legajo" at bounding box center [145, 172] width 57 height 7
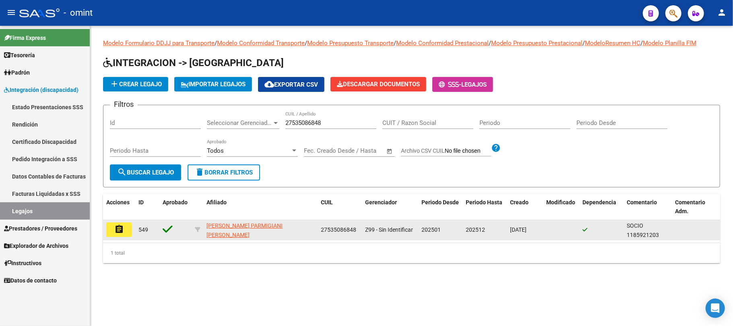
click at [118, 229] on mat-icon "assignment" at bounding box center [119, 229] width 10 height 10
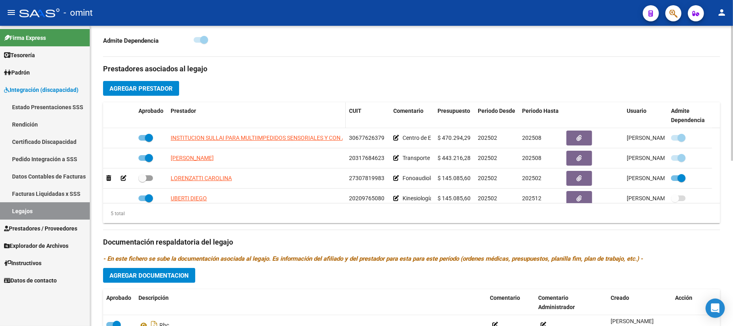
scroll to position [268, 0]
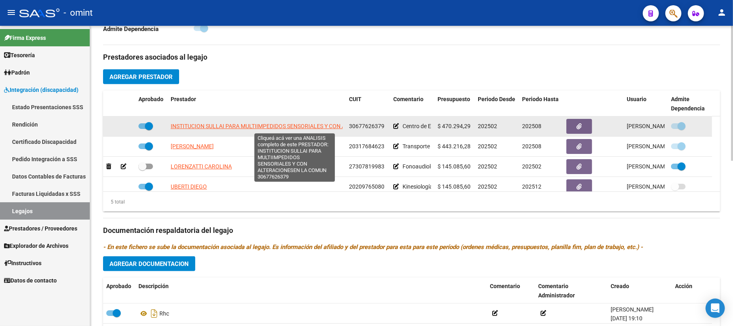
click at [229, 129] on span "INSTITUCION SULLAI PARA MULTIIMPEDIDOS SENSORIALES Y CON ALTERACIONESEN LA COMUN" at bounding box center [294, 126] width 247 height 6
type textarea "30677626379"
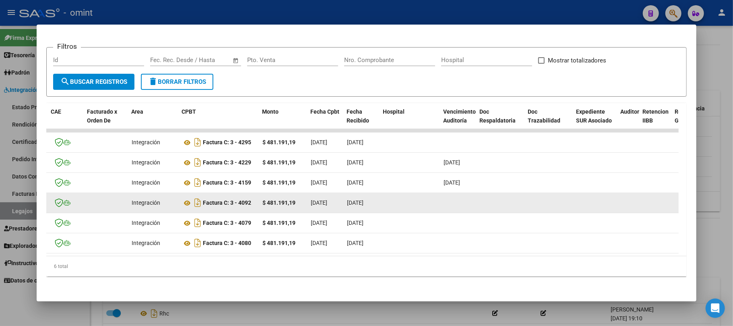
scroll to position [0, 0]
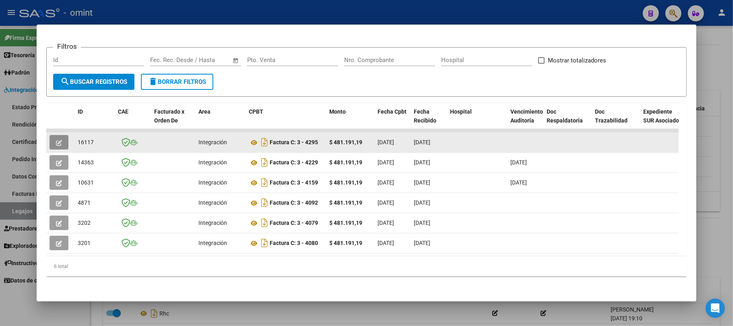
click at [62, 135] on button "button" at bounding box center [59, 142] width 19 height 15
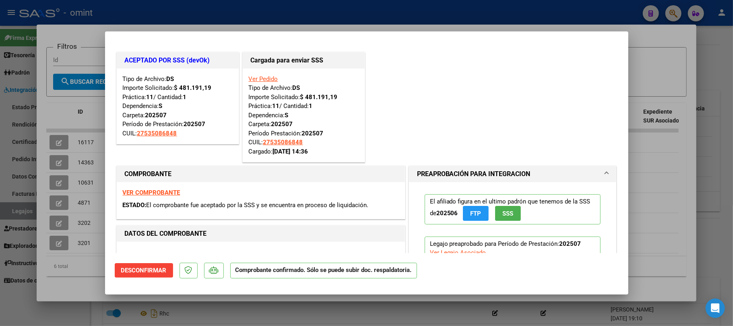
click at [165, 12] on div at bounding box center [366, 163] width 733 height 326
type input "$ 0,00"
click at [165, 9] on div at bounding box center [366, 163] width 733 height 326
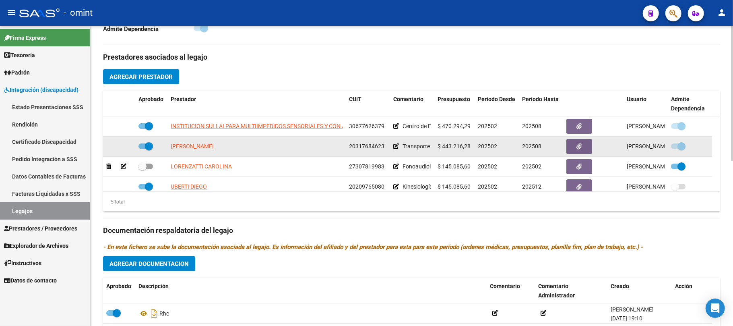
click at [199, 144] on span "BARBERIS ROBERTO EMMANUEL" at bounding box center [192, 146] width 43 height 6
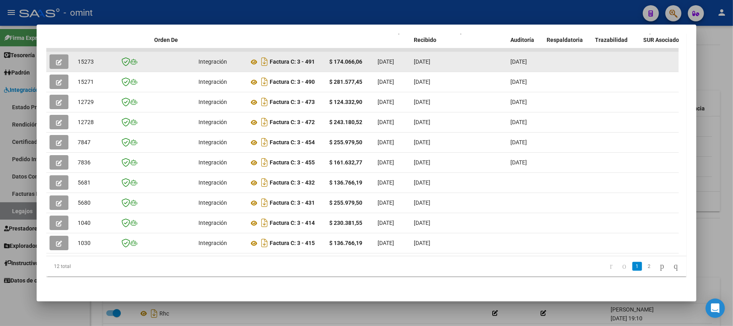
click at [60, 59] on icon "button" at bounding box center [59, 62] width 6 height 6
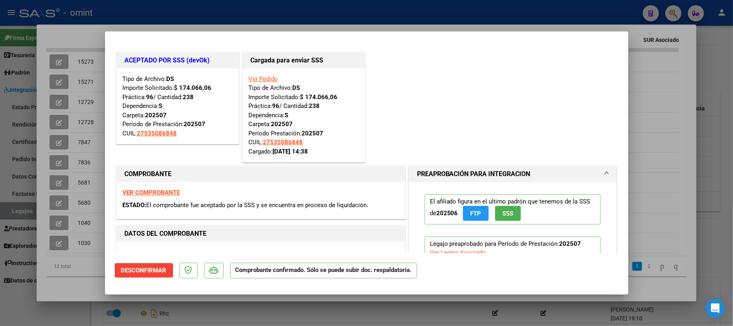
click at [122, 13] on div at bounding box center [366, 163] width 733 height 326
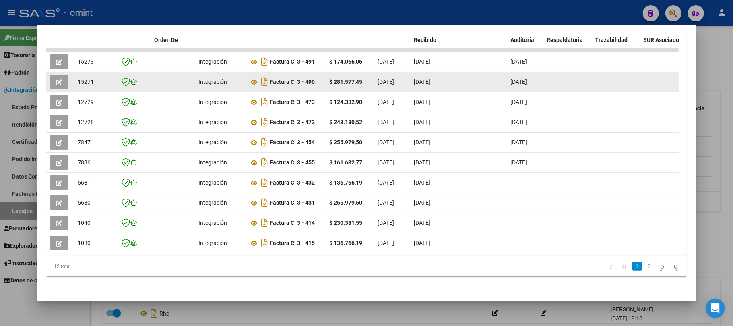
click at [68, 75] on button "button" at bounding box center [59, 82] width 19 height 15
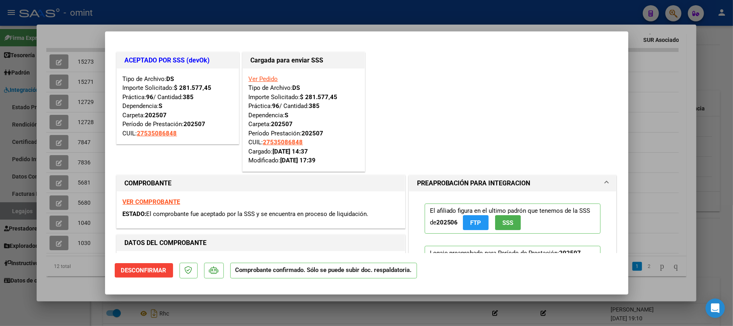
click at [153, 14] on div at bounding box center [366, 163] width 733 height 326
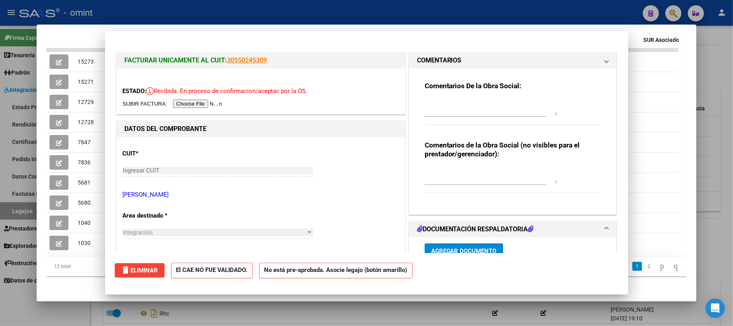
click at [153, 14] on div at bounding box center [366, 163] width 733 height 326
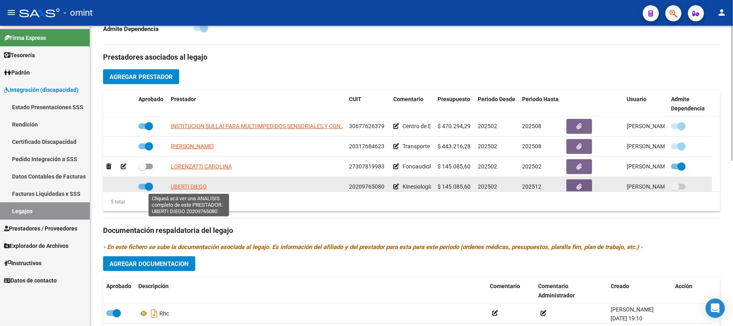
click at [186, 190] on span "UBERTI DIEGO" at bounding box center [189, 186] width 36 height 6
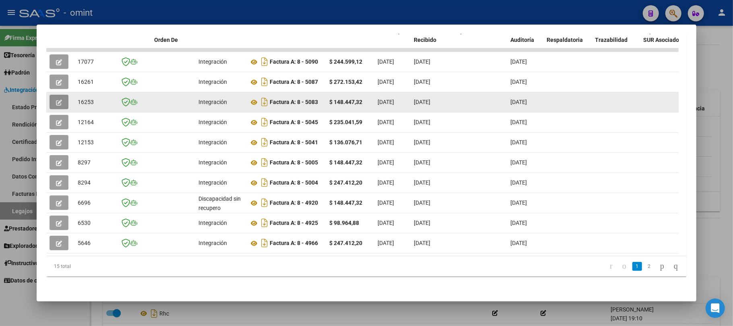
click at [54, 100] on button "button" at bounding box center [59, 102] width 19 height 15
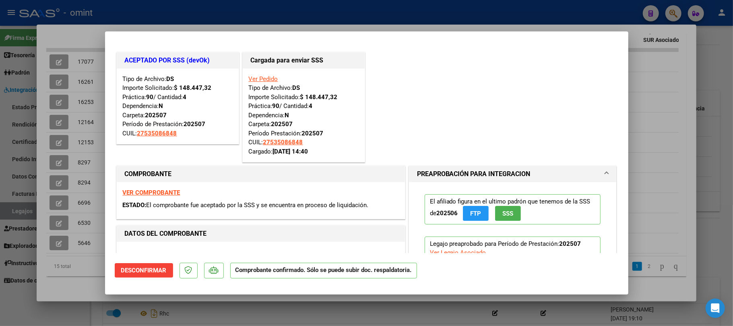
click at [159, 13] on div at bounding box center [366, 163] width 733 height 326
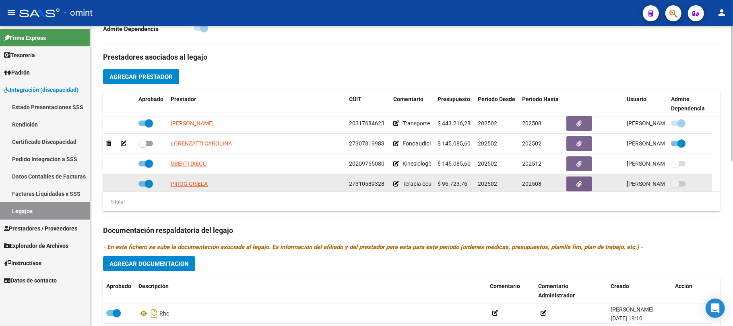
scroll to position [28, 0]
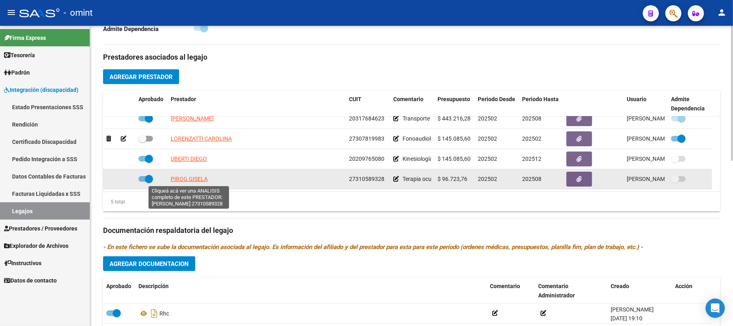
click at [189, 179] on span "PIROG GISELA" at bounding box center [189, 179] width 37 height 6
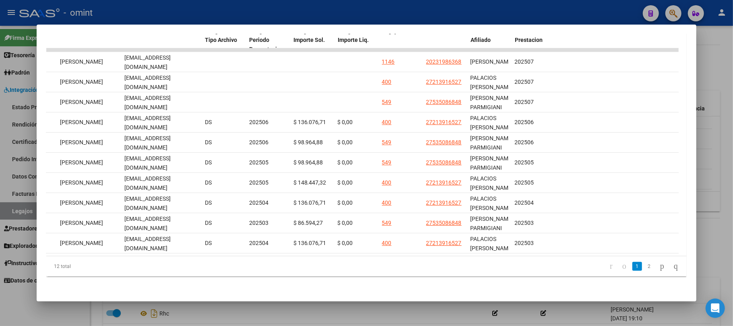
scroll to position [0, 0]
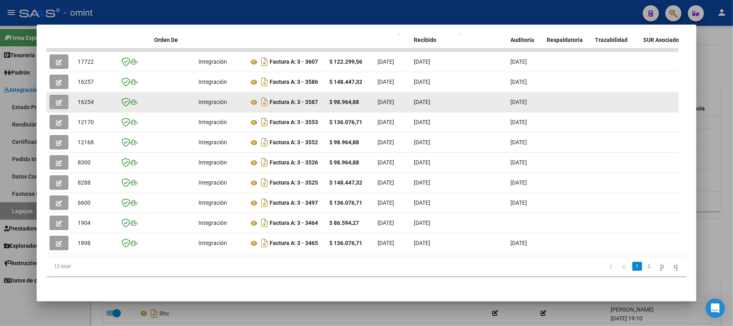
click at [62, 95] on button "button" at bounding box center [59, 102] width 19 height 15
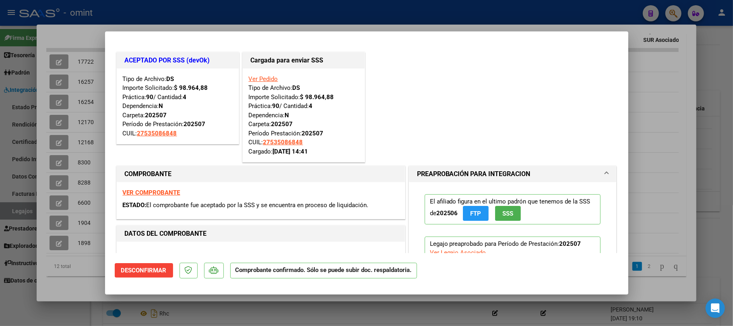
click at [183, 15] on div at bounding box center [366, 163] width 733 height 326
click at [183, 14] on div at bounding box center [366, 163] width 733 height 326
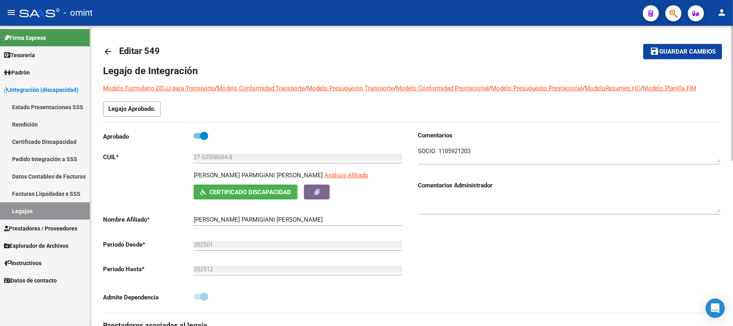
click at [106, 50] on mat-icon "arrow_back" at bounding box center [108, 52] width 10 height 10
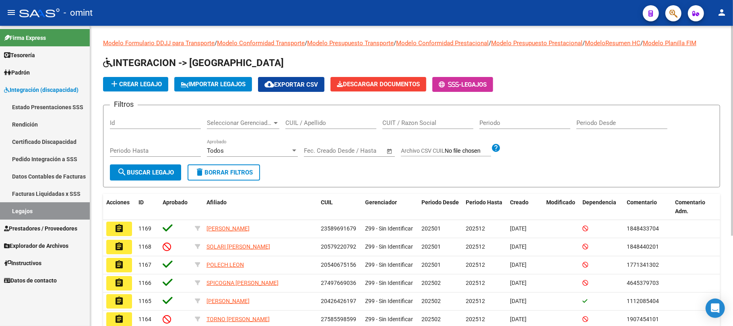
click at [303, 118] on div "CUIL / Apellido" at bounding box center [331, 120] width 91 height 17
paste input "20521549263"
click at [146, 157] on div "Periodo Hasta" at bounding box center [155, 147] width 91 height 17
click at [142, 176] on span "search Buscar Legajo" at bounding box center [145, 172] width 57 height 7
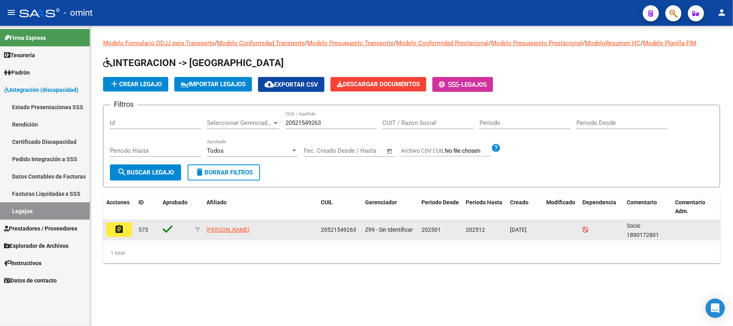
click at [110, 230] on button "assignment" at bounding box center [119, 229] width 26 height 15
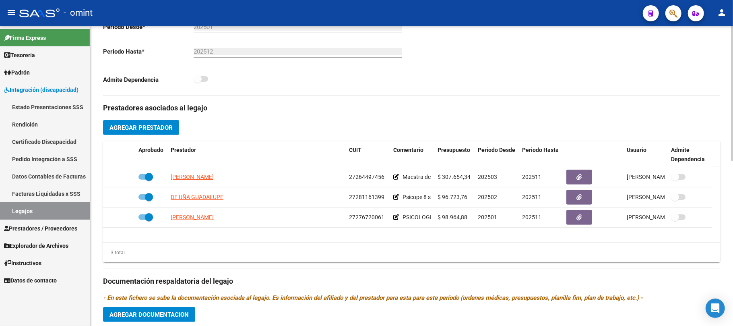
scroll to position [206, 0]
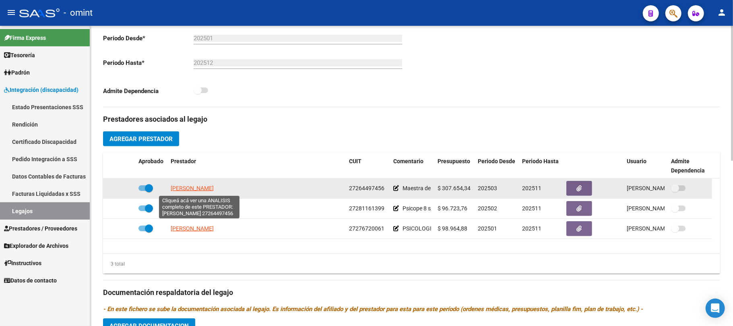
click at [214, 186] on span "ENEMARK CLARA KAY" at bounding box center [192, 188] width 43 height 6
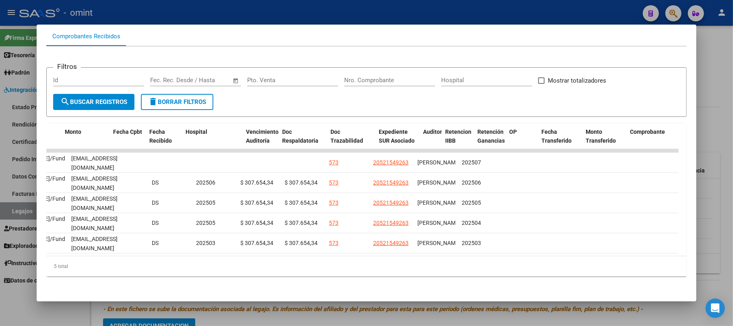
scroll to position [0, 0]
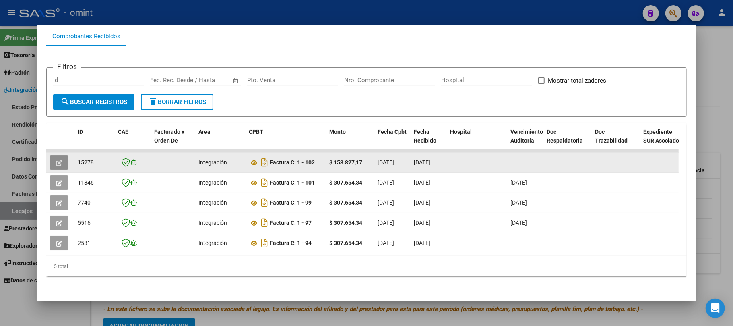
click at [60, 160] on icon "button" at bounding box center [59, 163] width 6 height 6
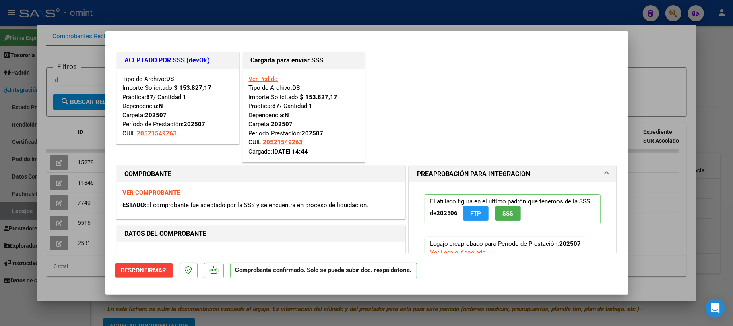
click at [218, 18] on div at bounding box center [366, 163] width 733 height 326
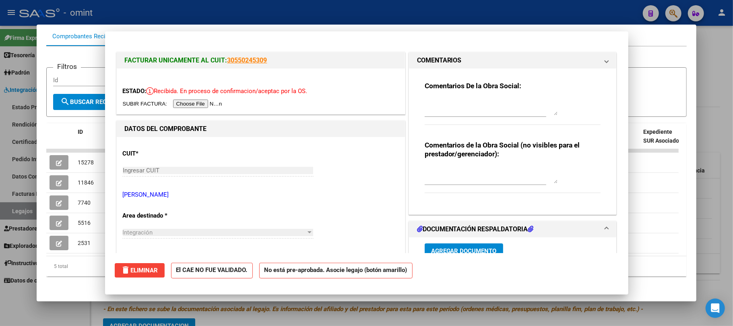
click at [218, 13] on div at bounding box center [366, 163] width 733 height 326
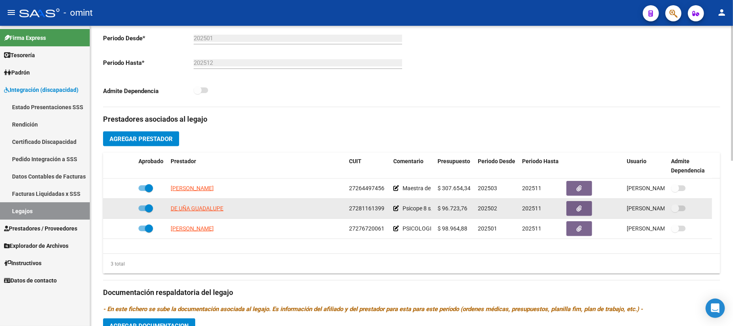
click at [202, 214] on datatable-body-cell "DE UÑA GUADALUPE" at bounding box center [257, 209] width 178 height 20
click at [203, 213] on app-link-go-to "DE UÑA GUADALUPE" at bounding box center [197, 208] width 53 height 9
click at [198, 211] on span "DE UÑA GUADALUPE" at bounding box center [197, 208] width 53 height 6
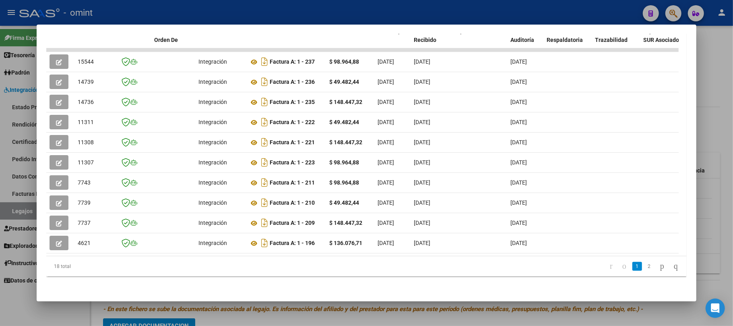
scroll to position [195, 0]
drag, startPoint x: 144, startPoint y: 247, endPoint x: 161, endPoint y: 249, distance: 17.0
click at [161, 249] on datatable-body "15544 Integración Factura A: 1 - 237 $ 98.964,88 01/08/2025 04/08/2025 11/08/20…" at bounding box center [362, 152] width 633 height 208
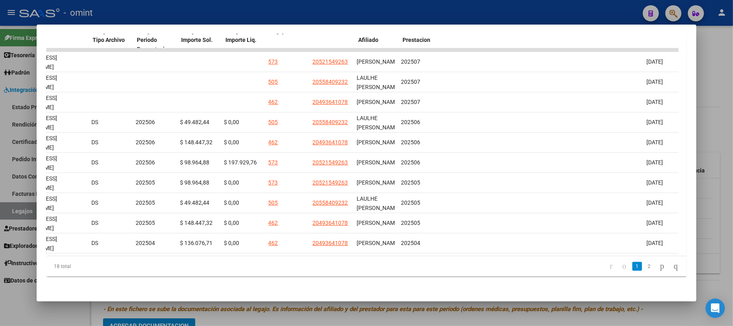
scroll to position [0, 0]
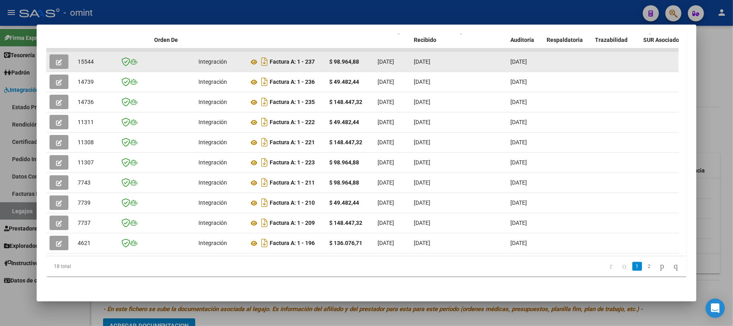
click at [51, 55] on button "button" at bounding box center [59, 61] width 19 height 15
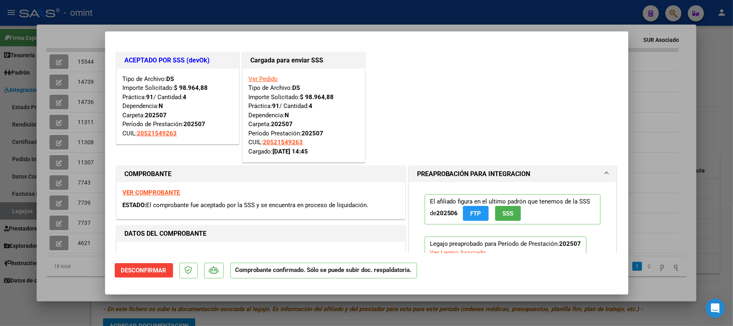
click at [185, 18] on div at bounding box center [366, 163] width 733 height 326
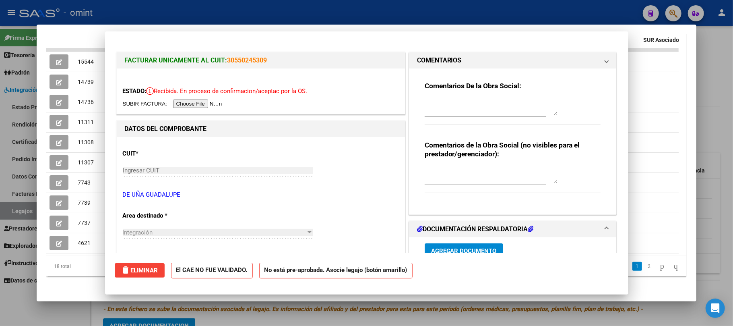
click at [185, 13] on div at bounding box center [366, 163] width 733 height 326
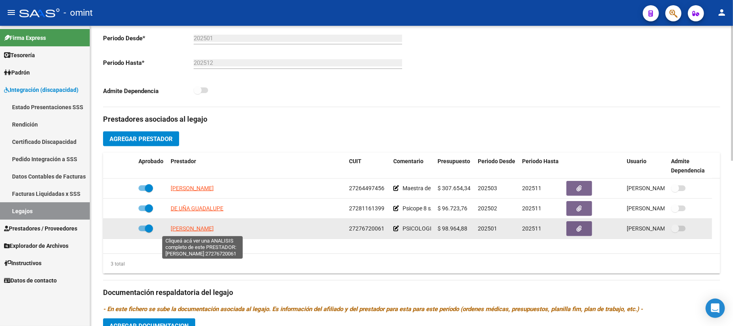
click at [199, 228] on span "CODINA MARIA CELESTE" at bounding box center [192, 228] width 43 height 6
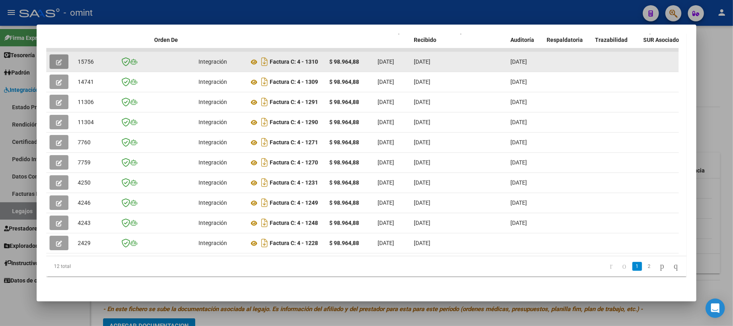
click at [62, 59] on icon "button" at bounding box center [59, 62] width 6 height 6
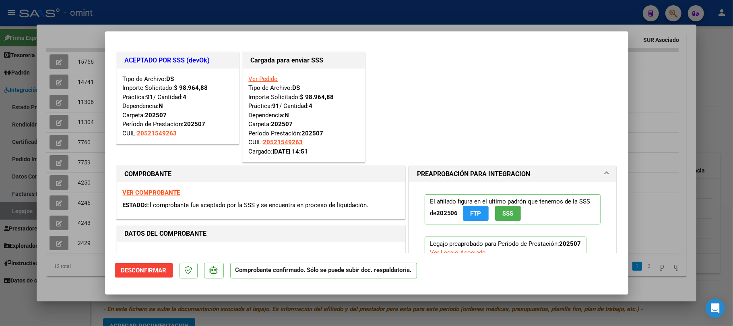
click at [227, 22] on div at bounding box center [366, 163] width 733 height 326
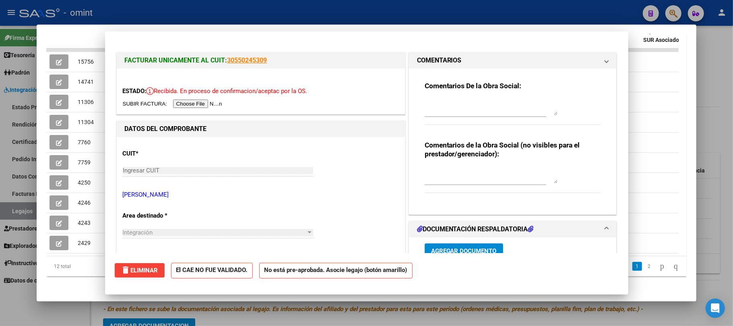
click at [226, 13] on div at bounding box center [366, 163] width 733 height 326
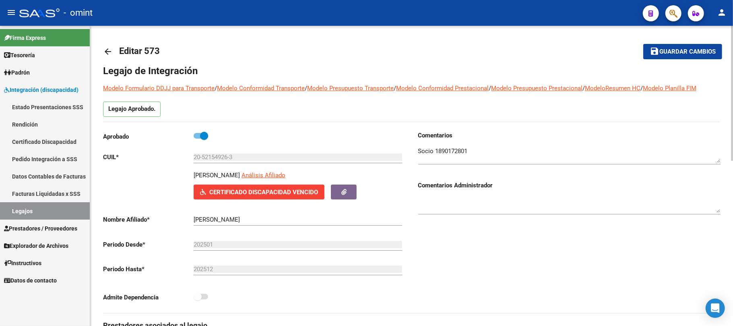
click at [105, 49] on mat-icon "arrow_back" at bounding box center [108, 52] width 10 height 10
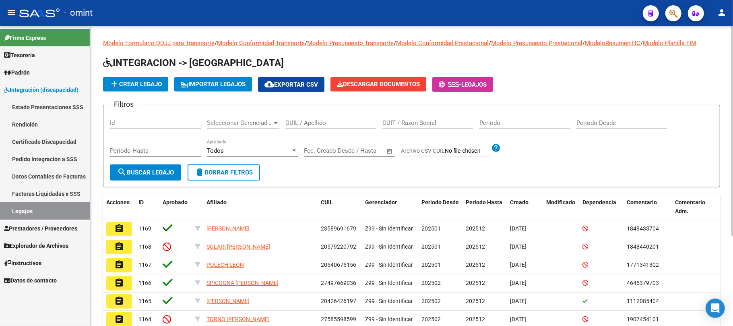
click at [328, 124] on input "CUIL / Apellido" at bounding box center [331, 122] width 91 height 7
paste input "23409408044"
click at [142, 168] on button "search Buscar Legajo" at bounding box center [145, 172] width 71 height 16
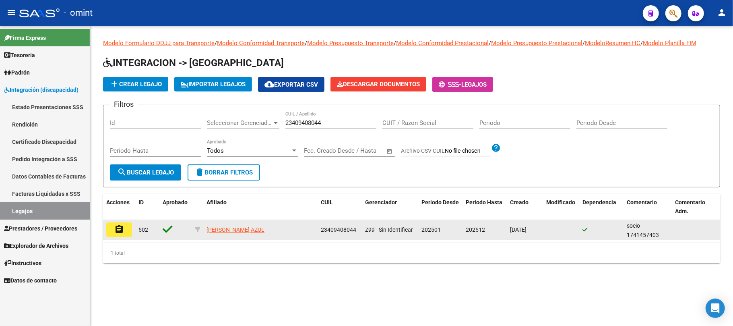
click at [109, 235] on button "assignment" at bounding box center [119, 229] width 26 height 15
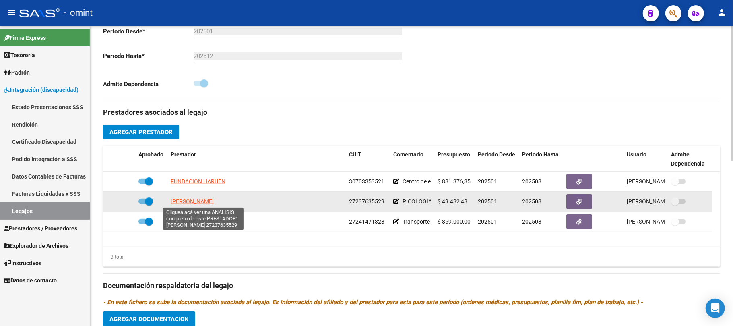
scroll to position [215, 0]
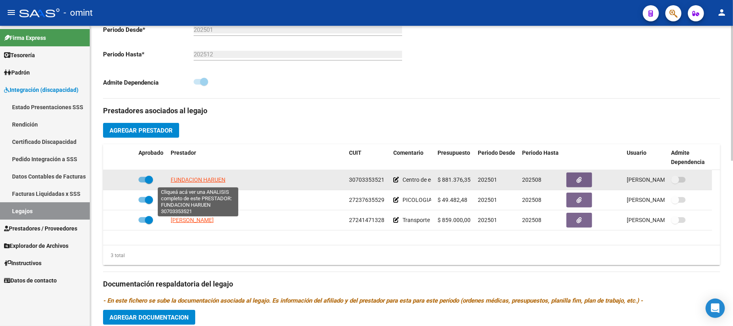
click at [195, 181] on span "FUNDACION HARUEN" at bounding box center [198, 179] width 55 height 6
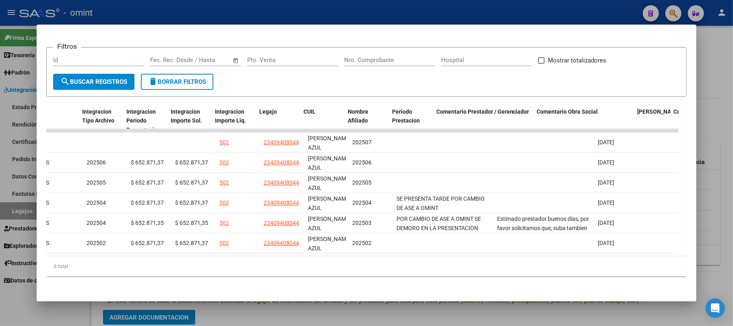
scroll to position [0, 0]
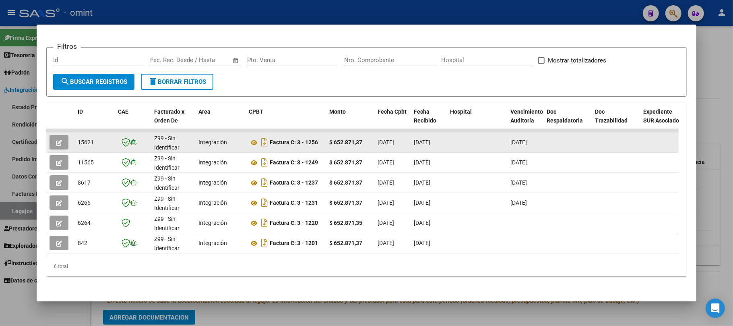
click at [63, 135] on button "button" at bounding box center [59, 142] width 19 height 15
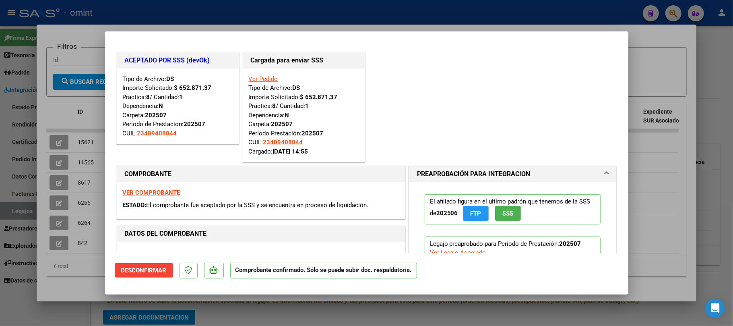
click at [211, 4] on div at bounding box center [366, 163] width 733 height 326
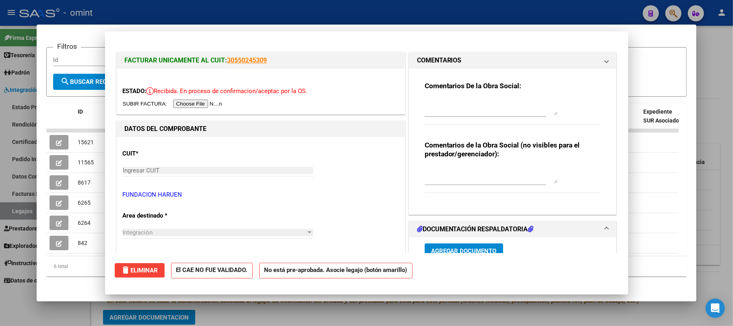
click at [209, 4] on div at bounding box center [366, 163] width 733 height 326
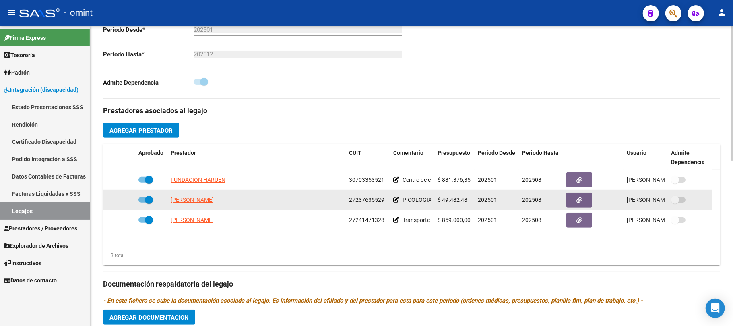
click at [193, 205] on app-link-go-to "LAMAS SANDRA BEATRIZ" at bounding box center [192, 199] width 43 height 9
click at [206, 197] on span "LAMAS SANDRA BEATRIZ" at bounding box center [192, 200] width 43 height 6
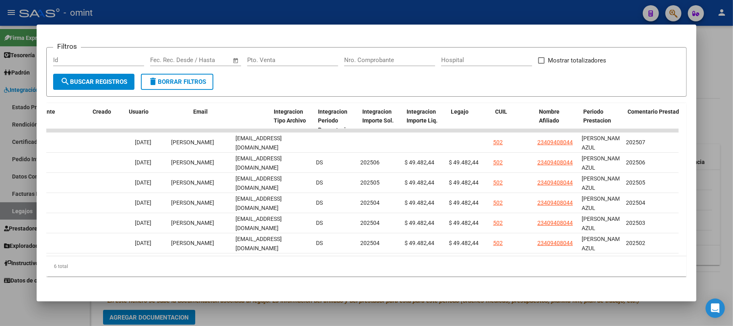
scroll to position [0, 1107]
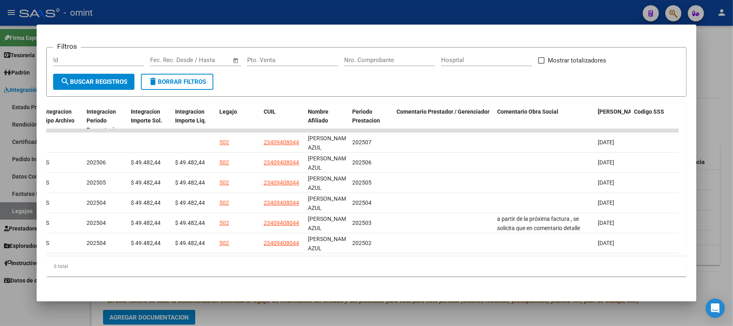
click at [242, 16] on div at bounding box center [366, 163] width 733 height 326
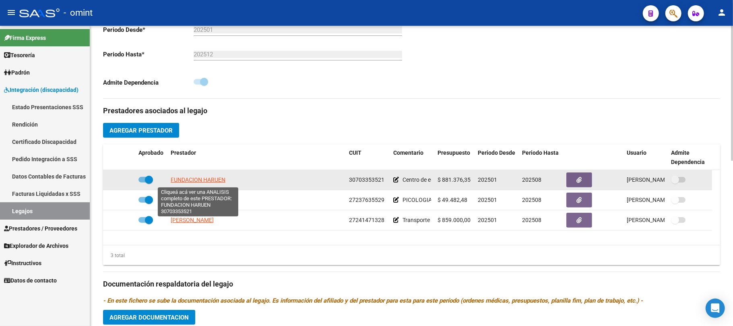
click at [207, 181] on span "FUNDACION HARUEN" at bounding box center [198, 179] width 55 height 6
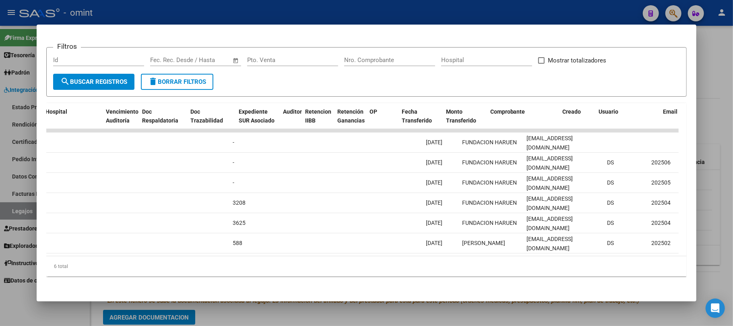
scroll to position [0, 0]
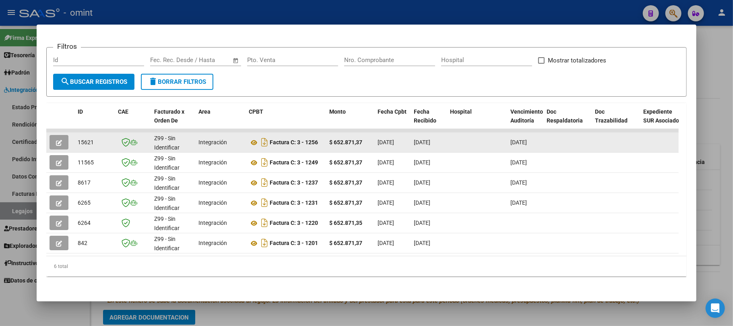
click at [60, 141] on icon "button" at bounding box center [59, 143] width 6 height 6
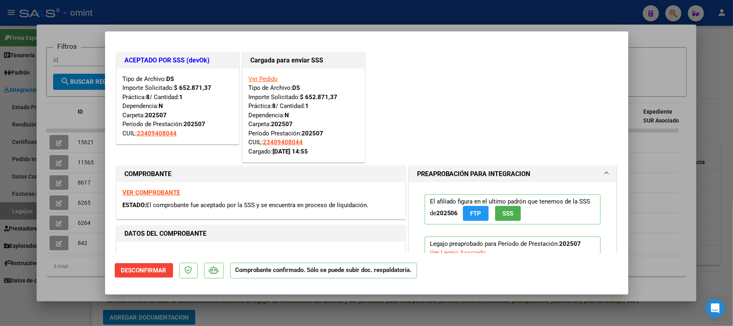
click at [178, 5] on div at bounding box center [366, 163] width 733 height 326
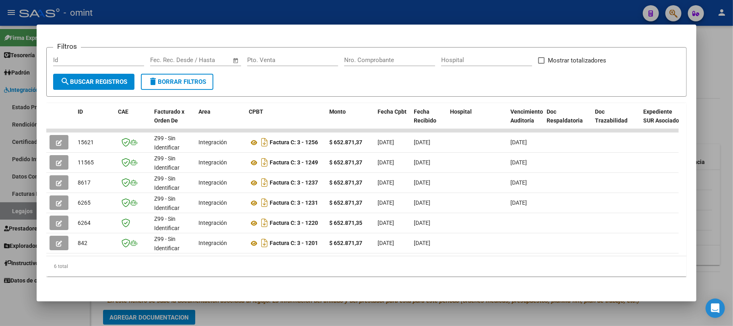
click at [178, 5] on div at bounding box center [366, 163] width 733 height 326
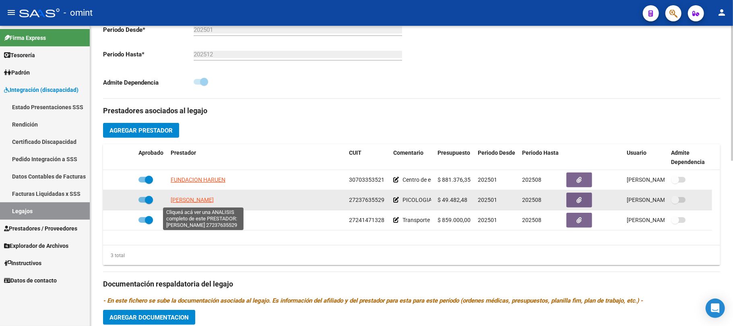
click at [200, 199] on span "LAMAS SANDRA BEATRIZ" at bounding box center [192, 200] width 43 height 6
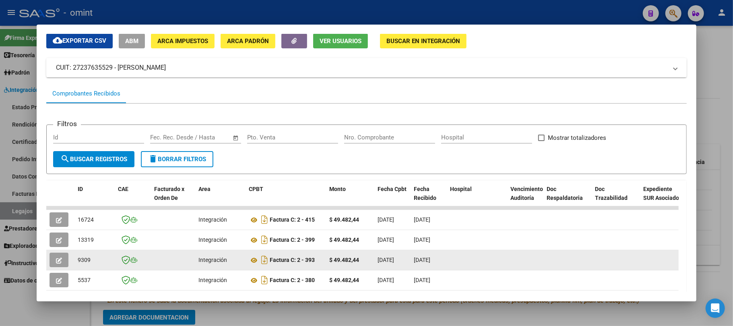
scroll to position [54, 0]
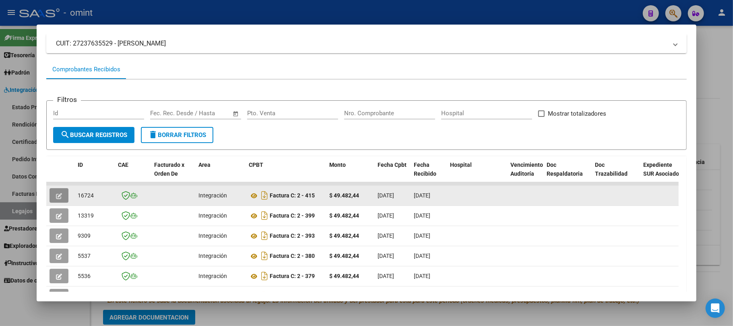
click at [63, 194] on button "button" at bounding box center [59, 195] width 19 height 15
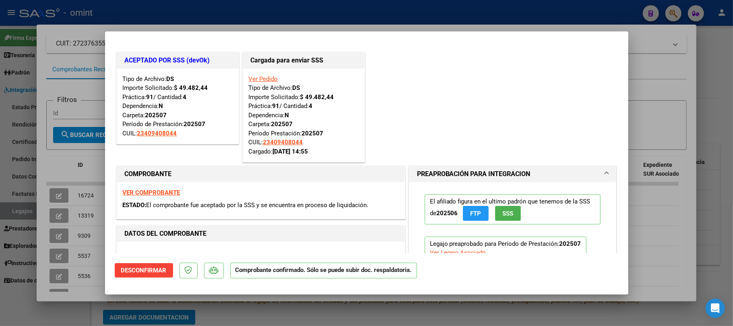
click at [257, 8] on div at bounding box center [366, 163] width 733 height 326
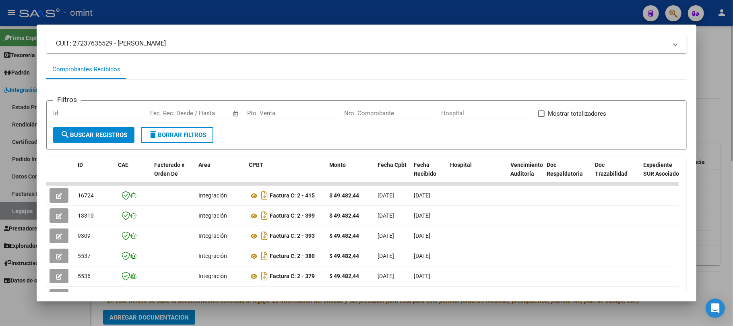
drag, startPoint x: 256, startPoint y: 9, endPoint x: 250, endPoint y: 36, distance: 28.1
click at [255, 10] on div at bounding box center [366, 163] width 733 height 326
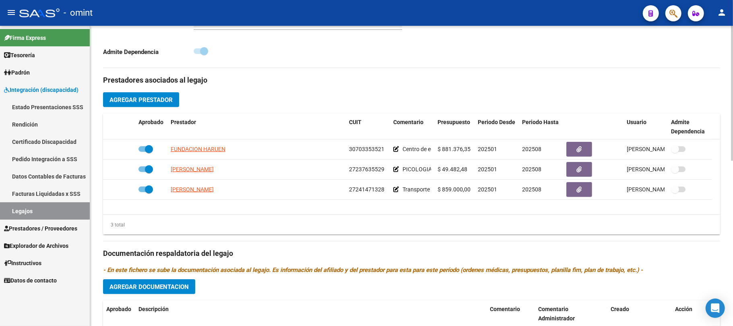
scroll to position [268, 0]
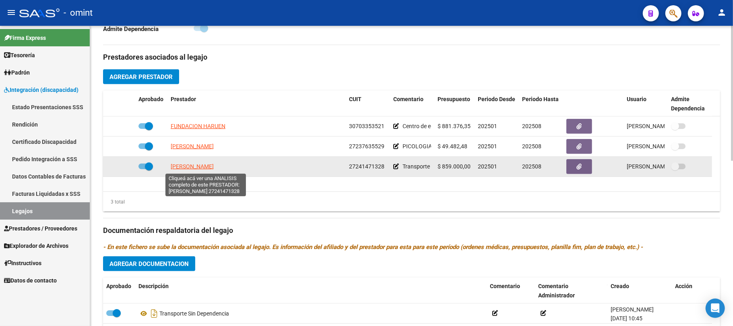
click at [195, 168] on span "ZUAZO MARIANA SOLEDAD" at bounding box center [192, 166] width 43 height 6
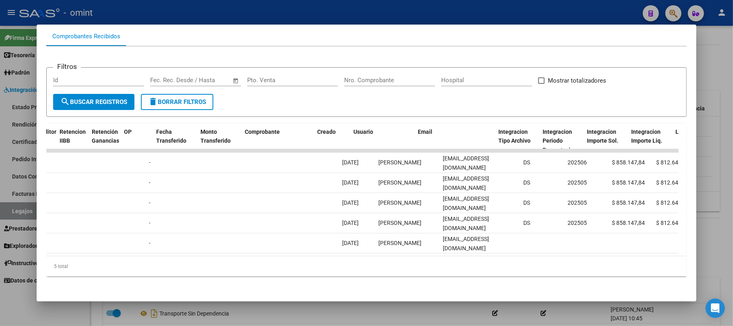
scroll to position [0, 650]
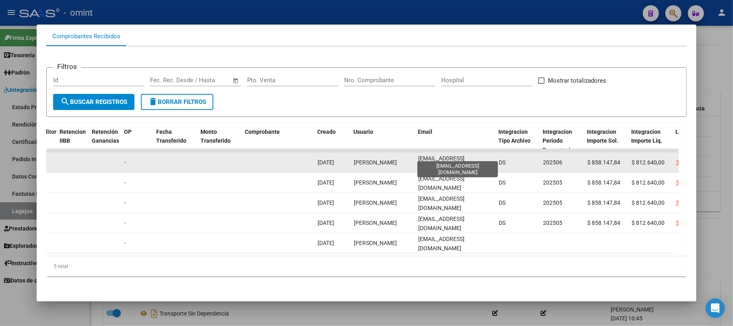
click at [439, 155] on span "transporte_sz@hotmail.com" at bounding box center [442, 163] width 46 height 16
copy span "transporte_sz@hotmail.com"
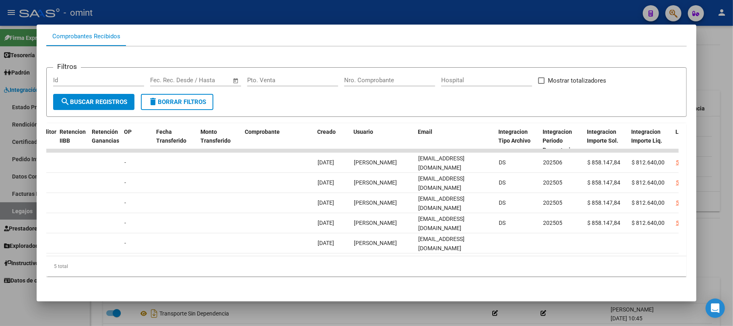
scroll to position [0, 0]
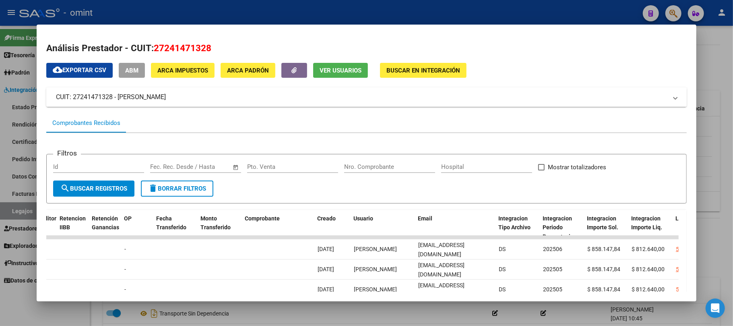
drag, startPoint x: 314, startPoint y: 115, endPoint x: 145, endPoint y: 92, distance: 170.7
click at [144, 12] on div at bounding box center [366, 163] width 733 height 326
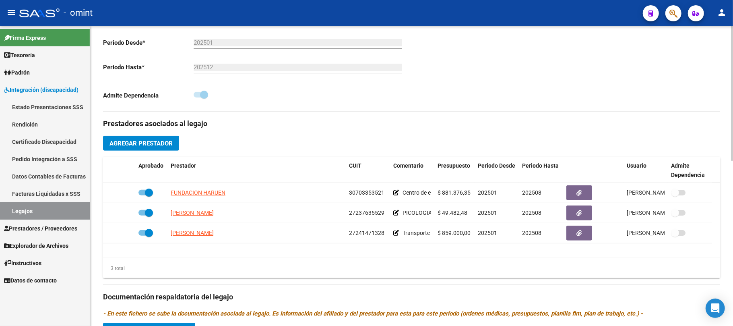
scroll to position [107, 0]
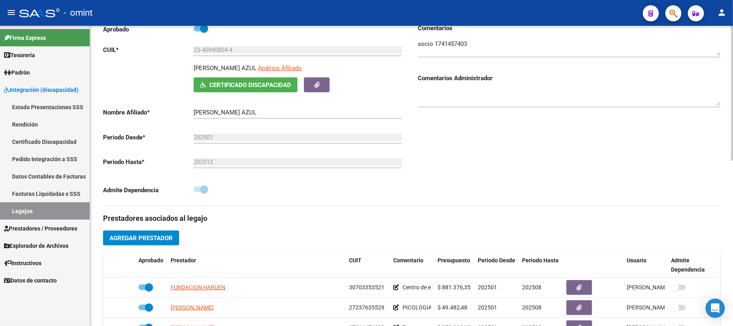
drag, startPoint x: 292, startPoint y: 66, endPoint x: 191, endPoint y: 73, distance: 101.3
click at [191, 73] on div "MUÑOZ ALTAMIRANO ALDANA AZUL Análisis Afiliado Certificado Discapacidad ARCA Pa…" at bounding box center [254, 78] width 302 height 29
copy p "MUÑOZ ALTAMIRANO ALDANA AZU"
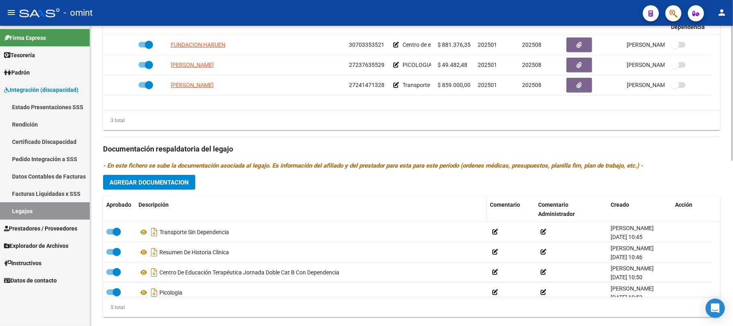
scroll to position [367, 0]
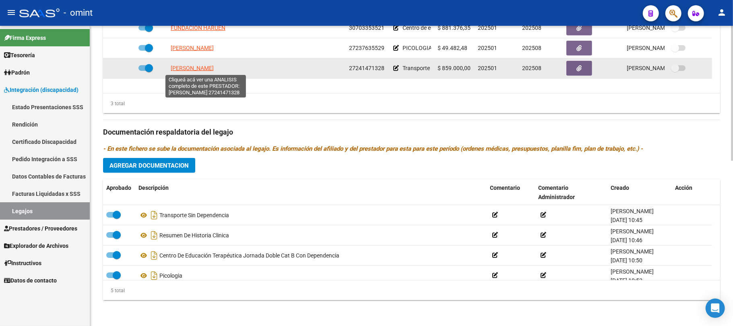
click at [214, 70] on span "ZUAZO MARIANA SOLEDAD" at bounding box center [192, 68] width 43 height 6
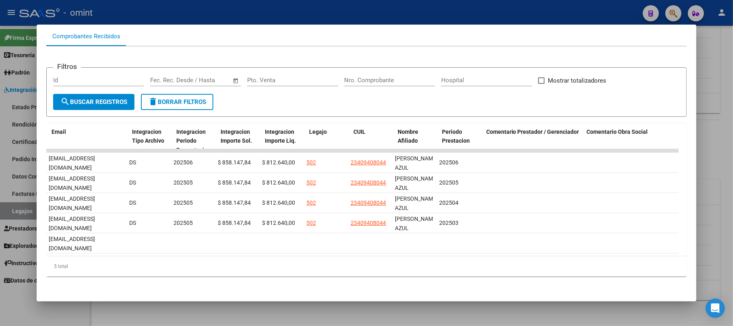
scroll to position [0, 0]
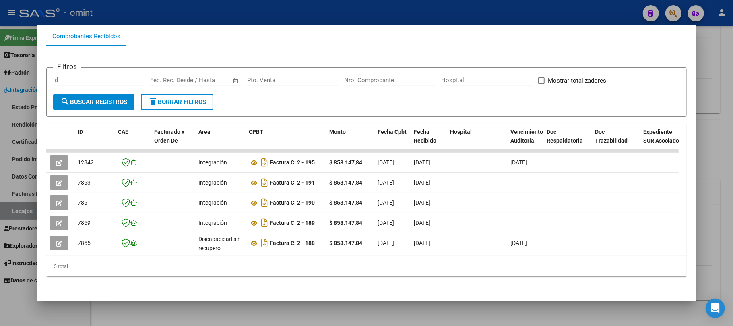
click at [178, 12] on div at bounding box center [366, 163] width 733 height 326
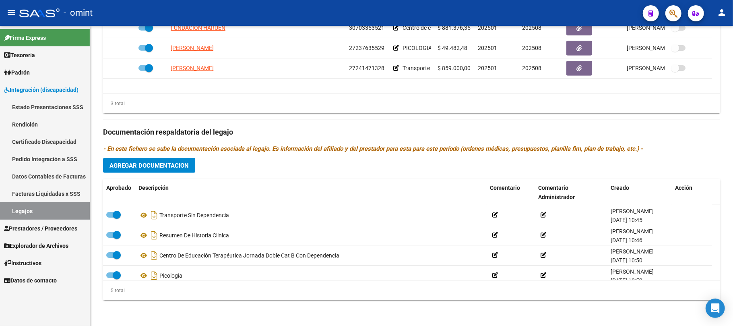
click at [179, 11] on div "- omint" at bounding box center [327, 13] width 617 height 18
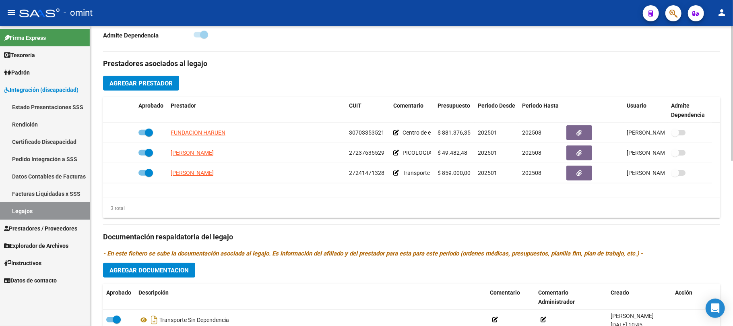
scroll to position [260, 0]
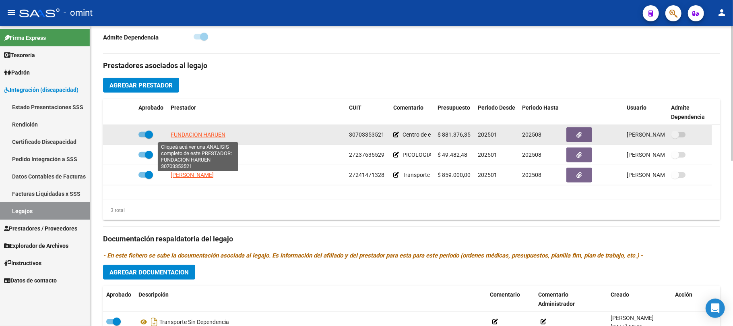
click at [200, 135] on span "FUNDACION HARUEN" at bounding box center [198, 134] width 55 height 6
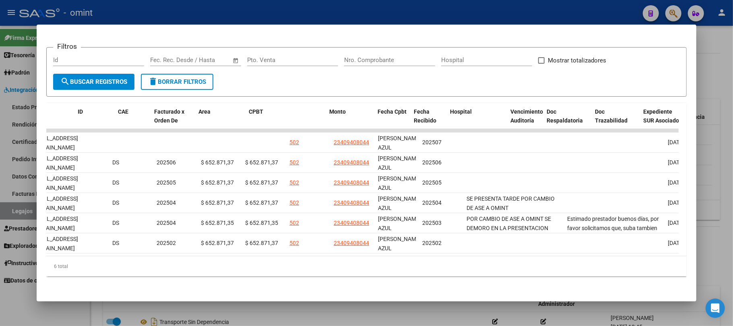
scroll to position [0, 0]
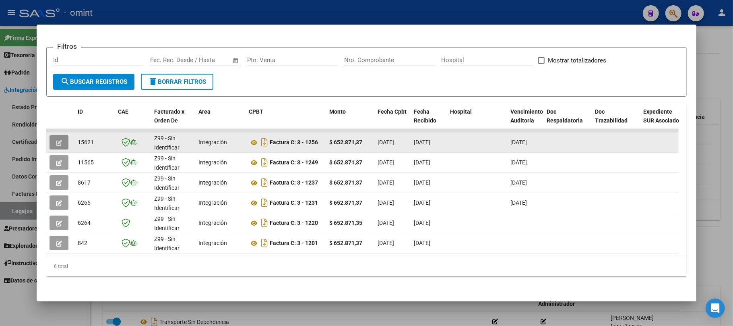
click at [53, 136] on button "button" at bounding box center [59, 142] width 19 height 15
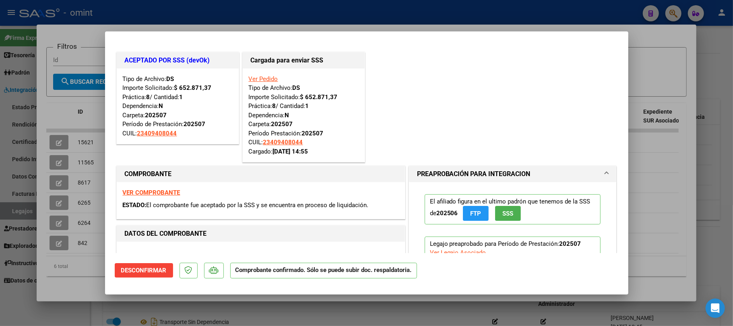
click at [197, 12] on div at bounding box center [366, 163] width 733 height 326
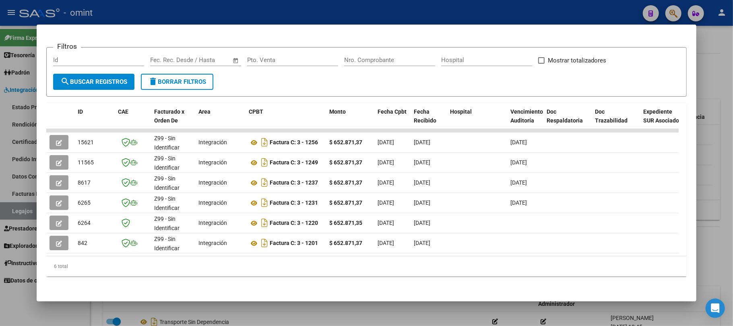
click at [197, 12] on div at bounding box center [366, 163] width 733 height 326
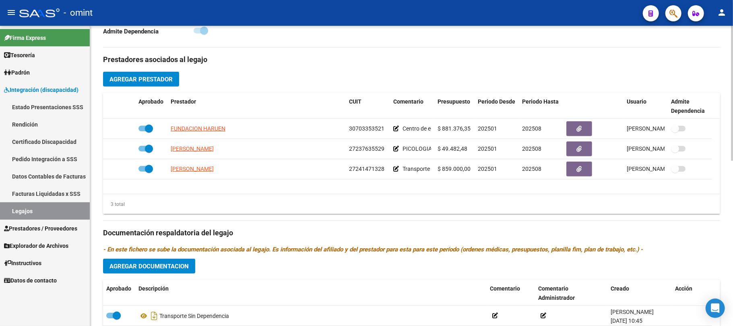
scroll to position [260, 0]
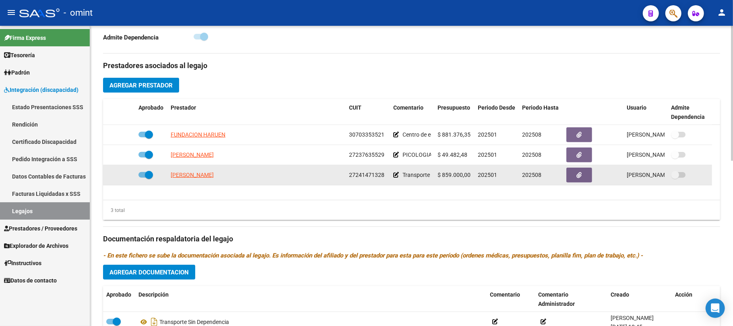
click at [198, 171] on app-link-go-to "ZUAZO MARIANA SOLEDAD" at bounding box center [192, 174] width 43 height 9
click at [199, 173] on span "ZUAZO MARIANA SOLEDAD" at bounding box center [192, 175] width 43 height 6
copy span "ZUAZO MA"
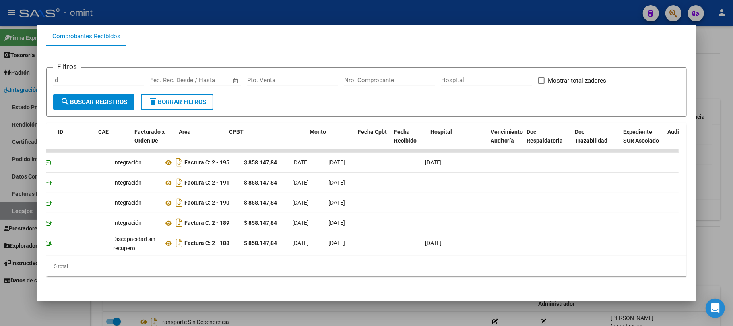
scroll to position [0, 0]
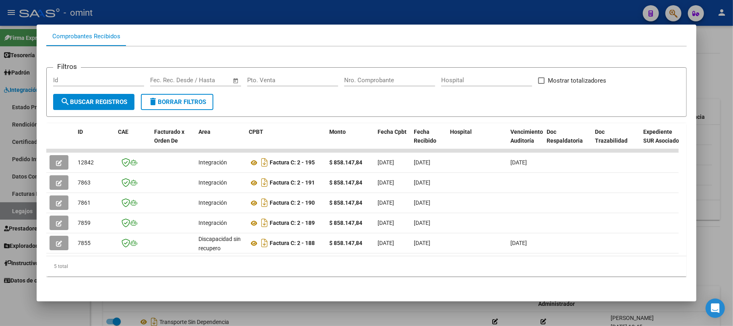
click at [145, 10] on div at bounding box center [366, 163] width 733 height 326
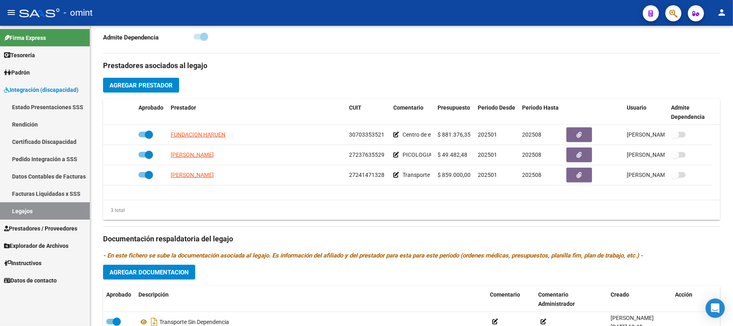
click at [157, 10] on div "- omint" at bounding box center [327, 13] width 617 height 18
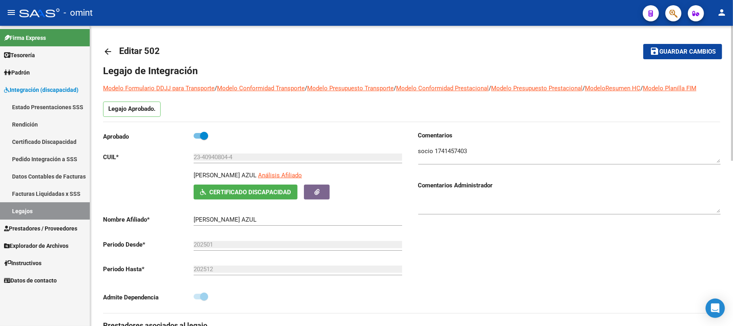
click at [107, 52] on mat-icon "arrow_back" at bounding box center [108, 52] width 10 height 10
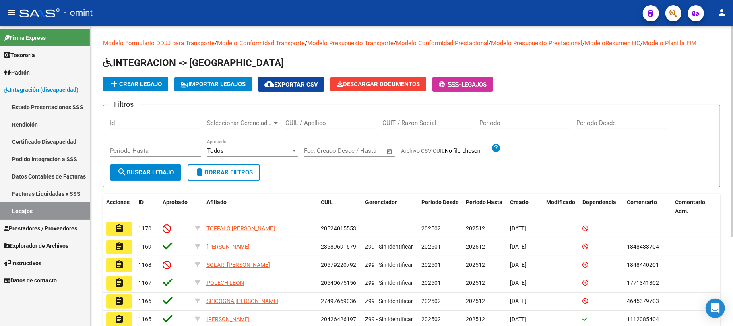
click at [295, 121] on input "CUIL / Apellido" at bounding box center [331, 122] width 91 height 7
paste input "20532632065"
click at [151, 170] on span "search Buscar Legajo" at bounding box center [145, 172] width 57 height 7
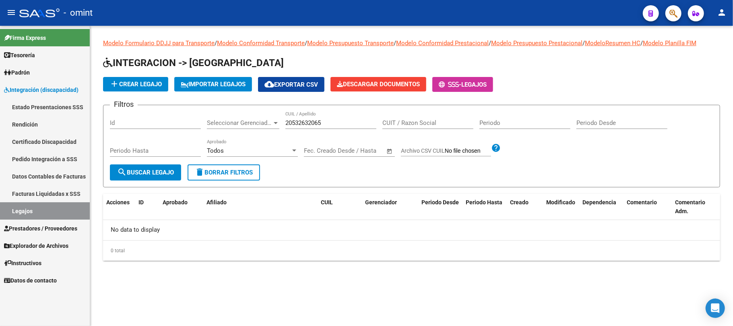
click at [168, 172] on span "search Buscar Legajo" at bounding box center [145, 172] width 57 height 7
click at [306, 115] on div "20532632065 CUIL / Apellido" at bounding box center [331, 120] width 91 height 17
drag, startPoint x: 306, startPoint y: 115, endPoint x: 306, endPoint y: 123, distance: 8.1
click at [306, 118] on div "20532632065 CUIL / Apellido" at bounding box center [331, 120] width 91 height 17
click at [306, 123] on input "20532632065" at bounding box center [331, 122] width 91 height 7
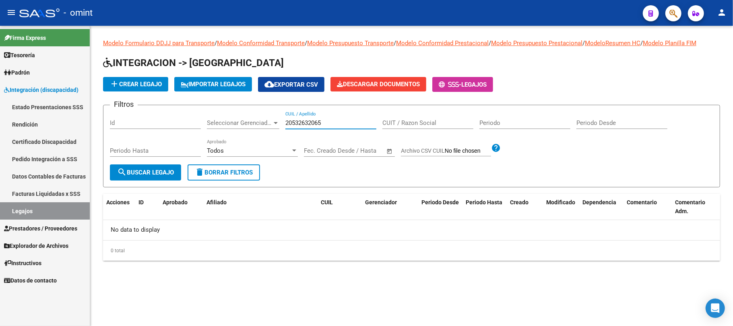
click at [306, 123] on input "20532632065" at bounding box center [331, 122] width 91 height 7
paste input "7543716559"
click at [167, 168] on button "search Buscar Legajo" at bounding box center [145, 172] width 71 height 16
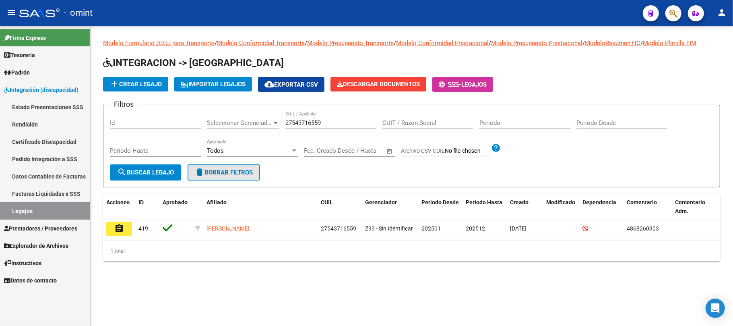
click at [231, 172] on span "delete Borrar Filtros" at bounding box center [224, 172] width 58 height 7
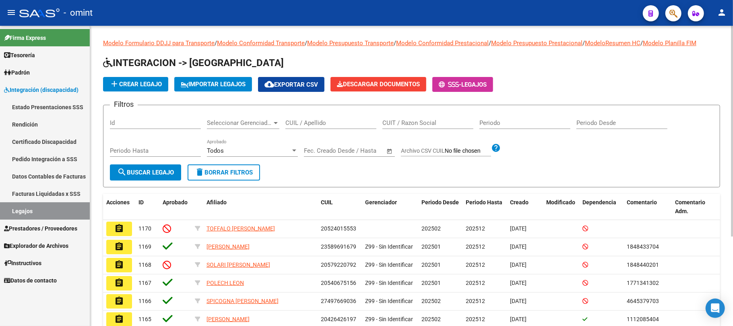
click at [308, 125] on input "CUIL / Apellido" at bounding box center [331, 122] width 91 height 7
paste input "27543716559"
click at [164, 172] on span "search Buscar Legajo" at bounding box center [145, 172] width 57 height 7
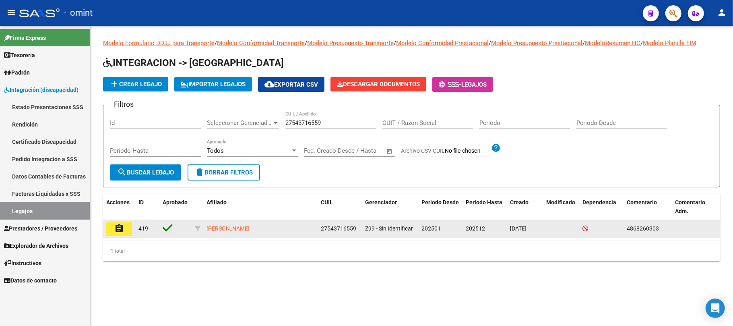
click at [135, 225] on div "assignment 419 MUT ROMERO GUILLERMINA 27543716559 Z99 - Sin Identificar 202501 …" at bounding box center [411, 229] width 617 height 18
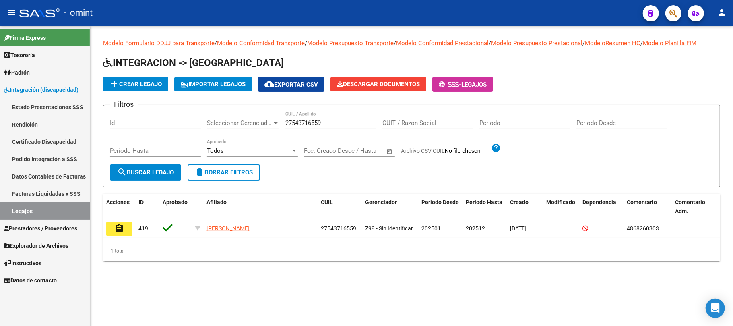
click at [126, 228] on button "assignment" at bounding box center [119, 229] width 26 height 15
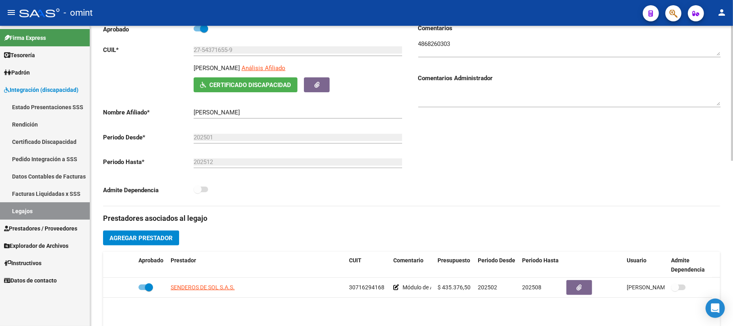
scroll to position [215, 0]
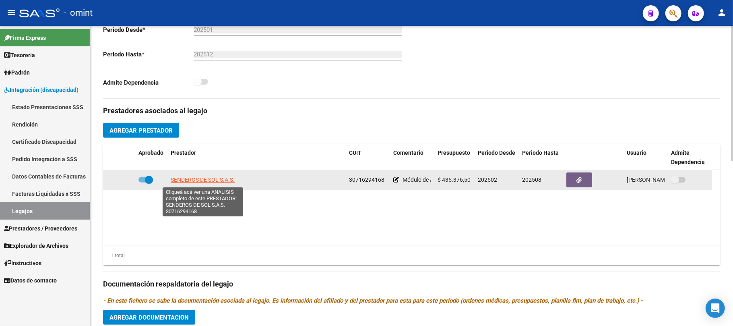
click at [199, 179] on span "SENDEROS DE SOL S.A.S." at bounding box center [203, 179] width 64 height 6
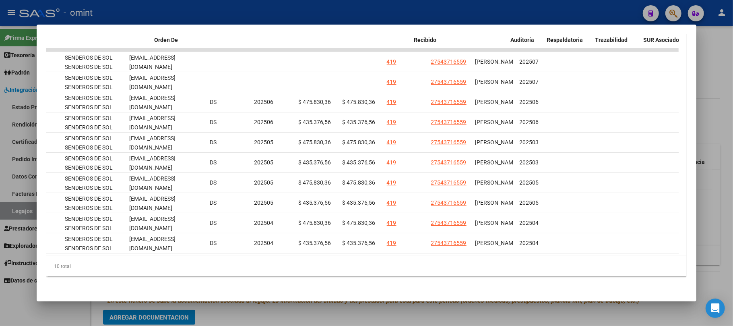
scroll to position [0, 0]
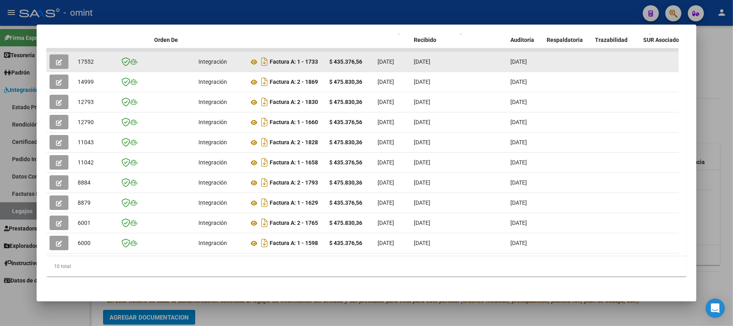
click at [60, 59] on icon "button" at bounding box center [59, 62] width 6 height 6
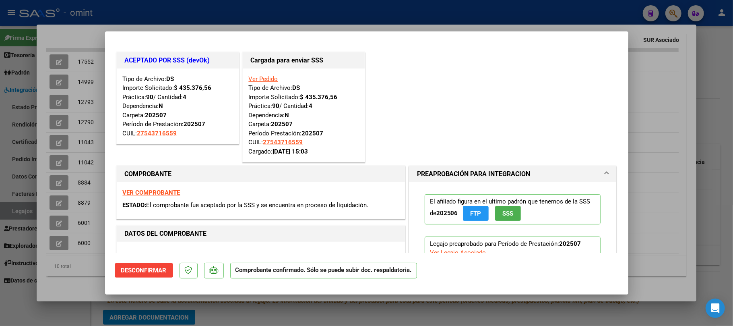
drag, startPoint x: 181, startPoint y: 6, endPoint x: 129, endPoint y: 39, distance: 61.5
click at [181, 6] on div at bounding box center [366, 163] width 733 height 326
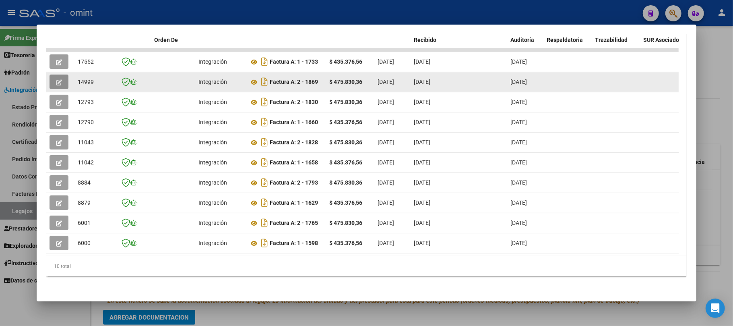
click at [60, 79] on icon "button" at bounding box center [59, 82] width 6 height 6
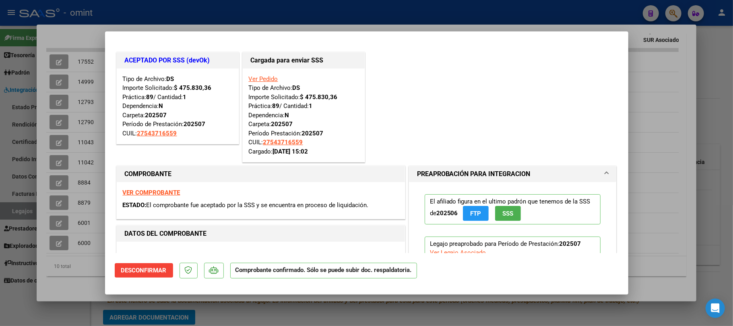
click at [208, 10] on div at bounding box center [366, 163] width 733 height 326
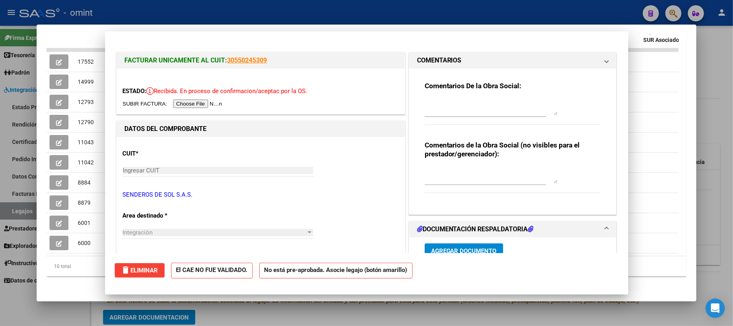
click at [208, 10] on div at bounding box center [366, 163] width 733 height 326
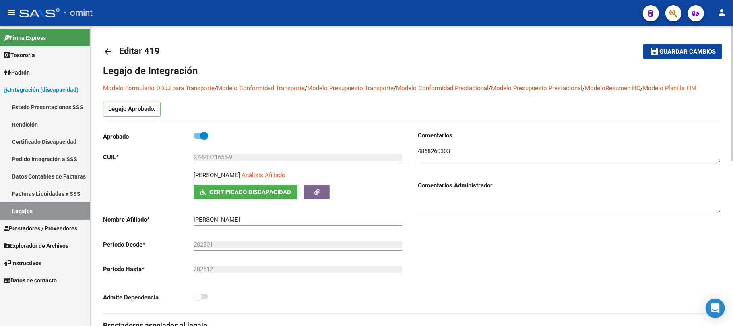
click at [114, 48] on link "arrow_back" at bounding box center [111, 51] width 16 height 19
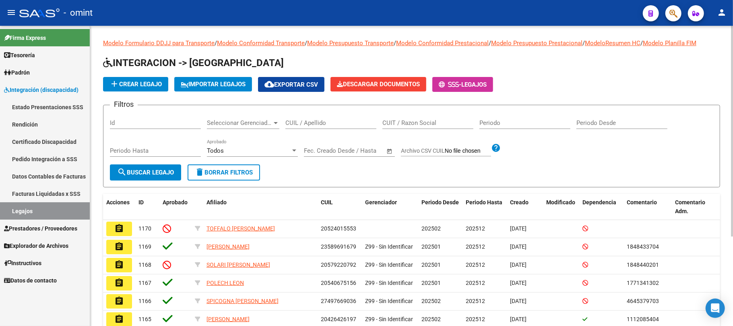
drag, startPoint x: 313, startPoint y: 124, endPoint x: 284, endPoint y: 128, distance: 29.7
click at [312, 124] on input "CUIL / Apellido" at bounding box center [331, 122] width 91 height 7
paste input "27506272810"
click at [168, 165] on button "search Buscar Legajo" at bounding box center [145, 172] width 71 height 16
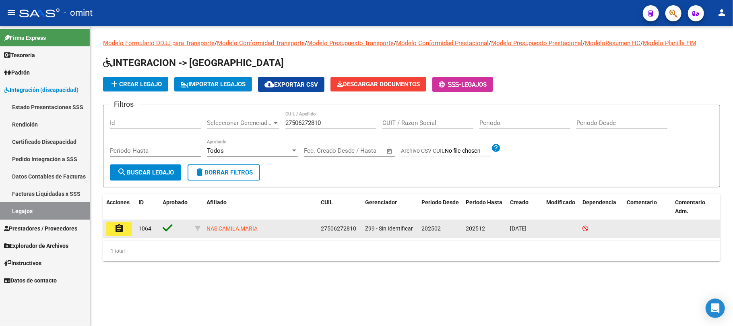
drag, startPoint x: 110, startPoint y: 228, endPoint x: 174, endPoint y: 241, distance: 65.4
click at [116, 228] on button "assignment" at bounding box center [119, 229] width 26 height 15
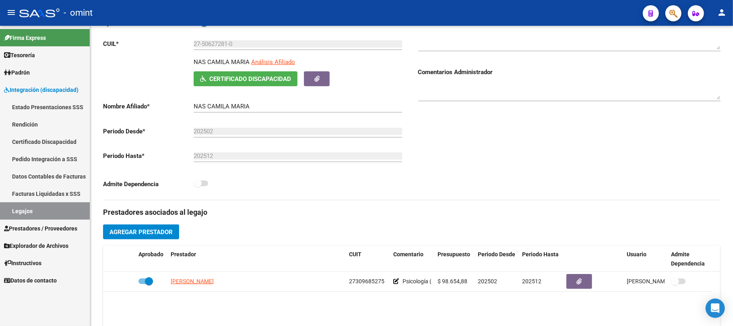
scroll to position [54, 0]
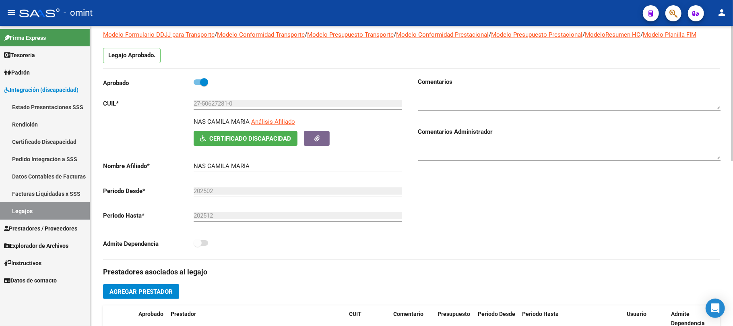
click at [457, 89] on div at bounding box center [570, 98] width 302 height 25
paste textarea "1917717901"
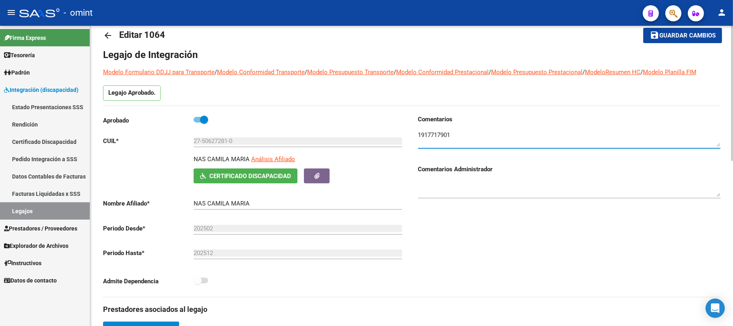
scroll to position [0, 0]
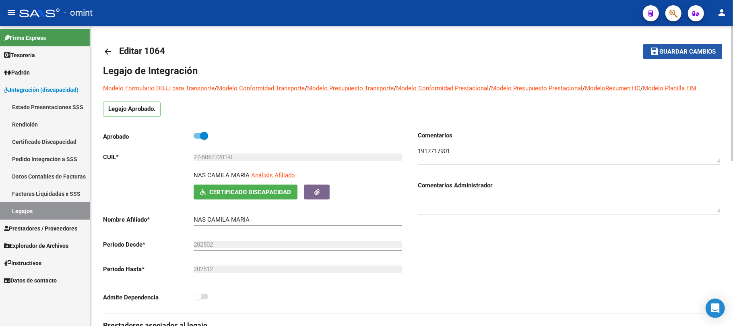
click at [675, 46] on button "save Guardar cambios" at bounding box center [683, 51] width 79 height 15
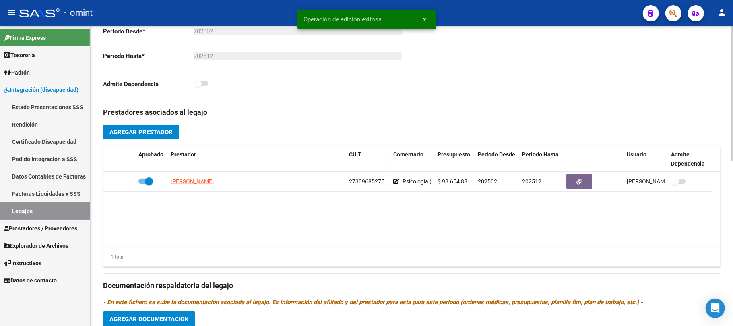
scroll to position [215, 0]
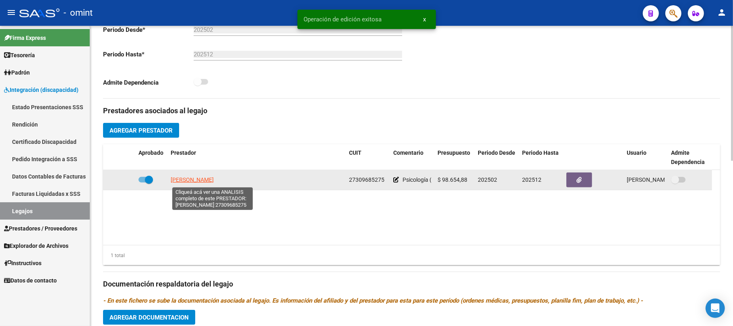
click at [214, 182] on span "PEREYRA RIBEIRO MARIA EMILIA" at bounding box center [192, 179] width 43 height 6
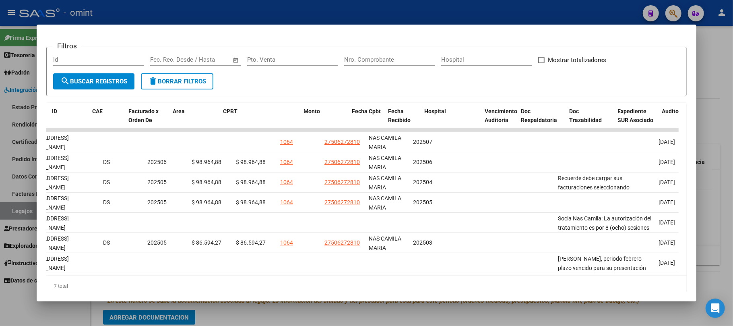
scroll to position [0, 0]
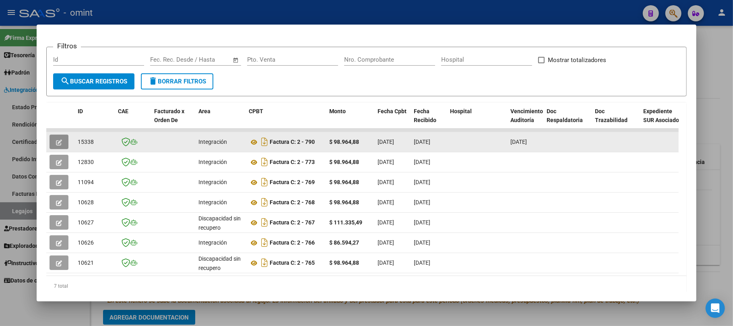
click at [63, 143] on button "button" at bounding box center [59, 142] width 19 height 15
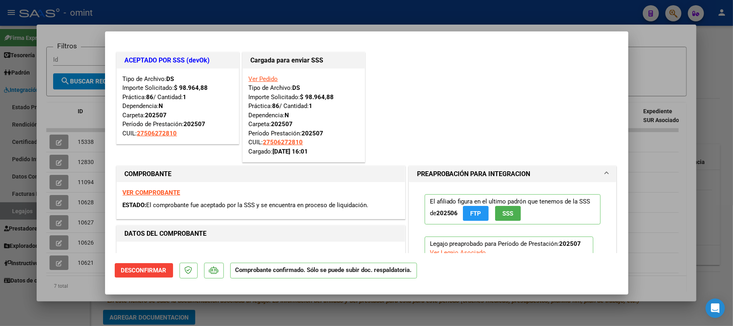
click at [213, 15] on div at bounding box center [366, 163] width 733 height 326
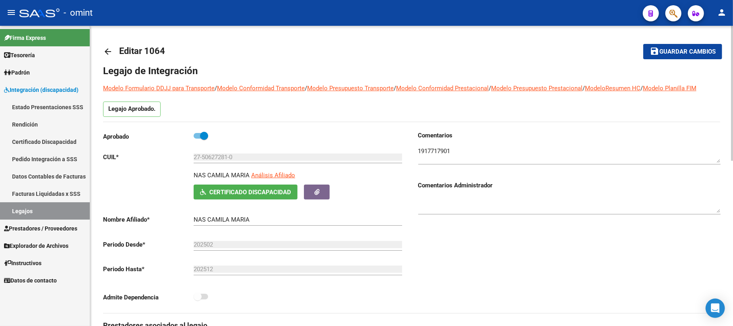
click at [108, 53] on mat-icon "arrow_back" at bounding box center [108, 52] width 10 height 10
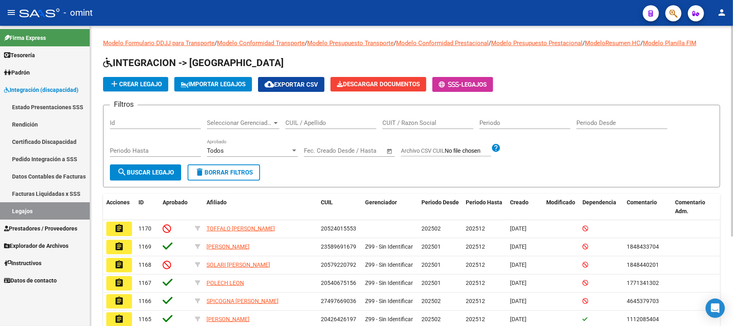
click at [301, 122] on input "CUIL / Apellido" at bounding box center [331, 122] width 91 height 7
paste input "20590436667"
click at [139, 171] on span "search Buscar Legajo" at bounding box center [145, 172] width 57 height 7
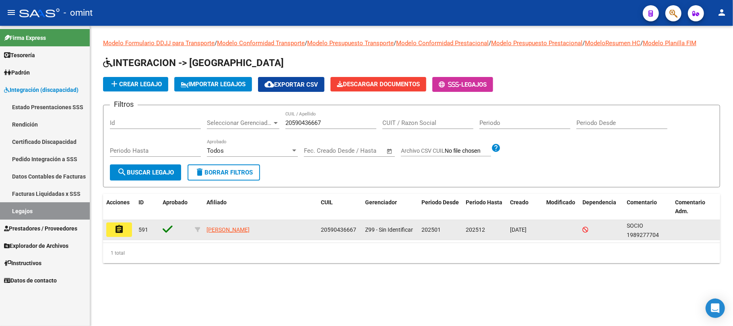
click at [115, 224] on mat-icon "assignment" at bounding box center [119, 229] width 10 height 10
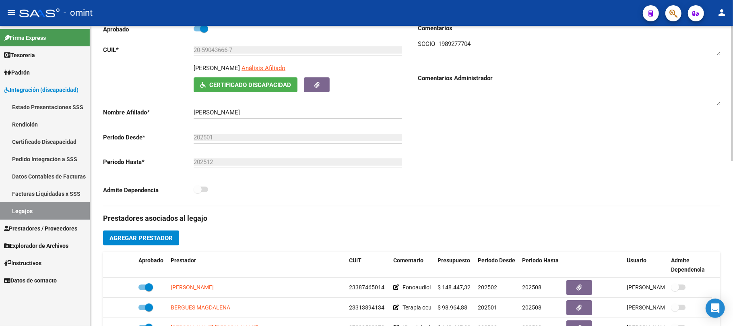
scroll to position [215, 0]
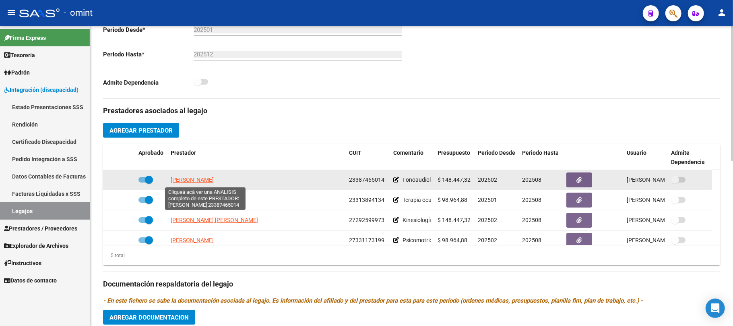
click at [203, 182] on span "[PERSON_NAME]" at bounding box center [192, 179] width 43 height 6
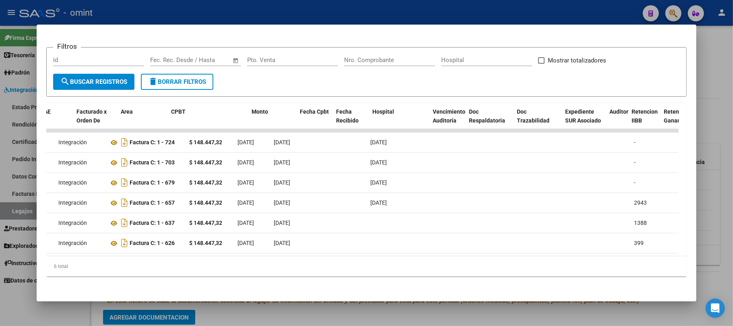
scroll to position [0, 76]
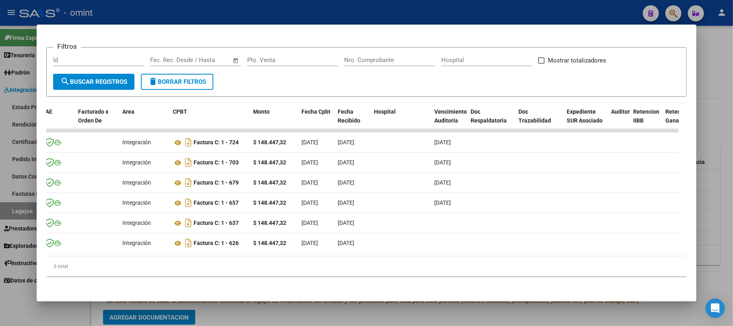
click at [264, 1] on div at bounding box center [366, 163] width 733 height 326
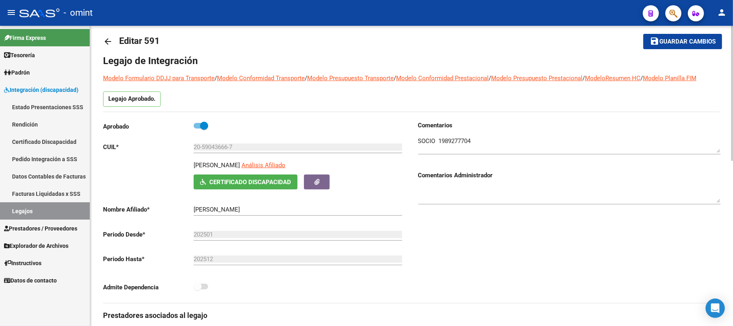
scroll to position [0, 0]
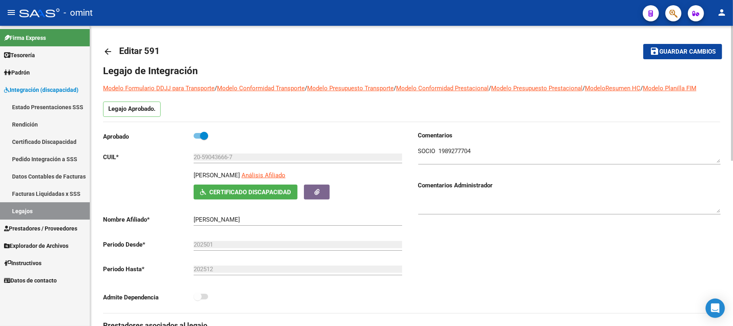
click at [110, 49] on mat-icon "arrow_back" at bounding box center [108, 52] width 10 height 10
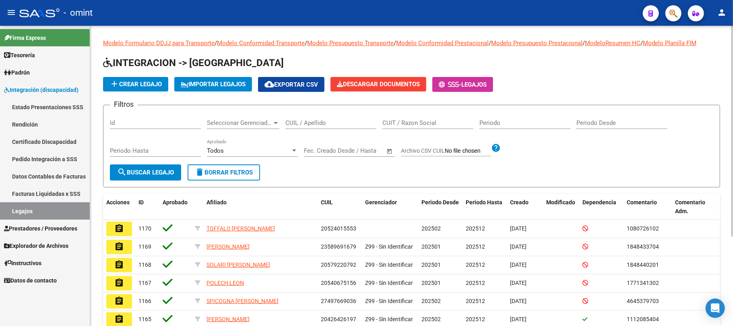
click at [321, 123] on input "CUIL / Apellido" at bounding box center [331, 122] width 91 height 7
paste input "20590436667"
click at [157, 172] on span "search Buscar Legajo" at bounding box center [145, 172] width 57 height 7
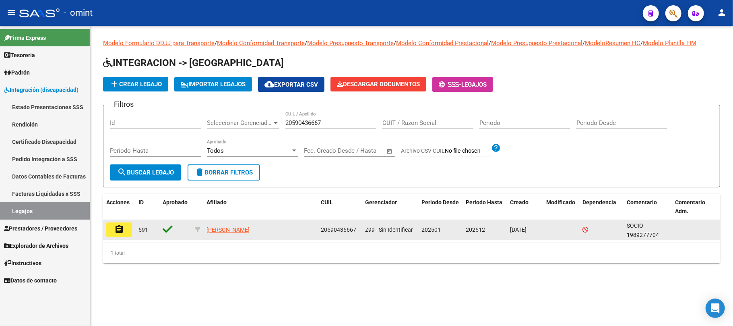
click at [104, 233] on datatable-body-cell "assignment" at bounding box center [119, 230] width 32 height 20
click at [116, 230] on mat-icon "assignment" at bounding box center [119, 229] width 10 height 10
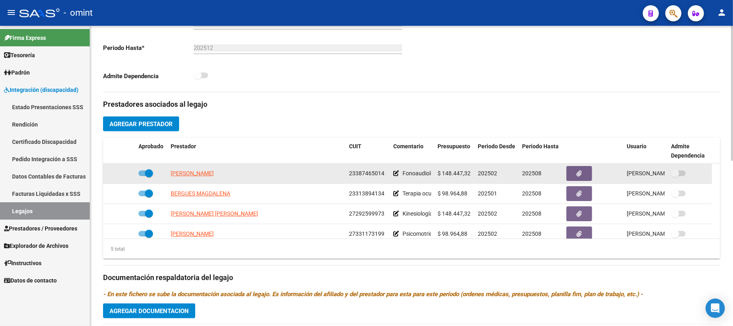
scroll to position [268, 0]
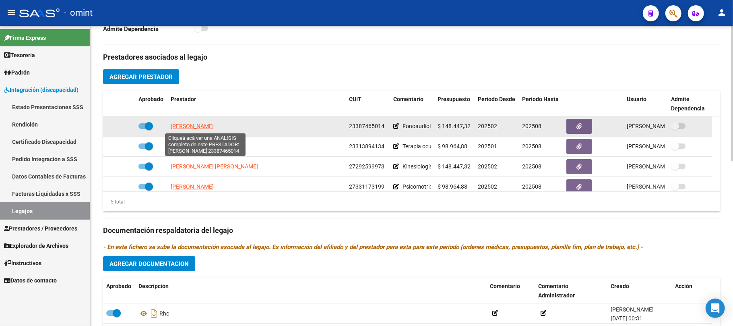
click at [202, 128] on span "[PERSON_NAME]" at bounding box center [192, 126] width 43 height 6
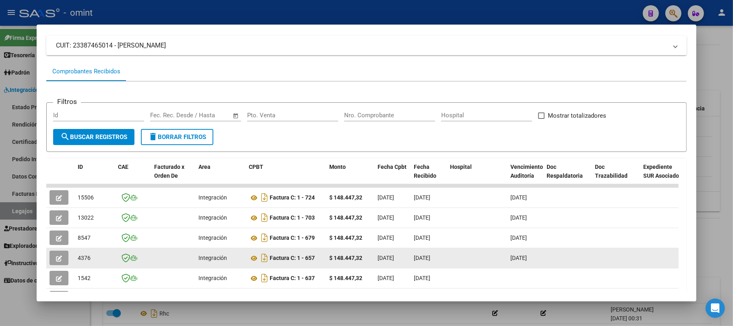
scroll to position [115, 0]
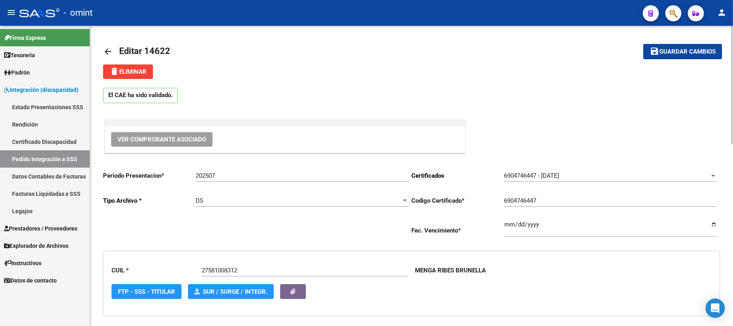
click at [110, 47] on mat-icon "arrow_back" at bounding box center [108, 52] width 10 height 10
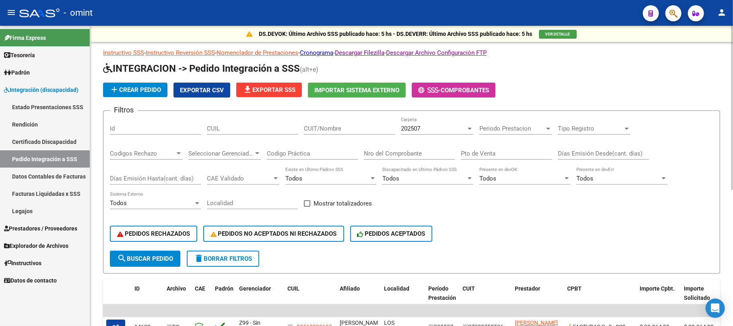
click at [44, 194] on link "Facturas Liquidadas x SSS" at bounding box center [45, 193] width 90 height 17
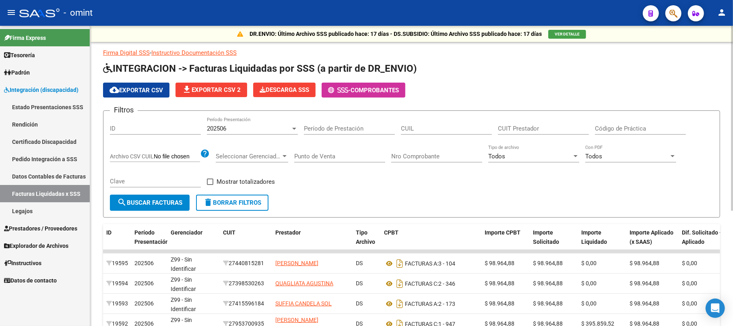
click at [413, 128] on input "CUIL" at bounding box center [446, 128] width 91 height 7
paste input "27-18107494-4"
type input "27-18107494-4"
click at [263, 126] on div "202506" at bounding box center [249, 128] width 84 height 7
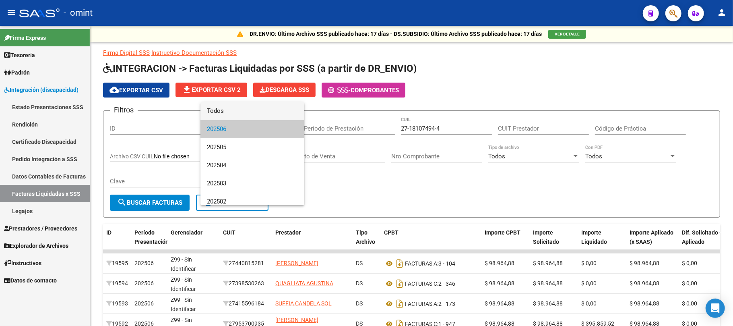
click at [231, 114] on span "Todos" at bounding box center [252, 111] width 91 height 18
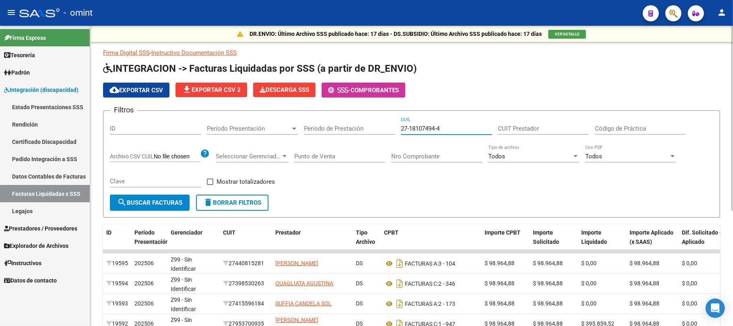
drag, startPoint x: 447, startPoint y: 131, endPoint x: 392, endPoint y: 131, distance: 54.8
click at [392, 131] on div "Filtros ID Período Presentación Período Presentación Período de Prestación 27-1…" at bounding box center [412, 155] width 604 height 77
click at [529, 122] on div "CUIT Prestador" at bounding box center [543, 125] width 91 height 17
paste input "27-18107494-4"
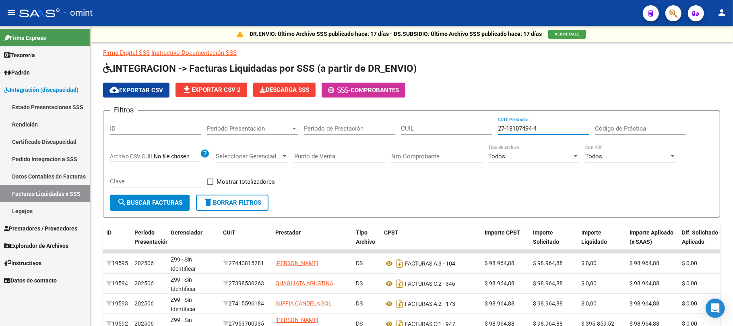
type input "27-18107494-4"
click at [404, 134] on div "CUIL" at bounding box center [446, 125] width 91 height 17
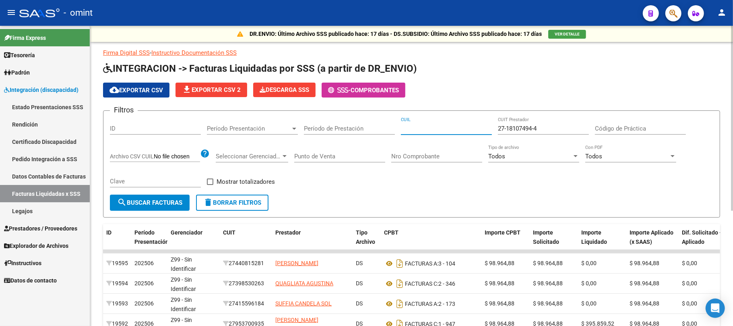
click at [410, 129] on input "CUIL" at bounding box center [446, 128] width 91 height 7
paste input "23-54989683-9"
type input "23-54989683-9"
click at [155, 204] on span "search Buscar Facturas" at bounding box center [149, 202] width 65 height 7
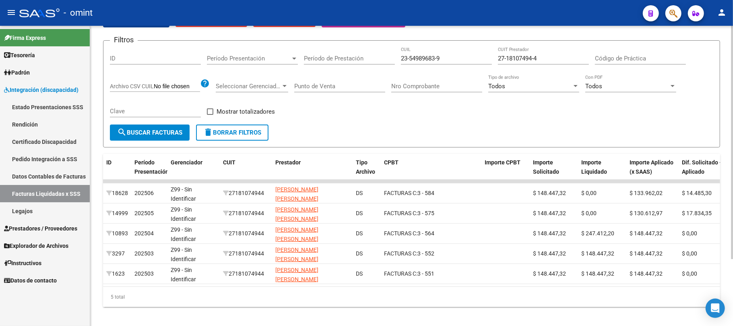
scroll to position [31, 0]
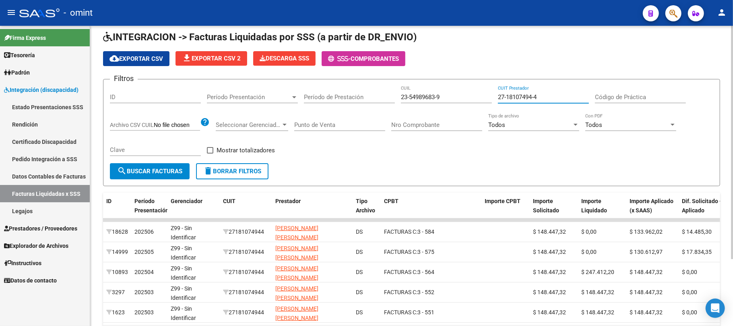
drag, startPoint x: 541, startPoint y: 98, endPoint x: 493, endPoint y: 100, distance: 48.4
click at [493, 100] on div "Filtros ID Período Presentación Período Presentación Período de Prestación 23-5…" at bounding box center [412, 124] width 604 height 77
paste input "32218115"
type input "27-32218115-4"
click at [162, 175] on button "search Buscar Facturas" at bounding box center [150, 171] width 80 height 16
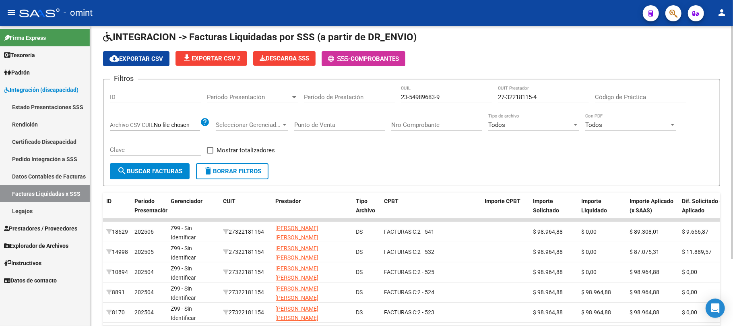
click at [429, 100] on input "23-54989683-9" at bounding box center [446, 96] width 91 height 7
paste input "0-50744491-2"
type input "20-50744491-2"
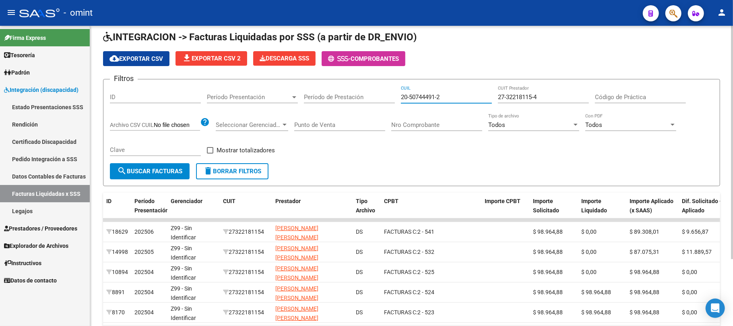
click at [513, 98] on input "27-32218115-4" at bounding box center [543, 96] width 91 height 7
paste input "27570802-5"
type input "27-27570802-5"
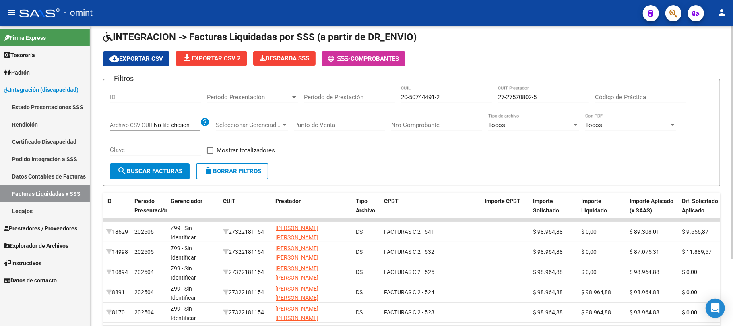
click at [178, 180] on form "Filtros ID Período Presentación Período Presentación Período de Prestación 20-5…" at bounding box center [411, 132] width 617 height 107
click at [171, 176] on button "search Buscar Facturas" at bounding box center [150, 171] width 80 height 16
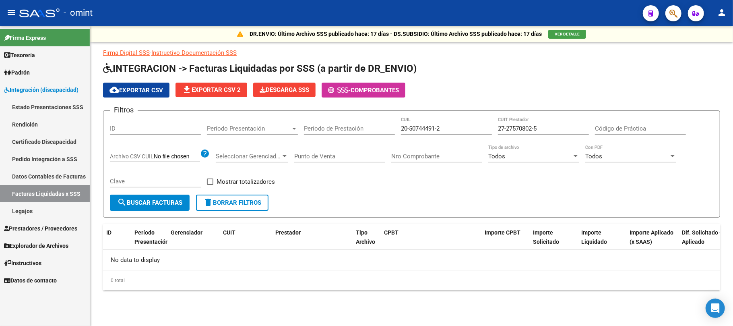
scroll to position [0, 0]
click at [440, 129] on input "20-50744491-2" at bounding box center [446, 128] width 91 height 7
click at [226, 204] on span "delete Borrar Filtros" at bounding box center [232, 202] width 58 height 7
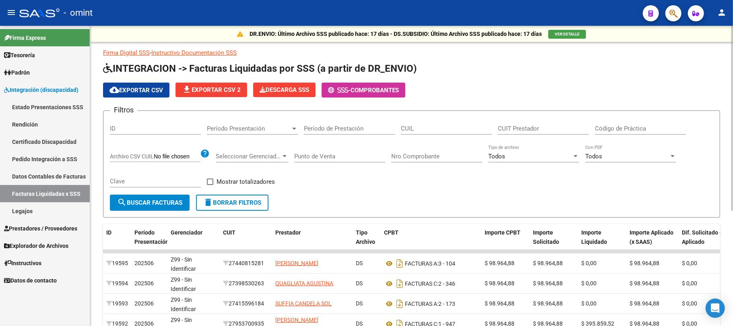
click at [423, 129] on input "CUIL" at bounding box center [446, 128] width 91 height 7
paste input "20-53263206-5"
type input "20-53263206-5"
drag, startPoint x: 156, startPoint y: 205, endPoint x: 162, endPoint y: 205, distance: 5.2
click at [157, 205] on span "search Buscar Facturas" at bounding box center [149, 202] width 65 height 7
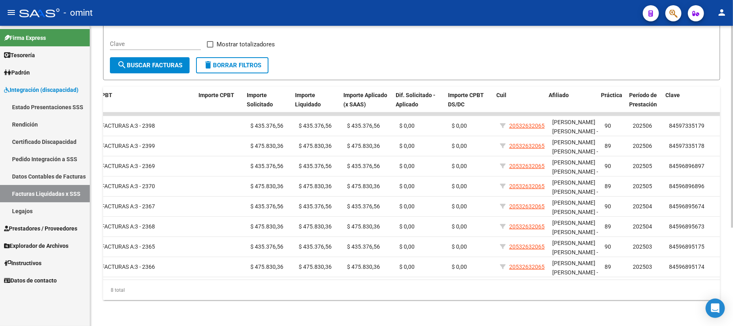
scroll to position [0, 286]
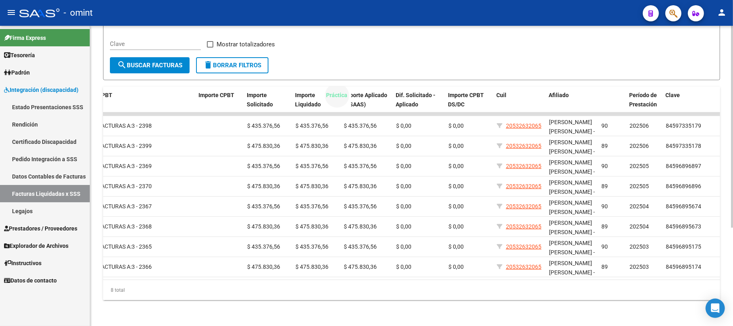
drag, startPoint x: 611, startPoint y: 87, endPoint x: 336, endPoint y: 95, distance: 275.2
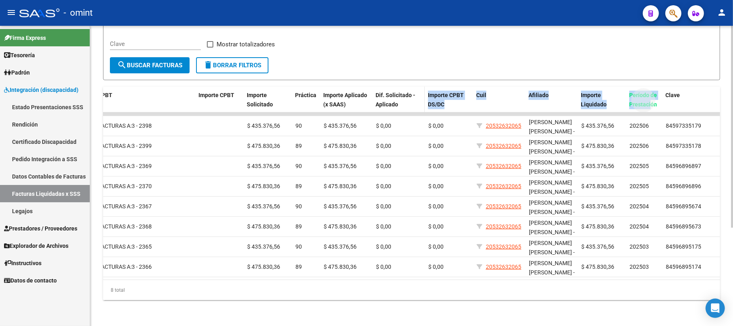
drag, startPoint x: 652, startPoint y: 92, endPoint x: 416, endPoint y: 92, distance: 236.0
click at [416, 92] on div "ID Período Presentación Gerenciador CUIT Prestador Tipo Archivo CPBT Importe CP…" at bounding box center [270, 104] width 906 height 35
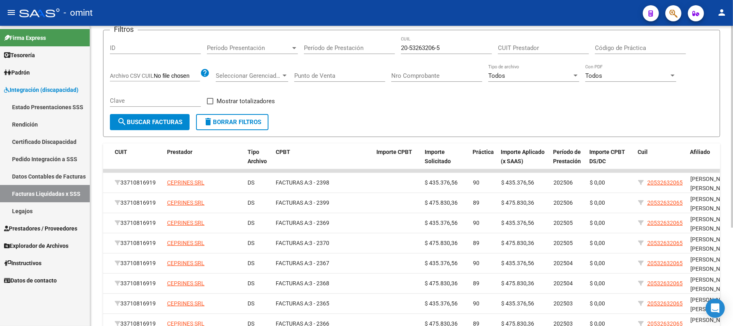
scroll to position [0, 0]
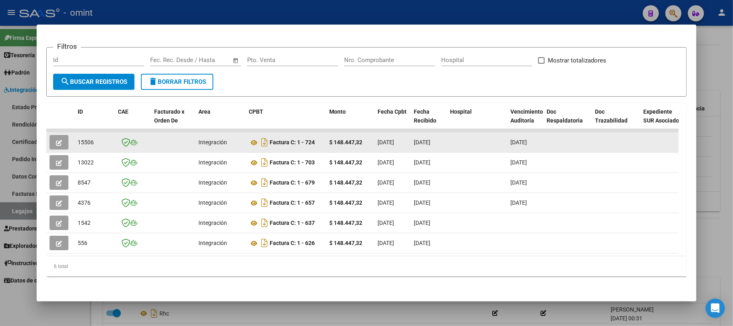
click at [57, 140] on icon "button" at bounding box center [59, 143] width 6 height 6
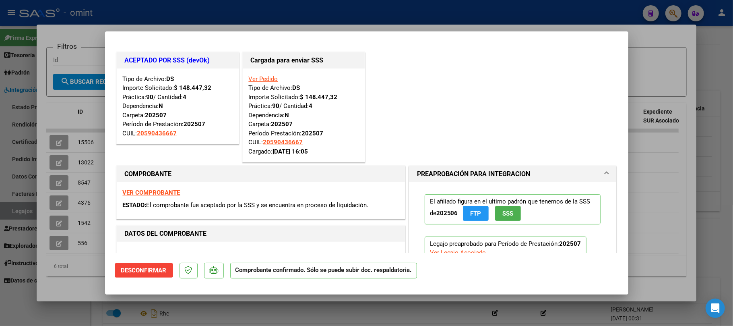
click at [187, 13] on div at bounding box center [366, 163] width 733 height 326
type input "$ 0,00"
click at [187, 13] on div at bounding box center [366, 163] width 733 height 326
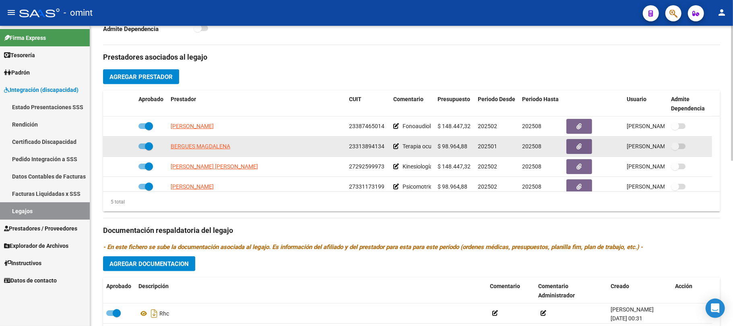
click at [182, 151] on app-link-go-to "BERGUES MAGDALENA" at bounding box center [201, 146] width 60 height 9
click at [184, 147] on span "BERGUES MAGDALENA" at bounding box center [201, 146] width 60 height 6
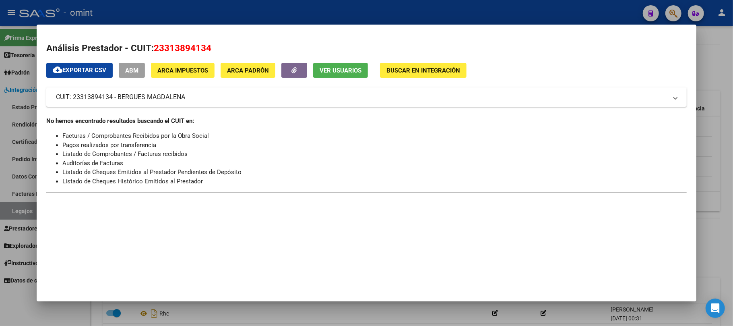
click at [189, 15] on div at bounding box center [366, 163] width 733 height 326
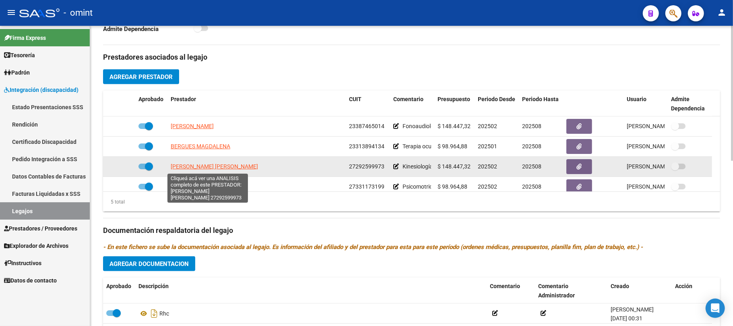
click at [216, 170] on span "[PERSON_NAME] [PERSON_NAME]" at bounding box center [214, 166] width 87 height 6
type textarea "27292599973"
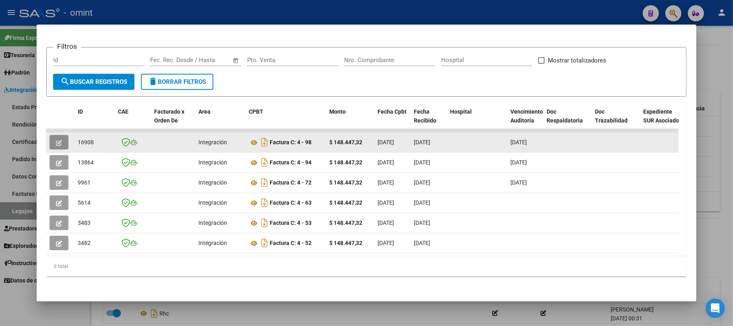
click at [60, 140] on icon "button" at bounding box center [59, 143] width 6 height 6
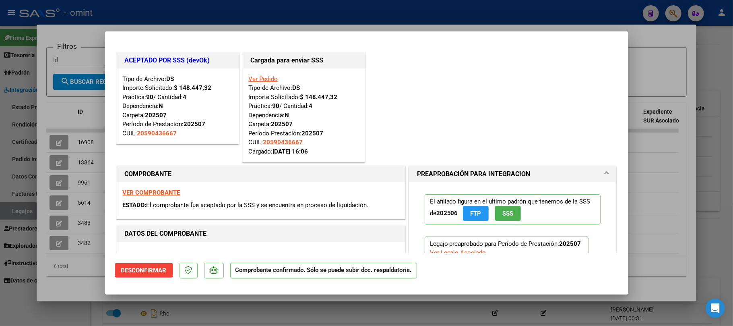
click at [196, 16] on div at bounding box center [366, 163] width 733 height 326
type input "$ 0,00"
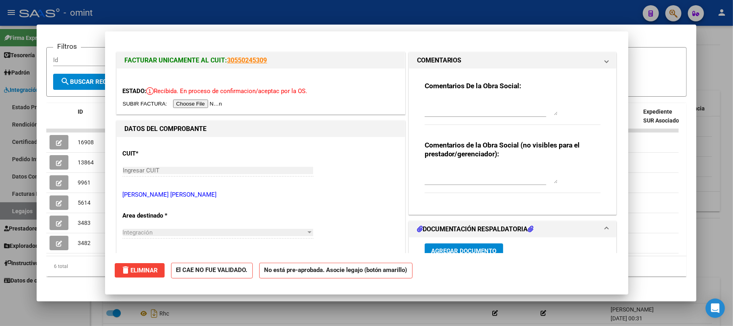
click at [196, 16] on div at bounding box center [366, 163] width 733 height 326
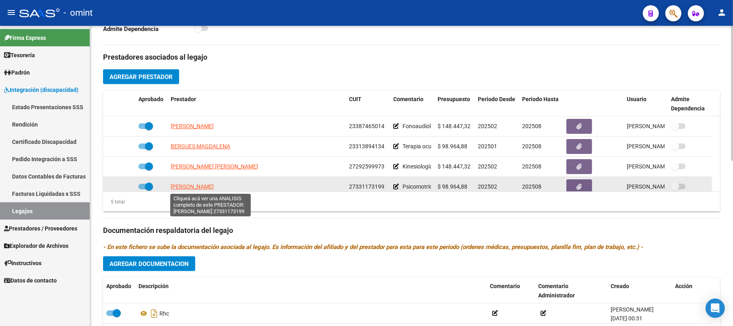
click at [202, 188] on span "[PERSON_NAME]" at bounding box center [192, 186] width 43 height 6
type textarea "27331173199"
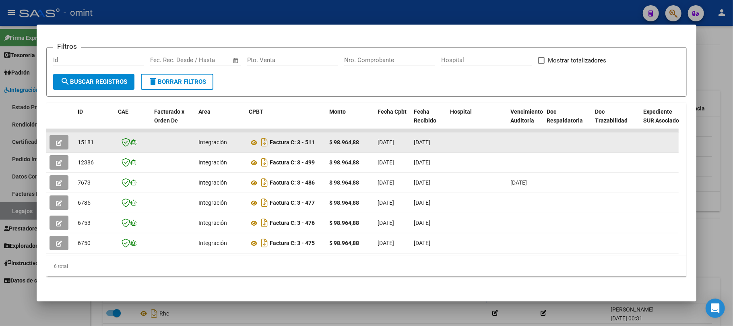
click at [54, 137] on button "button" at bounding box center [59, 142] width 19 height 15
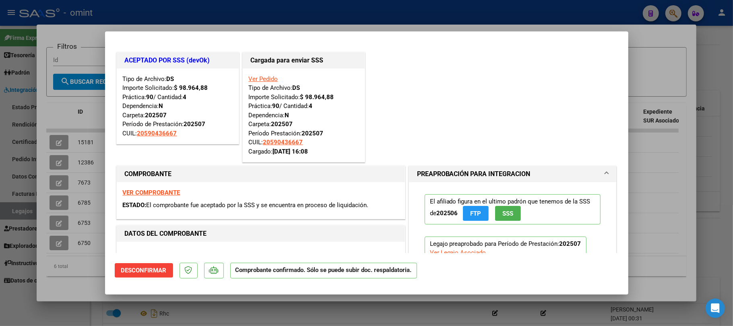
click at [209, 7] on div at bounding box center [366, 163] width 733 height 326
type input "$ 0,00"
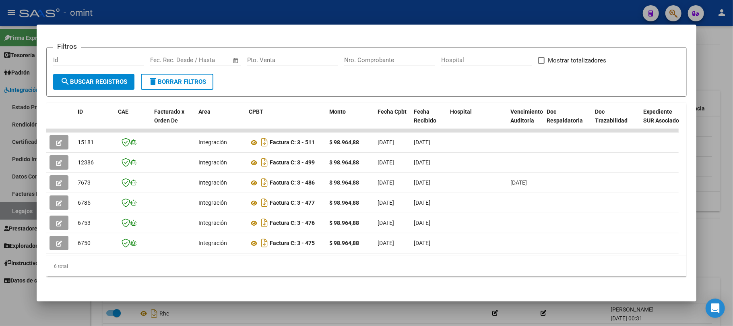
click at [120, 13] on div at bounding box center [366, 163] width 733 height 326
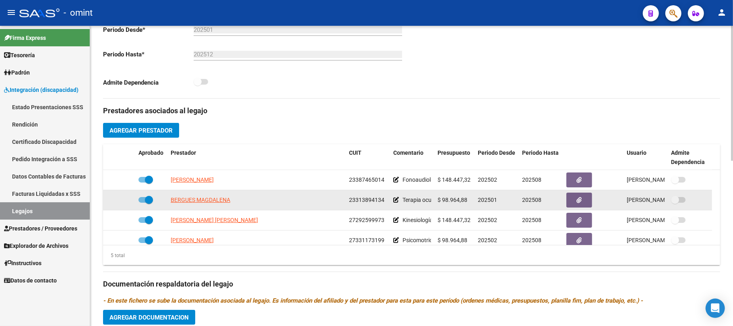
scroll to position [28, 0]
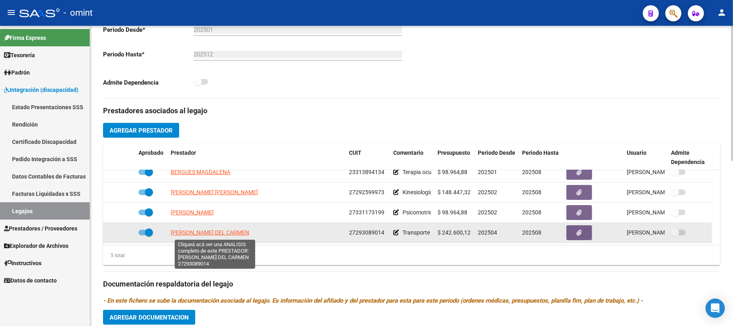
click at [205, 231] on span "[PERSON_NAME] DEL CARMEN" at bounding box center [210, 232] width 79 height 6
type textarea "27293089014"
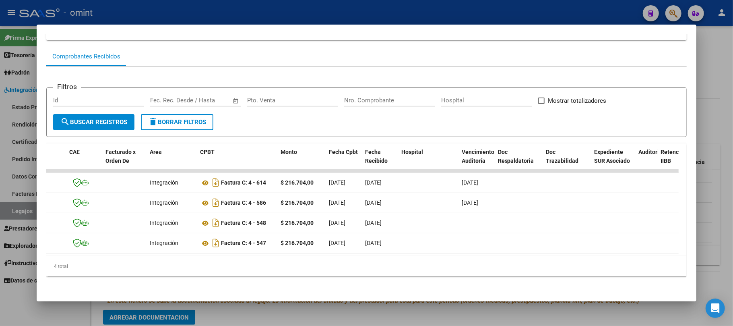
scroll to position [0, 0]
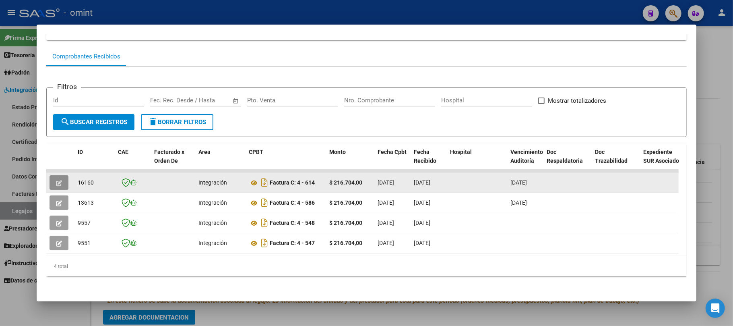
click at [55, 176] on button "button" at bounding box center [59, 182] width 19 height 15
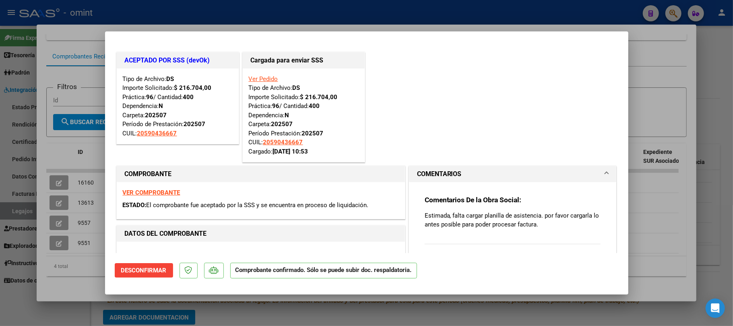
click at [218, 10] on div at bounding box center [366, 163] width 733 height 326
type input "$ 0,00"
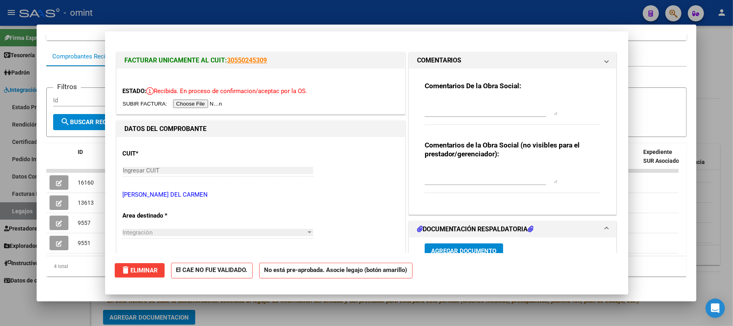
click at [218, 10] on div at bounding box center [366, 163] width 733 height 326
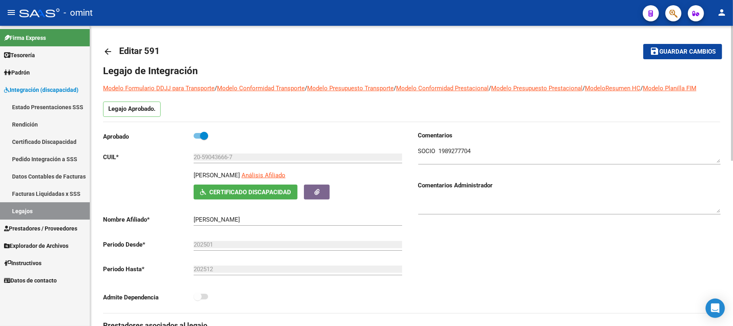
click at [108, 47] on mat-icon "arrow_back" at bounding box center [108, 52] width 10 height 10
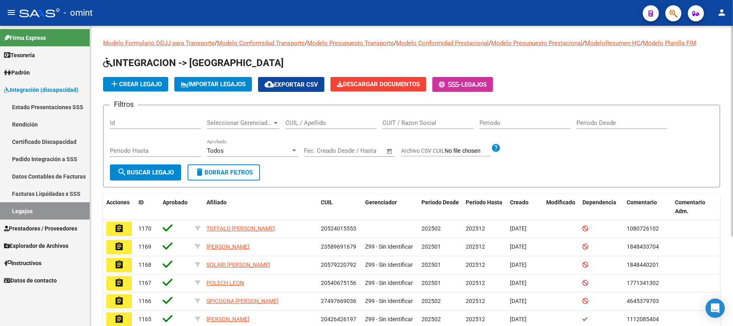
drag, startPoint x: 329, startPoint y: 123, endPoint x: 247, endPoint y: 129, distance: 81.6
click at [326, 123] on input "CUIL / Apellido" at bounding box center [331, 122] width 91 height 7
paste input "20541114387"
type input "20541114387"
click at [155, 172] on span "search Buscar Legajo" at bounding box center [145, 172] width 57 height 7
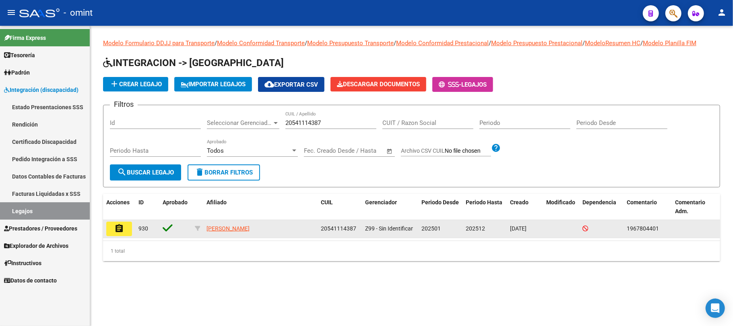
click at [115, 233] on button "assignment" at bounding box center [119, 229] width 26 height 15
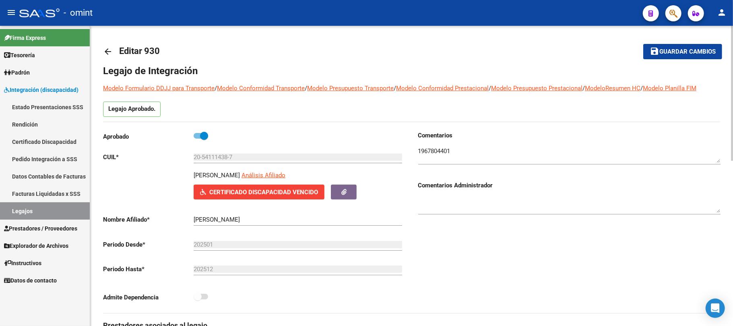
scroll to position [268, 0]
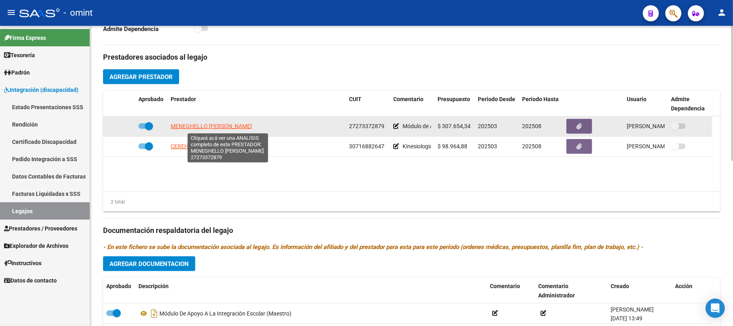
click at [205, 126] on span "MENEGHELLO [PERSON_NAME]" at bounding box center [211, 126] width 81 height 6
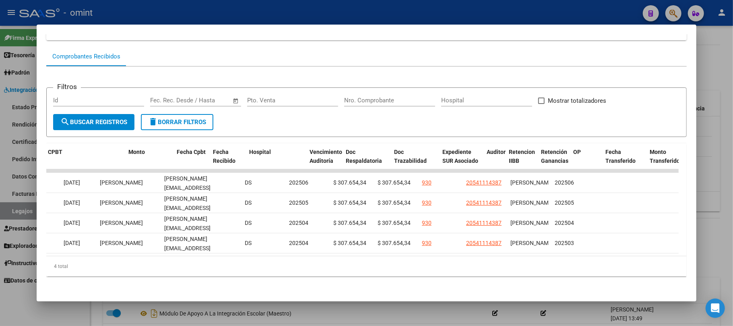
scroll to position [0, 0]
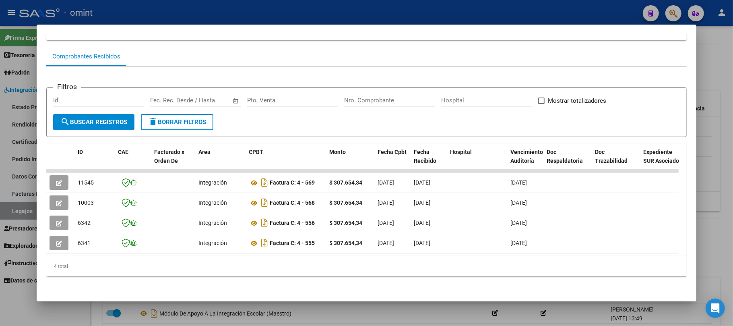
click at [194, 5] on div at bounding box center [366, 163] width 733 height 326
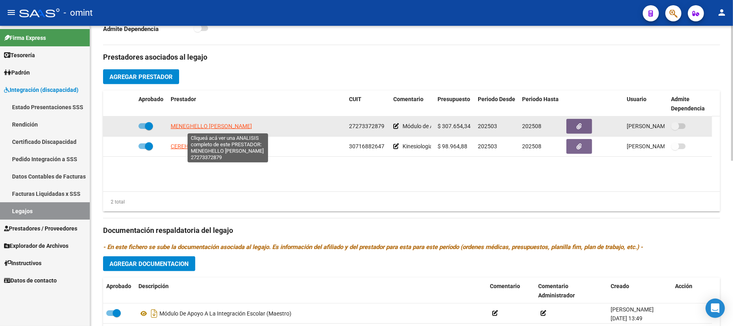
click at [224, 129] on span "MENEGHELLO [PERSON_NAME]" at bounding box center [211, 126] width 81 height 6
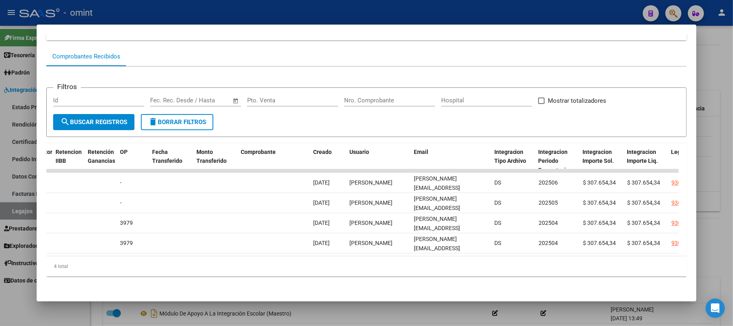
scroll to position [0, 658]
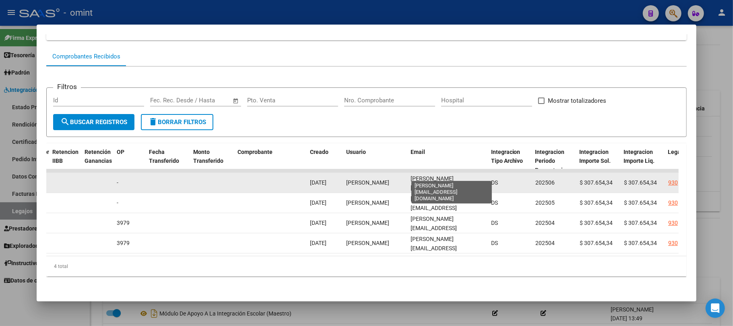
click at [442, 176] on span "[PERSON_NAME][EMAIL_ADDRESS][DOMAIN_NAME]" at bounding box center [434, 187] width 46 height 25
copy span "[PERSON_NAME][EMAIL_ADDRESS][DOMAIN_NAME]"
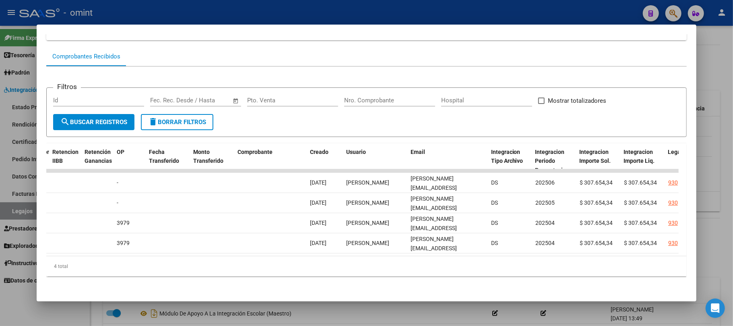
click at [145, 18] on div at bounding box center [366, 163] width 733 height 326
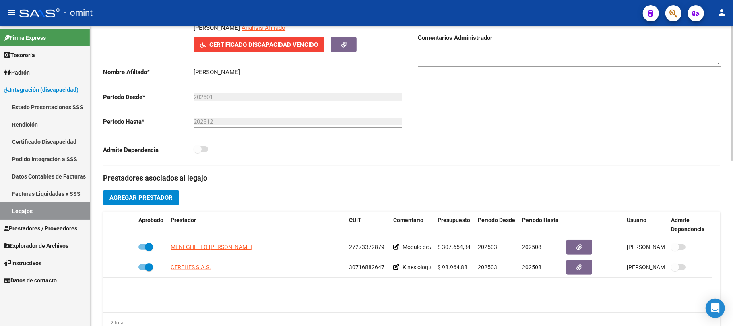
scroll to position [215, 0]
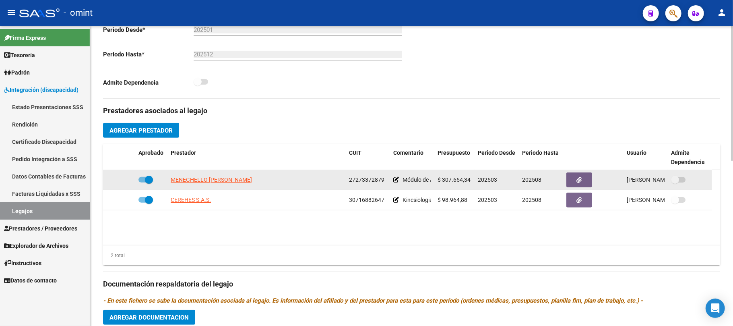
click at [202, 173] on datatable-body-cell "MENEGHELLO [PERSON_NAME]" at bounding box center [257, 180] width 178 height 20
click at [197, 182] on span "MENEGHELLO [PERSON_NAME]" at bounding box center [211, 179] width 81 height 6
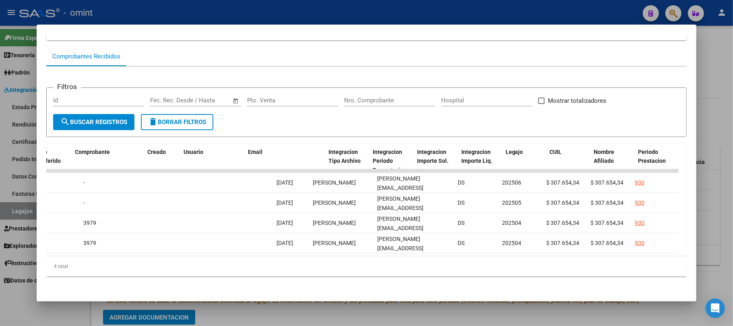
scroll to position [0, 830]
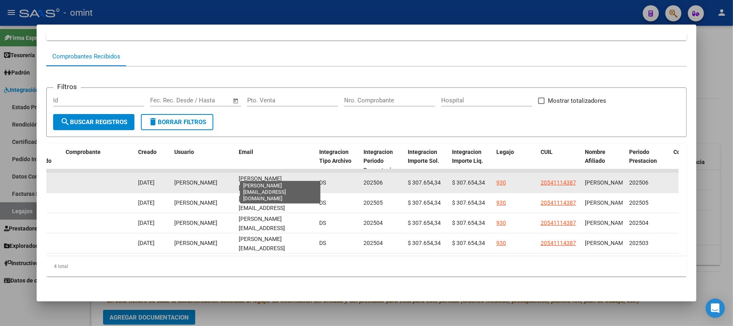
click at [270, 175] on span "[PERSON_NAME][EMAIL_ADDRESS][DOMAIN_NAME]" at bounding box center [262, 187] width 46 height 25
copy span "[PERSON_NAME][EMAIL_ADDRESS][DOMAIN_NAME]"
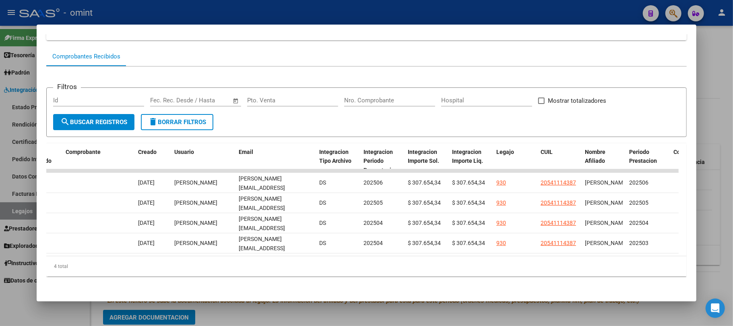
click at [249, 17] on div at bounding box center [366, 163] width 733 height 326
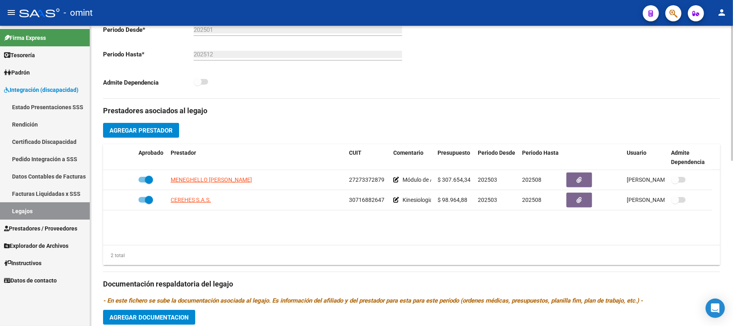
scroll to position [0, 0]
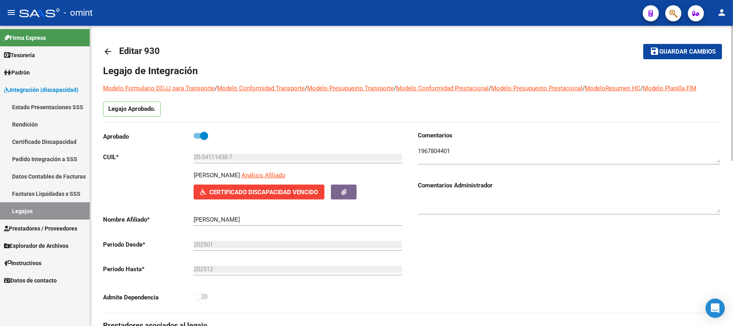
click at [211, 178] on p "[PERSON_NAME]" at bounding box center [217, 175] width 46 height 9
copy p "[PERSON_NAME]"
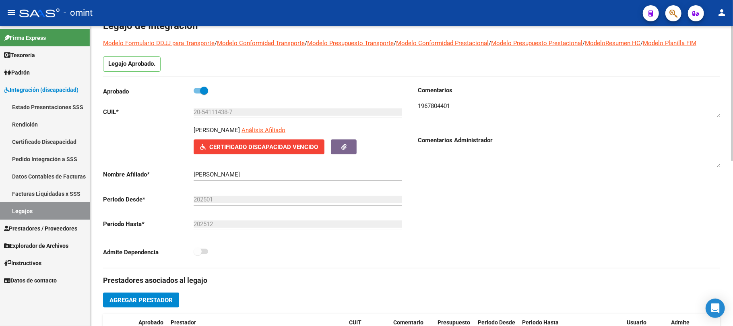
scroll to position [161, 0]
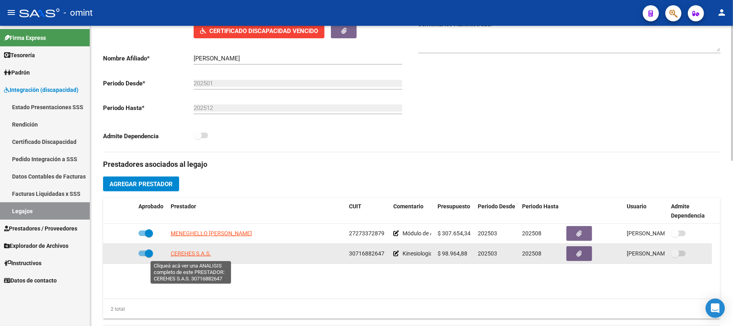
click at [193, 257] on span "CEREHES S.A.S." at bounding box center [191, 253] width 40 height 6
type textarea "30716882647"
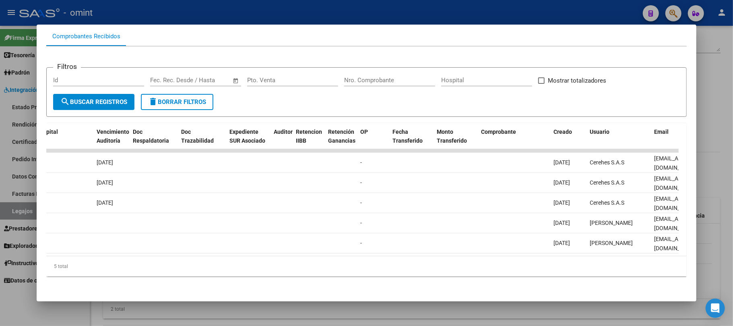
scroll to position [0, 0]
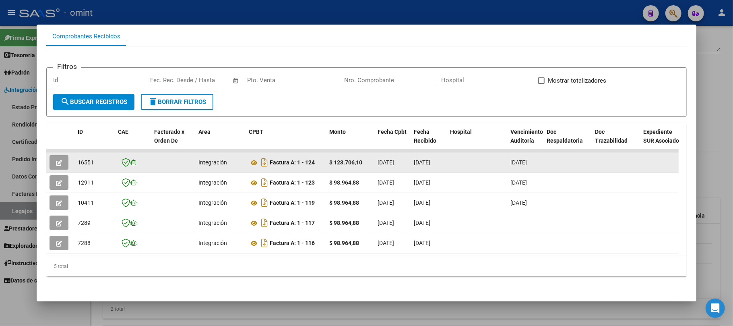
click at [64, 155] on button "button" at bounding box center [59, 162] width 19 height 15
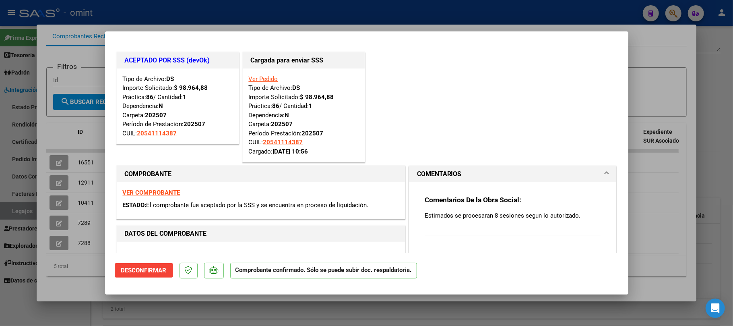
click at [295, 18] on div at bounding box center [366, 163] width 733 height 326
type input "$ 0,00"
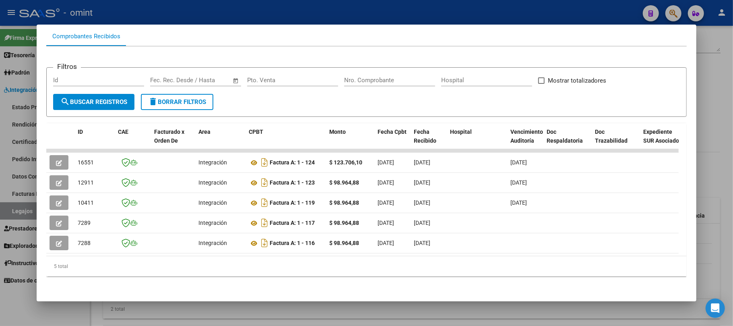
click at [291, 13] on div at bounding box center [366, 163] width 733 height 326
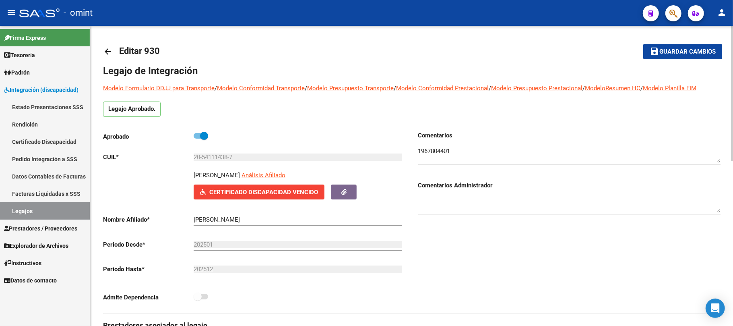
click at [108, 50] on mat-icon "arrow_back" at bounding box center [108, 52] width 10 height 10
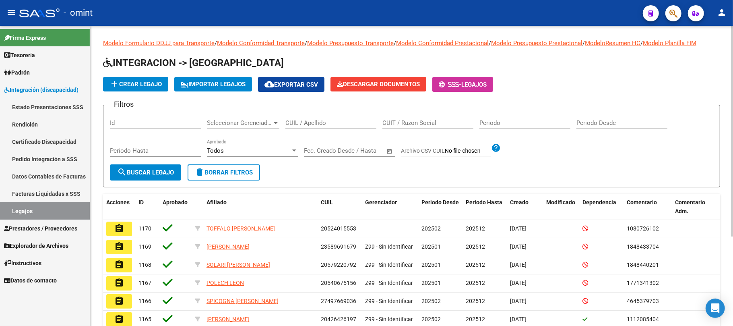
click at [316, 125] on input "CUIL / Apellido" at bounding box center [331, 122] width 91 height 7
paste input "27487204620"
type input "27487204620"
click at [180, 168] on button "search Buscar Legajo" at bounding box center [145, 172] width 71 height 16
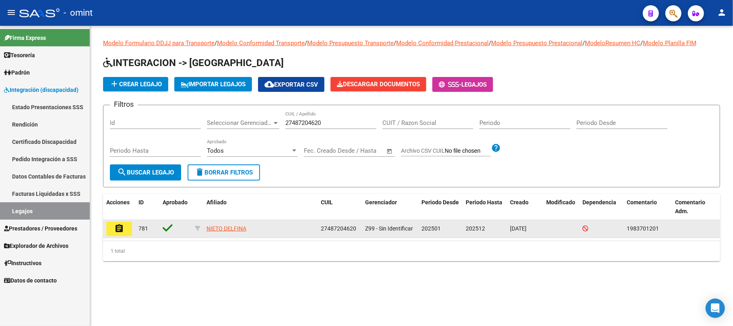
click at [127, 224] on button "assignment" at bounding box center [119, 229] width 26 height 15
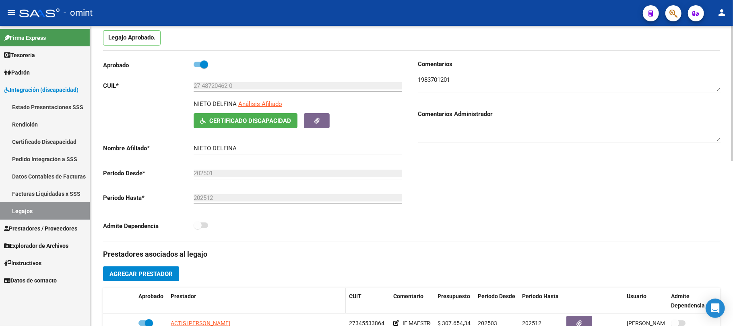
scroll to position [161, 0]
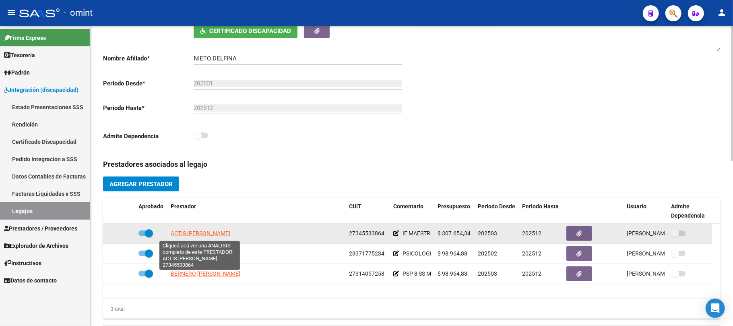
click at [192, 236] on span "ACTIS [PERSON_NAME]" at bounding box center [201, 233] width 60 height 6
type textarea "27345533864"
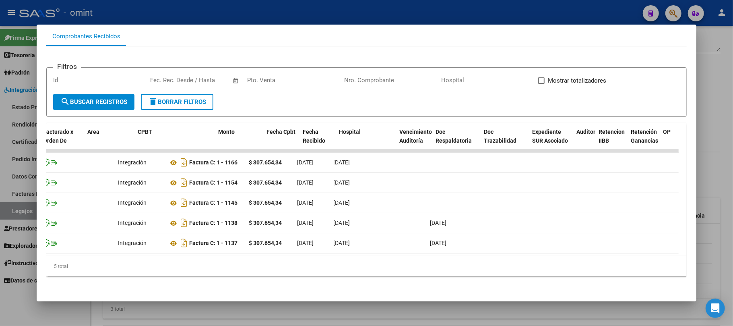
scroll to position [0, 0]
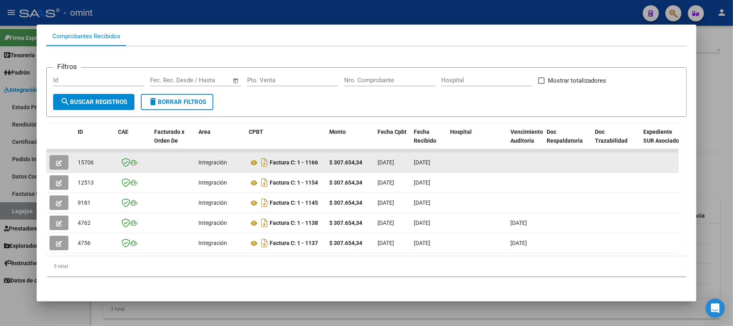
click at [65, 155] on button "button" at bounding box center [59, 162] width 19 height 15
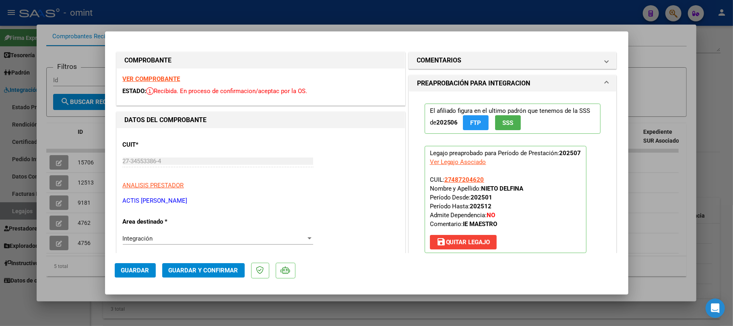
click at [154, 79] on strong "VER COMPROBANTE" at bounding box center [152, 78] width 58 height 7
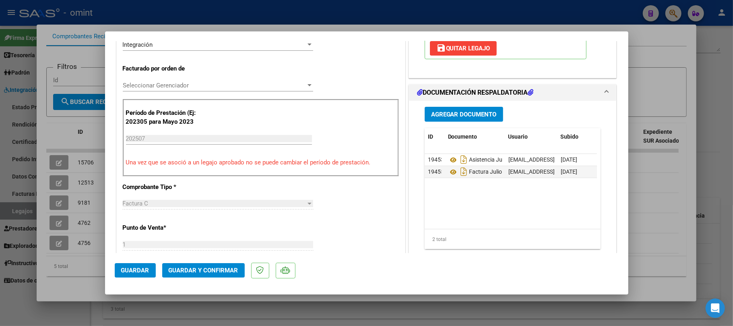
scroll to position [322, 0]
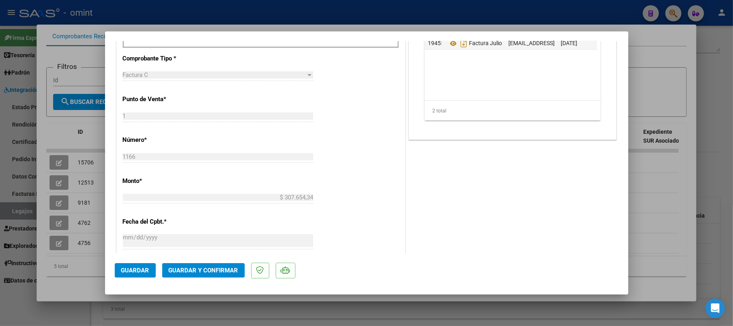
click at [216, 276] on button "Guardar y Confirmar" at bounding box center [203, 270] width 83 height 15
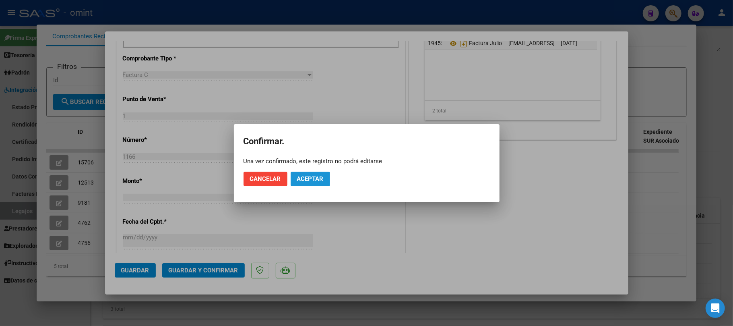
click at [315, 182] on button "Aceptar" at bounding box center [310, 179] width 39 height 15
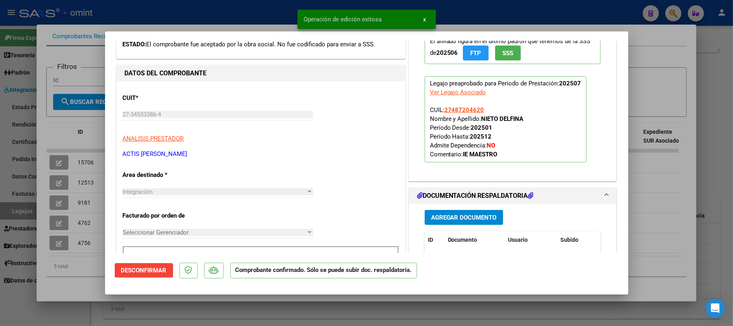
scroll to position [0, 0]
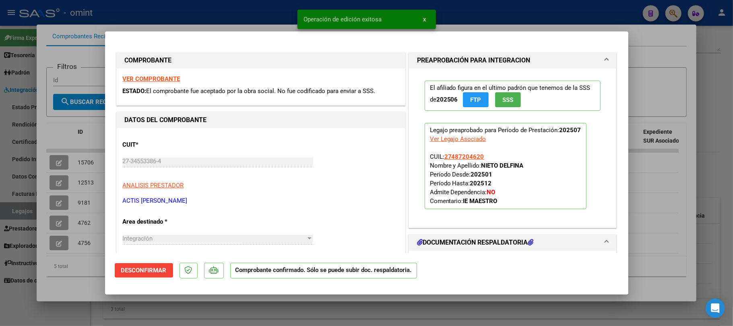
click at [91, 155] on div at bounding box center [366, 163] width 733 height 326
type input "$ 0,00"
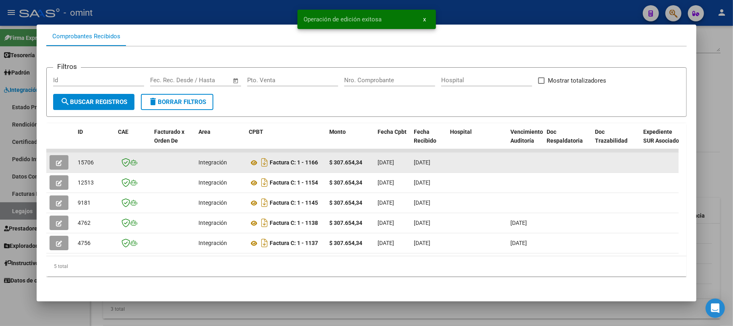
click at [89, 159] on span "15706" at bounding box center [86, 162] width 16 height 6
copy span "15706"
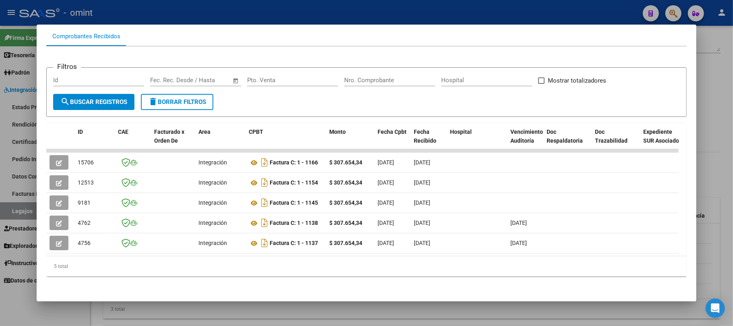
click at [213, 10] on div at bounding box center [366, 163] width 733 height 326
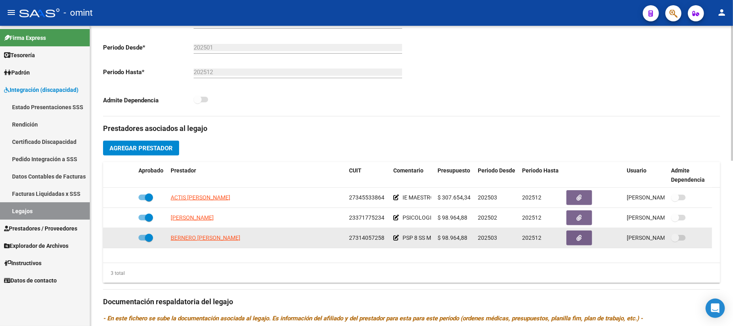
scroll to position [215, 0]
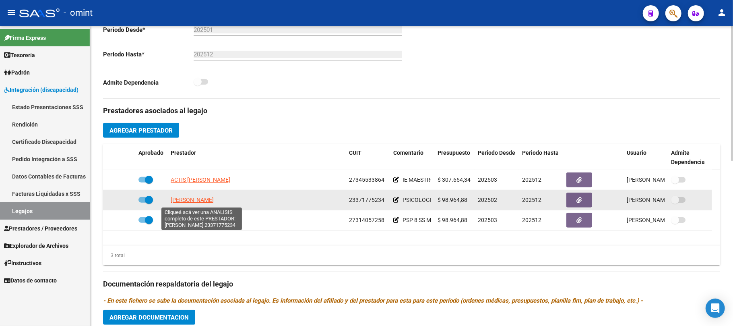
click at [205, 197] on span "[PERSON_NAME]" at bounding box center [192, 200] width 43 height 6
type textarea "23371775234"
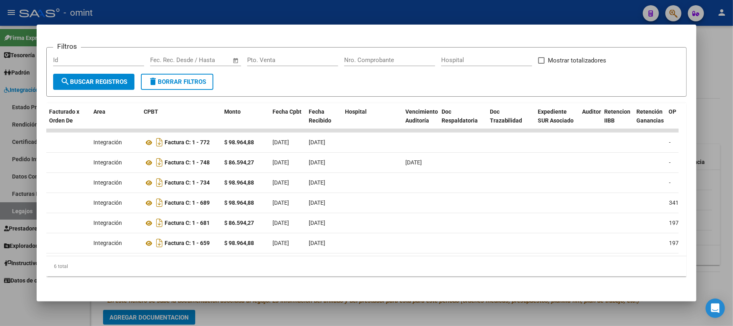
scroll to position [0, 0]
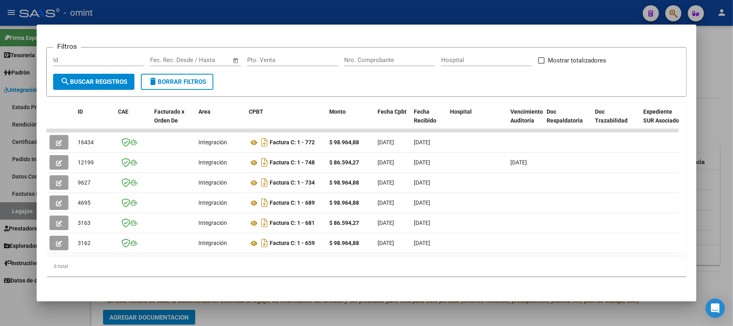
click at [158, 6] on div at bounding box center [366, 163] width 733 height 326
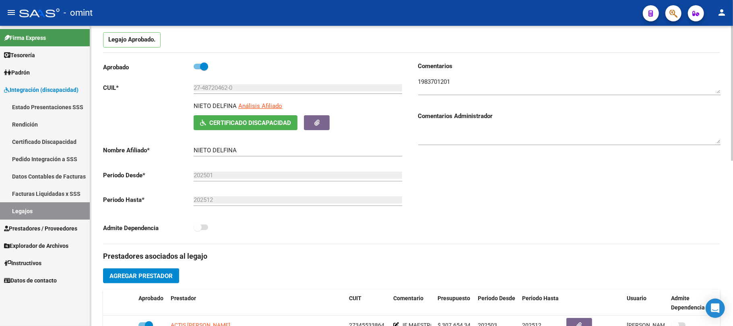
scroll to position [161, 0]
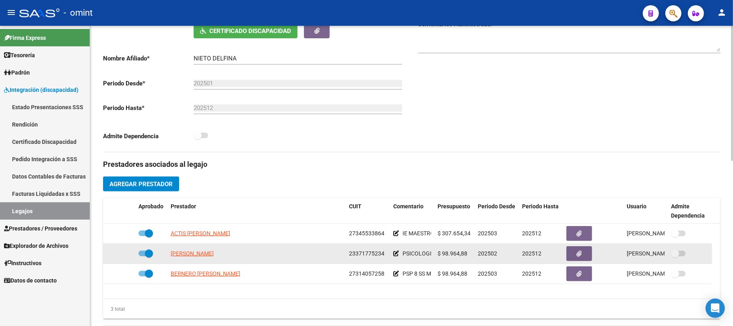
click at [194, 257] on span "[PERSON_NAME]" at bounding box center [192, 253] width 43 height 6
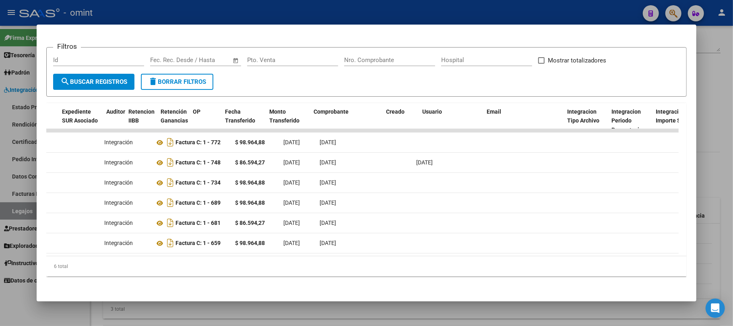
scroll to position [0, 0]
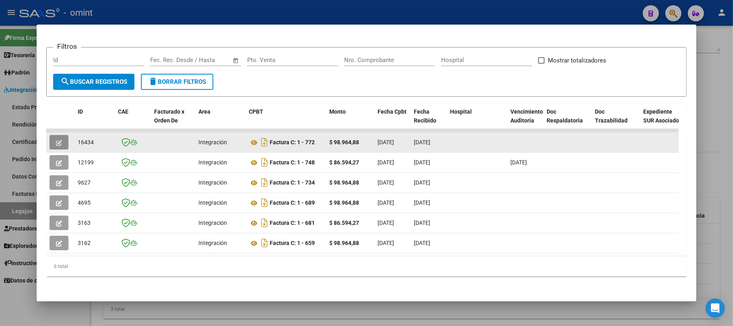
click at [60, 140] on icon "button" at bounding box center [59, 143] width 6 height 6
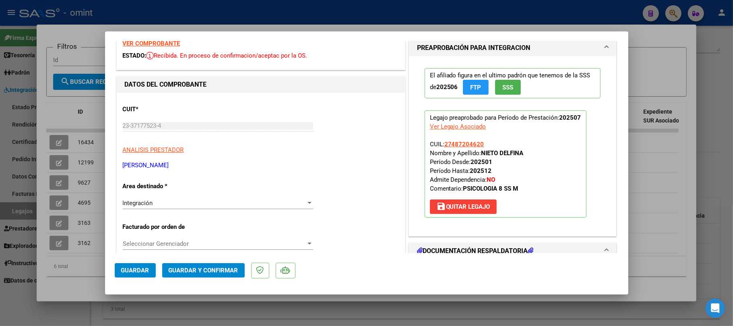
scroll to position [54, 0]
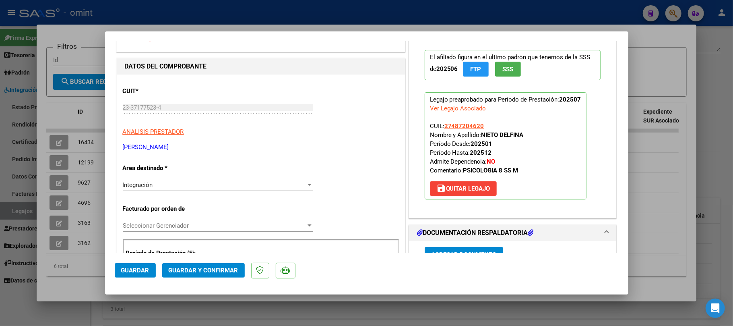
click at [222, 273] on span "Guardar y Confirmar" at bounding box center [204, 270] width 70 height 7
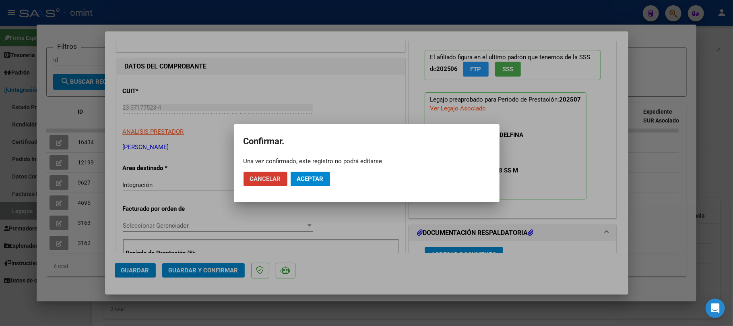
drag, startPoint x: 343, startPoint y: 178, endPoint x: 321, endPoint y: 179, distance: 22.6
click at [342, 178] on mat-dialog-actions "Cancelar Aceptar" at bounding box center [367, 178] width 247 height 27
click at [321, 179] on span "Aceptar" at bounding box center [310, 178] width 27 height 7
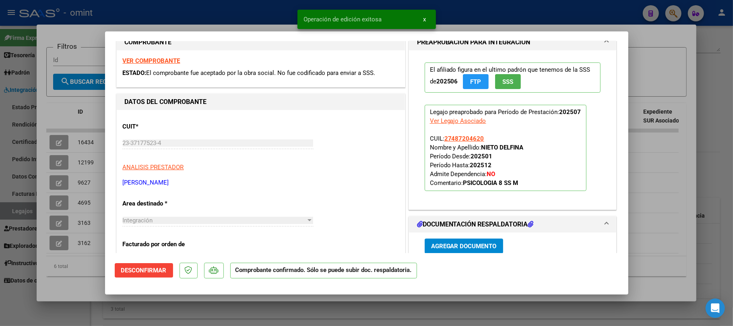
scroll to position [0, 0]
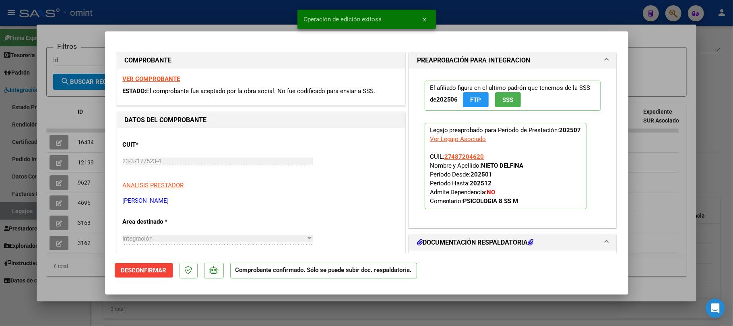
click at [173, 23] on div at bounding box center [366, 163] width 733 height 326
type input "$ 0,00"
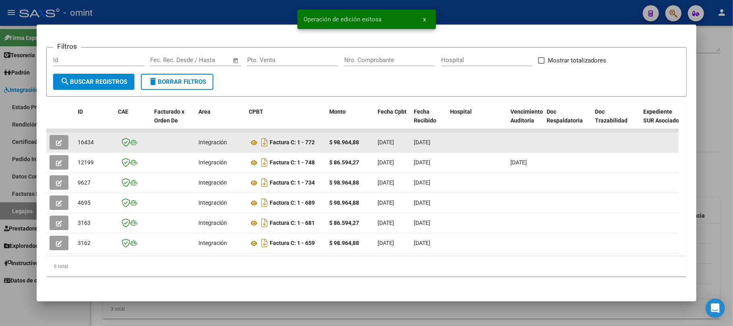
click at [89, 139] on span "16434" at bounding box center [86, 142] width 16 height 6
copy span "16434"
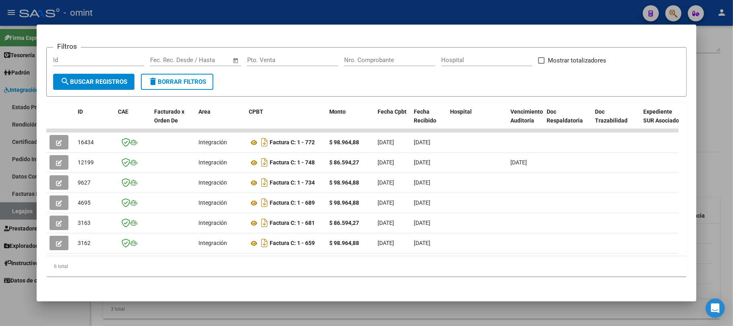
click at [129, 10] on div at bounding box center [366, 163] width 733 height 326
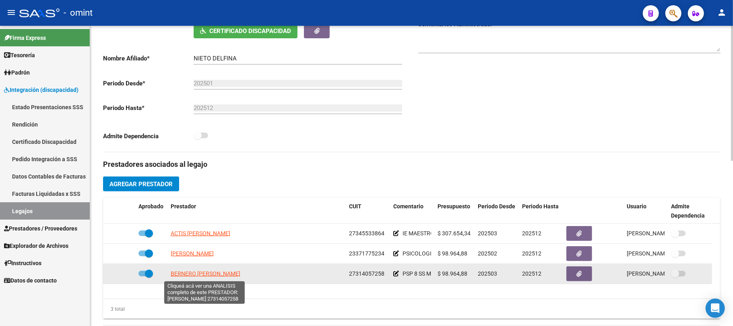
click at [196, 276] on span "BERNERO [PERSON_NAME]" at bounding box center [206, 273] width 70 height 6
type textarea "27314057258"
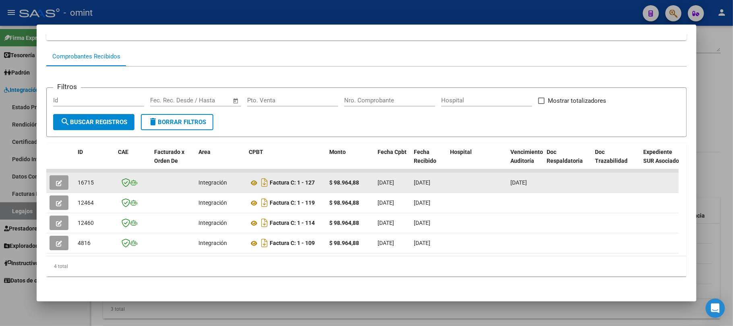
click at [83, 179] on span "16715" at bounding box center [86, 182] width 16 height 6
copy span "16715"
click at [68, 178] on button "button" at bounding box center [59, 182] width 19 height 15
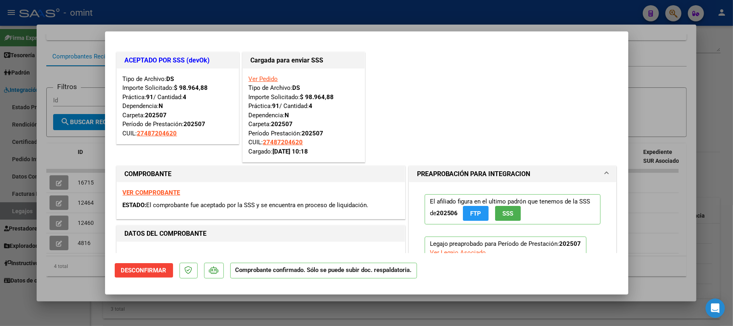
click at [182, 8] on div at bounding box center [366, 163] width 733 height 326
type input "$ 0,00"
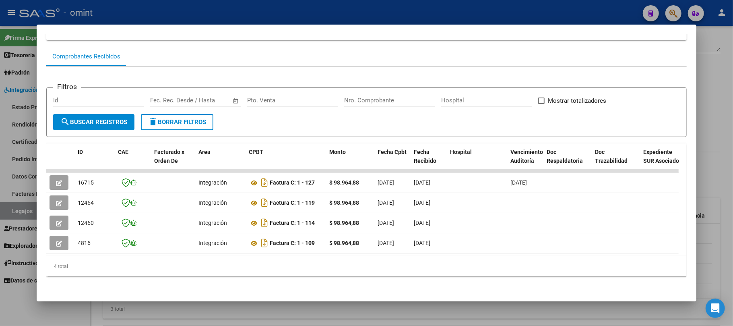
click at [182, 8] on div at bounding box center [366, 163] width 733 height 326
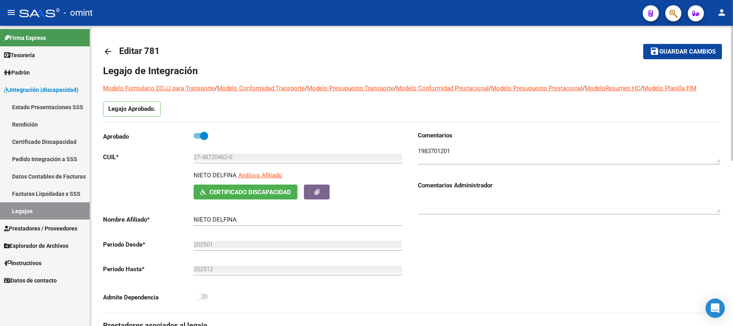
click at [110, 51] on mat-icon "arrow_back" at bounding box center [108, 52] width 10 height 10
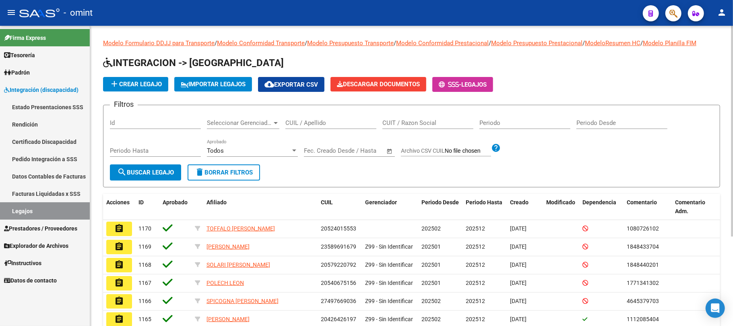
click at [295, 123] on input "CUIL / Apellido" at bounding box center [331, 122] width 91 height 7
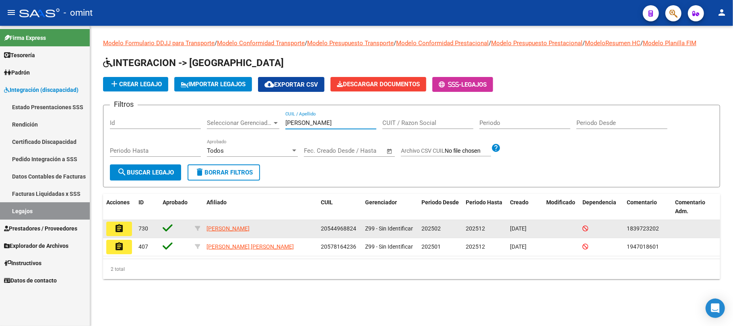
type input "[PERSON_NAME]"
click at [118, 224] on mat-icon "assignment" at bounding box center [119, 229] width 10 height 10
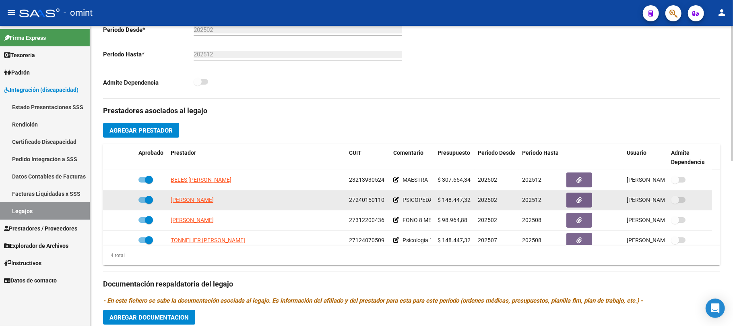
scroll to position [8, 0]
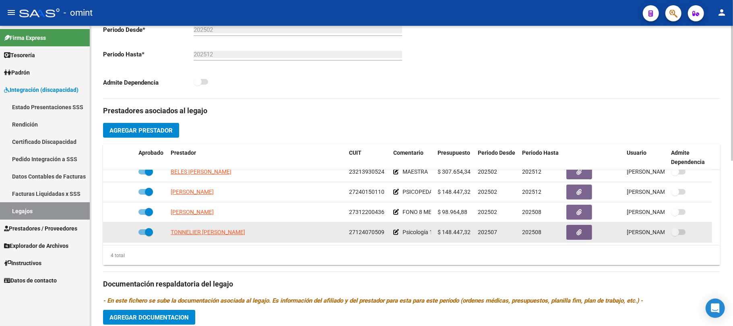
click at [374, 234] on span "27124070509" at bounding box center [366, 232] width 35 height 6
copy span "27124070509"
click at [207, 235] on span "TONNELIER [PERSON_NAME]" at bounding box center [208, 232] width 75 height 6
type textarea "27124070509"
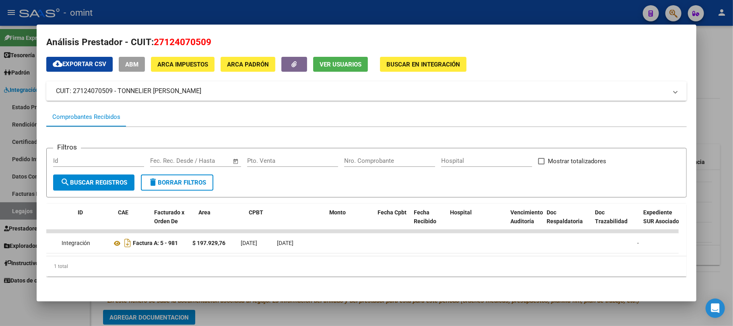
scroll to position [0, 0]
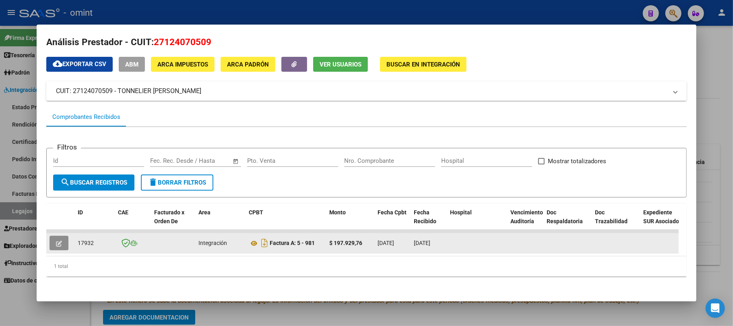
click at [54, 236] on button "button" at bounding box center [59, 243] width 19 height 15
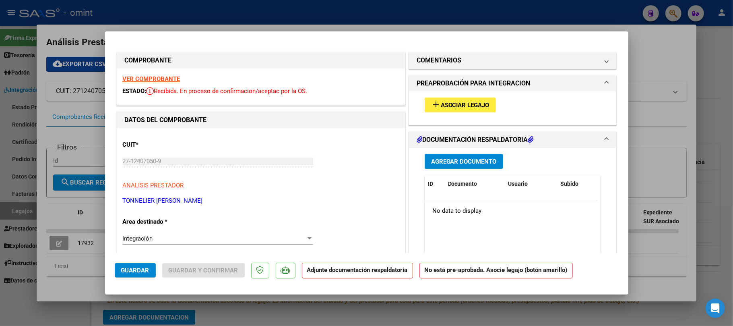
click at [158, 78] on strong "VER COMPROBANTE" at bounding box center [152, 78] width 58 height 7
click at [89, 81] on div at bounding box center [366, 163] width 733 height 326
type input "$ 0,00"
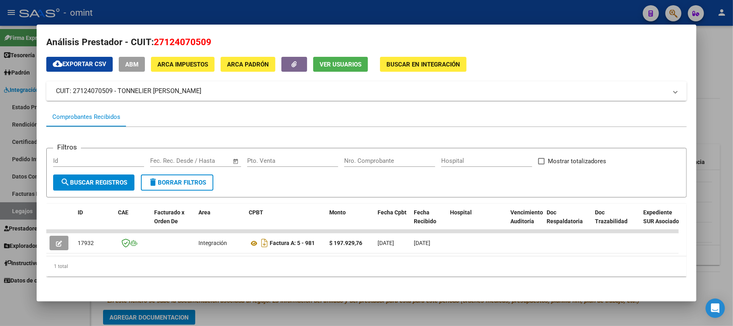
drag, startPoint x: 223, startPoint y: 11, endPoint x: 324, endPoint y: 33, distance: 103.4
click at [224, 11] on div at bounding box center [366, 163] width 733 height 326
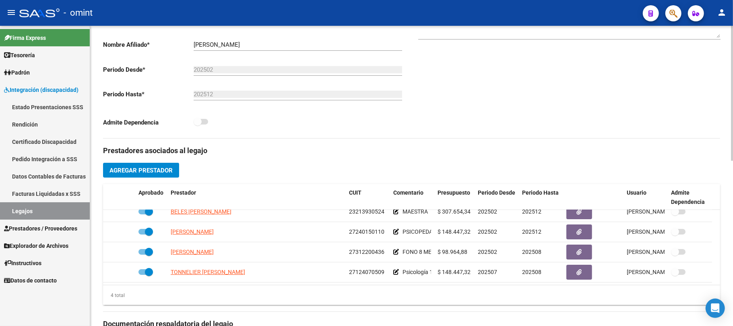
scroll to position [107, 0]
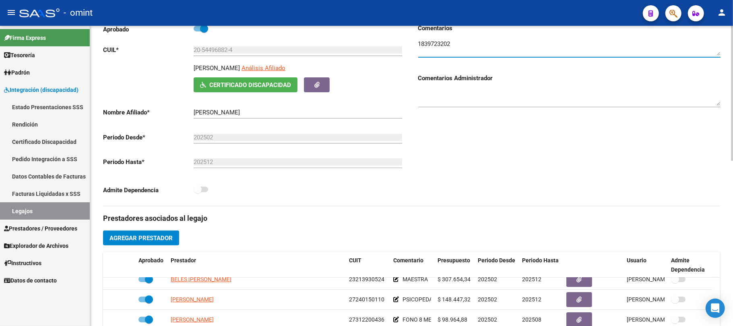
click at [433, 42] on textarea at bounding box center [570, 47] width 302 height 16
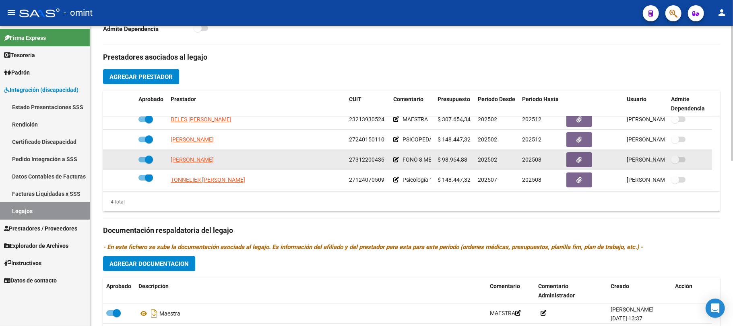
scroll to position [8, 0]
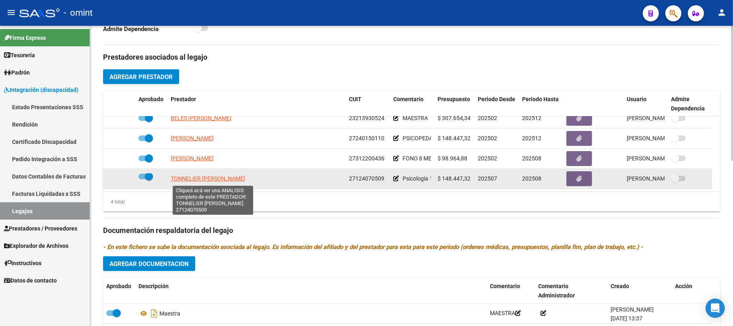
click at [197, 178] on span "TONNELIER [PERSON_NAME]" at bounding box center [208, 178] width 75 height 6
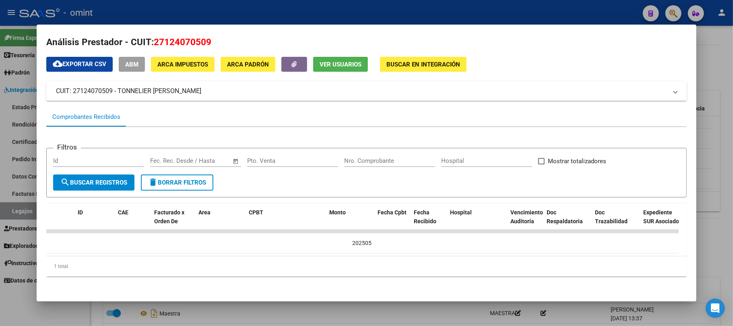
scroll to position [0, 0]
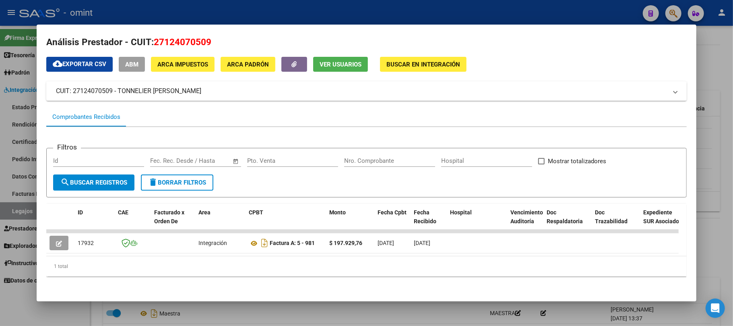
click at [218, 5] on div at bounding box center [366, 163] width 733 height 326
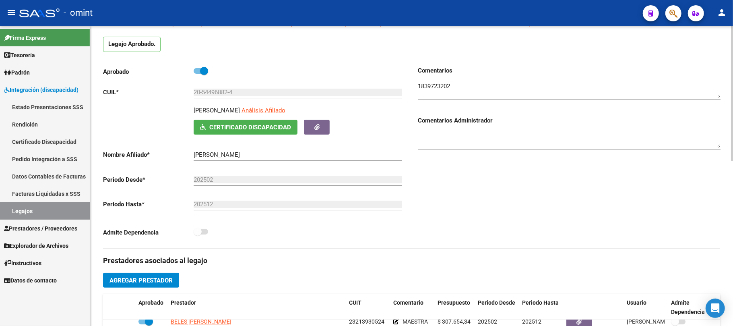
scroll to position [45, 0]
